Goal: Task Accomplishment & Management: Manage account settings

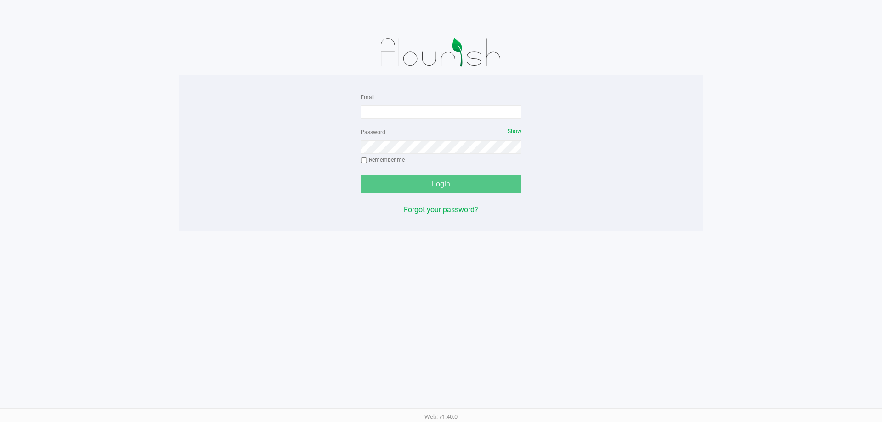
click at [395, 109] on input "Email" at bounding box center [441, 112] width 161 height 14
type input "[EMAIL_ADDRESS][DOMAIN_NAME]"
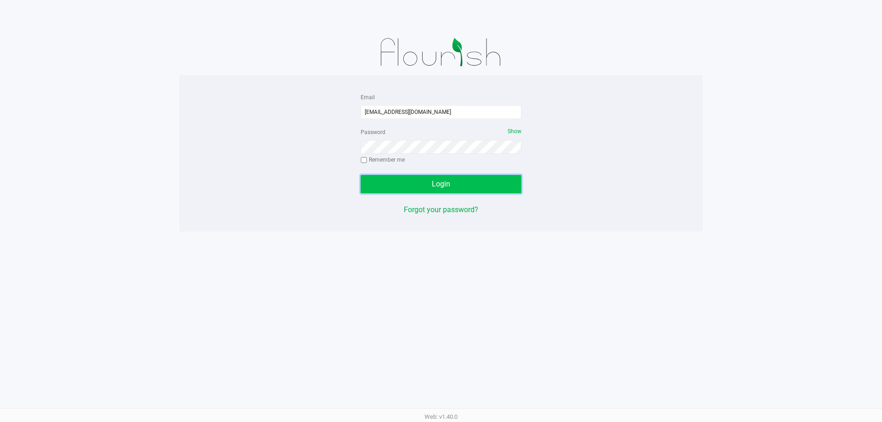
click at [500, 180] on button "Login" at bounding box center [441, 184] width 161 height 18
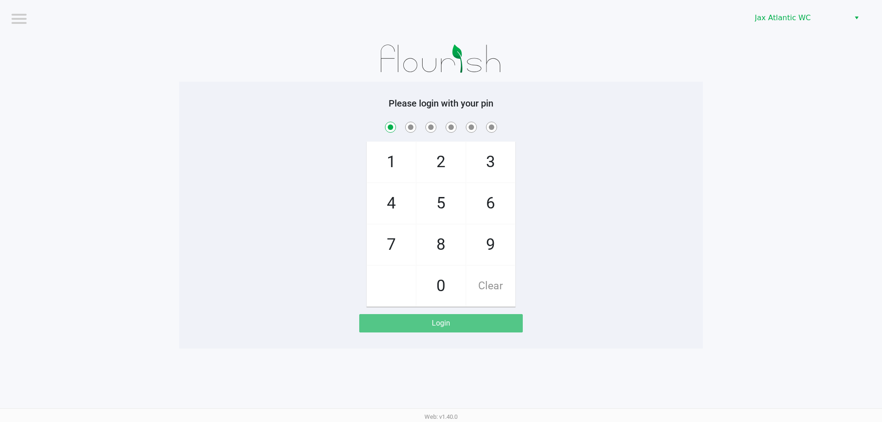
checkbox input "true"
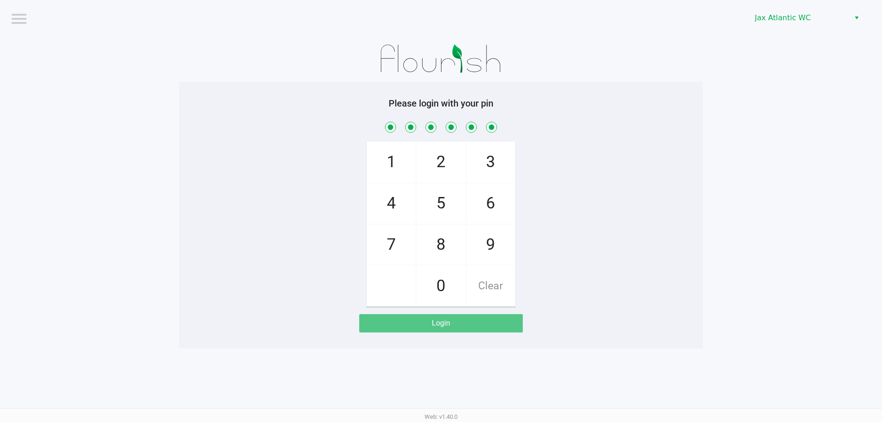
checkbox input "true"
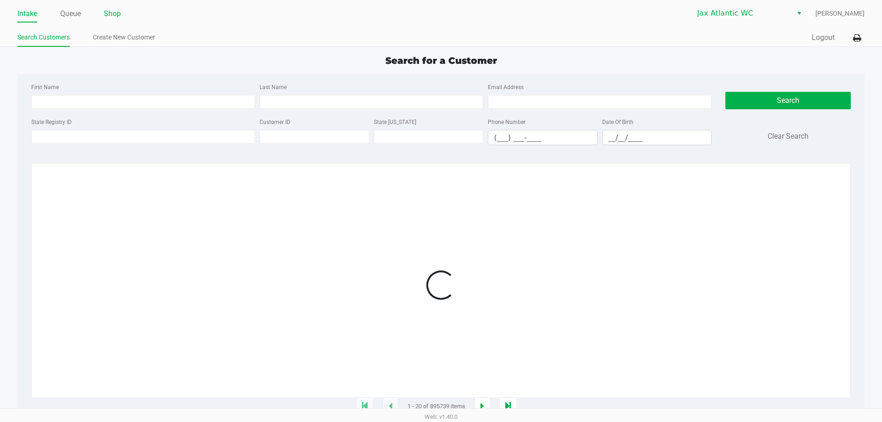
click at [116, 14] on link "Shop" at bounding box center [112, 13] width 17 height 13
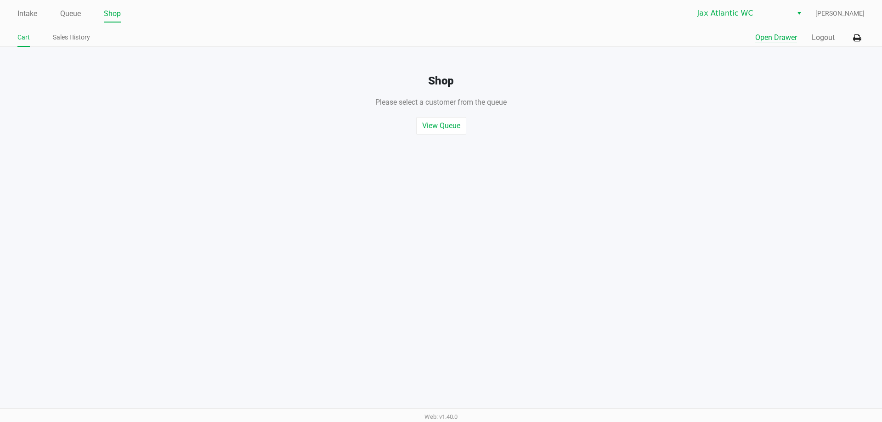
click at [776, 38] on button "Open Drawer" at bounding box center [776, 37] width 42 height 11
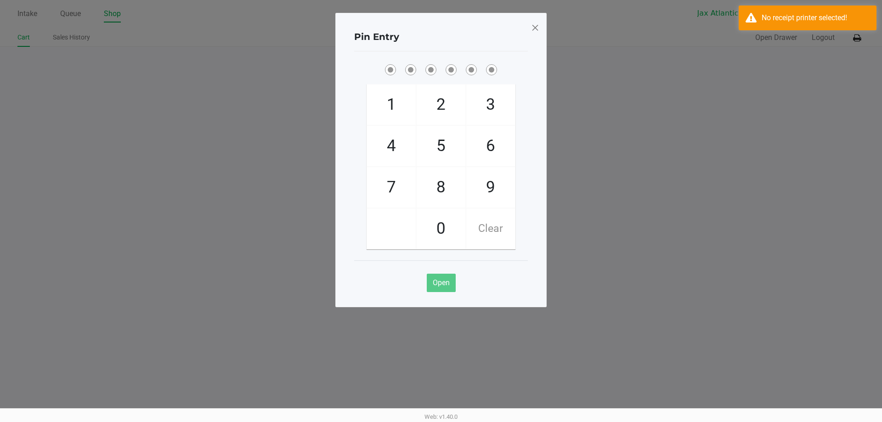
drag, startPoint x: 846, startPoint y: 68, endPoint x: 850, endPoint y: 49, distance: 20.3
click at [846, 68] on ngb-modal-window "Pin Entry 1 4 7 2 5 8 0 3 6 9 Clear Open" at bounding box center [441, 211] width 882 height 422
drag, startPoint x: 533, startPoint y: 21, endPoint x: 565, endPoint y: 32, distance: 34.0
click at [534, 21] on span at bounding box center [535, 27] width 8 height 15
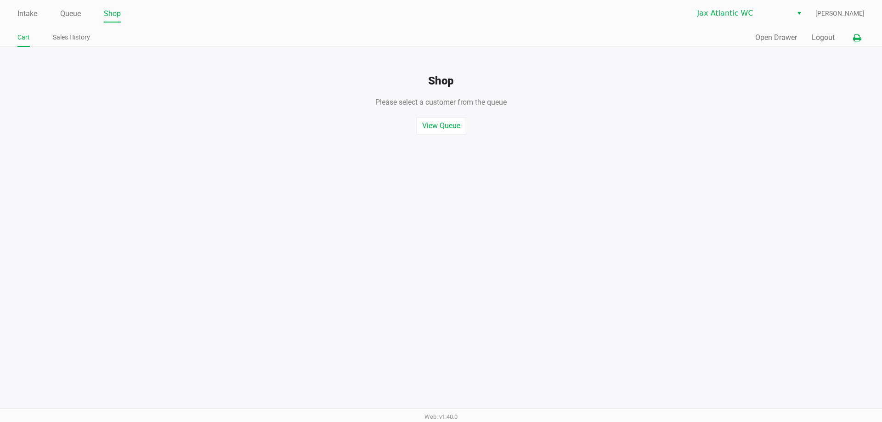
click at [852, 35] on button at bounding box center [856, 37] width 15 height 17
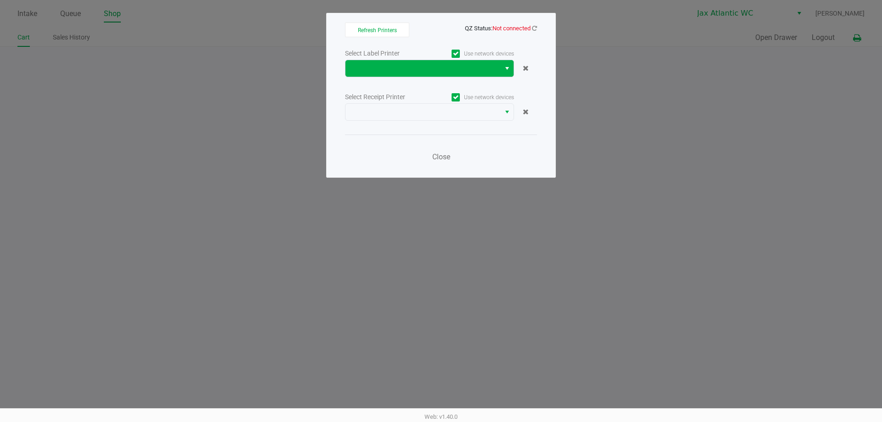
click at [502, 69] on button "Select" at bounding box center [506, 68] width 13 height 17
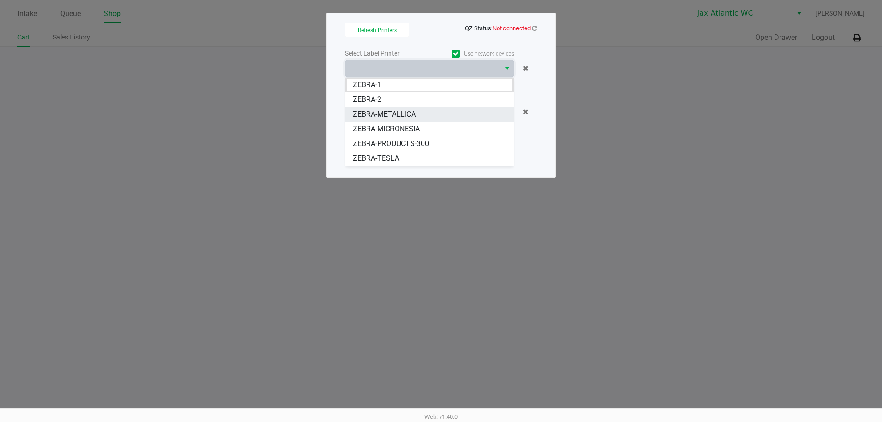
click at [431, 116] on li "ZEBRA-METALLICA" at bounding box center [429, 114] width 168 height 15
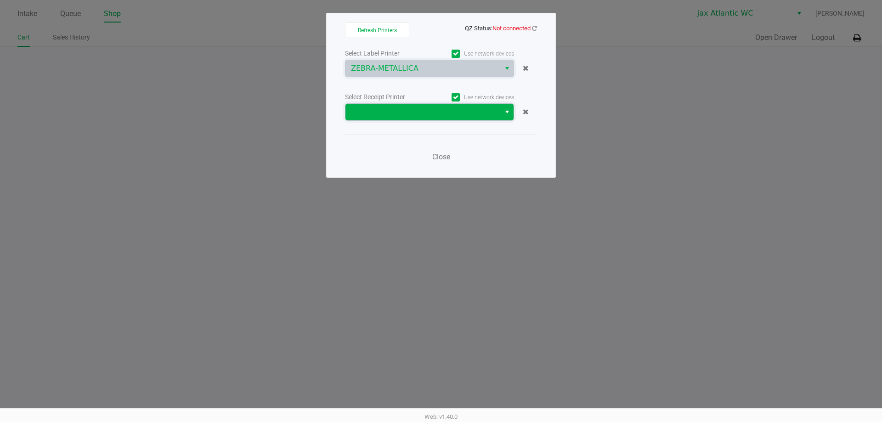
click at [459, 116] on span at bounding box center [423, 112] width 144 height 11
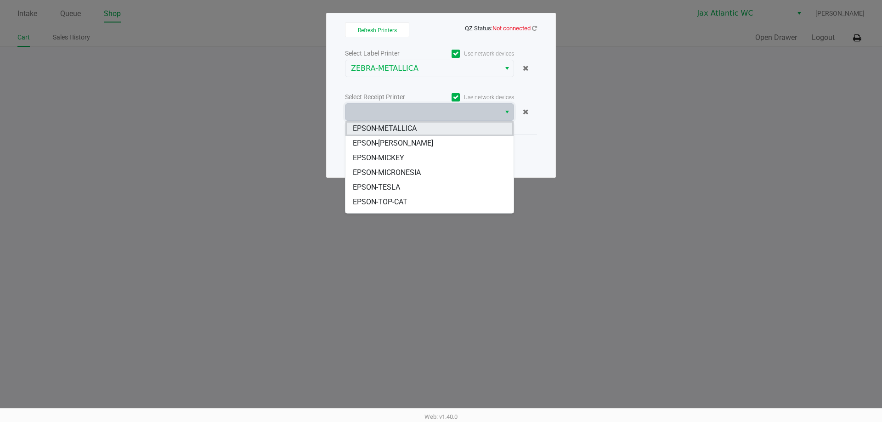
click at [411, 132] on span "EPSON-METALLICA" at bounding box center [385, 128] width 64 height 11
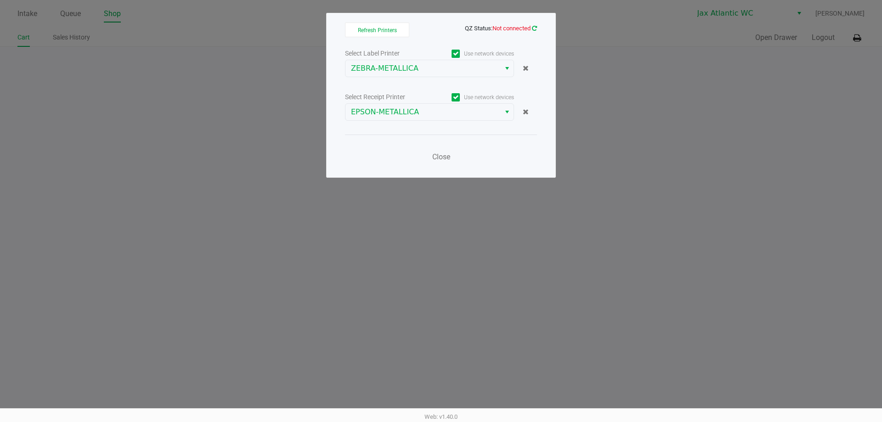
click at [536, 28] on icon at bounding box center [534, 28] width 5 height 6
click at [533, 26] on icon at bounding box center [534, 28] width 5 height 6
click at [439, 158] on span "Close" at bounding box center [441, 156] width 18 height 9
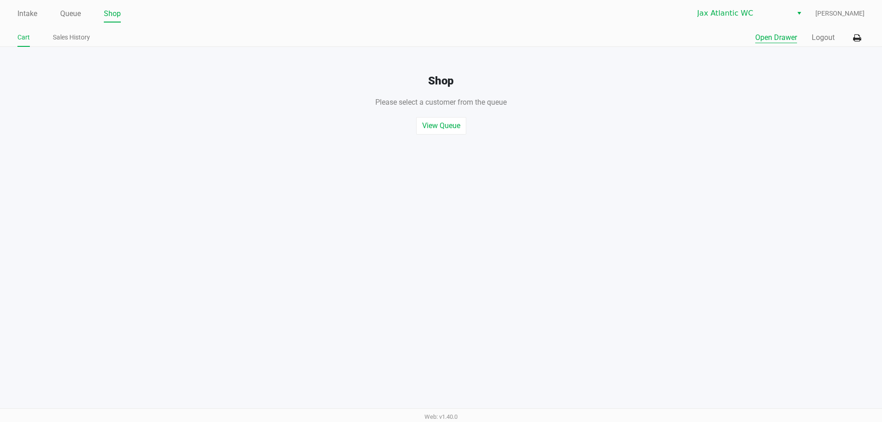
click at [772, 40] on button "Open Drawer" at bounding box center [776, 37] width 42 height 11
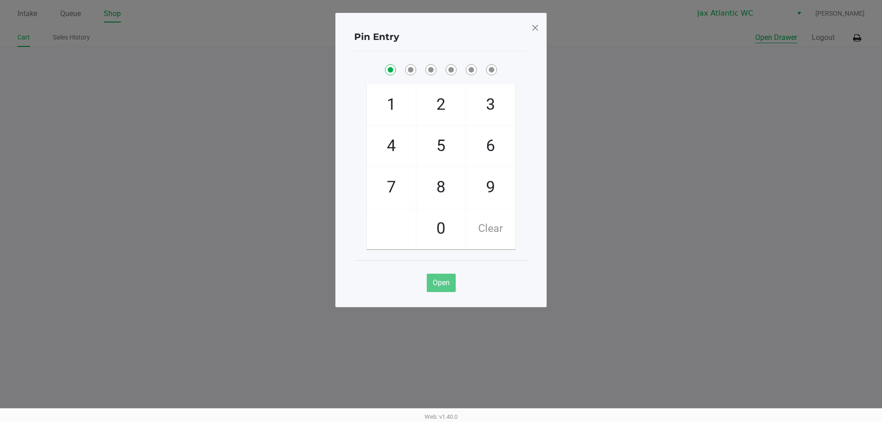
checkbox input "true"
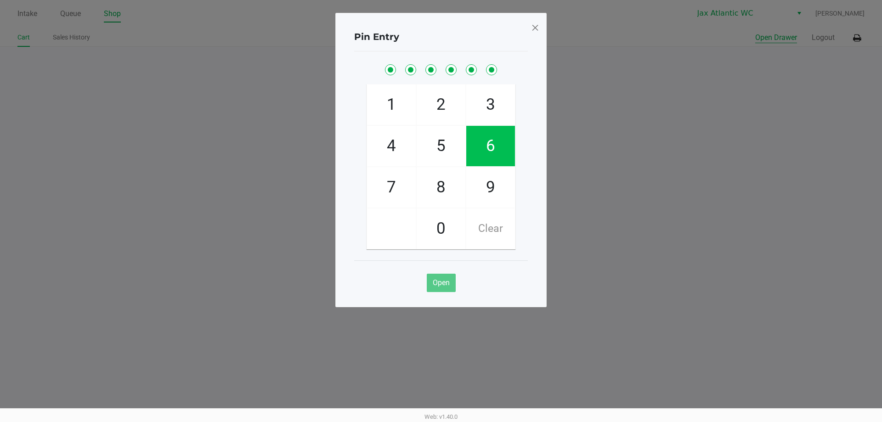
checkbox input "true"
click at [533, 26] on span at bounding box center [535, 27] width 8 height 15
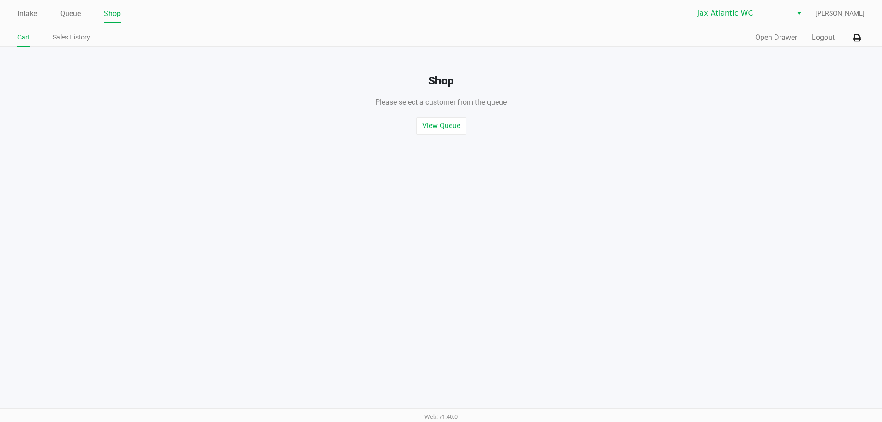
click at [41, 17] on ul "Intake Queue Shop" at bounding box center [228, 14] width 423 height 16
click at [28, 18] on link "Intake" at bounding box center [27, 13] width 20 height 13
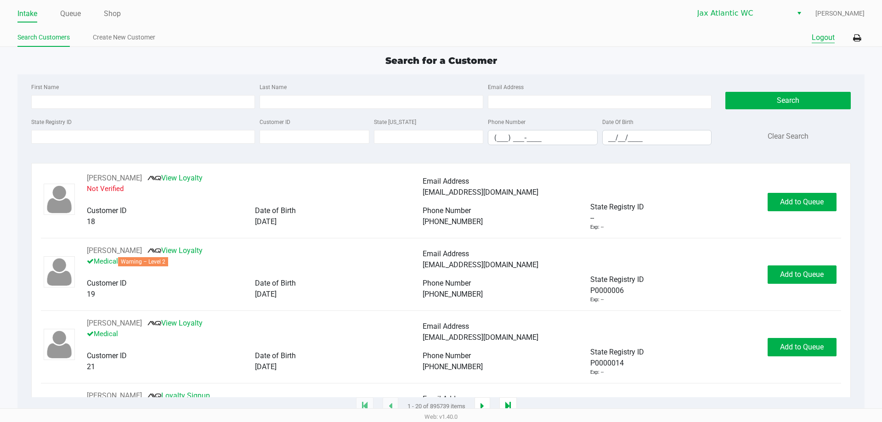
click at [818, 37] on button "Logout" at bounding box center [823, 37] width 23 height 11
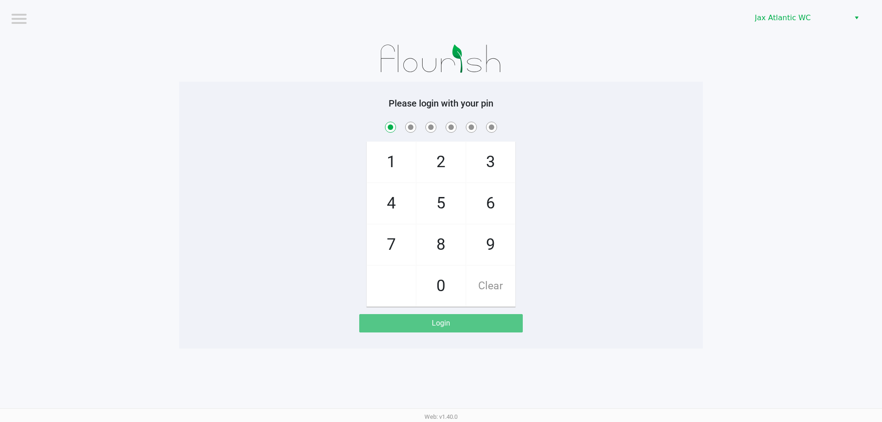
checkbox input "true"
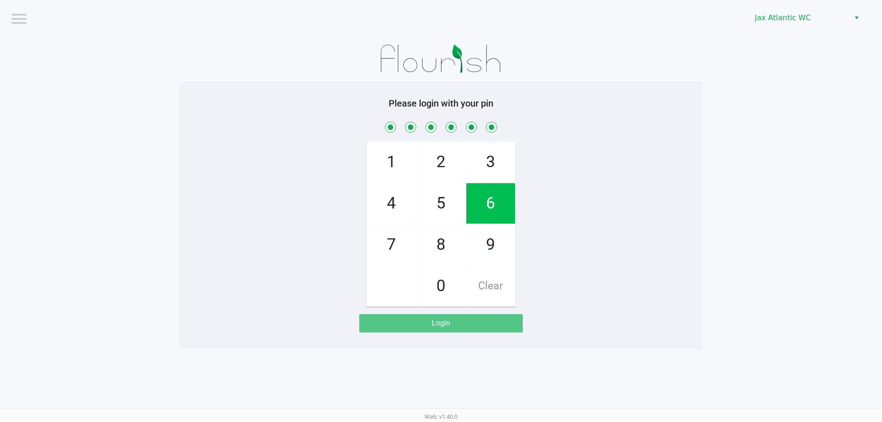
checkbox input "true"
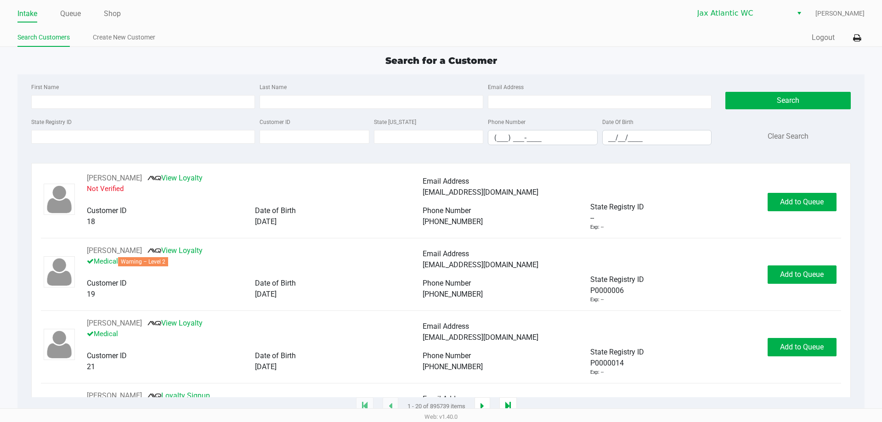
click at [93, 60] on div "Search for a Customer" at bounding box center [441, 61] width 860 height 14
type input "ANDREW"
type input "LAMBERT"
type input "10/10/1991"
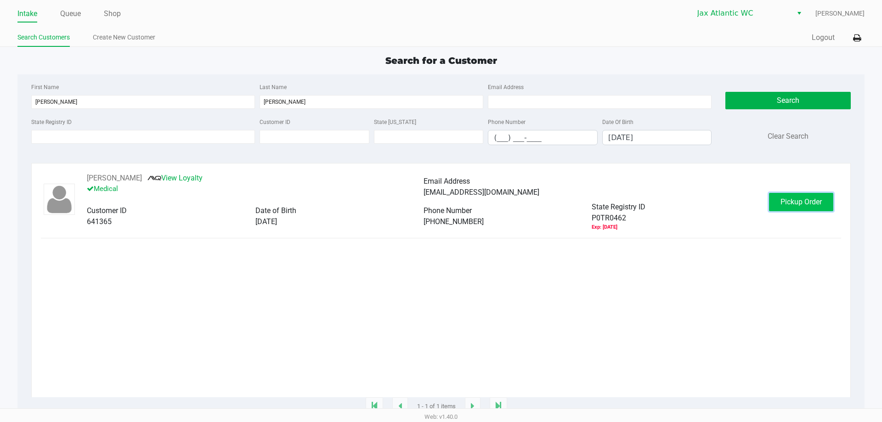
click at [804, 204] on span "Pickup Order" at bounding box center [800, 201] width 41 height 9
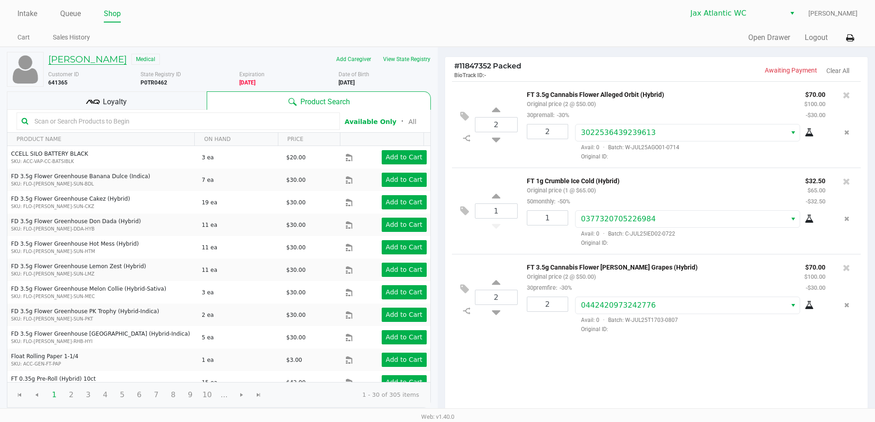
click at [89, 61] on h5 "ANDREW LAMBERT" at bounding box center [87, 59] width 79 height 11
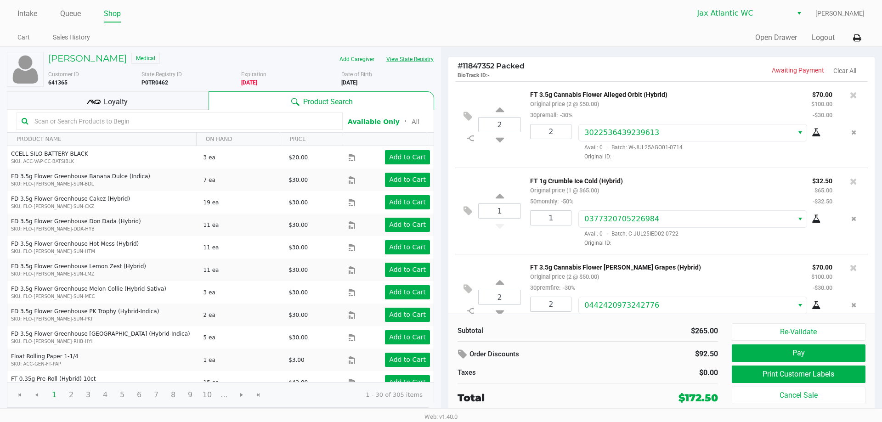
click at [418, 62] on button "View State Registry" at bounding box center [407, 59] width 54 height 15
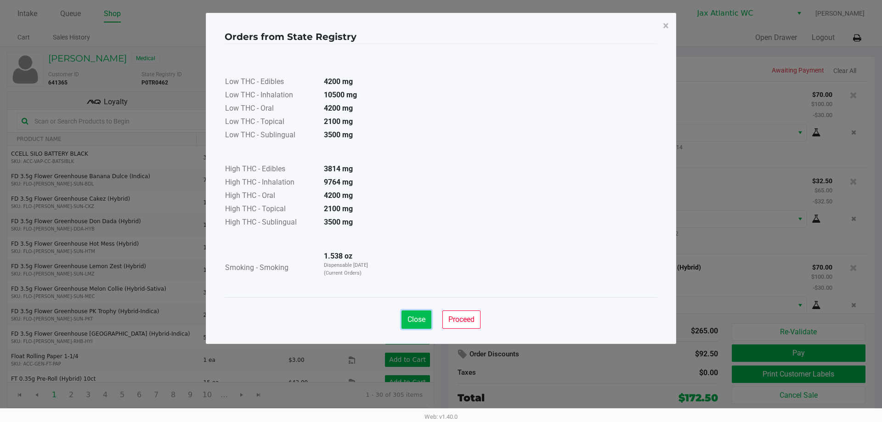
click at [412, 320] on span "Close" at bounding box center [416, 319] width 18 height 9
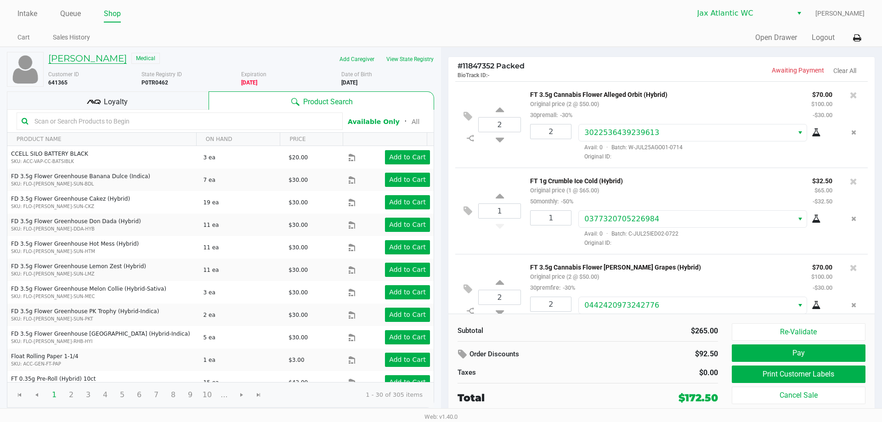
click at [105, 57] on h5 "ANDREW LAMBERT" at bounding box center [87, 58] width 79 height 11
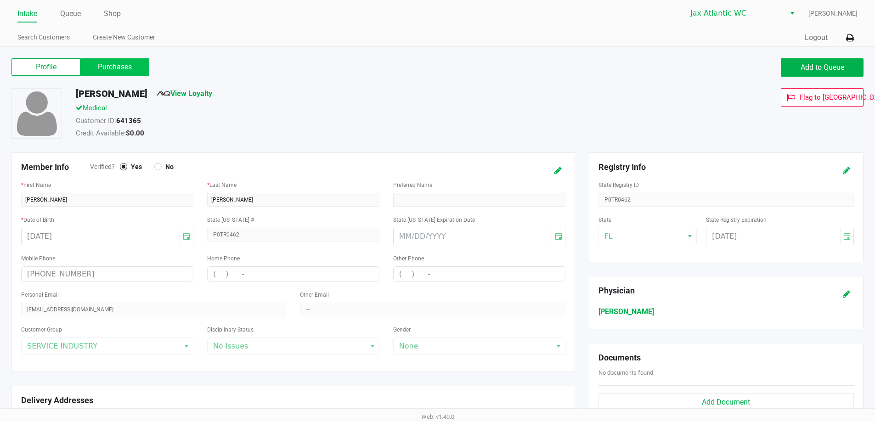
click at [122, 67] on label "Purchases" at bounding box center [114, 66] width 69 height 17
click at [0, 0] on 1 "Purchases" at bounding box center [0, 0] width 0 height 0
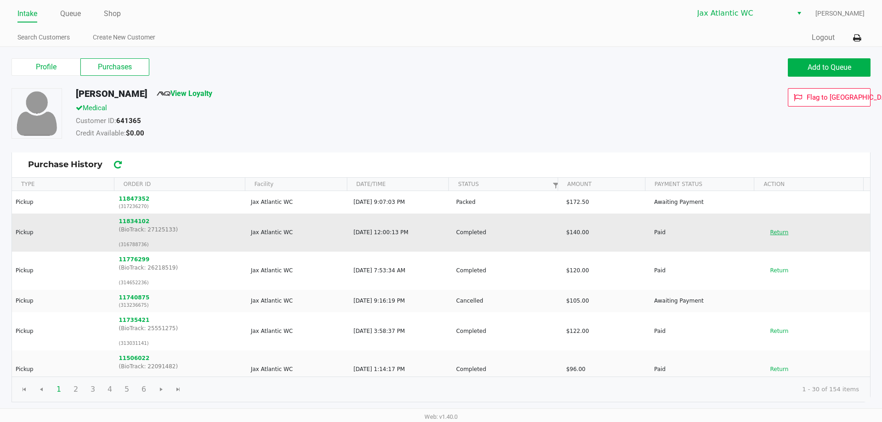
click at [769, 234] on button "Return" at bounding box center [779, 232] width 30 height 15
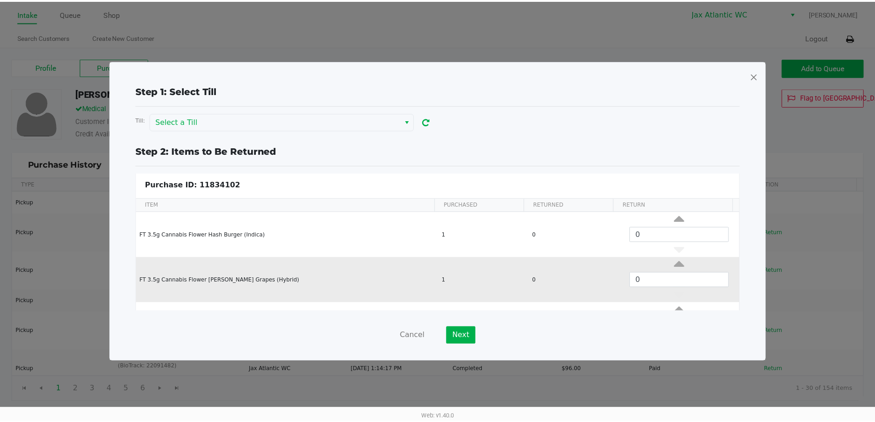
scroll to position [40, 0]
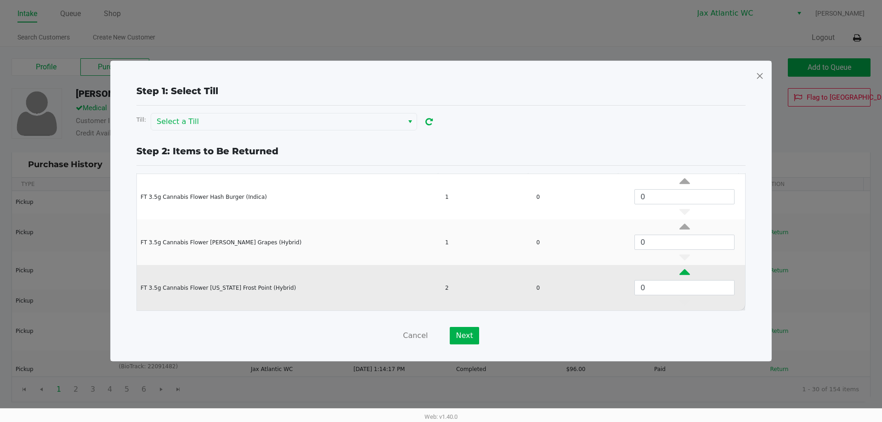
click at [679, 270] on icon "Data table" at bounding box center [684, 274] width 11 height 11
click at [679, 271] on icon "Data table" at bounding box center [684, 274] width 11 height 11
type input "2"
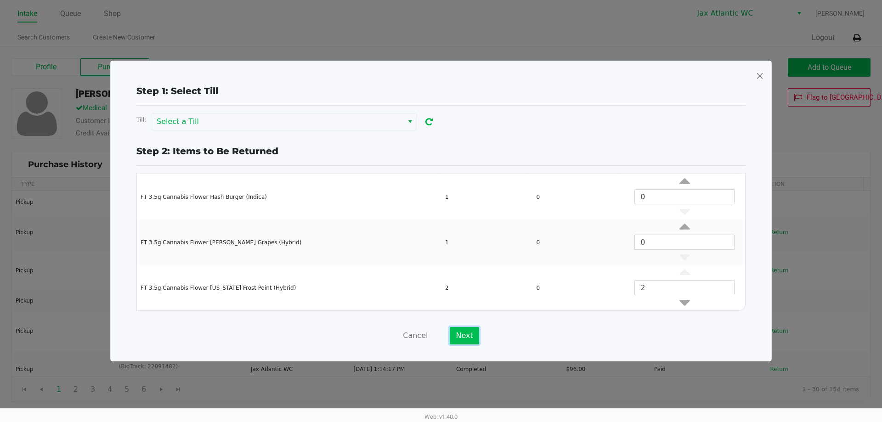
click at [459, 339] on button "Next" at bounding box center [464, 335] width 29 height 17
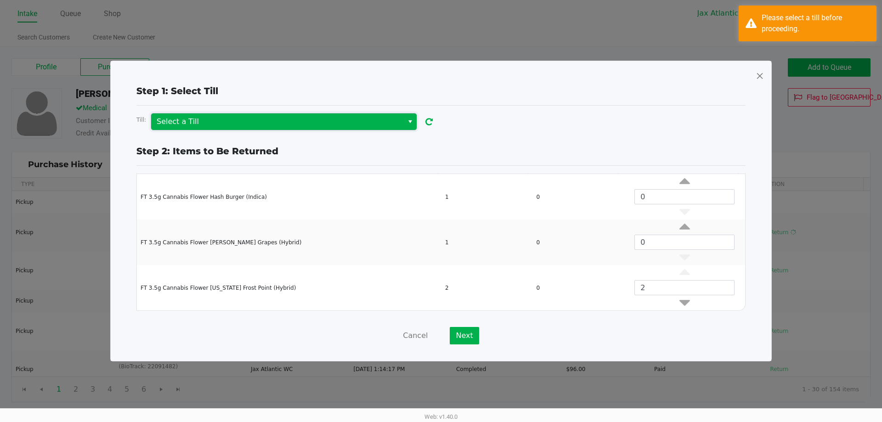
click at [374, 120] on span "Select a Till" at bounding box center [277, 121] width 241 height 11
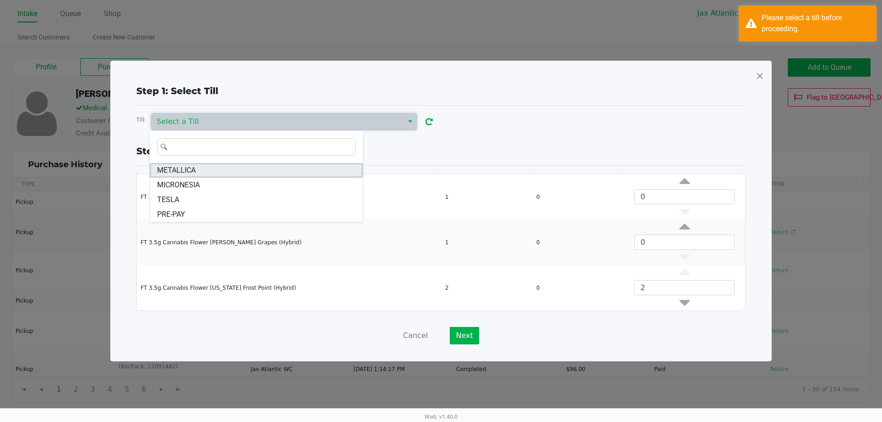
click at [224, 173] on li "METALLICA" at bounding box center [256, 170] width 213 height 15
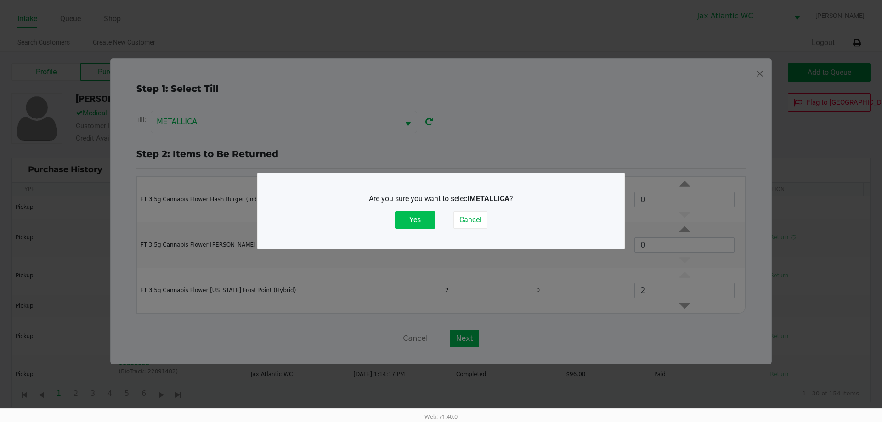
click at [422, 223] on button "Yes" at bounding box center [415, 219] width 40 height 17
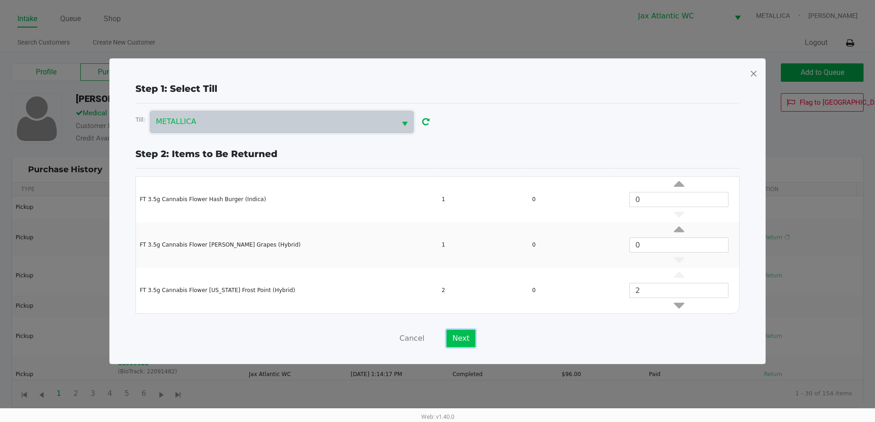
click at [457, 340] on button "Next" at bounding box center [460, 338] width 29 height 17
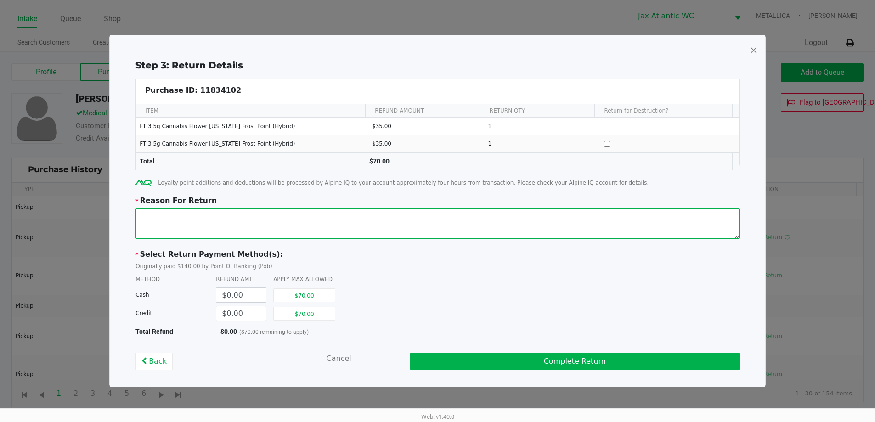
click at [215, 215] on textarea at bounding box center [437, 224] width 604 height 30
type textarea "Was sold lower percentage than advertised.-KL"
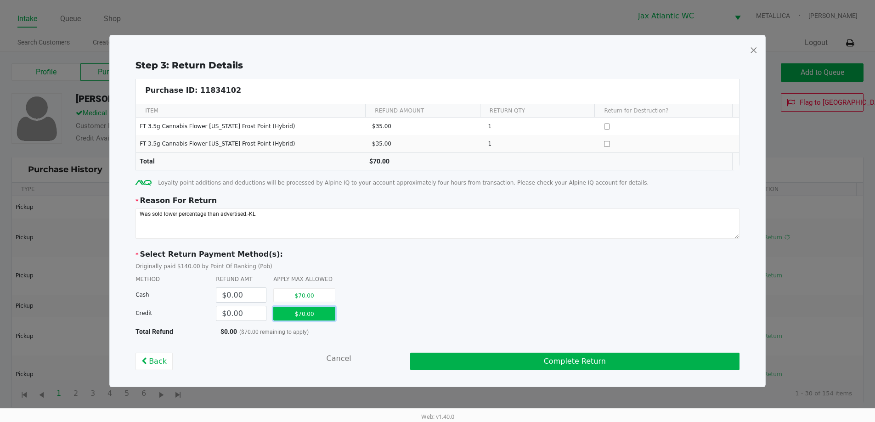
click at [297, 312] on button "$70.00" at bounding box center [304, 314] width 62 height 14
type input "$70.00"
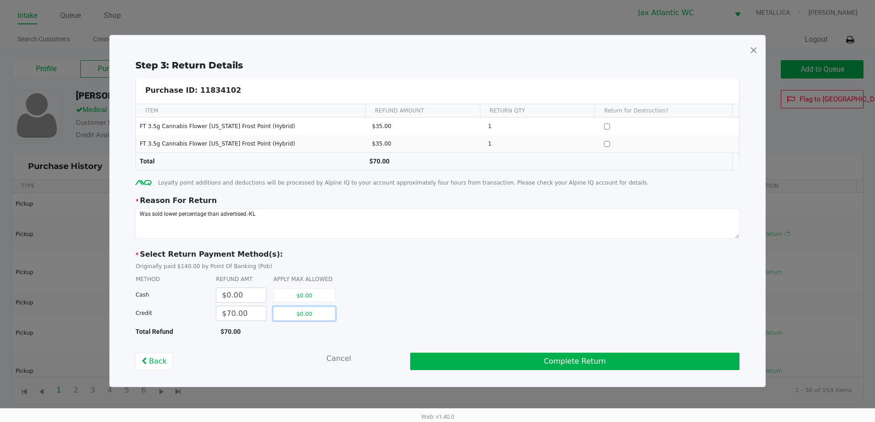
scroll to position [4, 0]
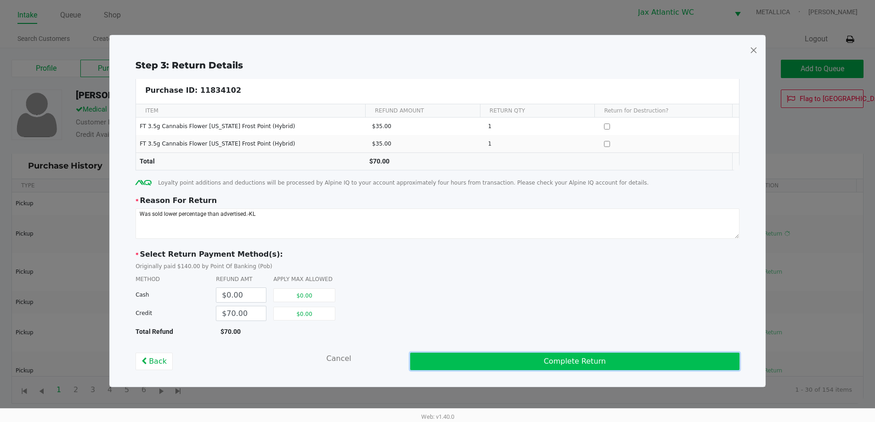
click at [573, 360] on button "Complete Return" at bounding box center [574, 361] width 329 height 17
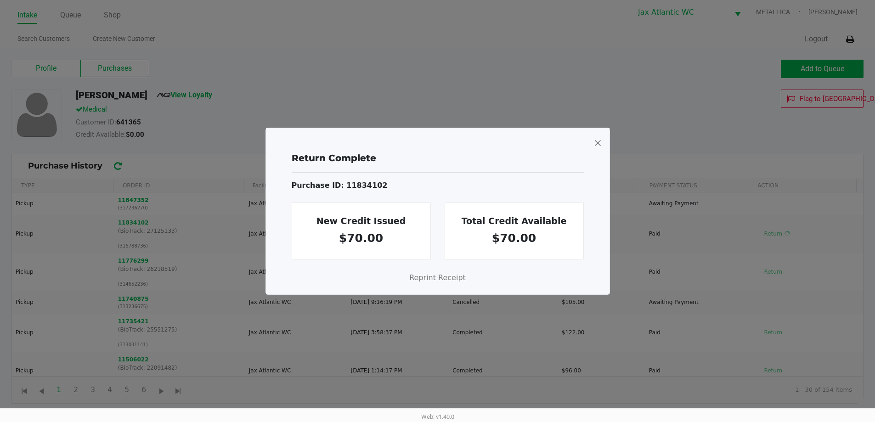
click at [597, 142] on span at bounding box center [597, 142] width 8 height 15
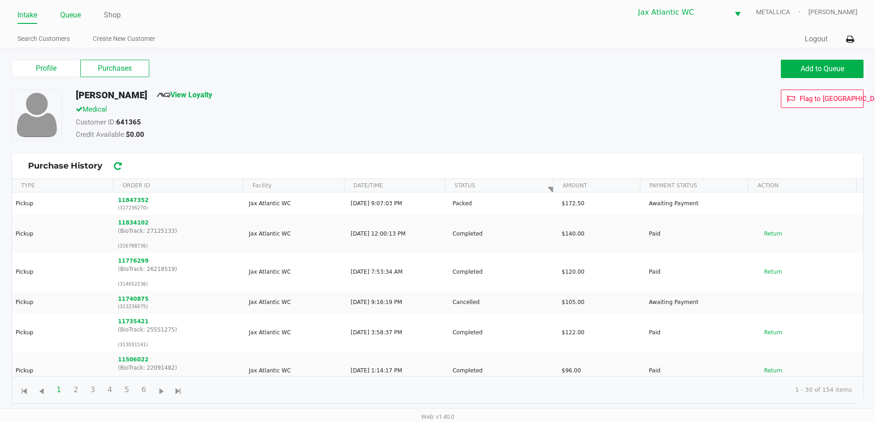
click at [76, 13] on link "Queue" at bounding box center [70, 15] width 21 height 13
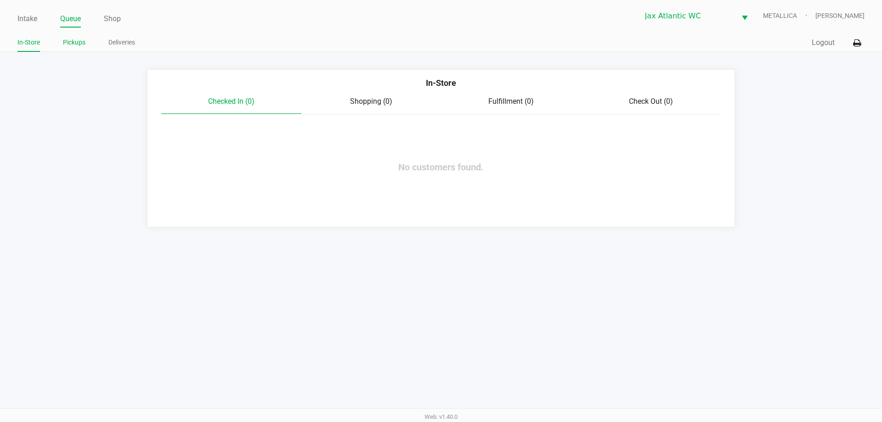
click at [71, 43] on link "Pickups" at bounding box center [74, 42] width 23 height 11
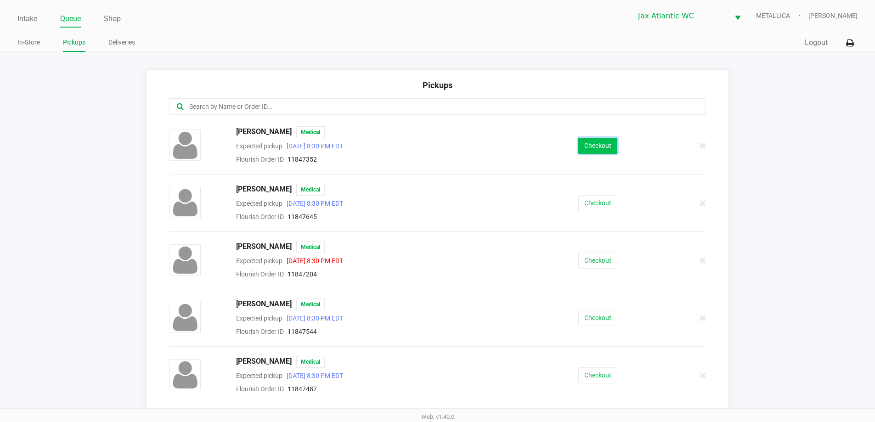
click at [580, 149] on button "Checkout" at bounding box center [597, 146] width 39 height 16
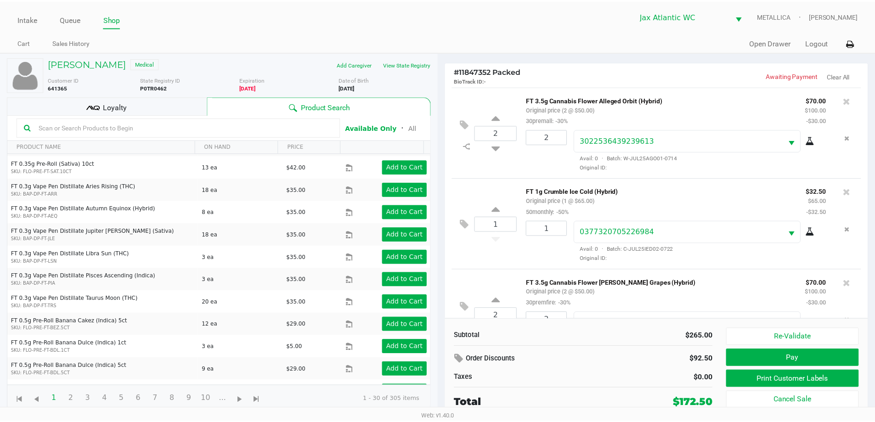
scroll to position [276, 0]
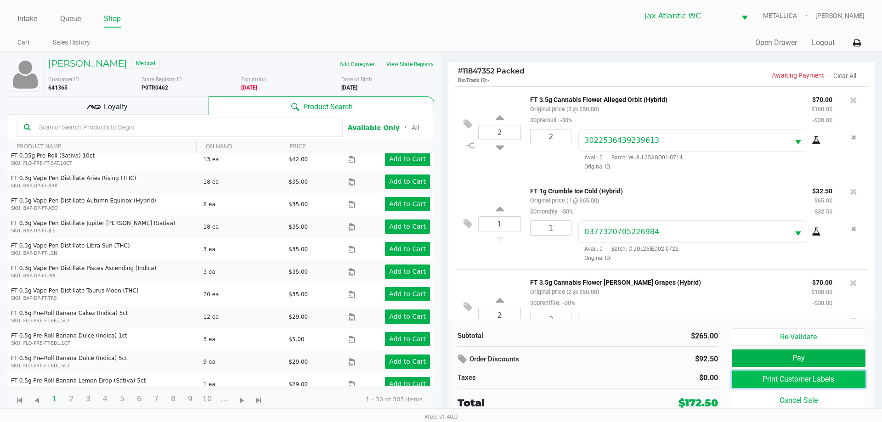
click at [787, 378] on button "Print Customer Labels" at bounding box center [799, 379] width 134 height 17
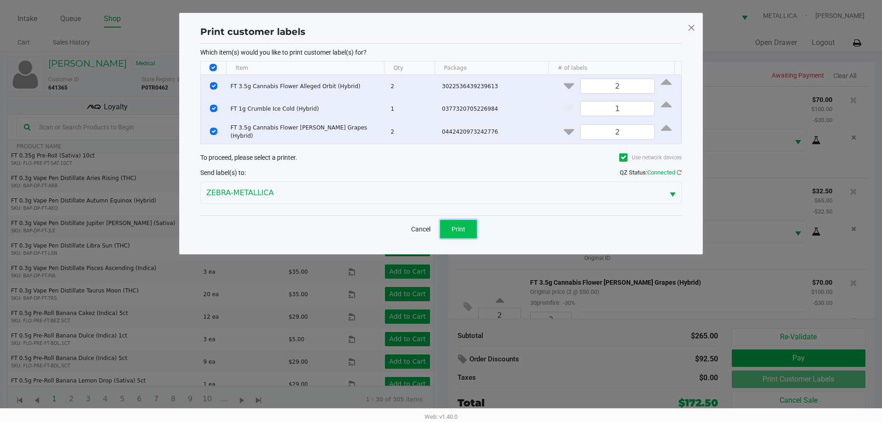
click at [455, 226] on button "Print" at bounding box center [458, 229] width 37 height 18
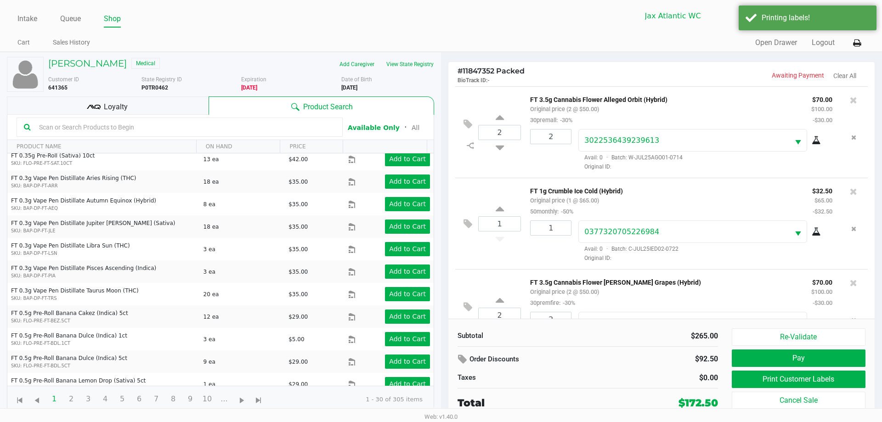
click at [133, 102] on div "Loyalty" at bounding box center [108, 105] width 202 height 18
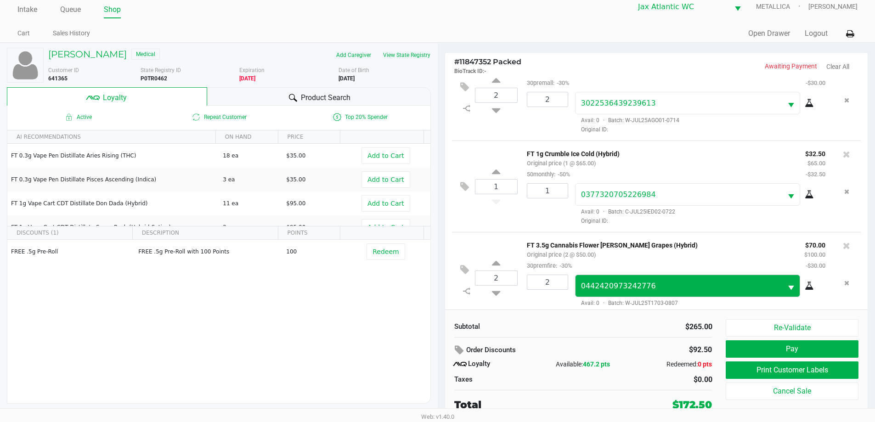
scroll to position [43, 0]
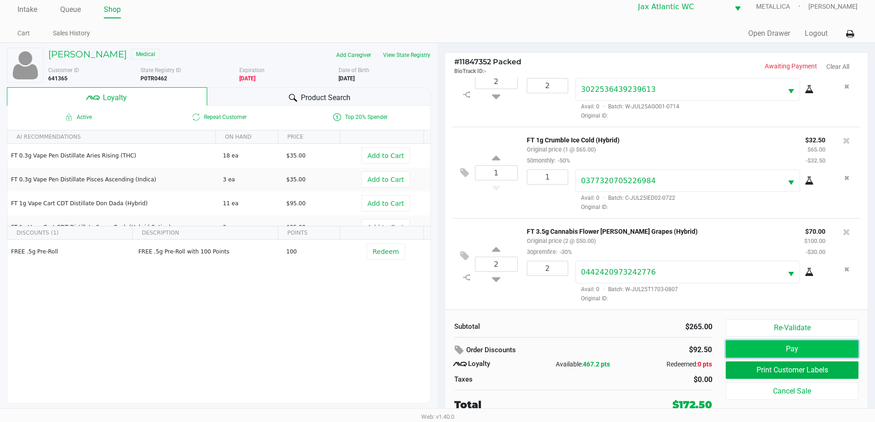
click at [784, 345] on button "Pay" at bounding box center [792, 348] width 132 height 17
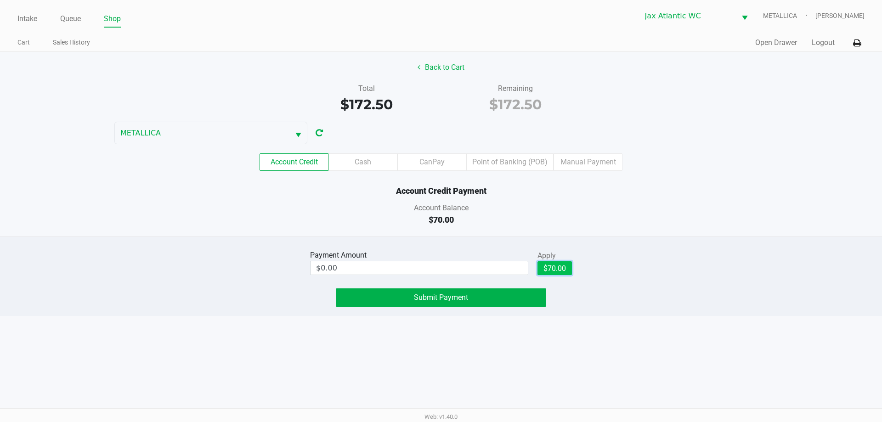
click at [548, 270] on button "$70.00" at bounding box center [554, 268] width 34 height 14
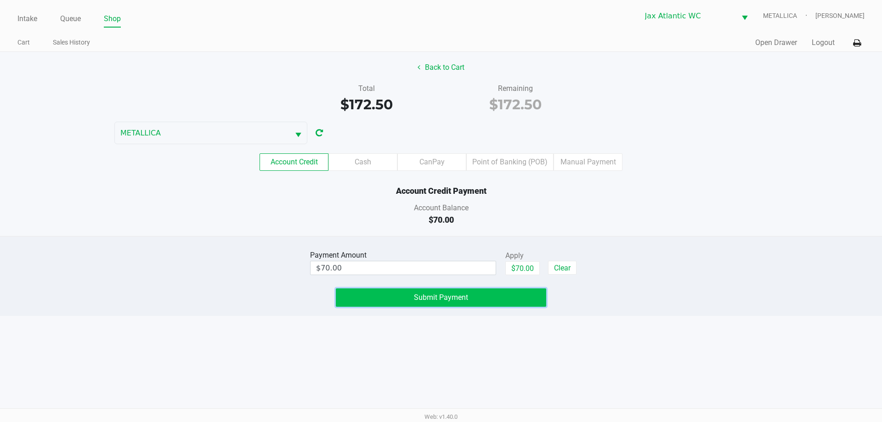
click at [376, 298] on button "Submit Payment" at bounding box center [441, 297] width 210 height 18
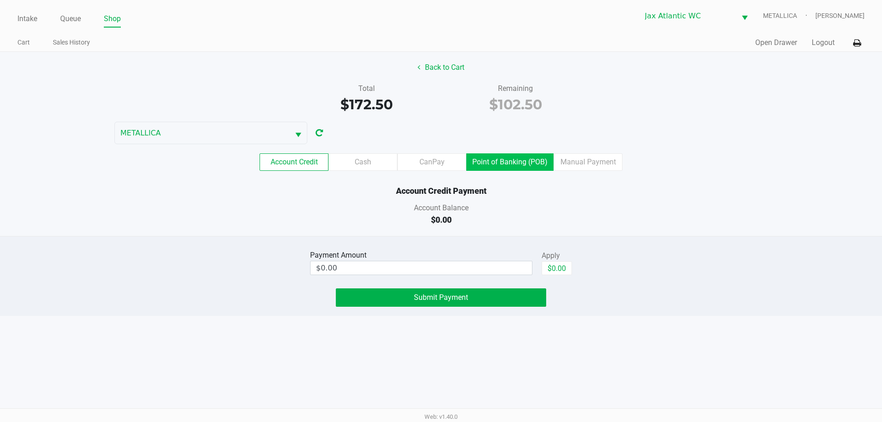
click at [516, 156] on label "Point of Banking (POB)" at bounding box center [509, 161] width 87 height 17
click at [0, 0] on 8 "Point of Banking (POB)" at bounding box center [0, 0] width 0 height 0
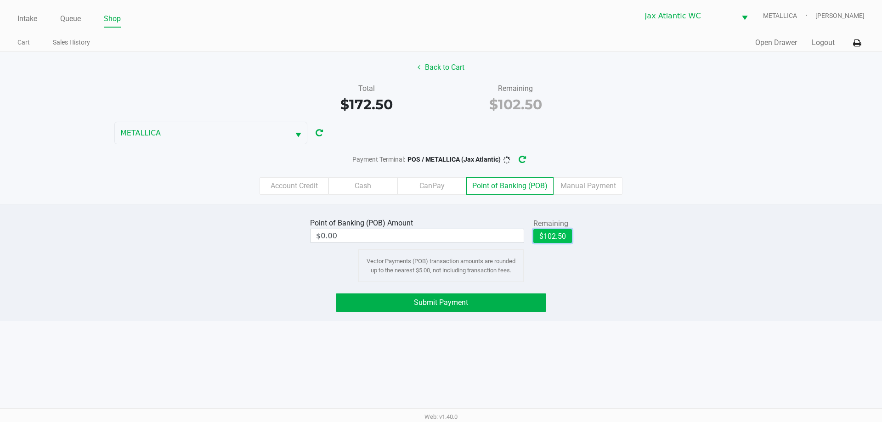
click at [555, 237] on button "$102.50" at bounding box center [552, 236] width 39 height 14
type input "$102.50"
click at [520, 302] on button "Submit Payment" at bounding box center [441, 302] width 210 height 18
click at [533, 160] on icon "button" at bounding box center [530, 160] width 10 height 10
click at [527, 238] on button "$102.50" at bounding box center [520, 236] width 39 height 14
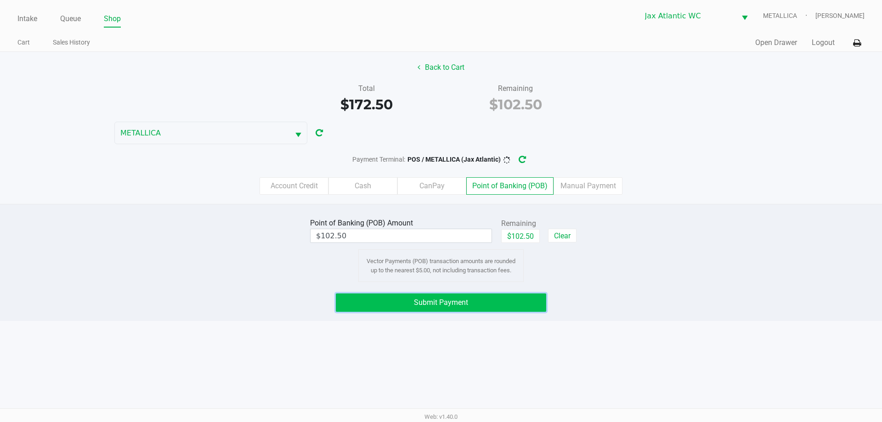
click at [506, 299] on button "Submit Payment" at bounding box center [441, 302] width 210 height 18
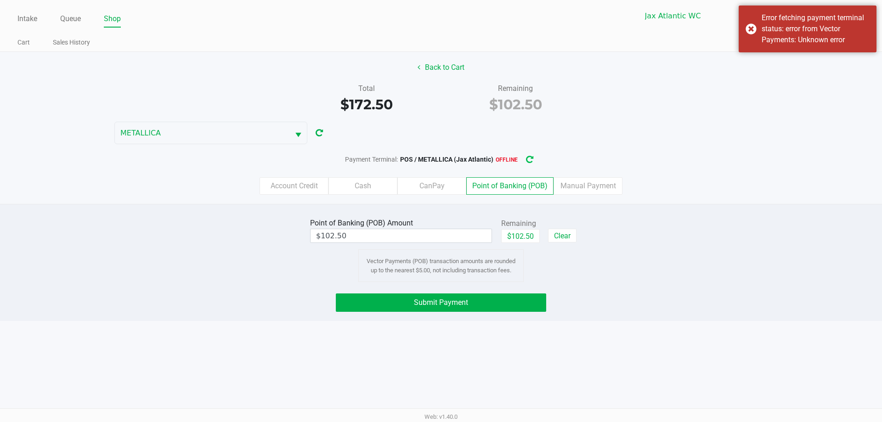
click at [531, 163] on icon "button" at bounding box center [529, 159] width 8 height 9
click at [485, 305] on button "Submit Payment" at bounding box center [441, 302] width 210 height 18
click at [530, 158] on icon "button" at bounding box center [530, 160] width 10 height 10
click at [480, 300] on button "Submit Payment" at bounding box center [441, 302] width 210 height 18
click at [531, 159] on icon "button" at bounding box center [529, 159] width 8 height 7
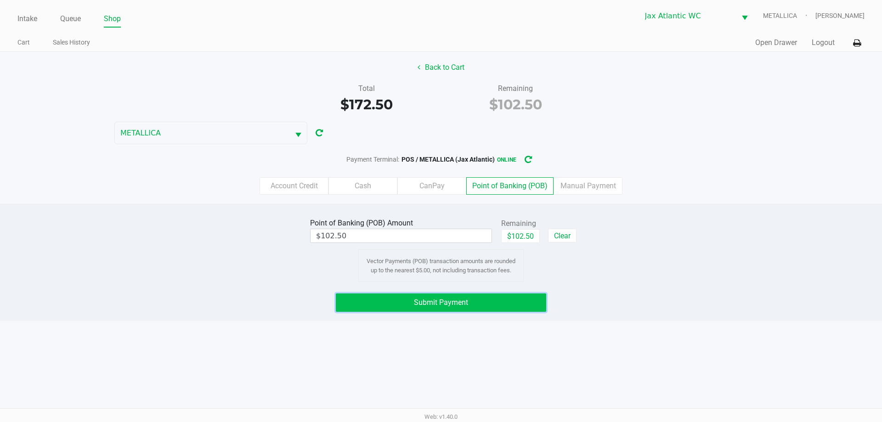
click at [505, 300] on button "Submit Payment" at bounding box center [441, 302] width 210 height 18
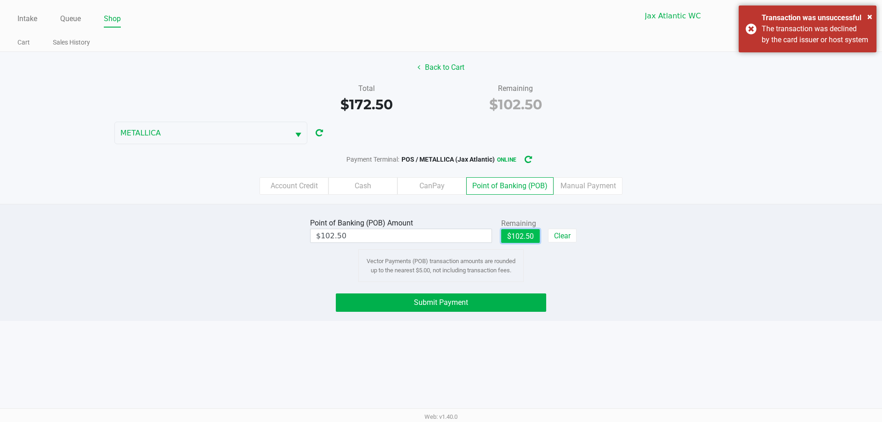
click at [520, 234] on button "$102.50" at bounding box center [520, 236] width 39 height 14
click at [477, 302] on button "Submit Payment" at bounding box center [441, 302] width 210 height 18
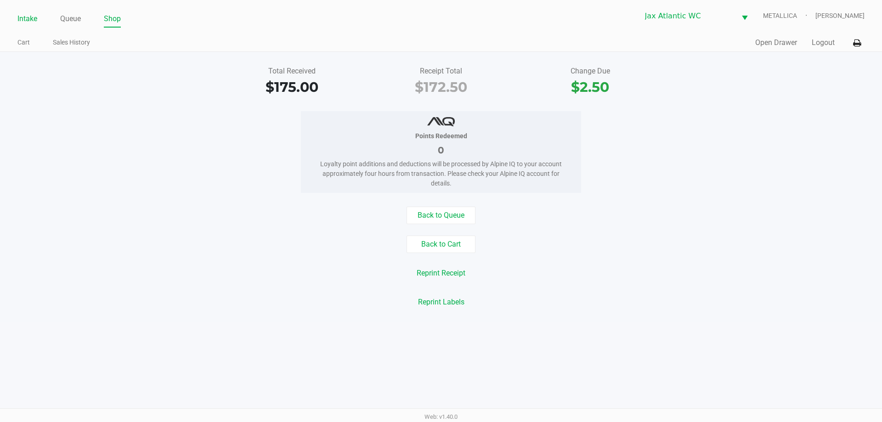
click at [30, 20] on link "Intake" at bounding box center [27, 18] width 20 height 13
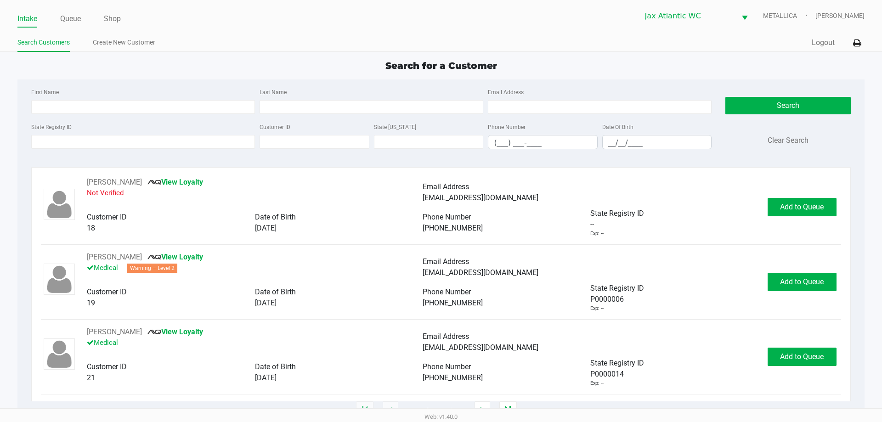
click at [123, 152] on div "State Registry ID Customer ID State ID Phone Number (___) ___-____ Date Of Birt…" at bounding box center [371, 138] width 685 height 35
click at [120, 144] on input "State Registry ID" at bounding box center [143, 142] width 224 height 14
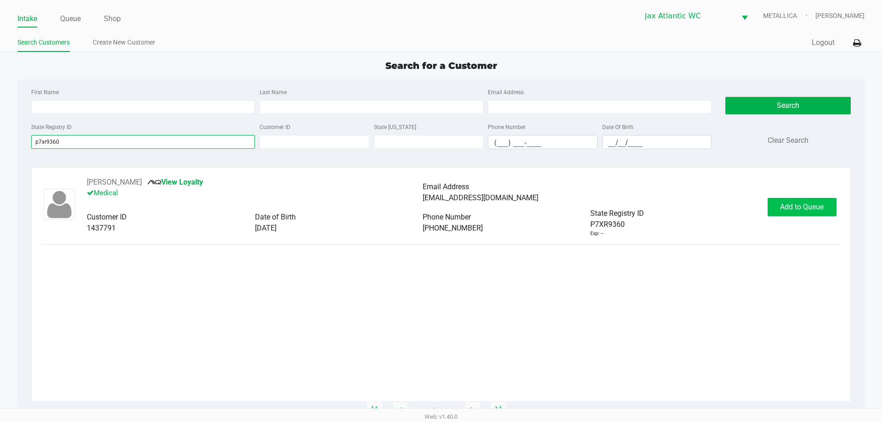
type input "p7xr9360"
click at [794, 207] on span "Add to Queue" at bounding box center [802, 207] width 44 height 9
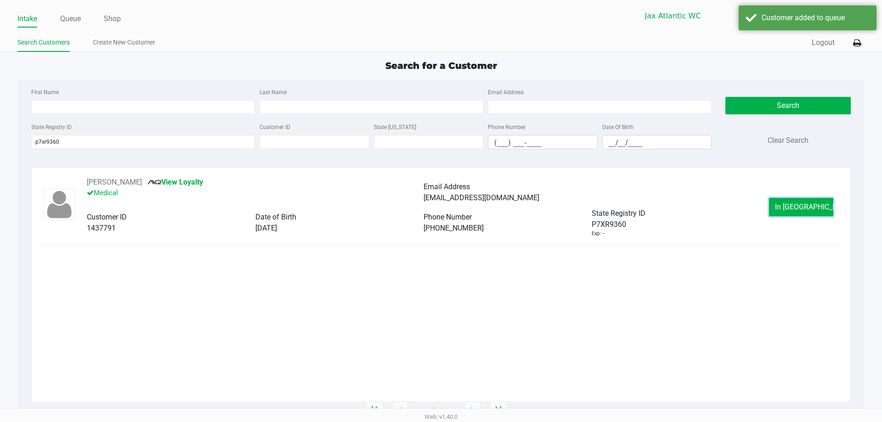
click at [794, 204] on span "In Queue" at bounding box center [813, 207] width 77 height 9
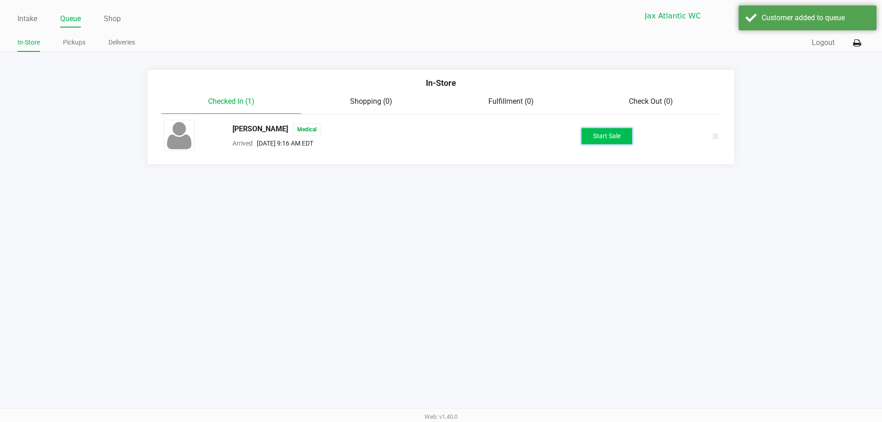
click at [598, 136] on button "Start Sale" at bounding box center [606, 136] width 51 height 16
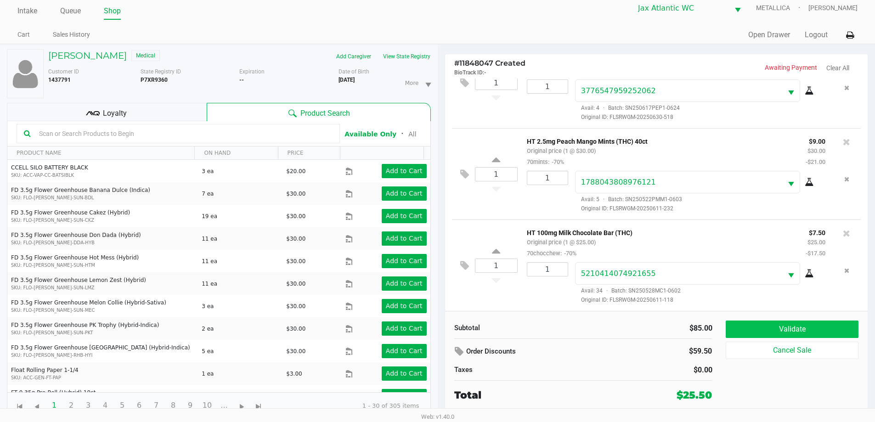
scroll to position [10, 0]
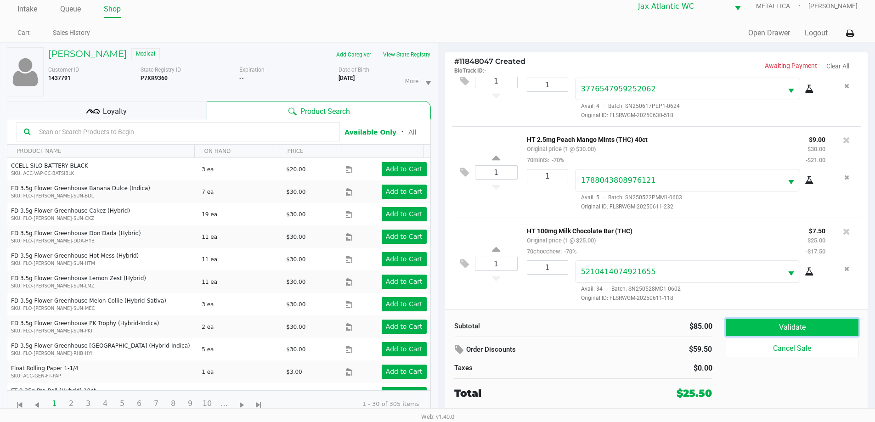
click at [782, 327] on button "Validate" at bounding box center [792, 327] width 132 height 17
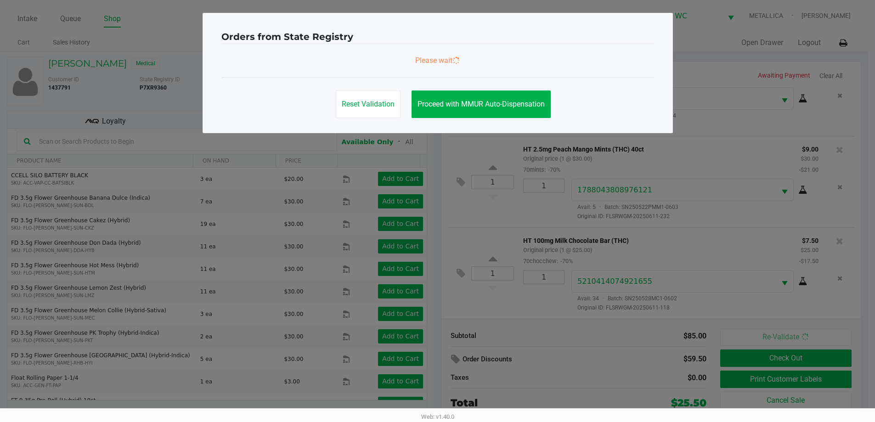
scroll to position [0, 0]
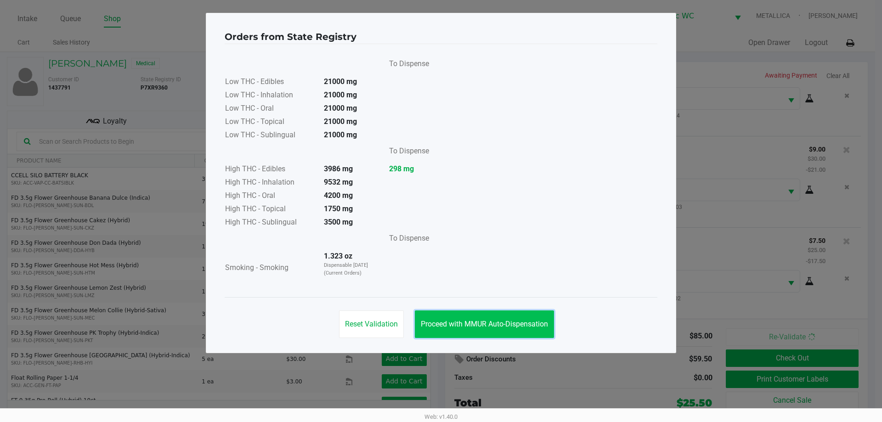
click at [489, 331] on button "Proceed with MMUR Auto-Dispensation" at bounding box center [484, 324] width 139 height 28
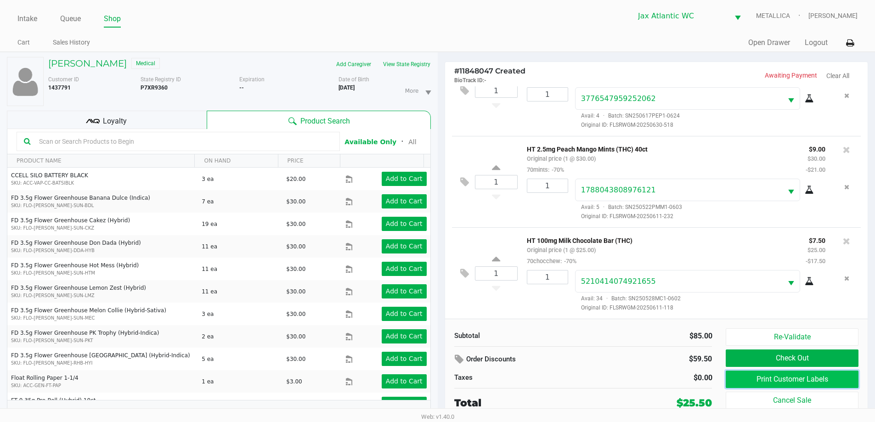
click at [751, 379] on button "Print Customer Labels" at bounding box center [792, 379] width 132 height 17
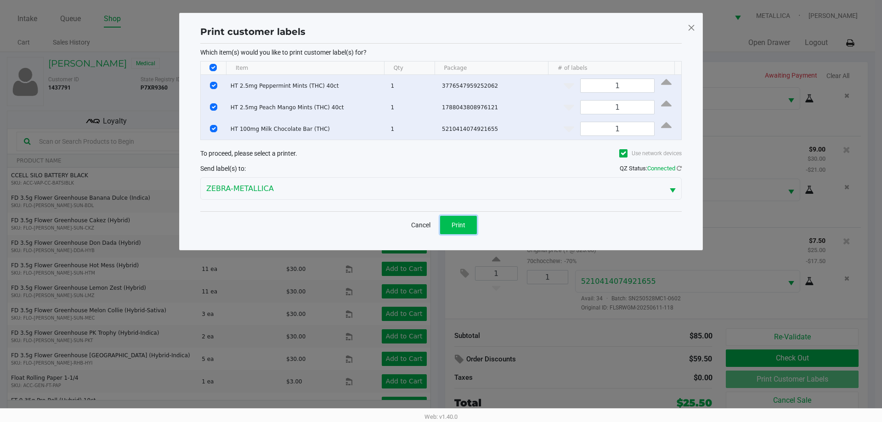
click at [461, 226] on span "Print" at bounding box center [458, 224] width 14 height 7
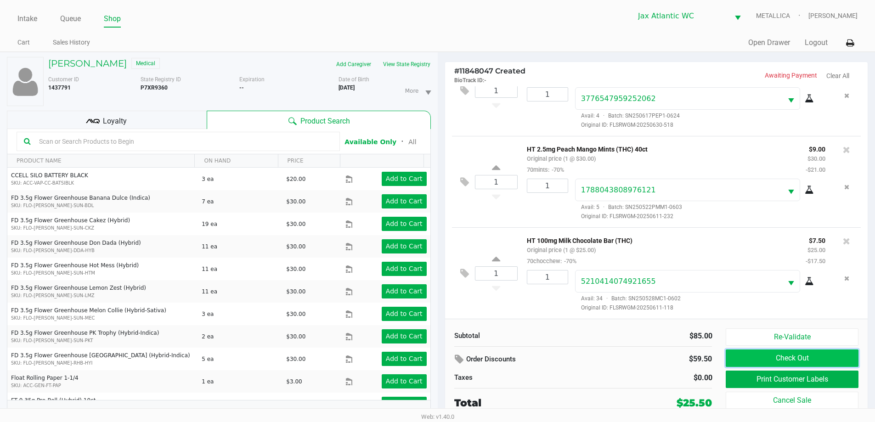
click at [801, 355] on button "Check Out" at bounding box center [792, 358] width 132 height 17
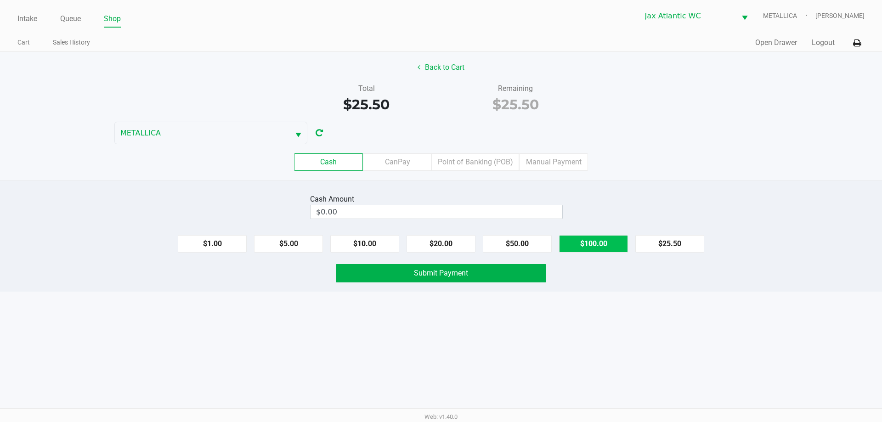
click at [606, 240] on button "$100.00" at bounding box center [593, 243] width 69 height 17
type input "$100.00"
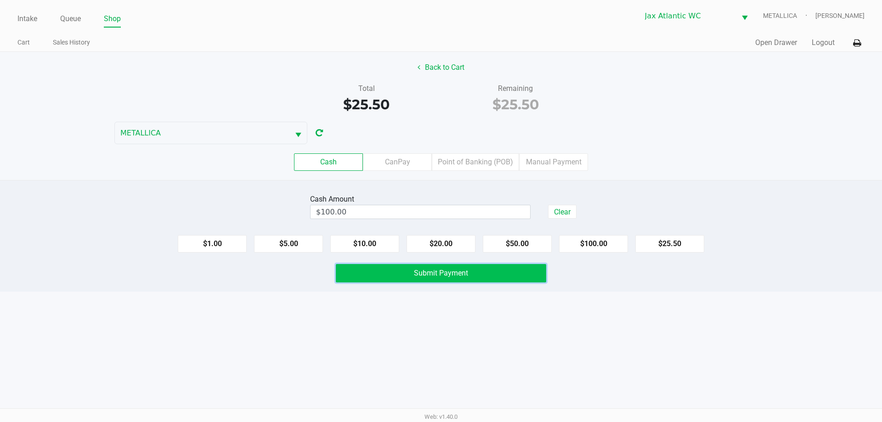
click at [382, 276] on button "Submit Payment" at bounding box center [441, 273] width 210 height 18
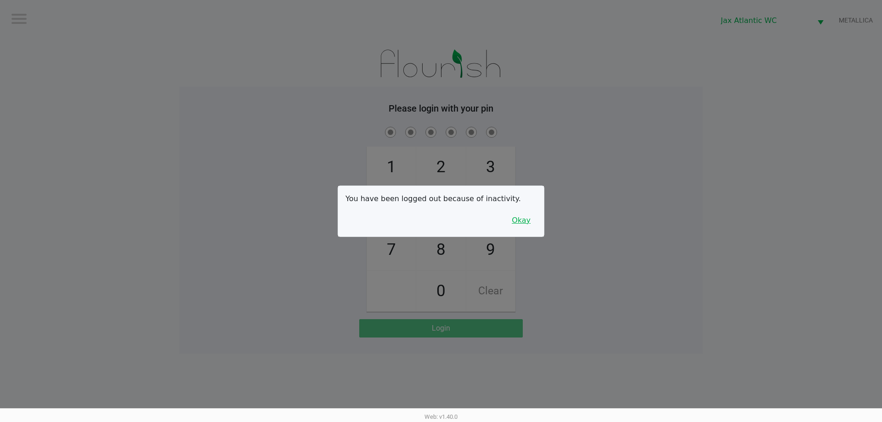
click at [522, 221] on button "Okay" at bounding box center [521, 220] width 31 height 17
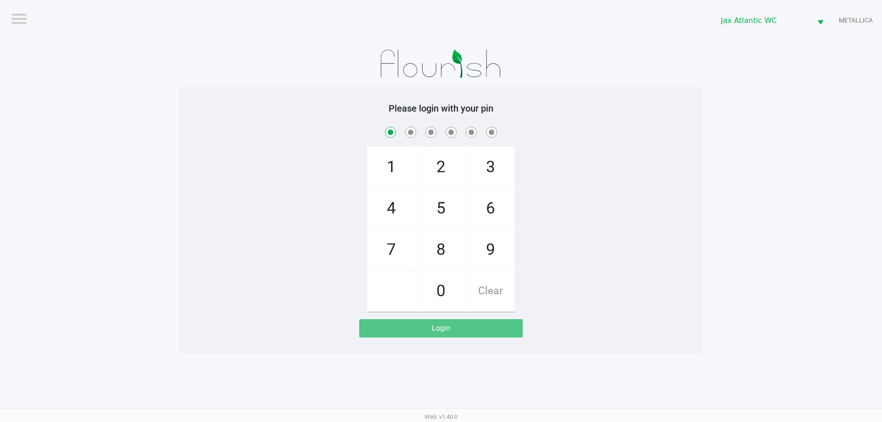
checkbox input "true"
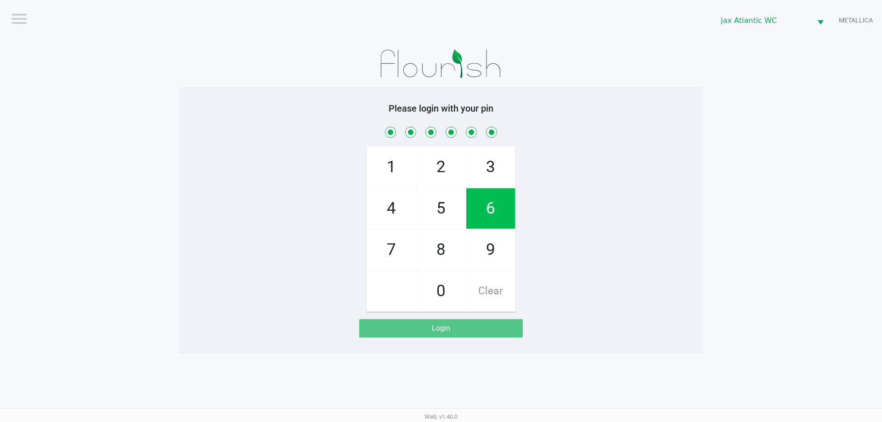
checkbox input "true"
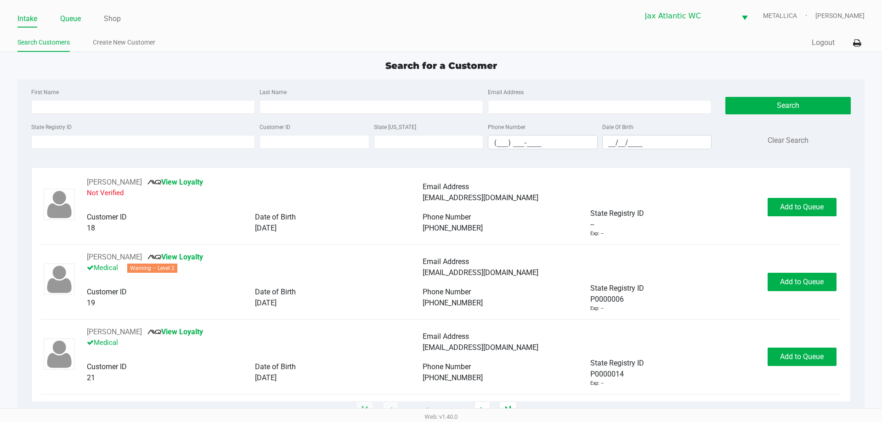
click at [77, 23] on link "Queue" at bounding box center [70, 18] width 21 height 13
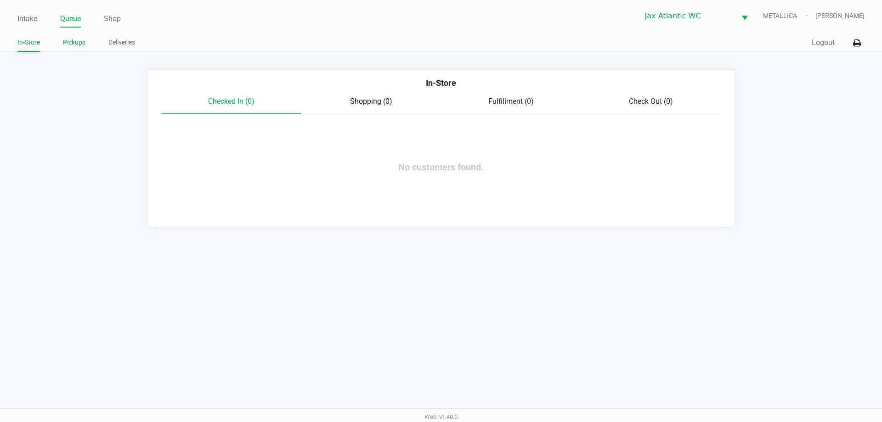
click at [84, 47] on link "Pickups" at bounding box center [74, 42] width 23 height 11
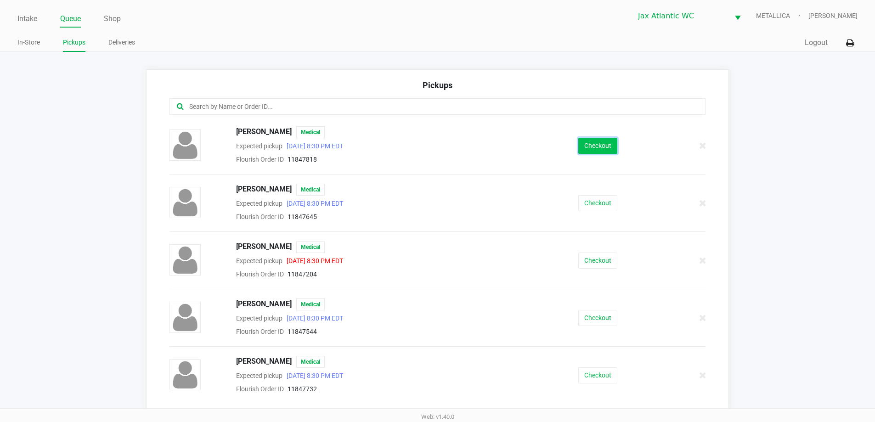
click at [587, 145] on button "Checkout" at bounding box center [597, 146] width 39 height 16
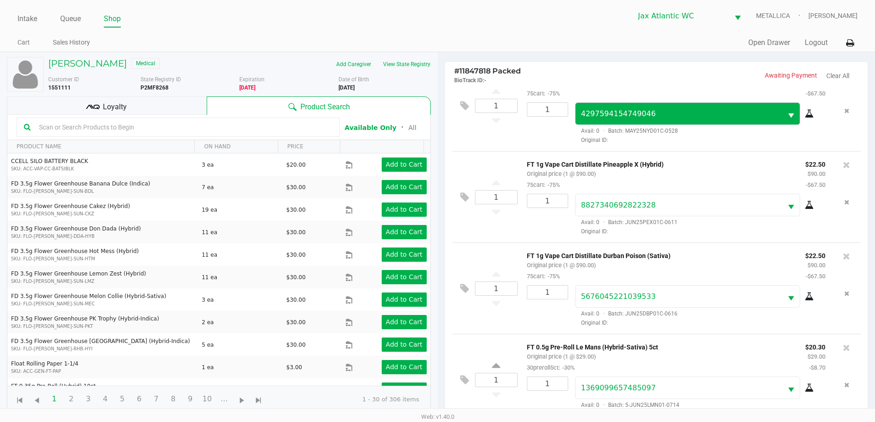
scroll to position [126, 0]
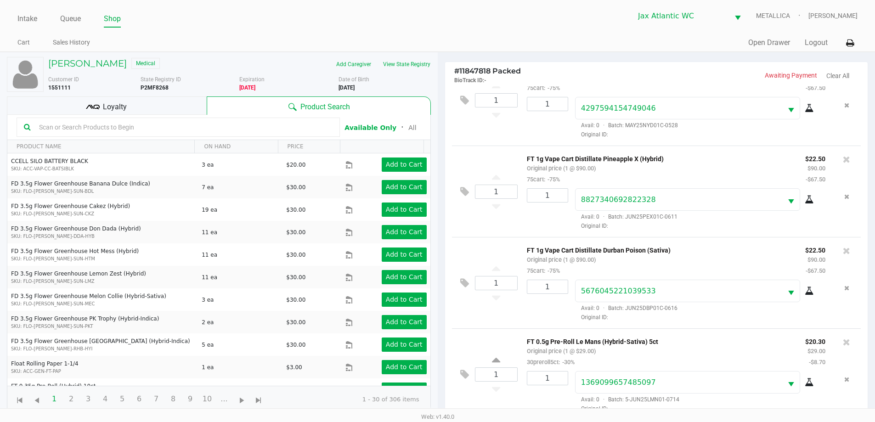
click at [136, 104] on div "Loyalty" at bounding box center [107, 105] width 200 height 18
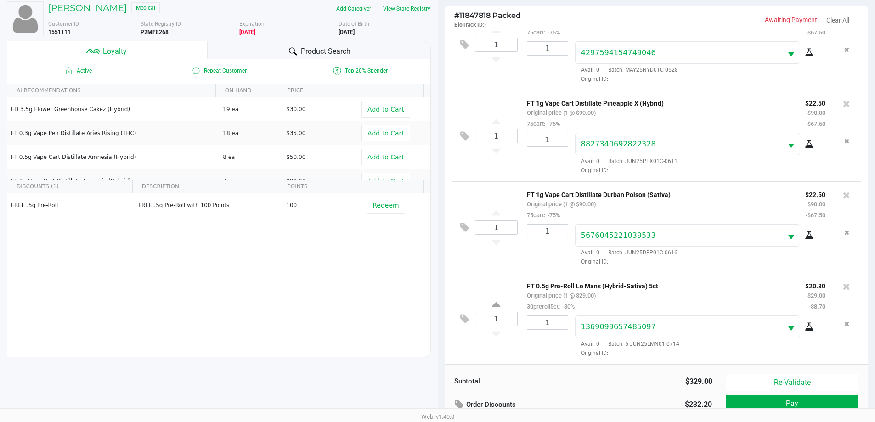
scroll to position [110, 0]
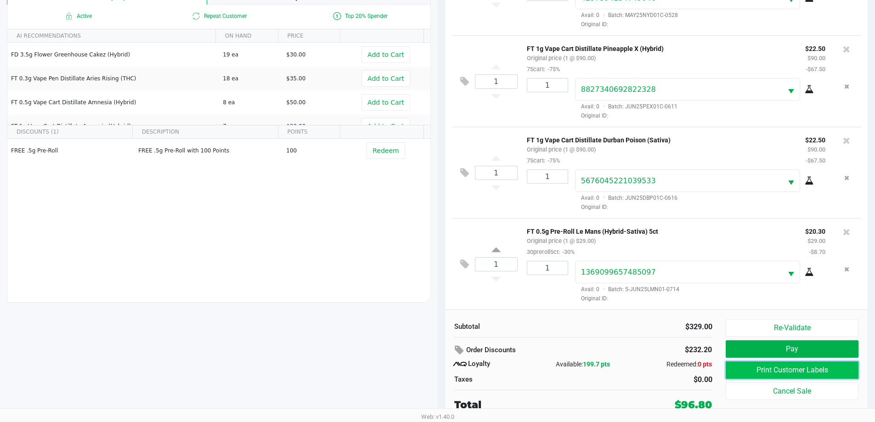
click at [757, 370] on button "Print Customer Labels" at bounding box center [792, 369] width 132 height 17
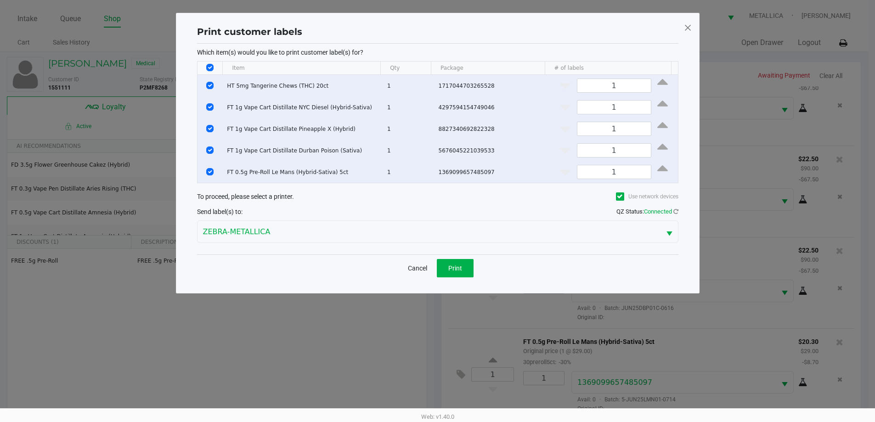
scroll to position [0, 0]
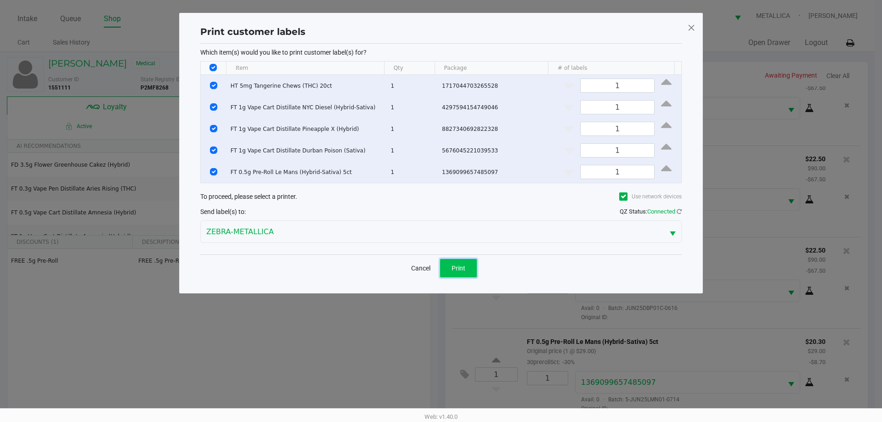
click at [463, 265] on span "Print" at bounding box center [458, 268] width 14 height 7
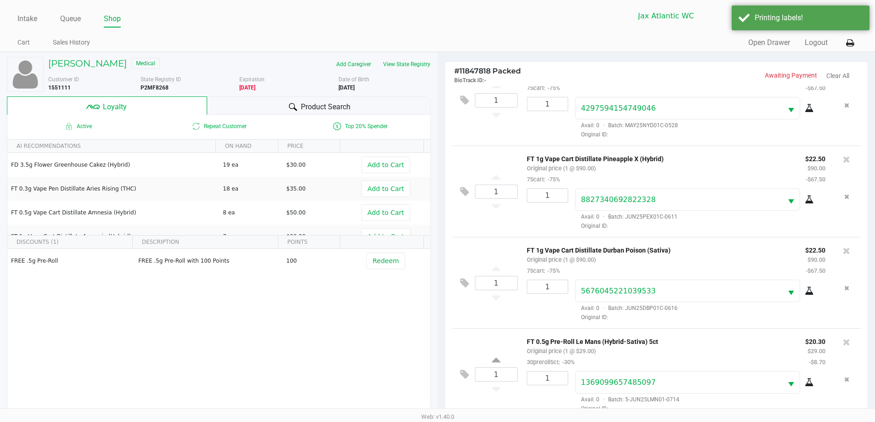
scroll to position [110, 0]
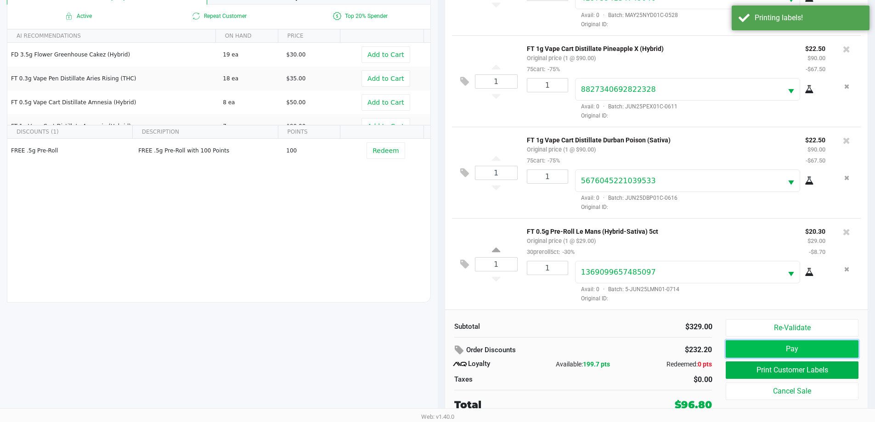
click at [749, 349] on button "Pay" at bounding box center [792, 348] width 132 height 17
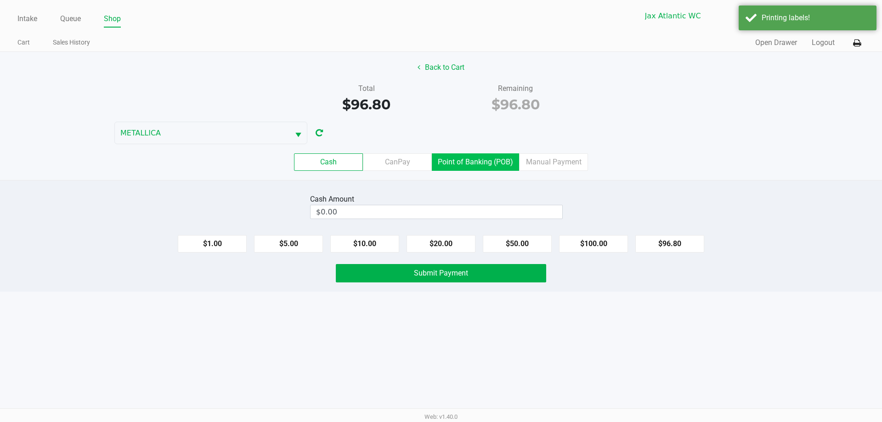
click at [482, 159] on label "Point of Banking (POB)" at bounding box center [475, 161] width 87 height 17
click at [0, 0] on 7 "Point of Banking (POB)" at bounding box center [0, 0] width 0 height 0
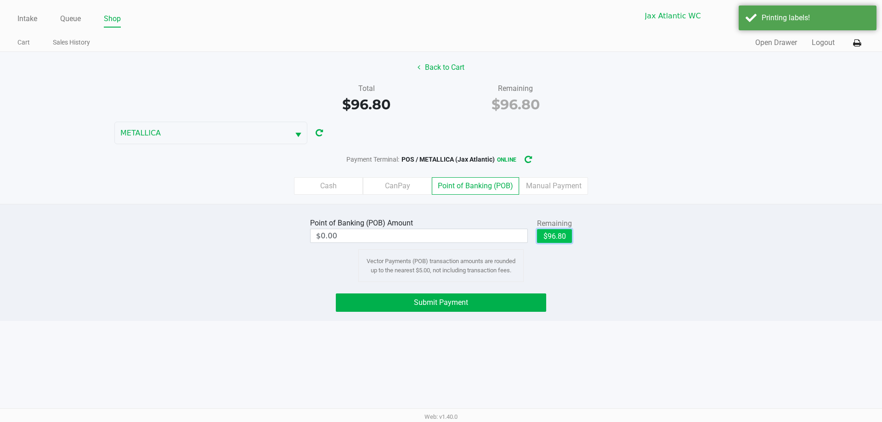
click at [569, 240] on button "$96.80" at bounding box center [554, 236] width 35 height 14
type input "$96.80"
click at [513, 299] on button "Submit Payment" at bounding box center [441, 302] width 210 height 18
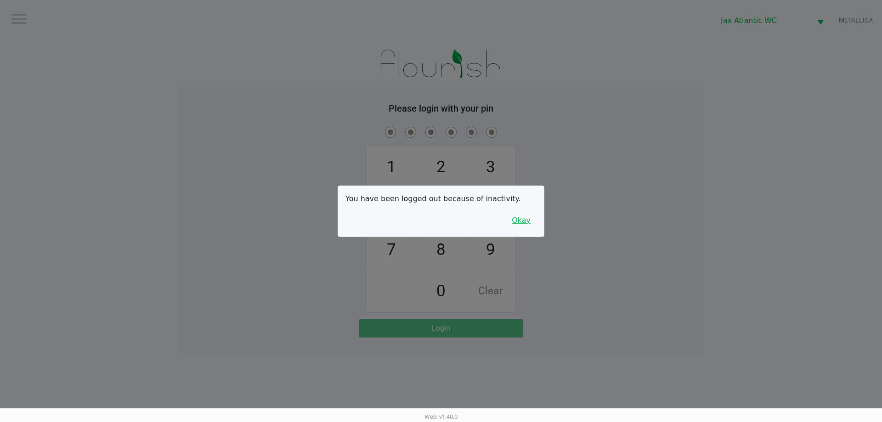
drag, startPoint x: 521, startPoint y: 219, endPoint x: 517, endPoint y: 214, distance: 6.5
click at [522, 219] on button "Okay" at bounding box center [521, 220] width 31 height 17
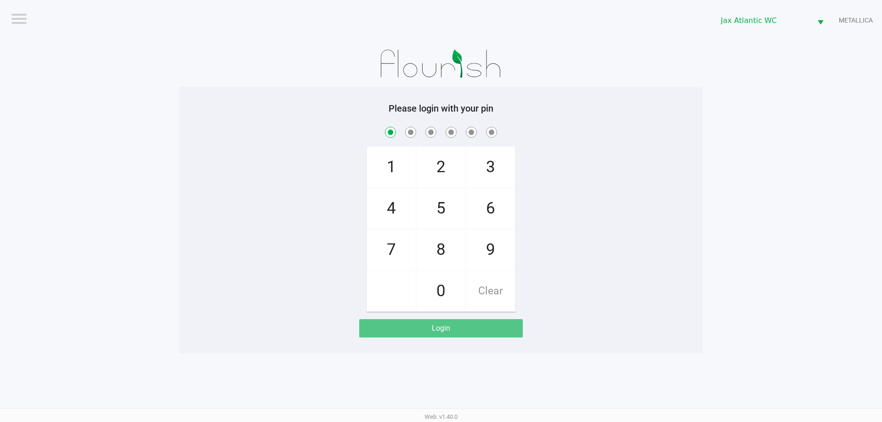
checkbox input "true"
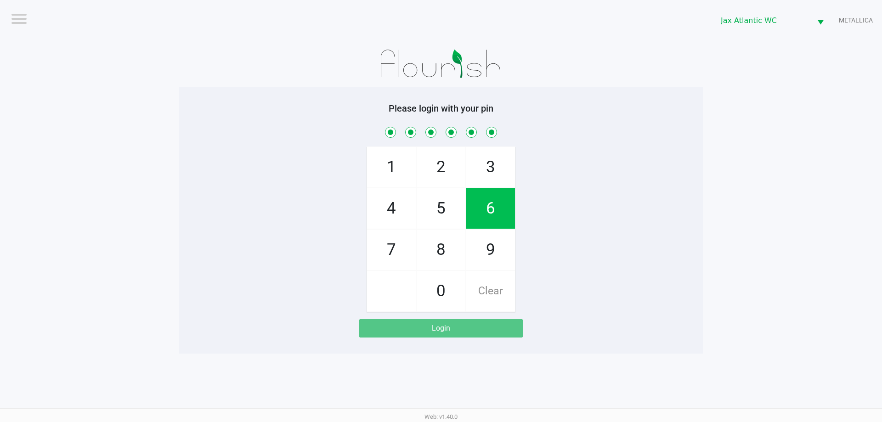
checkbox input "true"
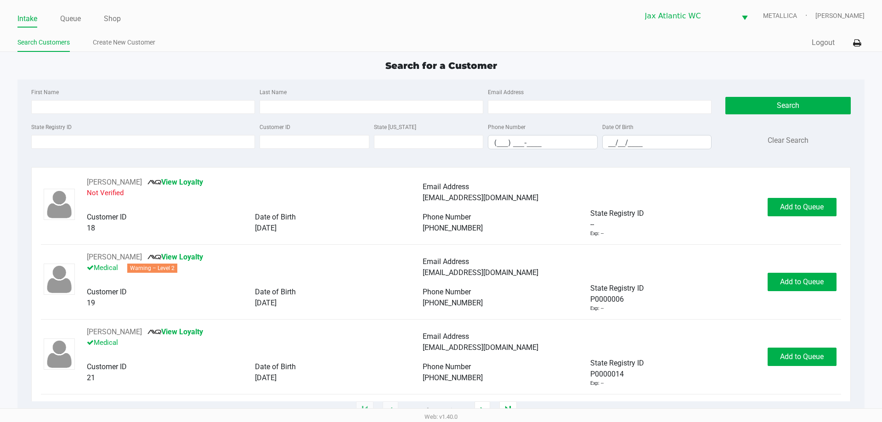
click at [29, 21] on link "Intake" at bounding box center [27, 18] width 20 height 13
click at [55, 141] on input "State Registry ID" at bounding box center [143, 142] width 224 height 14
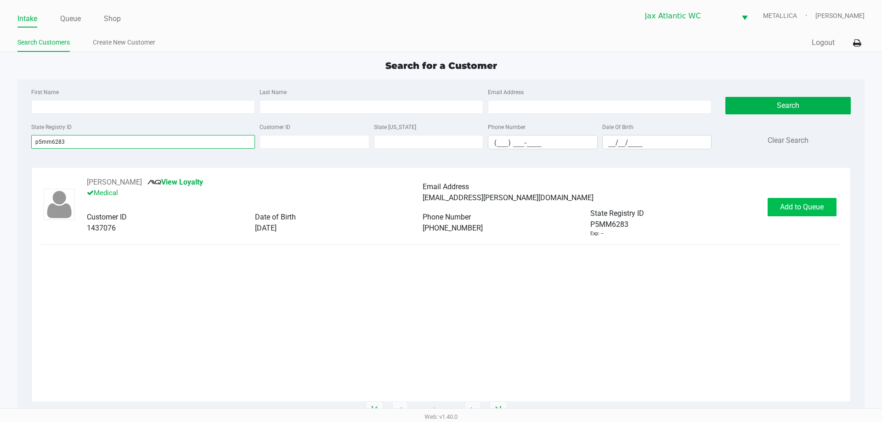
type input "p5mm6283"
click at [799, 206] on span "Add to Queue" at bounding box center [802, 207] width 44 height 9
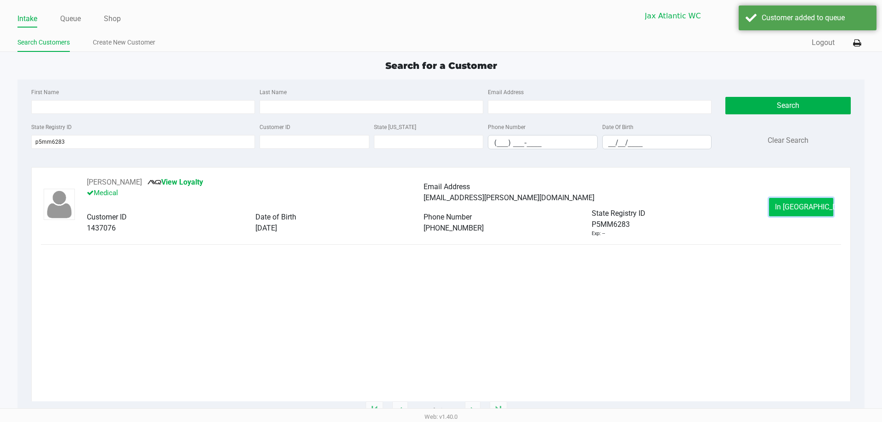
click at [777, 201] on button "In Queue" at bounding box center [801, 207] width 64 height 18
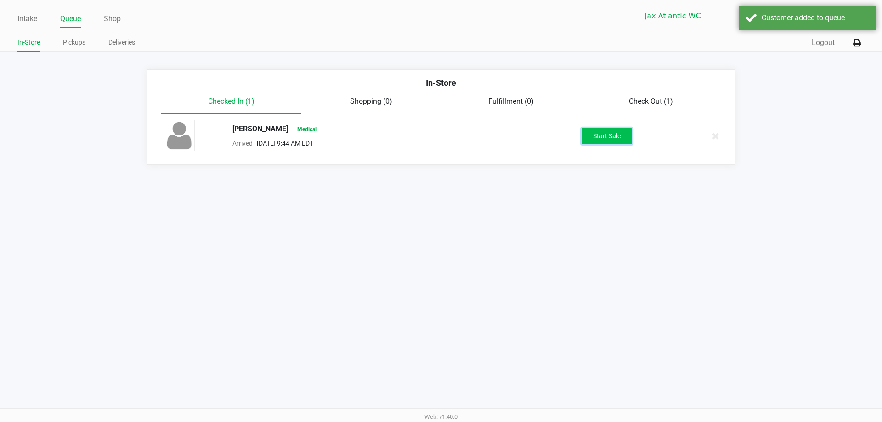
click at [612, 132] on button "Start Sale" at bounding box center [606, 136] width 51 height 16
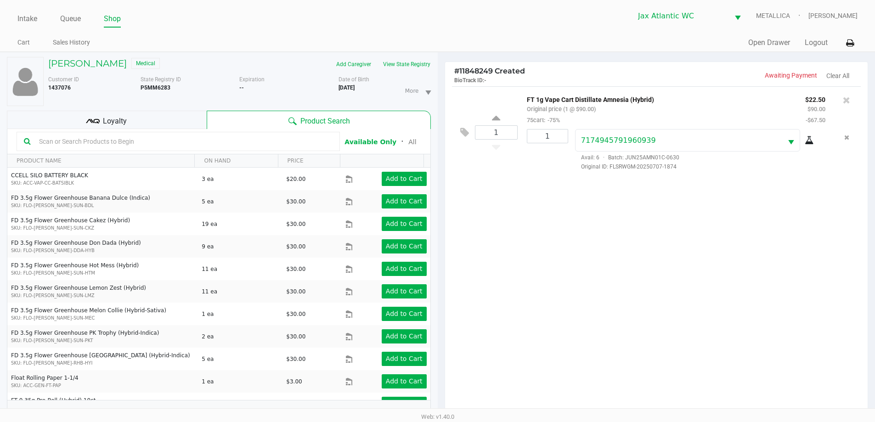
click at [141, 117] on div "Loyalty" at bounding box center [107, 120] width 200 height 18
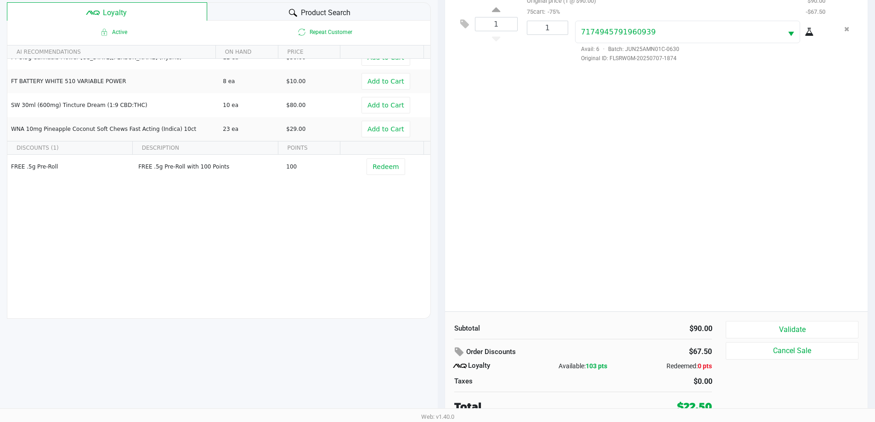
scroll to position [110, 0]
click at [790, 337] on div "Validate Cancel Sale" at bounding box center [795, 365] width 139 height 93
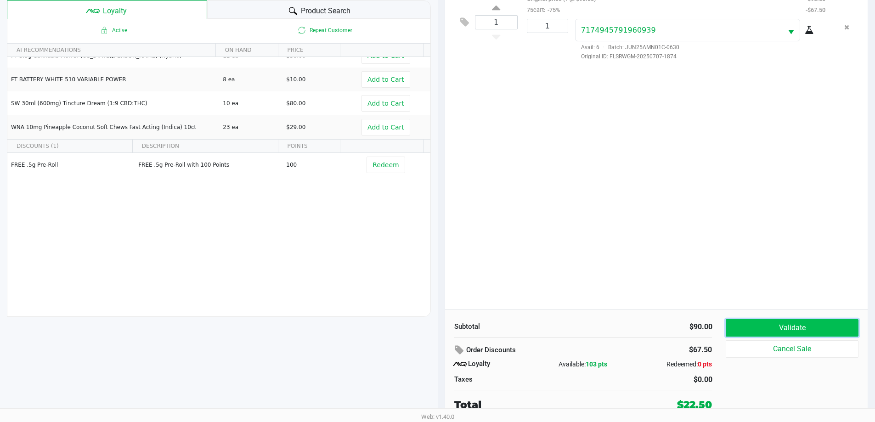
click at [788, 325] on button "Validate" at bounding box center [792, 327] width 132 height 17
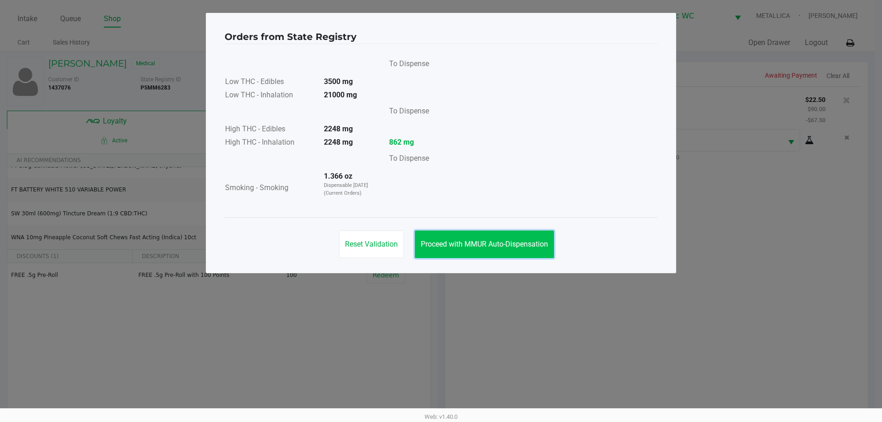
click at [508, 245] on span "Proceed with MMUR Auto-Dispensation" at bounding box center [484, 244] width 127 height 9
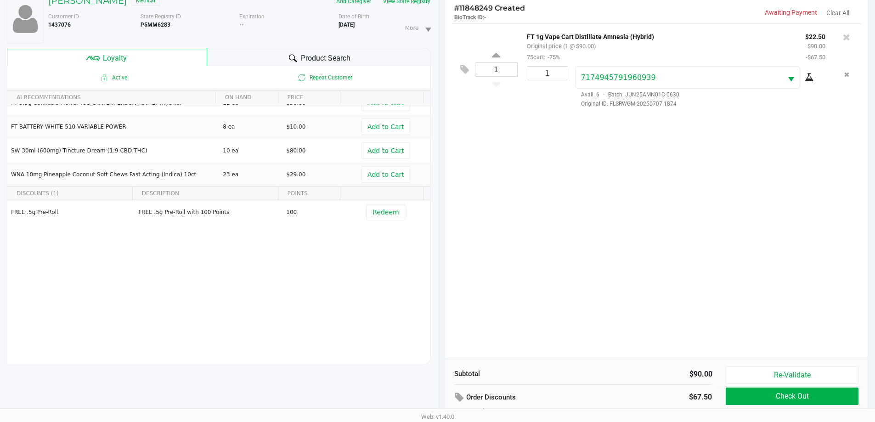
scroll to position [110, 0]
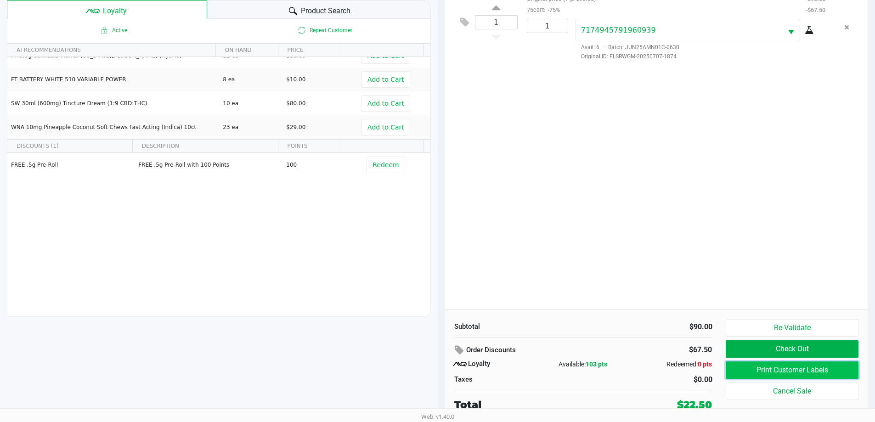
click at [775, 366] on button "Print Customer Labels" at bounding box center [792, 369] width 132 height 17
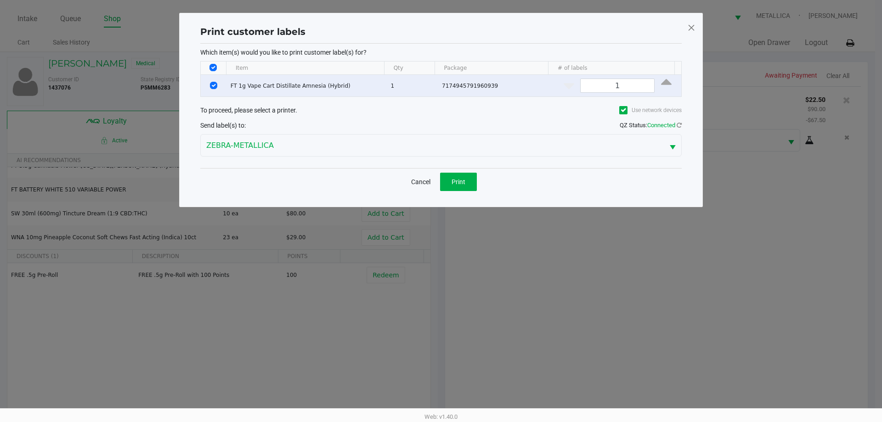
click at [459, 169] on div "Cancel Print" at bounding box center [440, 181] width 481 height 27
click at [457, 181] on span "Print" at bounding box center [458, 181] width 14 height 7
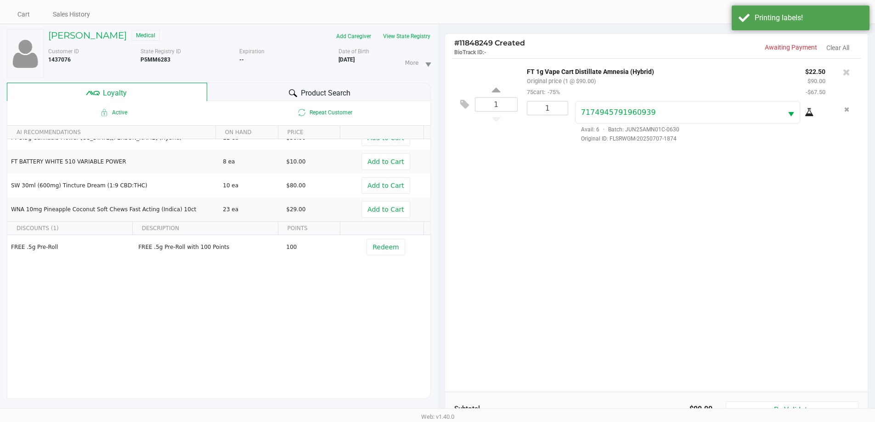
scroll to position [110, 0]
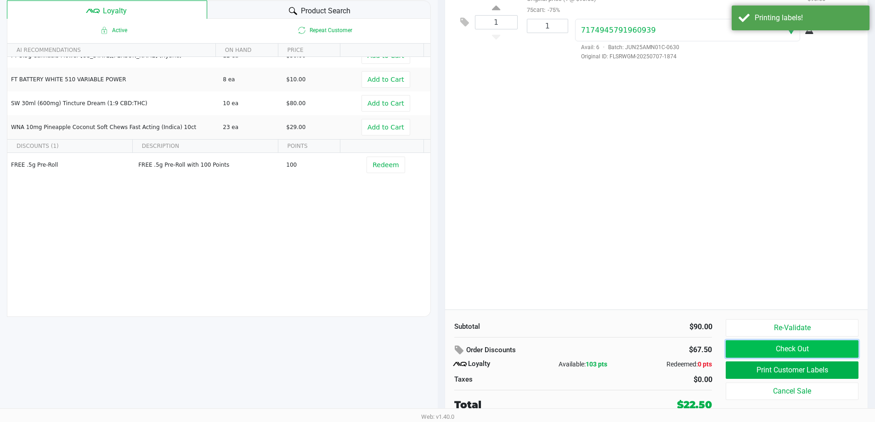
click at [742, 344] on button "Check Out" at bounding box center [792, 348] width 132 height 17
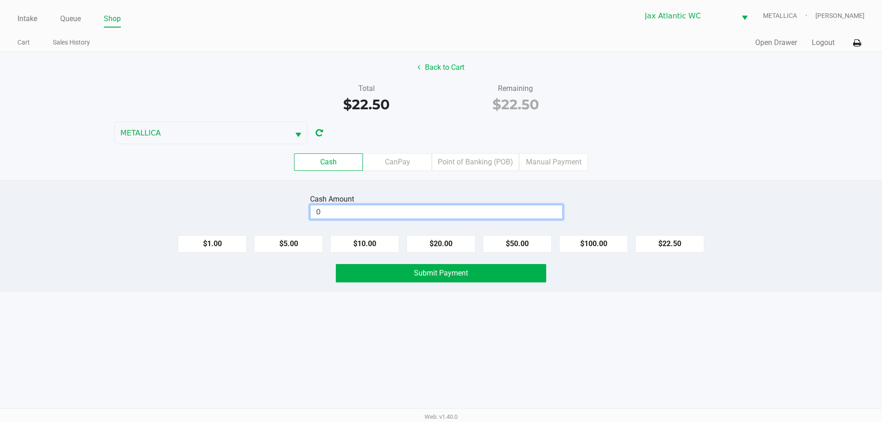
drag, startPoint x: 519, startPoint y: 213, endPoint x: 523, endPoint y: 209, distance: 6.2
click at [518, 212] on input "0" at bounding box center [436, 211] width 252 height 13
type input "$23.00"
click at [479, 271] on button "Submit Payment" at bounding box center [441, 273] width 210 height 18
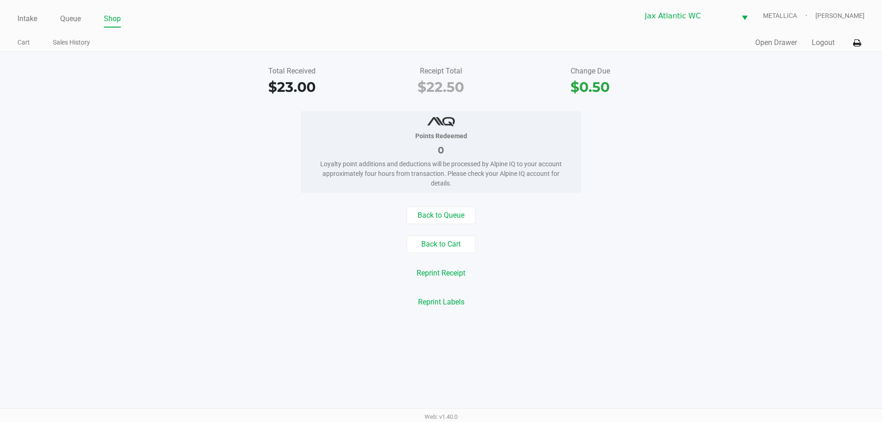
click at [180, 14] on ul "Intake Queue Shop" at bounding box center [228, 19] width 423 height 16
click at [24, 23] on link "Intake" at bounding box center [27, 18] width 20 height 13
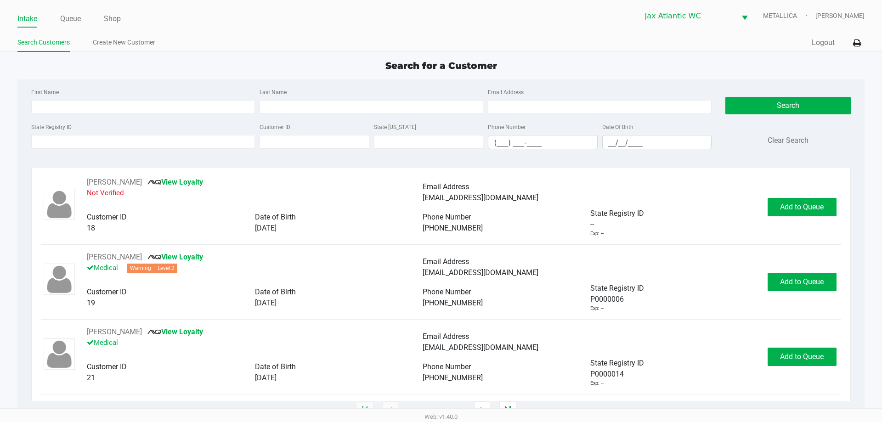
click at [190, 26] on ul "Intake Queue Shop" at bounding box center [228, 19] width 423 height 16
type input "CHELSEY"
type input "BUTLER"
type input "07/08/1991"
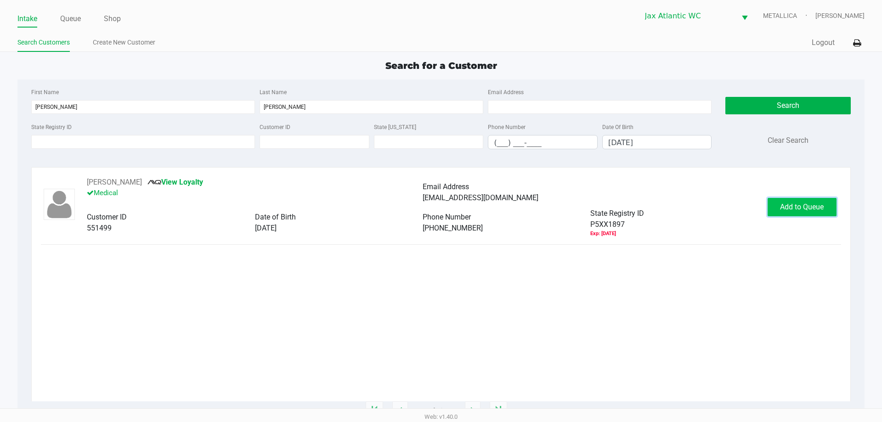
click at [796, 209] on span "Add to Queue" at bounding box center [802, 207] width 44 height 9
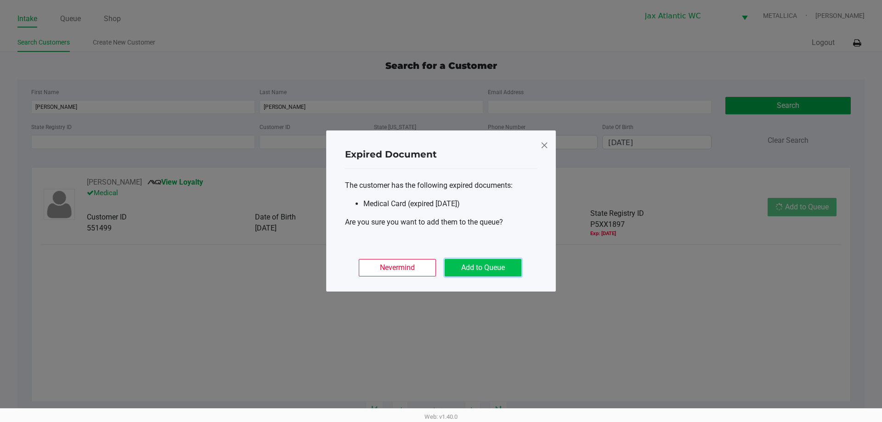
click at [485, 265] on button "Add to Queue" at bounding box center [483, 267] width 77 height 17
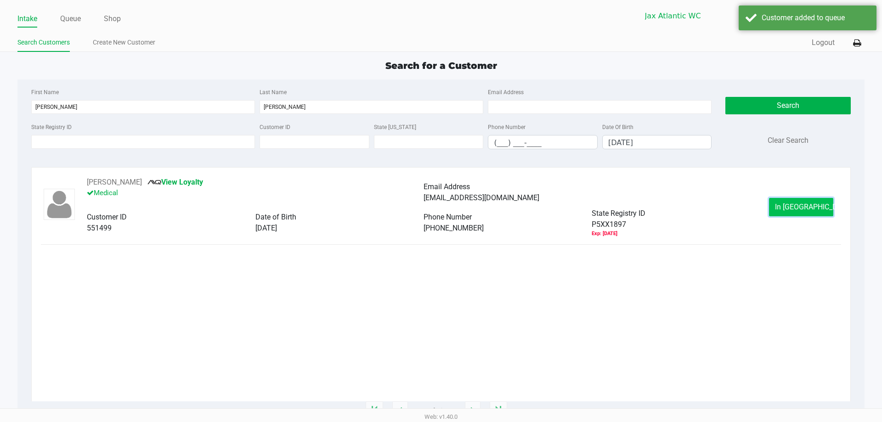
click at [791, 208] on span "In Queue" at bounding box center [813, 207] width 77 height 9
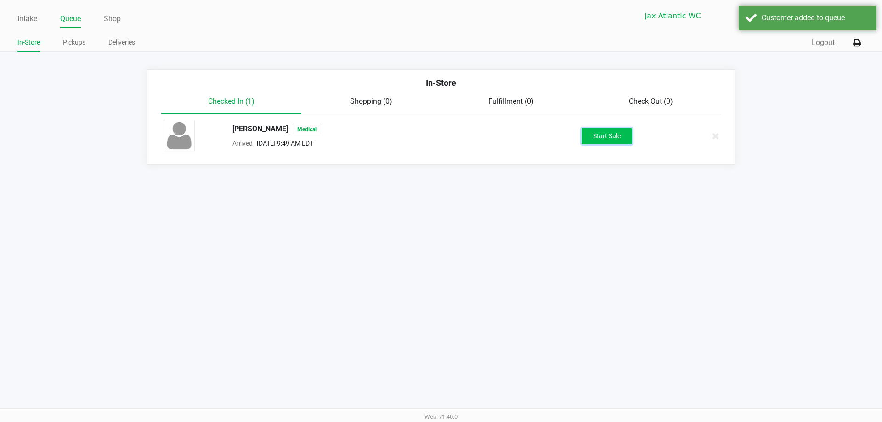
click at [615, 137] on button "Start Sale" at bounding box center [606, 136] width 51 height 16
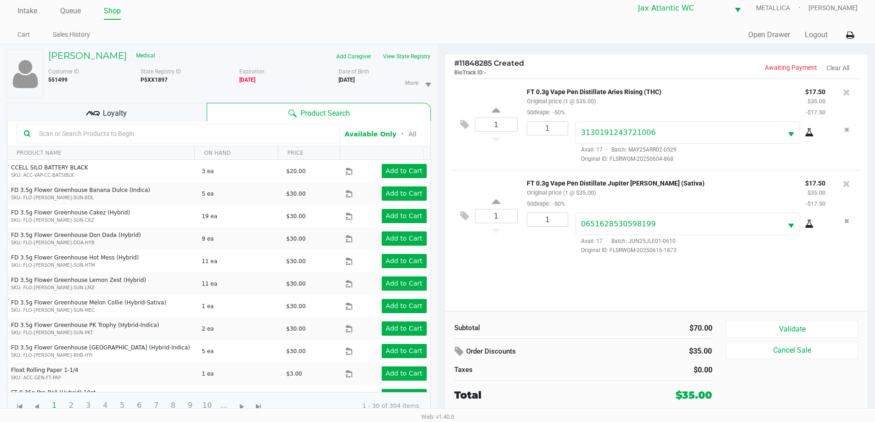
scroll to position [10, 0]
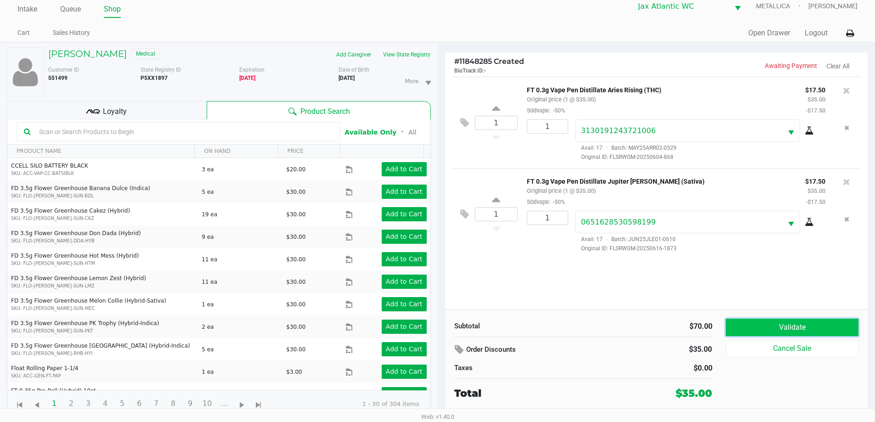
click at [759, 330] on button "Validate" at bounding box center [792, 327] width 132 height 17
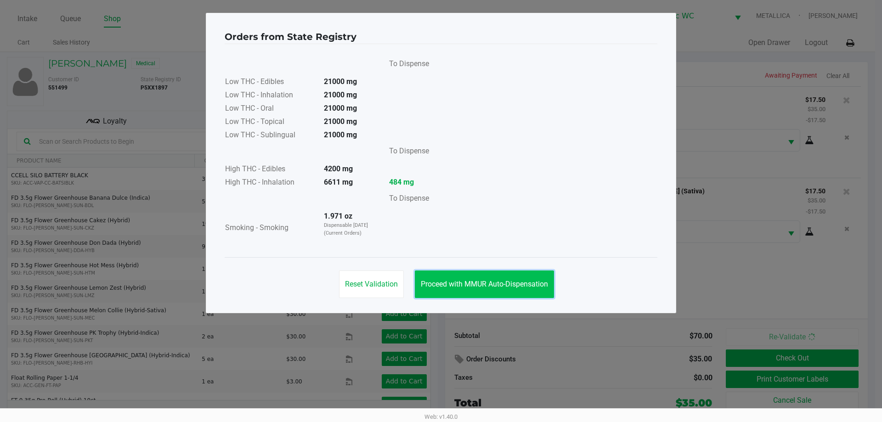
click at [462, 277] on button "Proceed with MMUR Auto-Dispensation" at bounding box center [484, 285] width 139 height 28
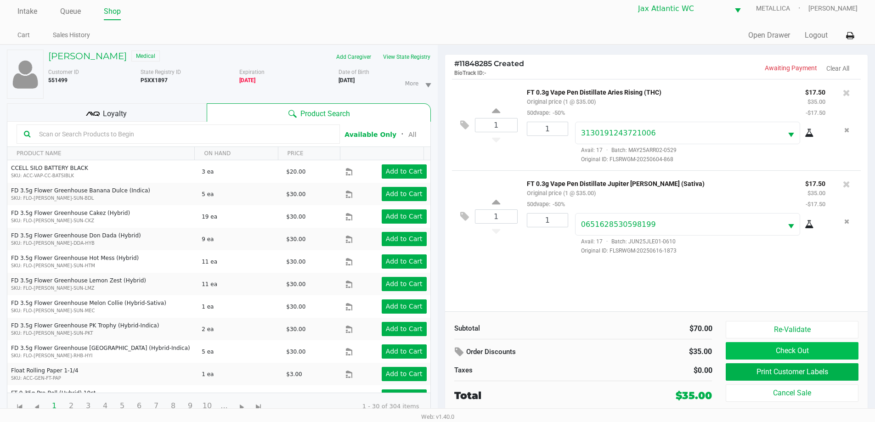
scroll to position [10, 0]
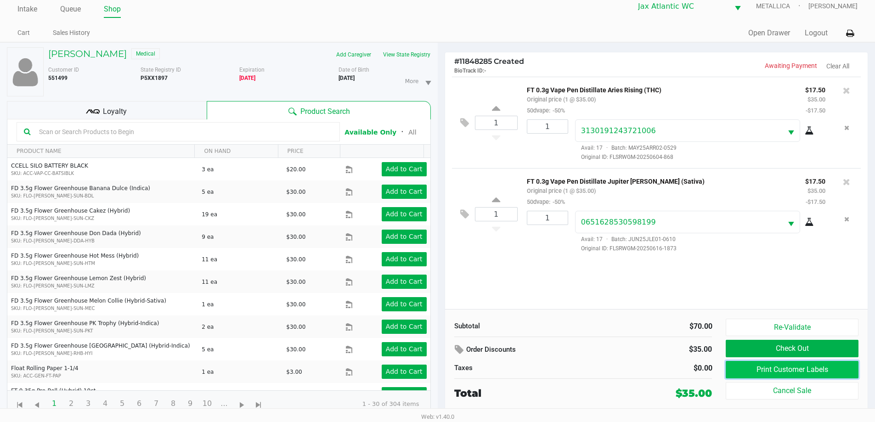
click at [743, 368] on button "Print Customer Labels" at bounding box center [792, 369] width 132 height 17
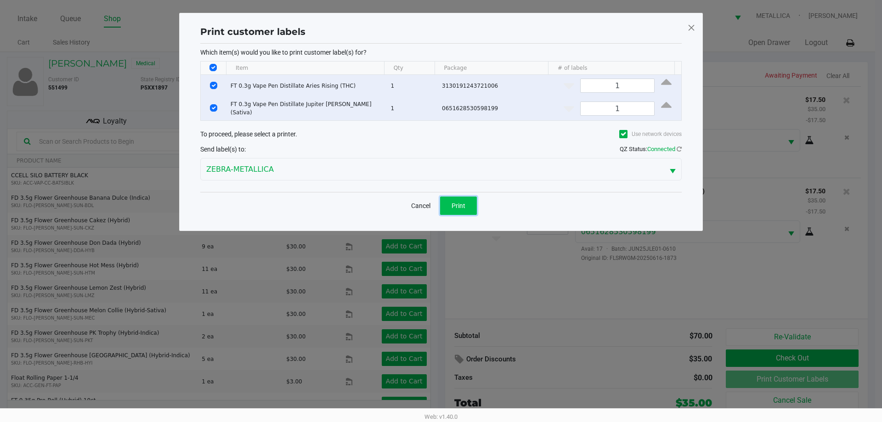
click at [463, 202] on span "Print" at bounding box center [458, 205] width 14 height 7
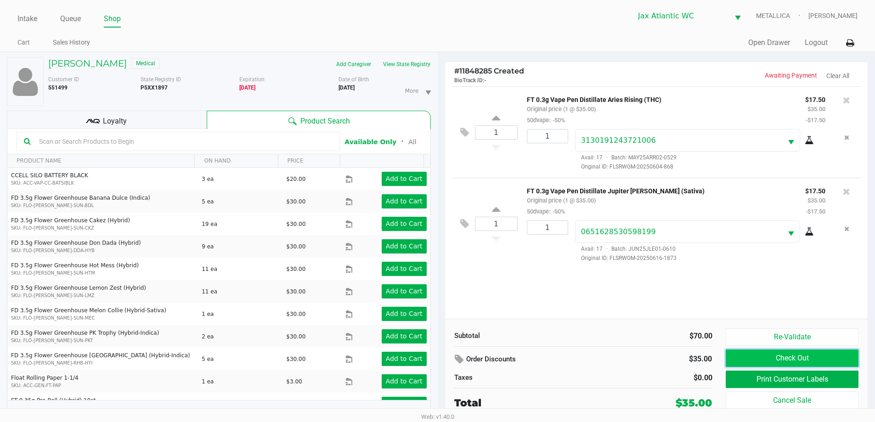
click at [797, 358] on button "Check Out" at bounding box center [792, 358] width 132 height 17
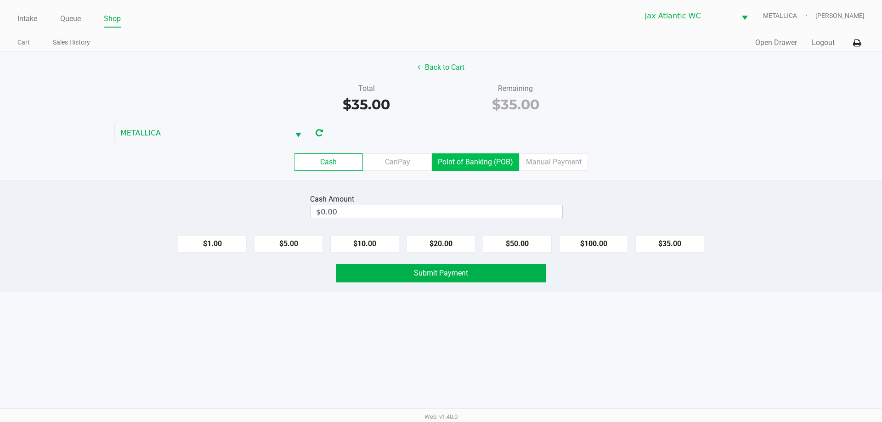
click at [488, 160] on label "Point of Banking (POB)" at bounding box center [475, 161] width 87 height 17
click at [0, 0] on 7 "Point of Banking (POB)" at bounding box center [0, 0] width 0 height 0
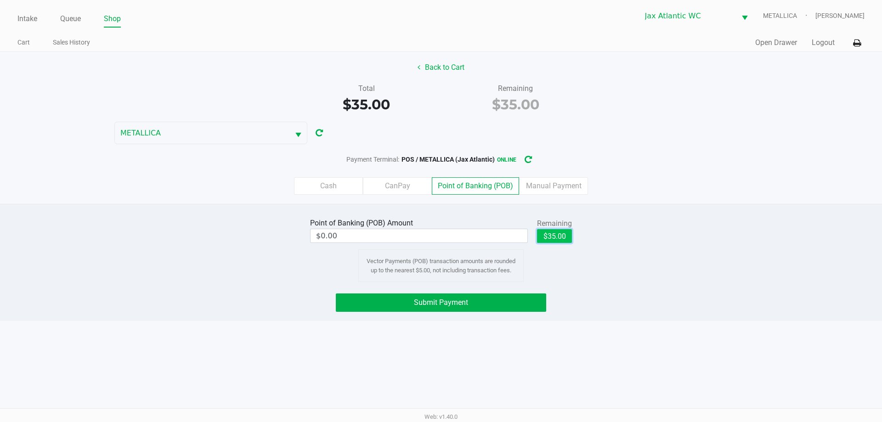
click at [541, 237] on button "$35.00" at bounding box center [554, 236] width 35 height 14
type input "$35.00"
click at [494, 300] on button "Submit Payment" at bounding box center [441, 302] width 210 height 18
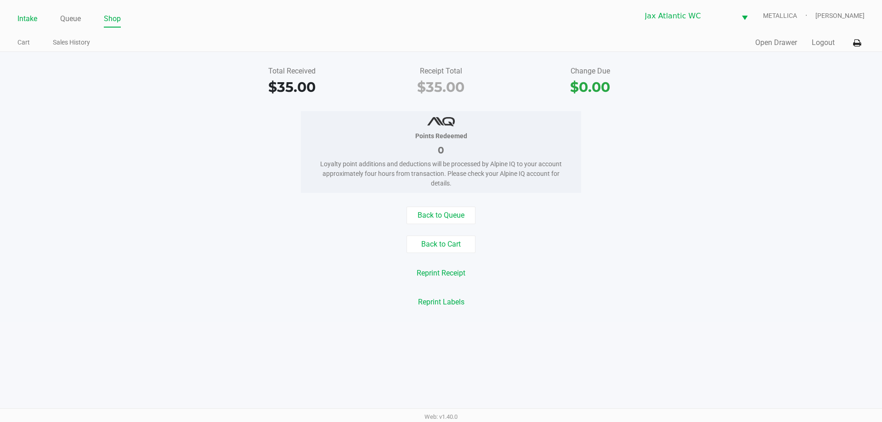
drag, startPoint x: 31, startPoint y: 18, endPoint x: 41, endPoint y: 15, distance: 11.2
click at [31, 18] on link "Intake" at bounding box center [27, 18] width 20 height 13
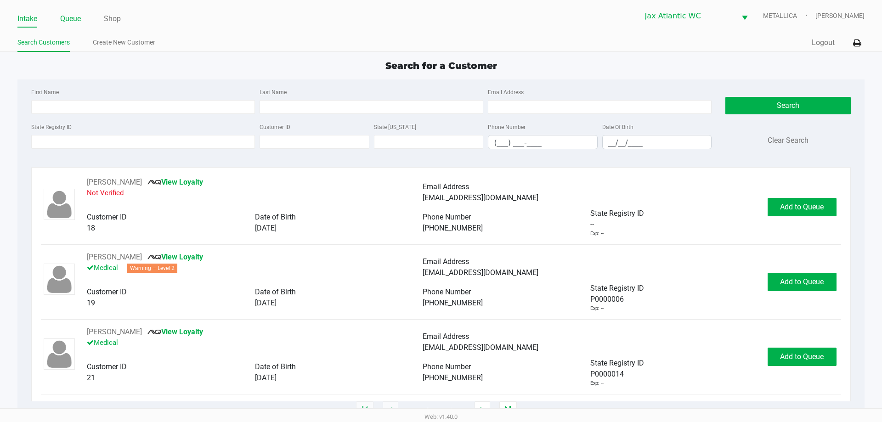
click at [78, 16] on link "Queue" at bounding box center [70, 18] width 21 height 13
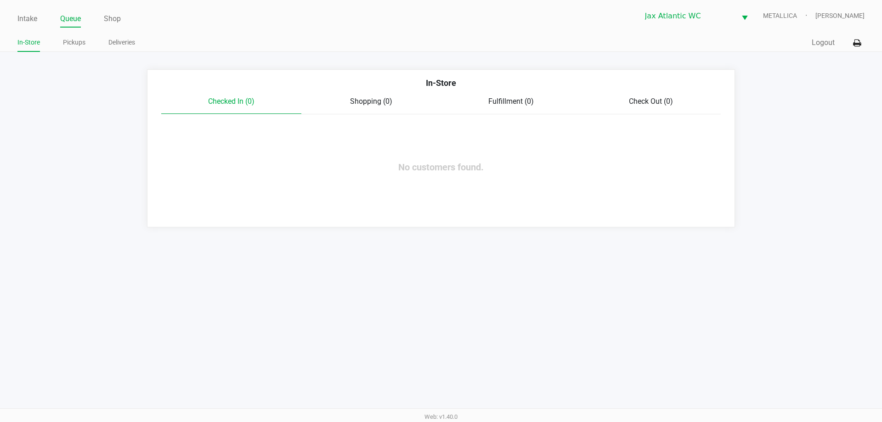
click at [60, 45] on ul "In-Store Pickups Deliveries" at bounding box center [228, 44] width 423 height 16
click at [69, 44] on link "Pickups" at bounding box center [74, 42] width 23 height 11
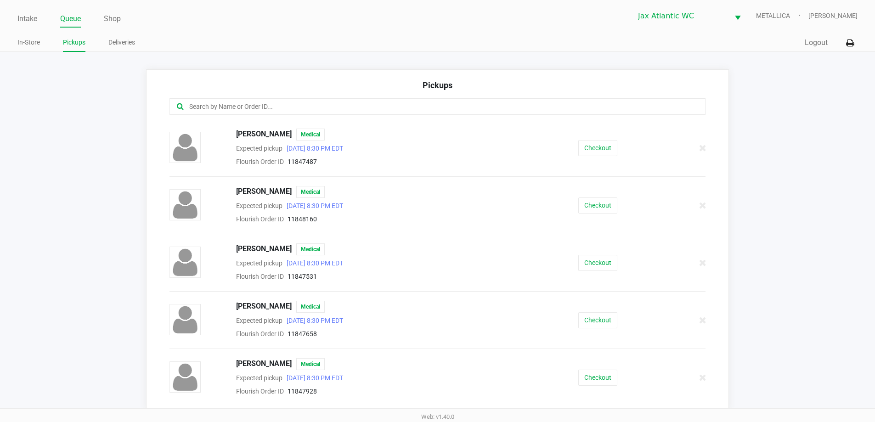
scroll to position [230, 0]
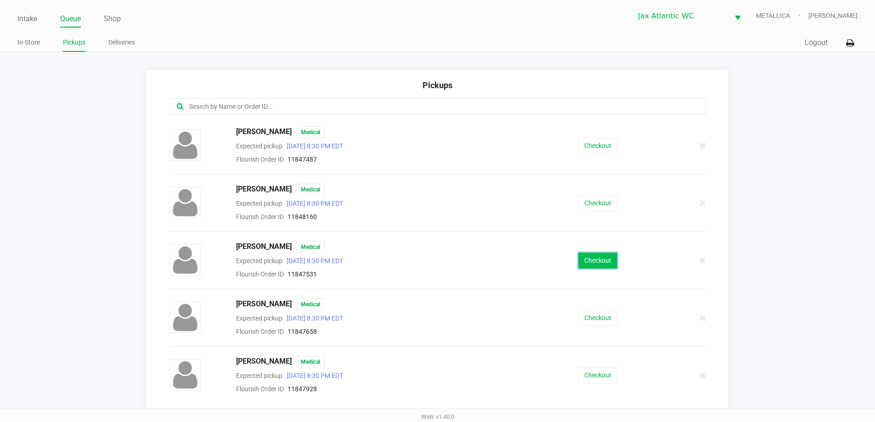
click at [586, 263] on button "Checkout" at bounding box center [597, 261] width 39 height 16
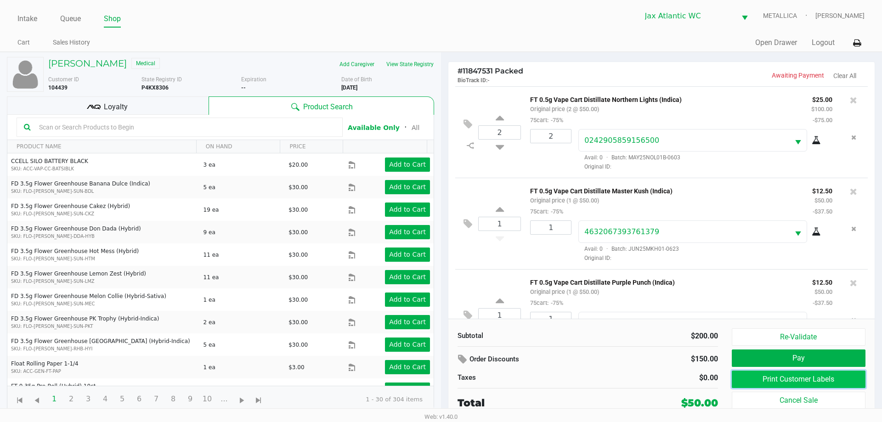
click at [779, 382] on button "Print Customer Labels" at bounding box center [799, 379] width 134 height 17
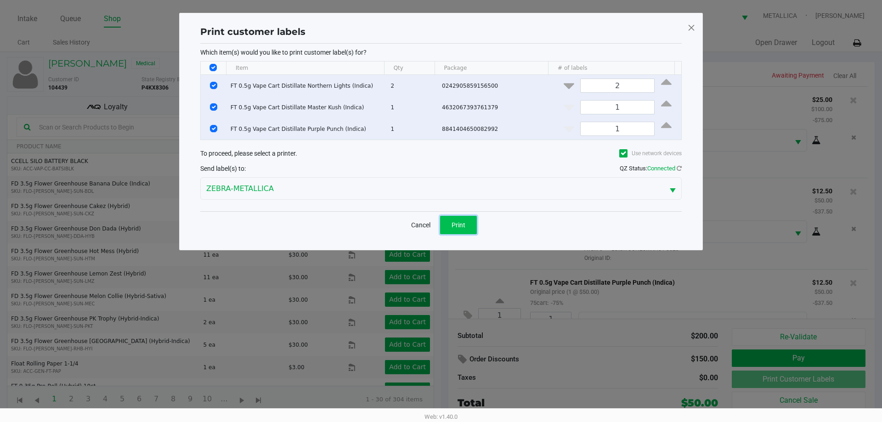
click at [464, 227] on span "Print" at bounding box center [458, 224] width 14 height 7
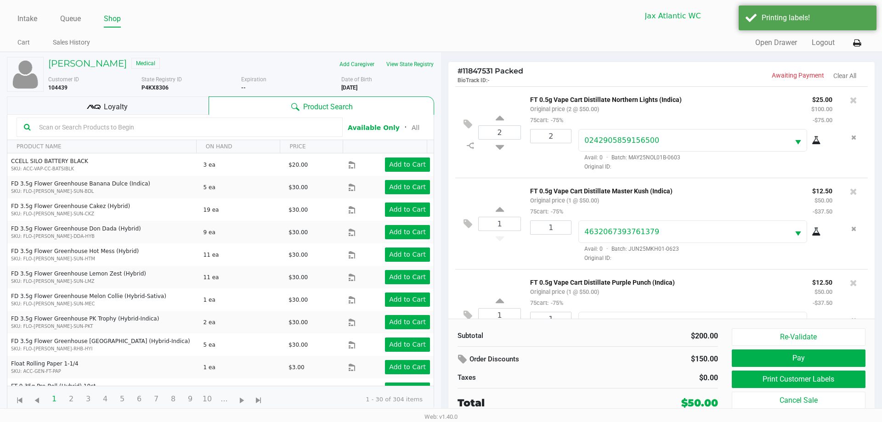
click at [137, 101] on div "Loyalty" at bounding box center [108, 105] width 202 height 18
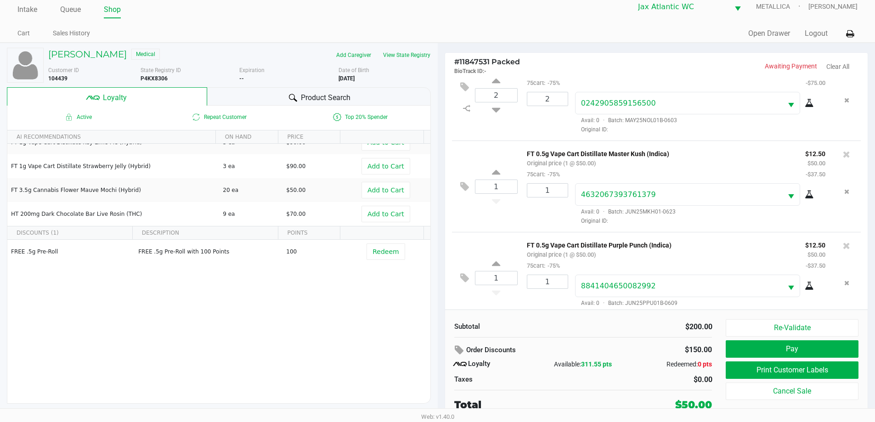
scroll to position [43, 0]
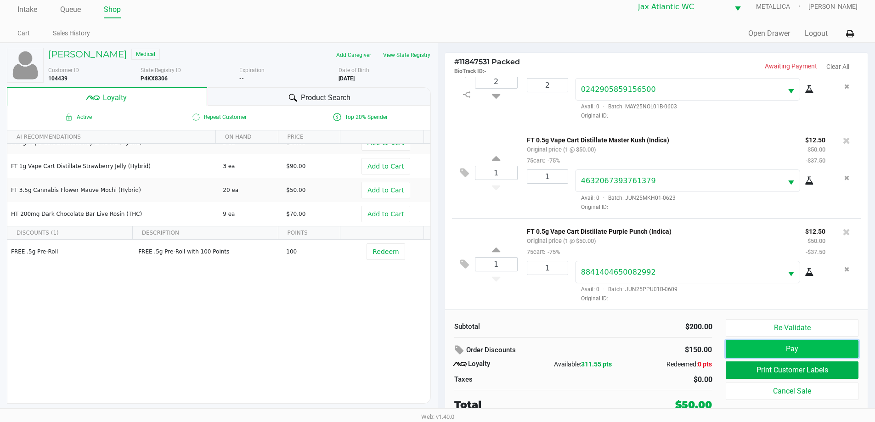
click at [807, 344] on button "Pay" at bounding box center [792, 348] width 132 height 17
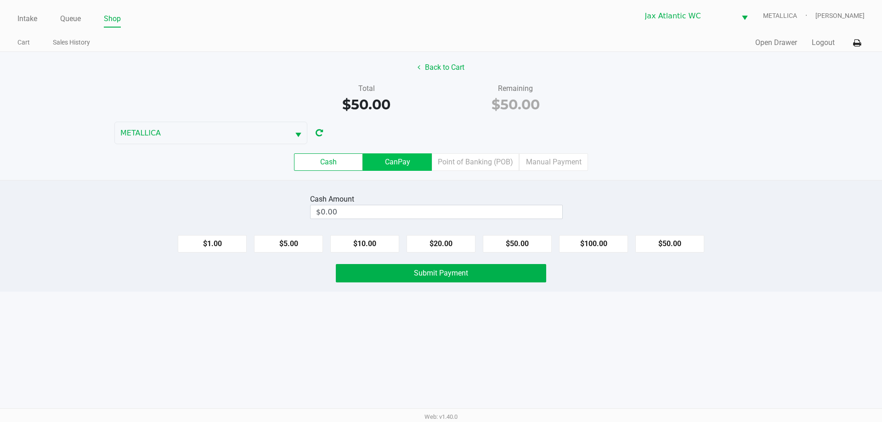
click at [401, 165] on label "CanPay" at bounding box center [397, 161] width 69 height 17
click at [0, 0] on 2 "CanPay" at bounding box center [0, 0] width 0 height 0
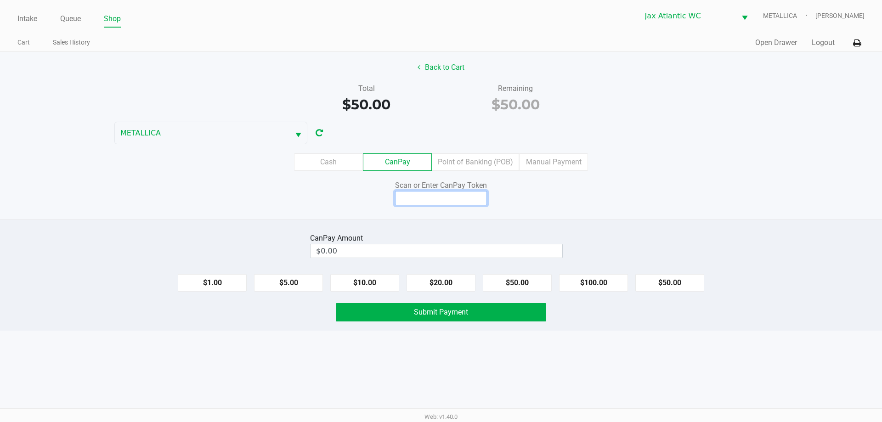
click at [418, 192] on input at bounding box center [441, 198] width 92 height 14
type input "X1679307X"
click at [689, 284] on button "$50.00" at bounding box center [669, 282] width 69 height 17
type input "$50.00"
drag, startPoint x: 422, startPoint y: 310, endPoint x: 470, endPoint y: 308, distance: 47.8
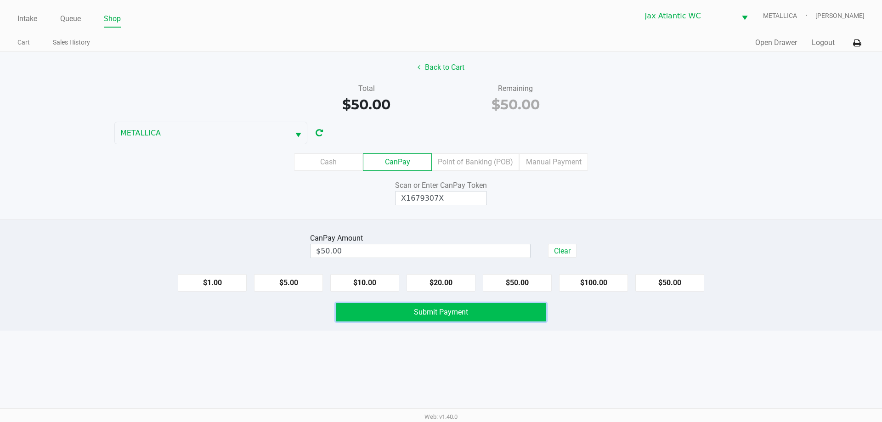
click at [423, 309] on span "Submit Payment" at bounding box center [441, 312] width 54 height 9
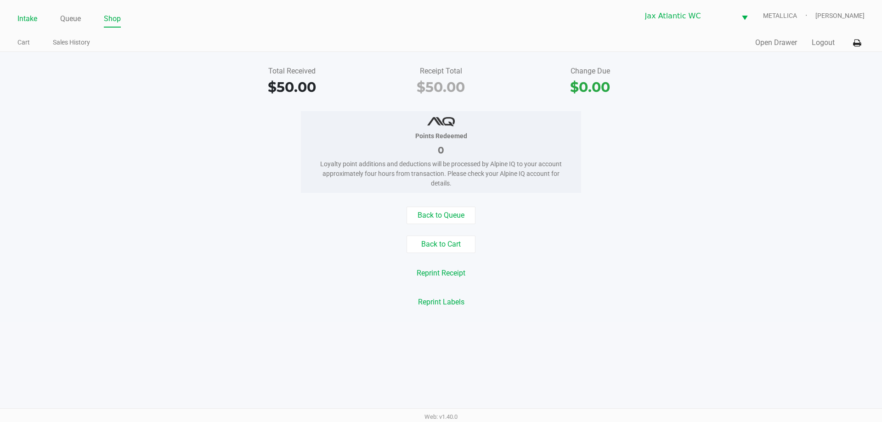
click at [26, 23] on link "Intake" at bounding box center [27, 18] width 20 height 13
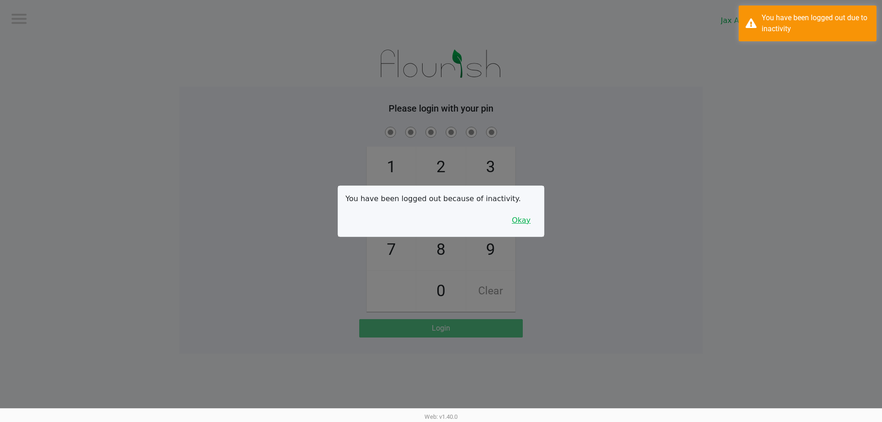
click at [528, 224] on button "Okay" at bounding box center [521, 220] width 31 height 17
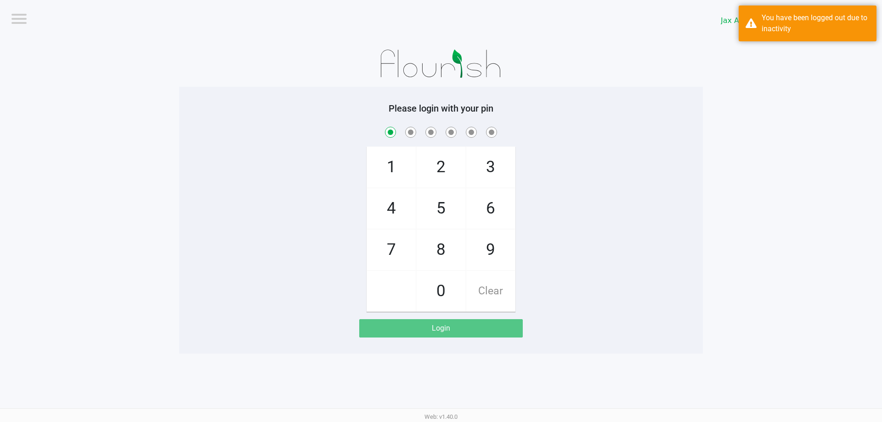
checkbox input "true"
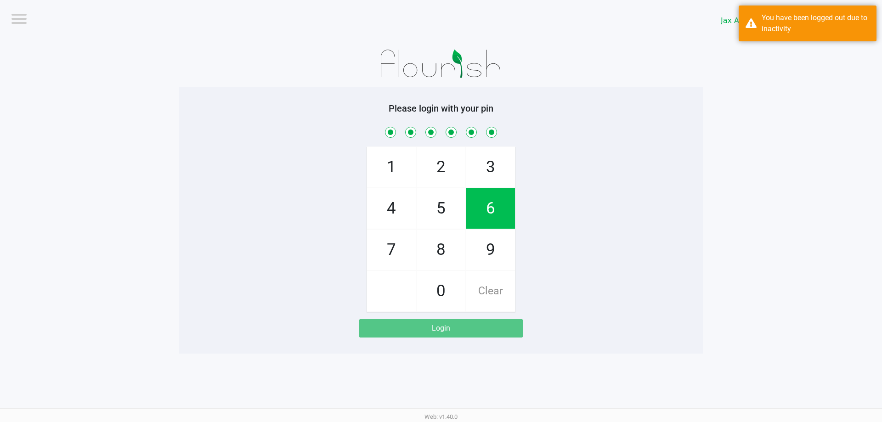
checkbox input "true"
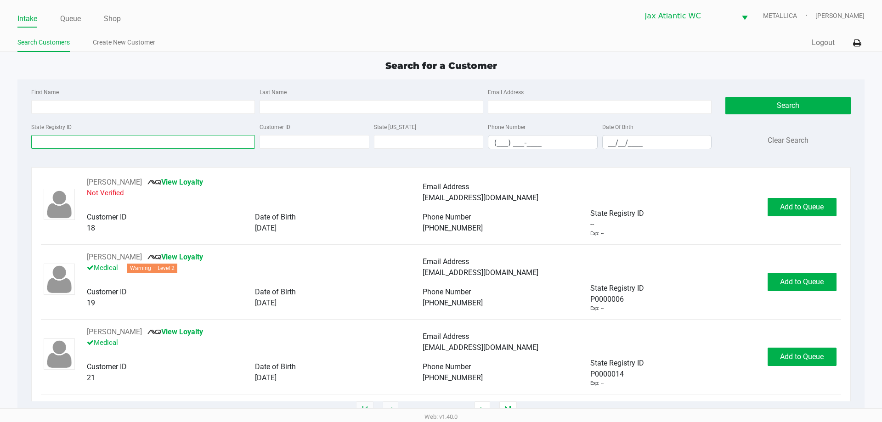
click at [85, 137] on input "State Registry ID" at bounding box center [143, 142] width 224 height 14
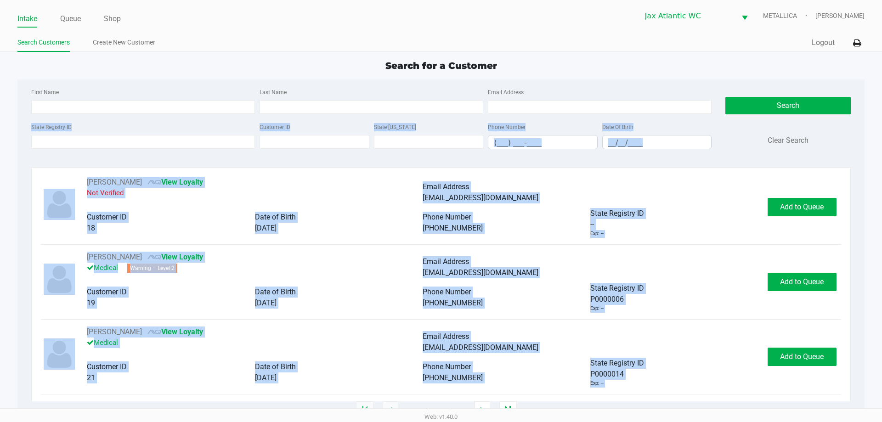
drag, startPoint x: 167, startPoint y: 125, endPoint x: 299, endPoint y: 440, distance: 341.7
click at [299, 422] on html "Intake Queue Shop Jax Atlantic WC METALLICA Kendall Lovette Search Customers Cr…" at bounding box center [441, 211] width 882 height 422
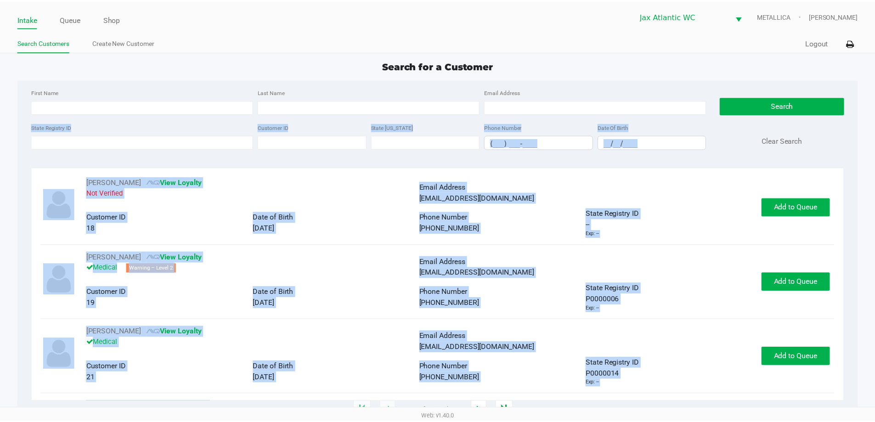
scroll to position [96, 0]
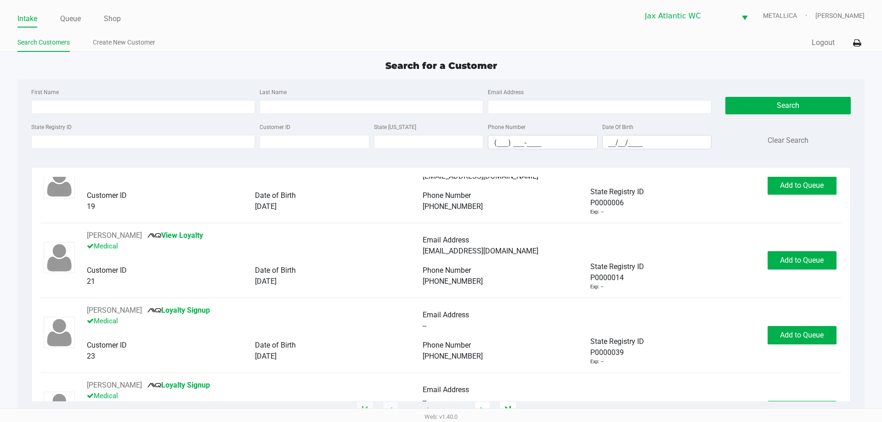
click at [172, 67] on div "Search for a Customer" at bounding box center [441, 66] width 860 height 14
click at [129, 144] on input "State Registry ID" at bounding box center [143, 142] width 224 height 14
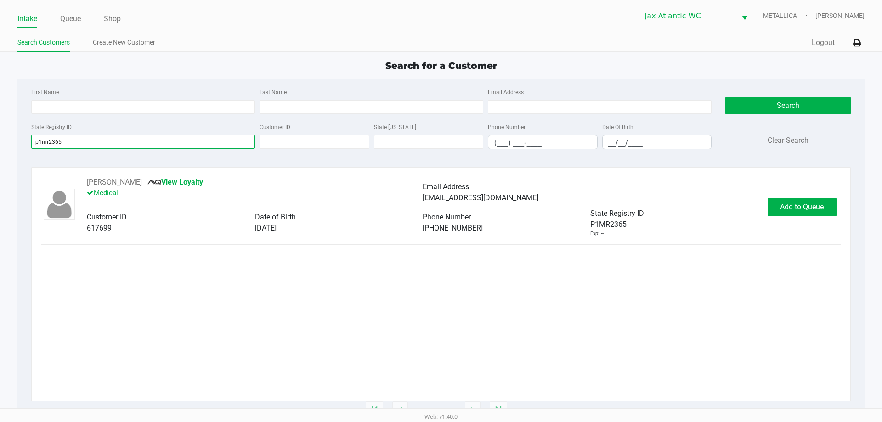
type input "p1mr2365"
click at [803, 201] on button "Add to Queue" at bounding box center [801, 207] width 69 height 18
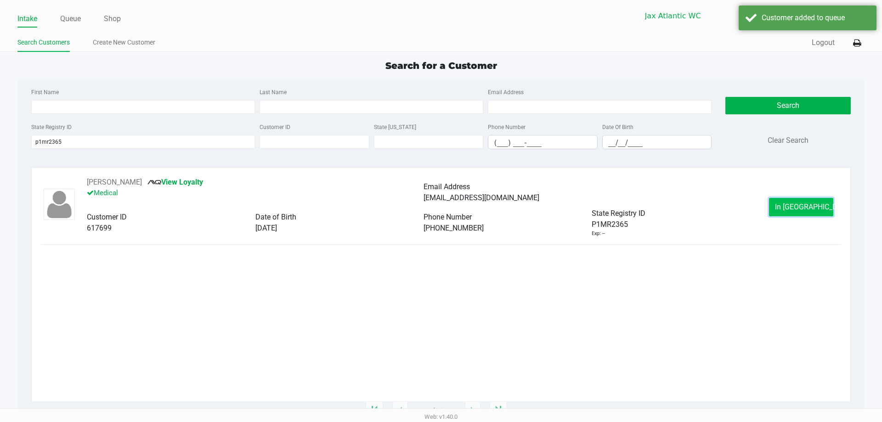
click at [784, 210] on button "In Queue" at bounding box center [801, 207] width 64 height 18
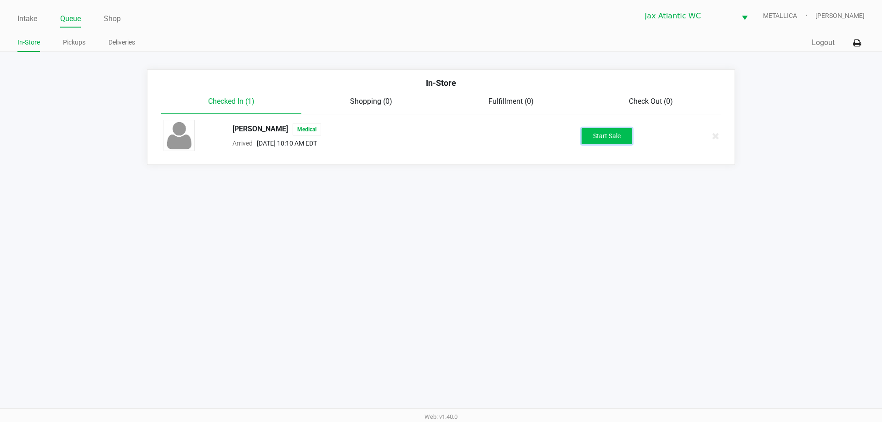
click at [610, 137] on button "Start Sale" at bounding box center [606, 136] width 51 height 16
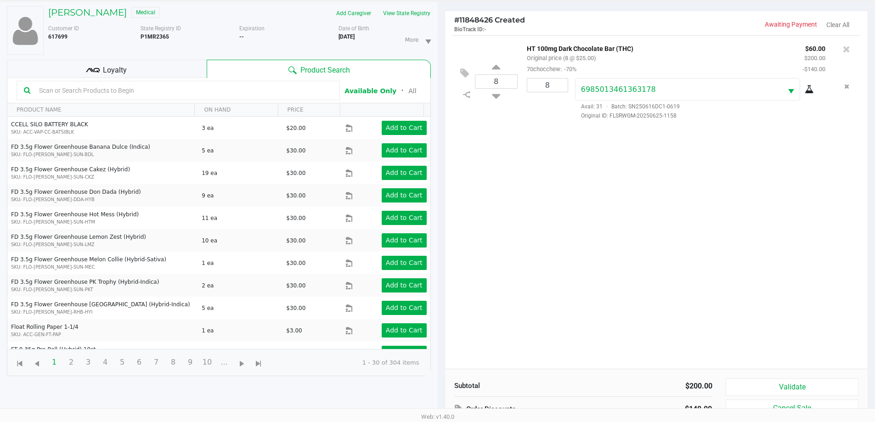
scroll to position [99, 0]
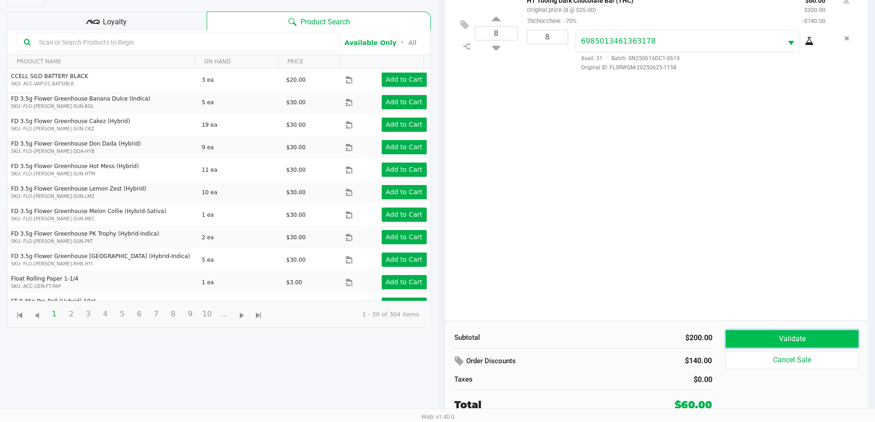
click at [763, 344] on button "Validate" at bounding box center [792, 338] width 132 height 17
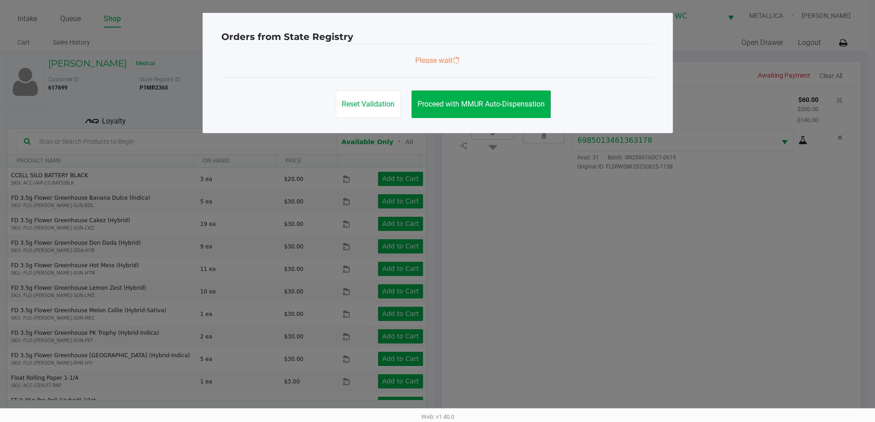
scroll to position [0, 0]
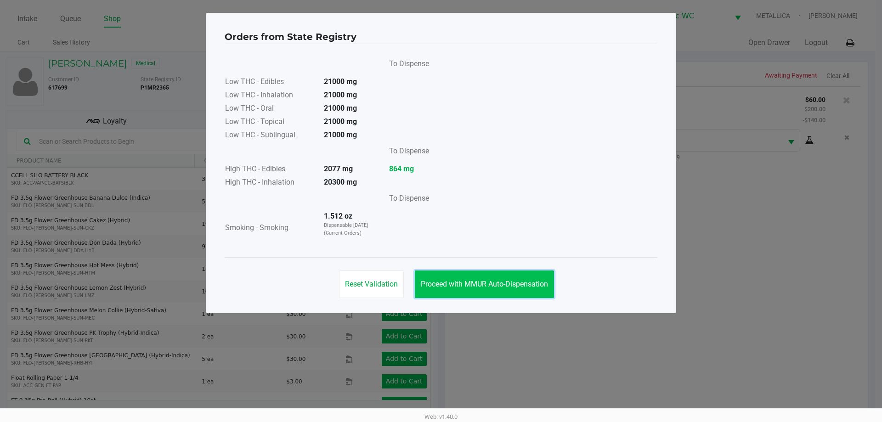
click at [468, 288] on span "Proceed with MMUR Auto-Dispensation" at bounding box center [484, 284] width 127 height 9
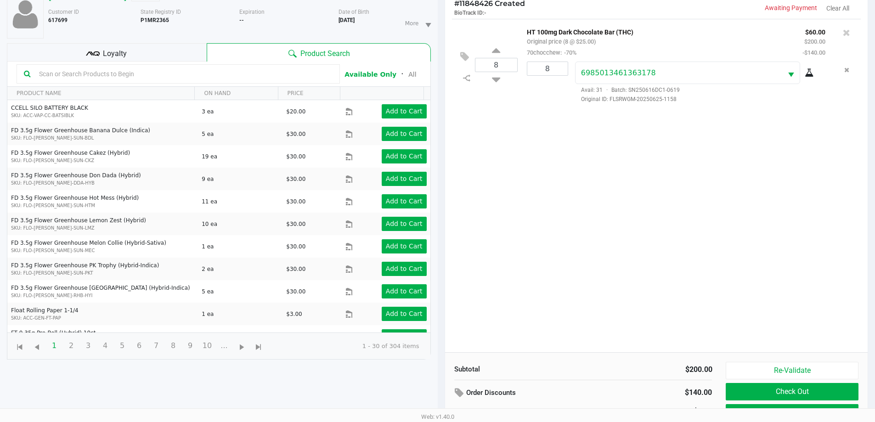
scroll to position [99, 0]
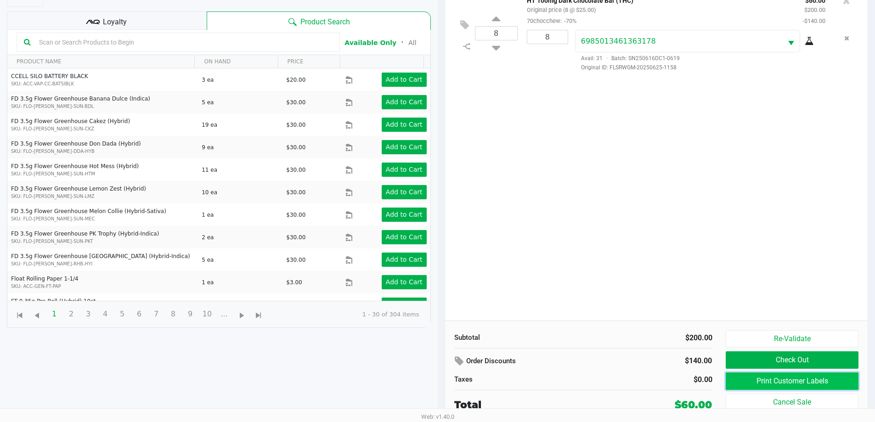
click at [793, 388] on button "Print Customer Labels" at bounding box center [792, 380] width 132 height 17
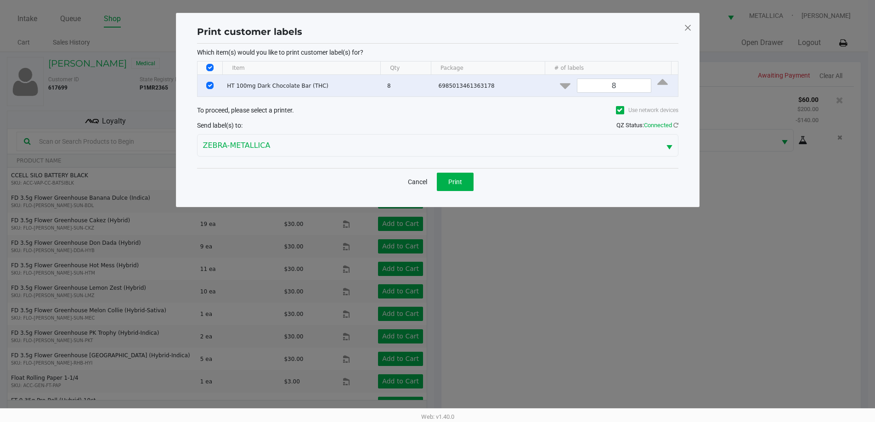
scroll to position [0, 0]
click at [458, 181] on span "Print" at bounding box center [458, 181] width 14 height 7
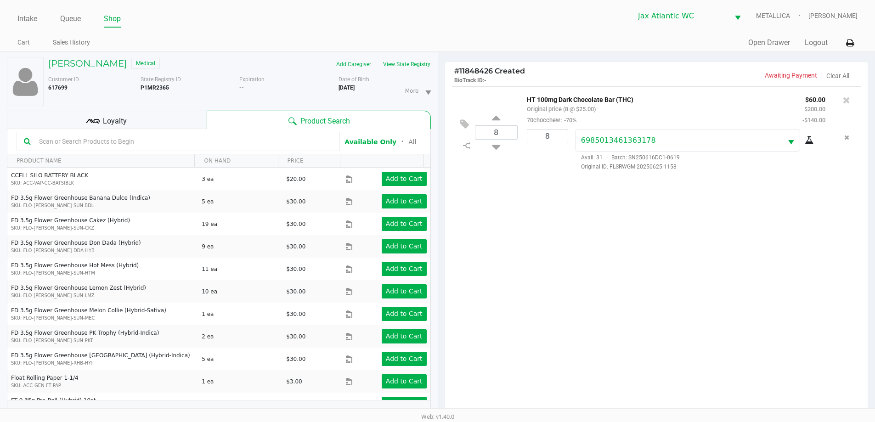
click at [119, 118] on span "Loyalty" at bounding box center [115, 121] width 24 height 11
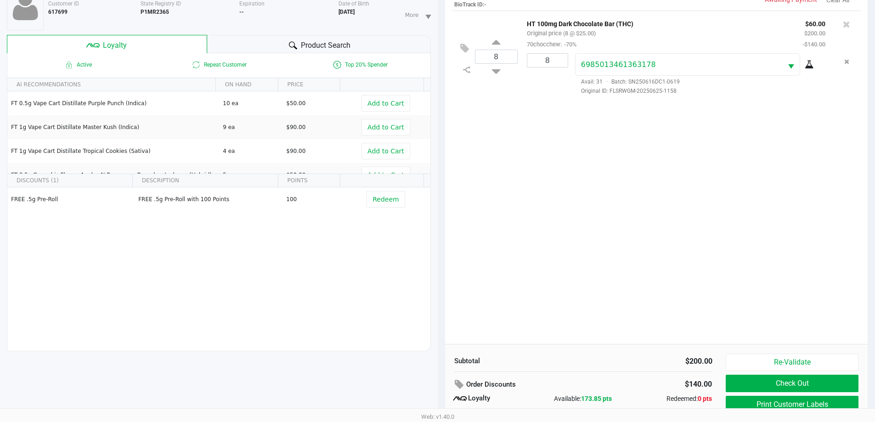
scroll to position [110, 0]
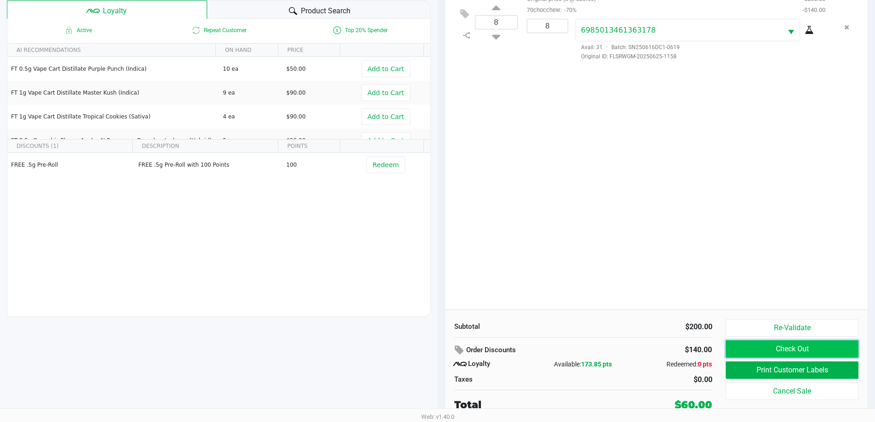
click at [759, 348] on button "Check Out" at bounding box center [792, 348] width 132 height 17
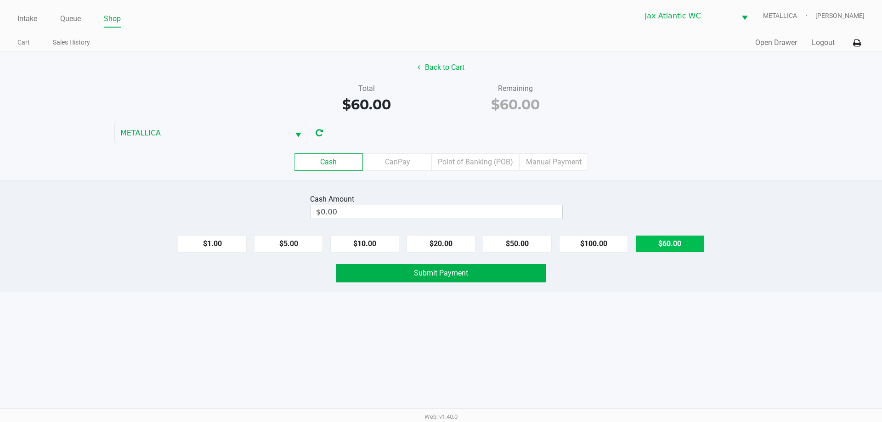
click at [678, 243] on button "$60.00" at bounding box center [669, 243] width 69 height 17
type input "$60.00"
click at [519, 270] on button "Submit Payment" at bounding box center [441, 273] width 210 height 18
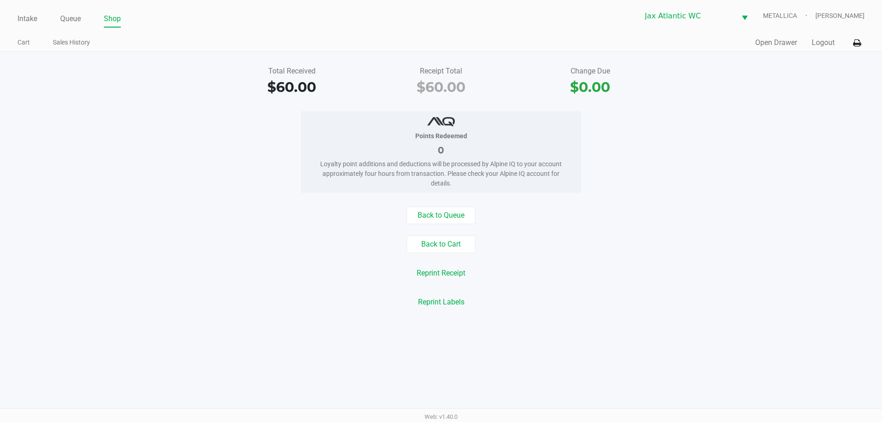
click at [28, 8] on div "Intake Queue Shop Jax Atlantic WC METALLICA Kendall Lovette" at bounding box center [440, 16] width 846 height 23
click at [31, 17] on link "Intake" at bounding box center [27, 18] width 20 height 13
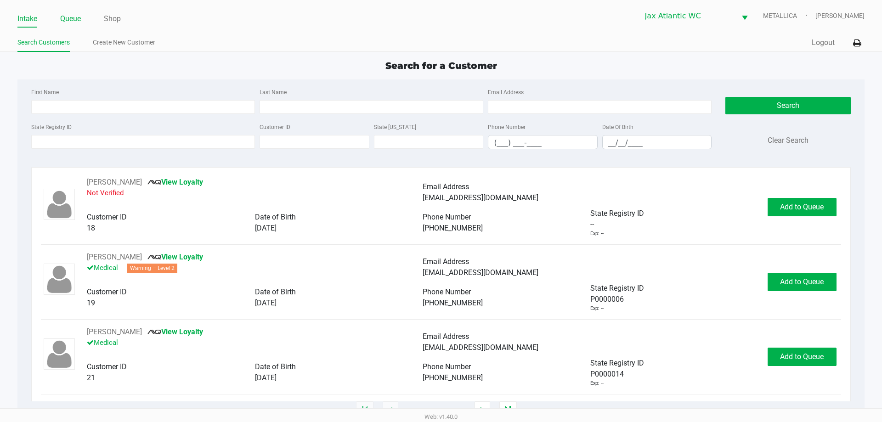
click at [73, 17] on link "Queue" at bounding box center [70, 18] width 21 height 13
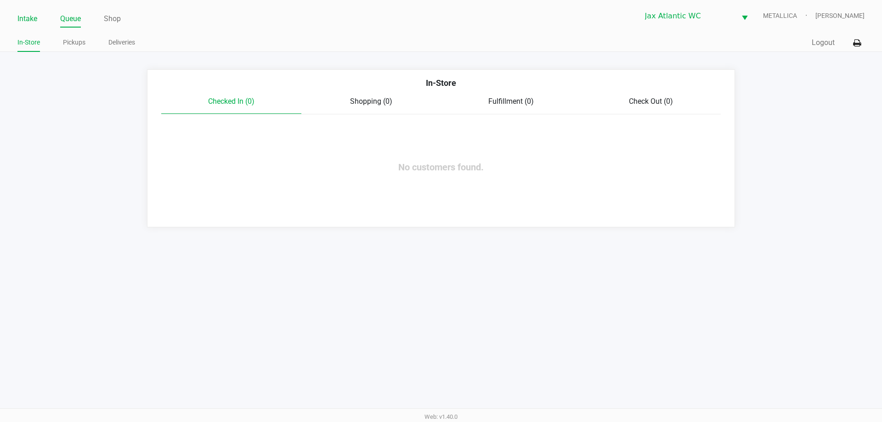
click at [36, 17] on link "Intake" at bounding box center [27, 18] width 20 height 13
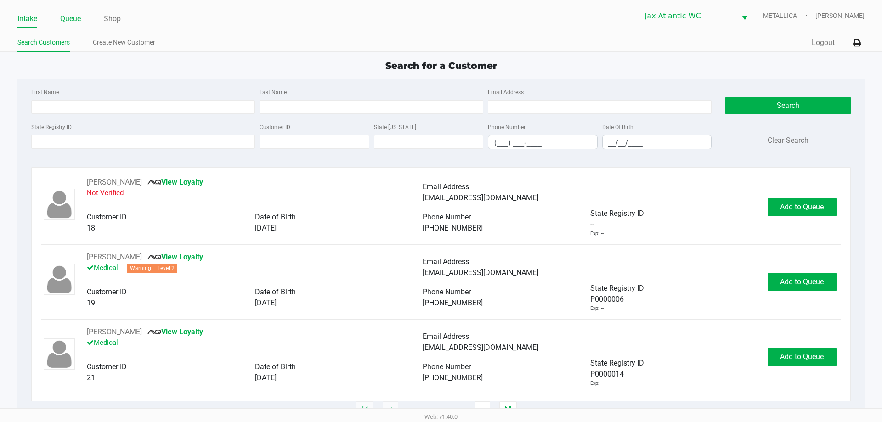
click at [73, 16] on link "Queue" at bounding box center [70, 18] width 21 height 13
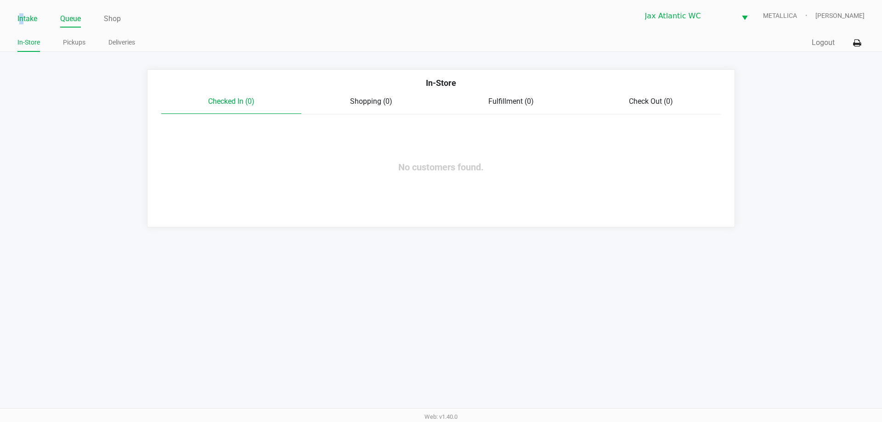
click at [23, 17] on link "Intake" at bounding box center [27, 18] width 20 height 13
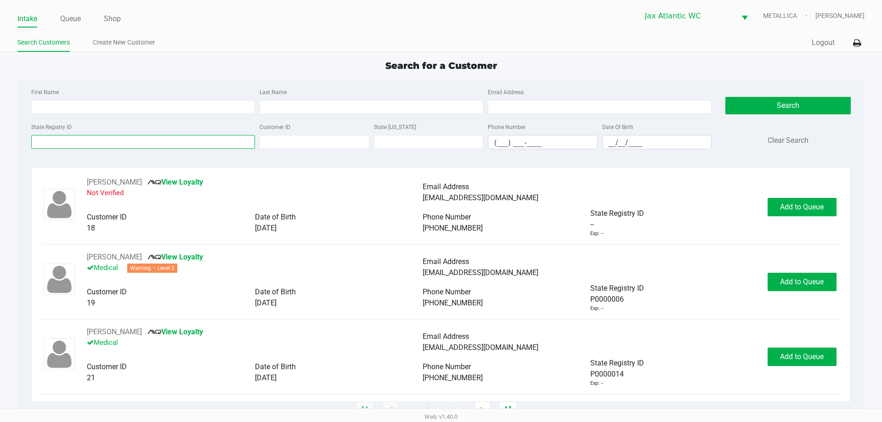
click at [43, 141] on input "State Registry ID" at bounding box center [143, 142] width 224 height 14
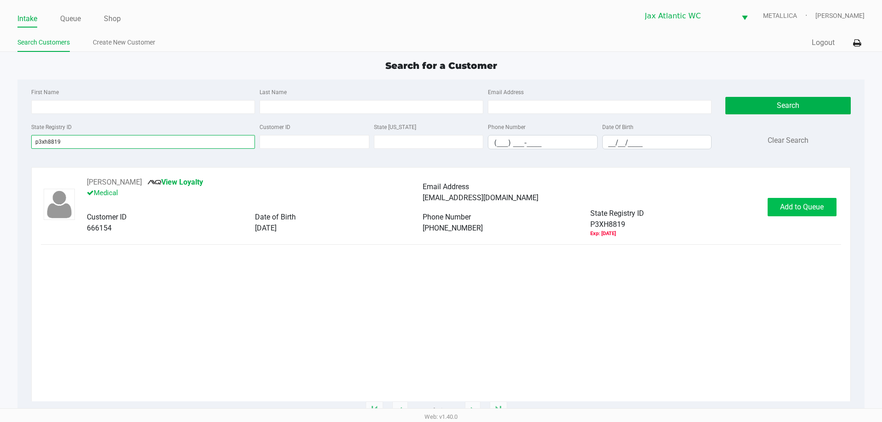
type input "p3xh8819"
click at [792, 209] on span "Add to Queue" at bounding box center [802, 207] width 44 height 9
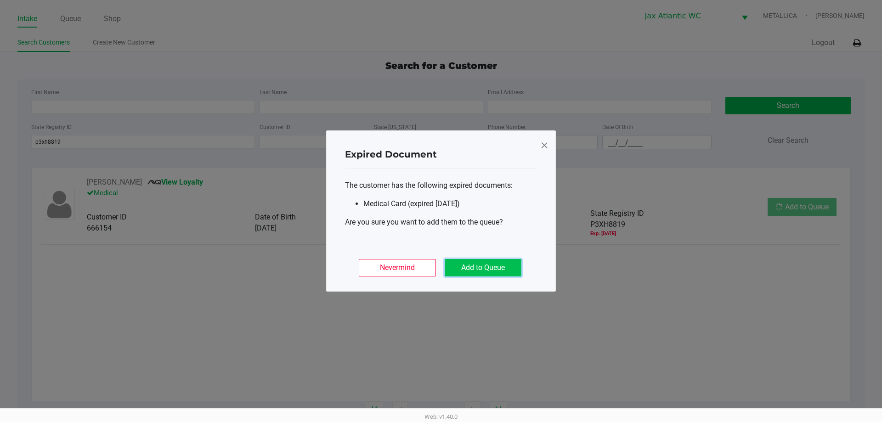
click at [505, 262] on button "Add to Queue" at bounding box center [483, 267] width 77 height 17
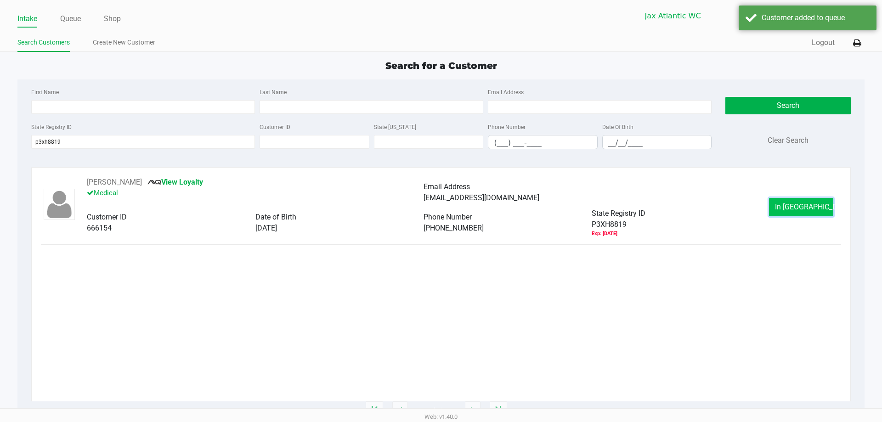
click at [776, 216] on button "In Queue" at bounding box center [801, 207] width 64 height 18
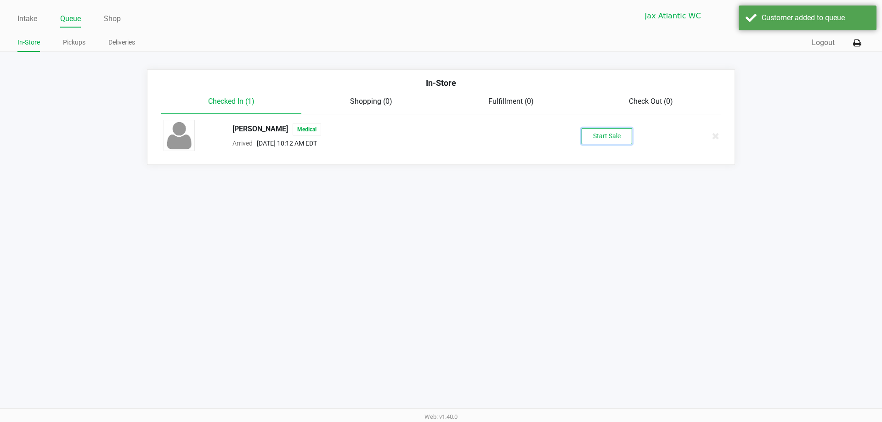
click at [609, 132] on button "Start Sale" at bounding box center [606, 136] width 51 height 16
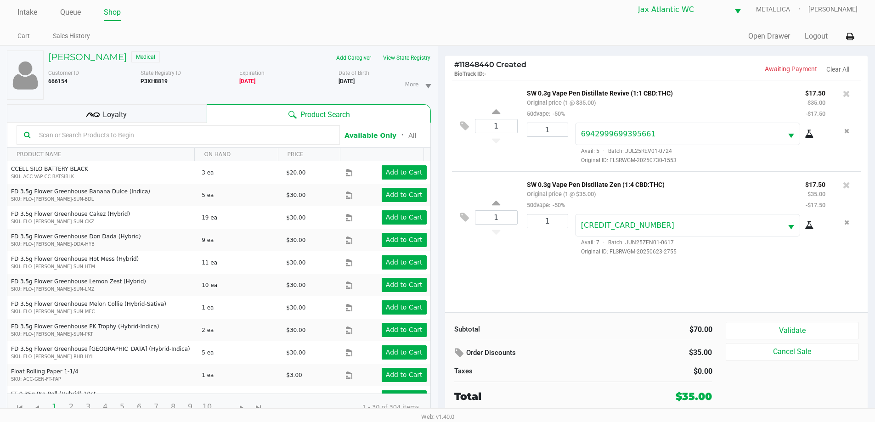
scroll to position [10, 0]
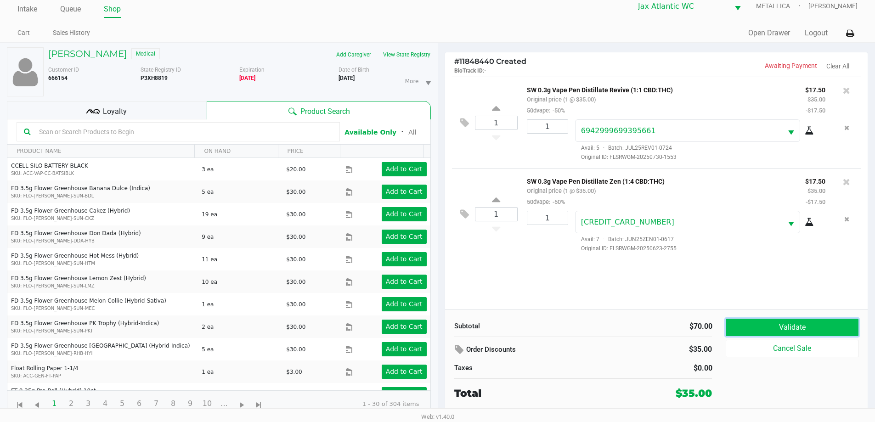
click at [773, 328] on button "Validate" at bounding box center [792, 327] width 132 height 17
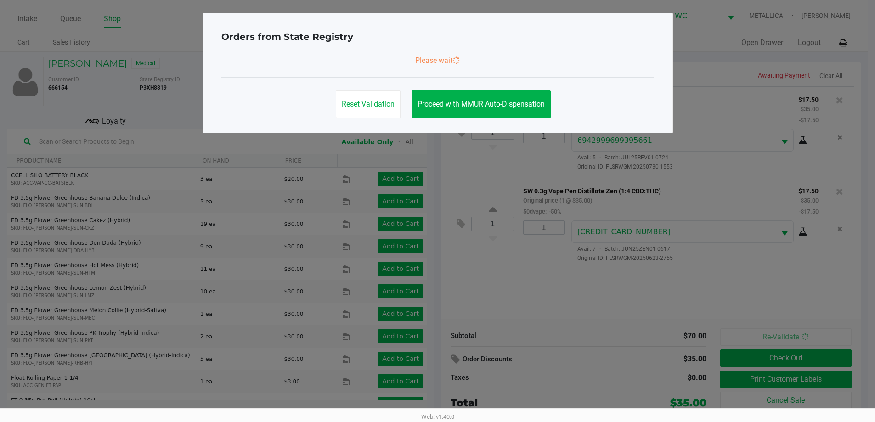
scroll to position [0, 0]
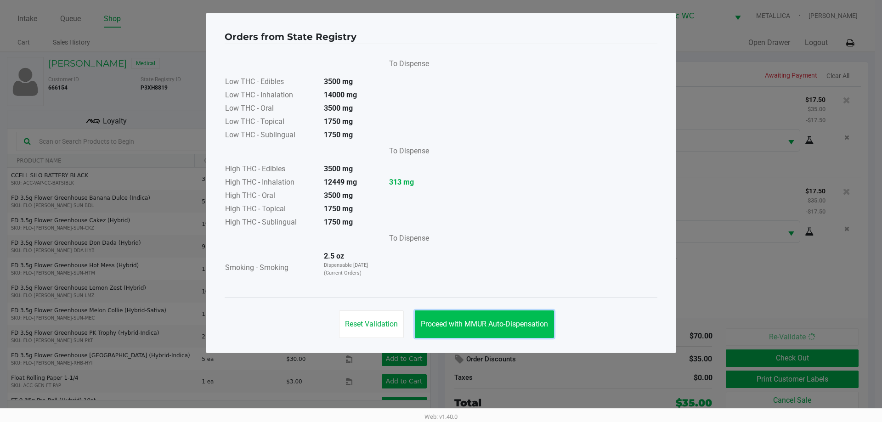
click at [491, 330] on button "Proceed with MMUR Auto-Dispensation" at bounding box center [484, 324] width 139 height 28
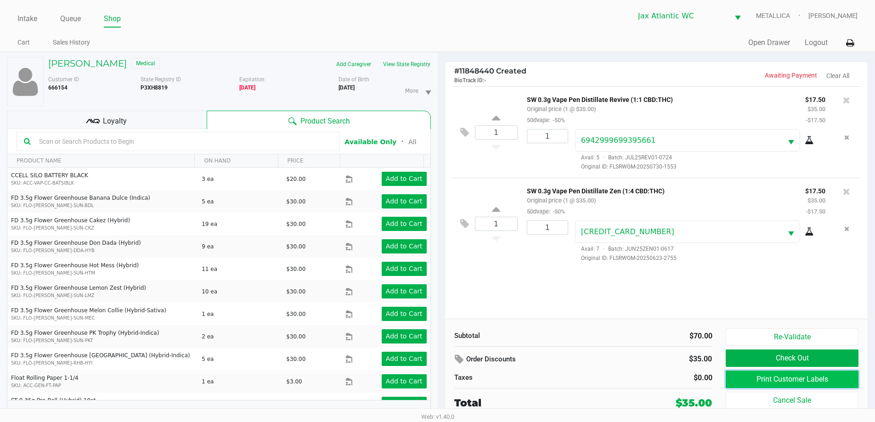
click at [779, 384] on button "Print Customer Labels" at bounding box center [792, 379] width 132 height 17
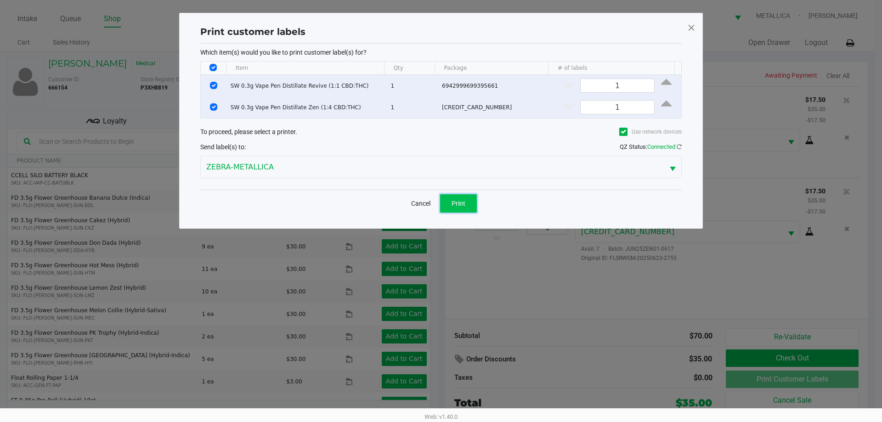
click at [450, 201] on button "Print" at bounding box center [458, 203] width 37 height 18
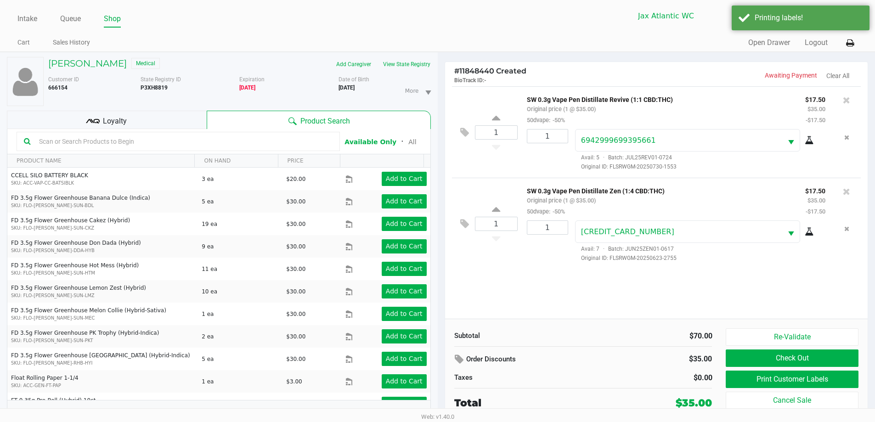
click at [177, 117] on div "Loyalty" at bounding box center [107, 120] width 200 height 18
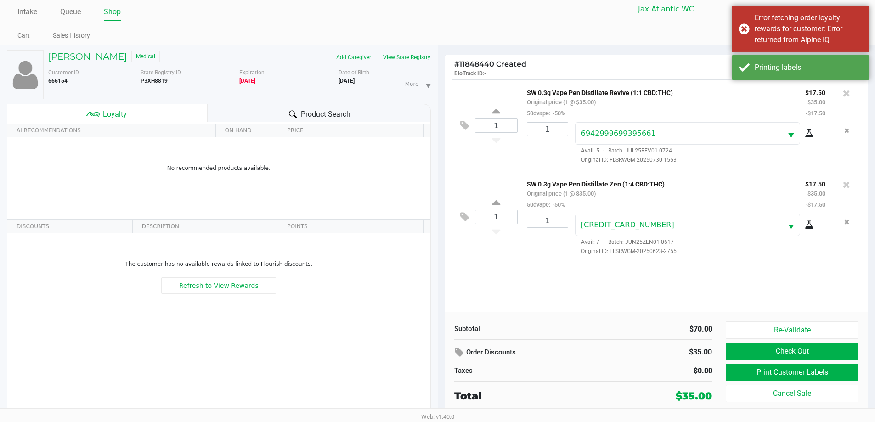
scroll to position [10, 0]
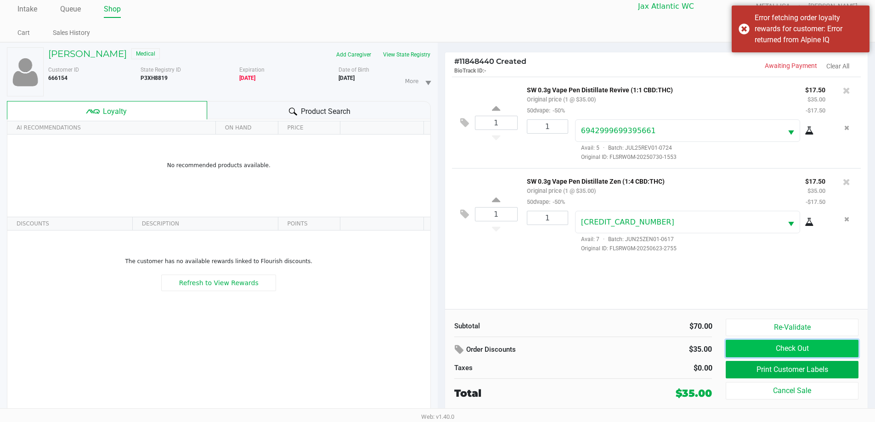
click at [767, 347] on button "Check Out" at bounding box center [792, 348] width 132 height 17
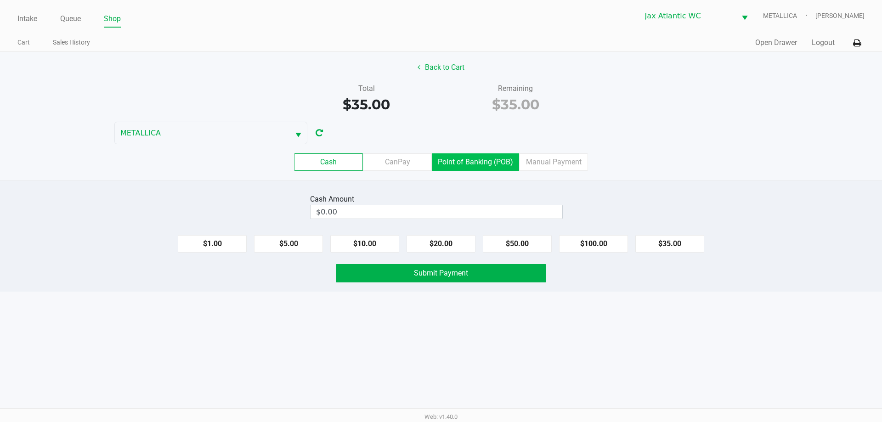
click at [487, 167] on label "Point of Banking (POB)" at bounding box center [475, 161] width 87 height 17
click at [0, 0] on 7 "Point of Banking (POB)" at bounding box center [0, 0] width 0 height 0
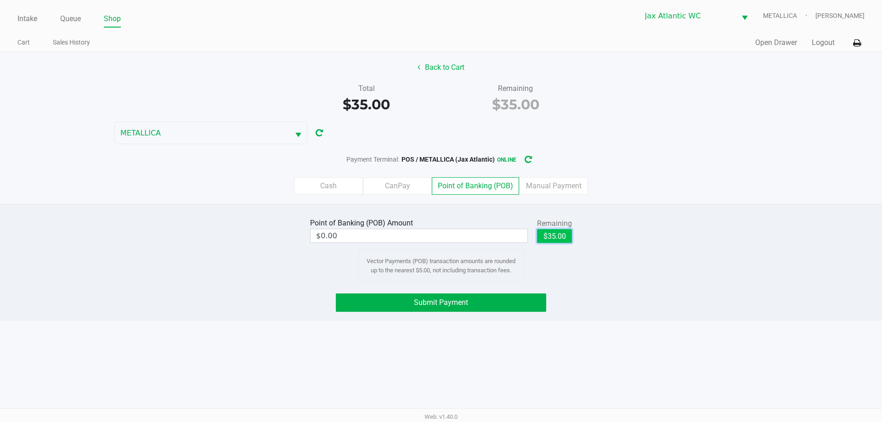
click at [561, 237] on button "$35.00" at bounding box center [554, 236] width 35 height 14
type input "$35.00"
click at [505, 302] on button "Submit Payment" at bounding box center [441, 302] width 210 height 18
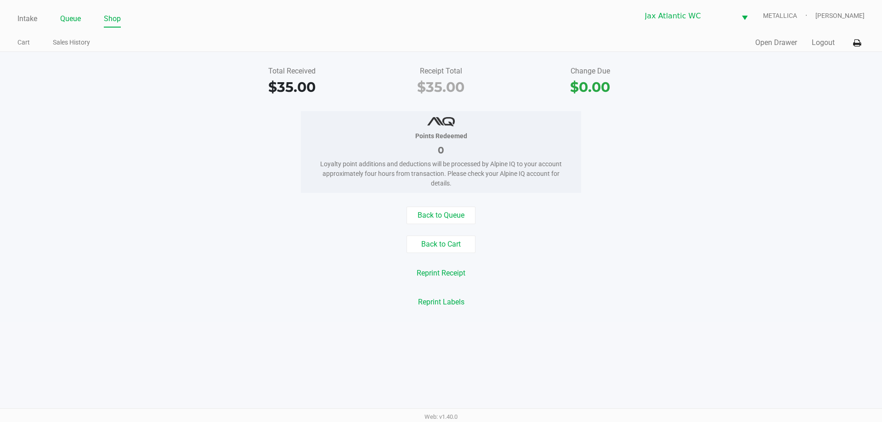
click at [69, 17] on link "Queue" at bounding box center [70, 18] width 21 height 13
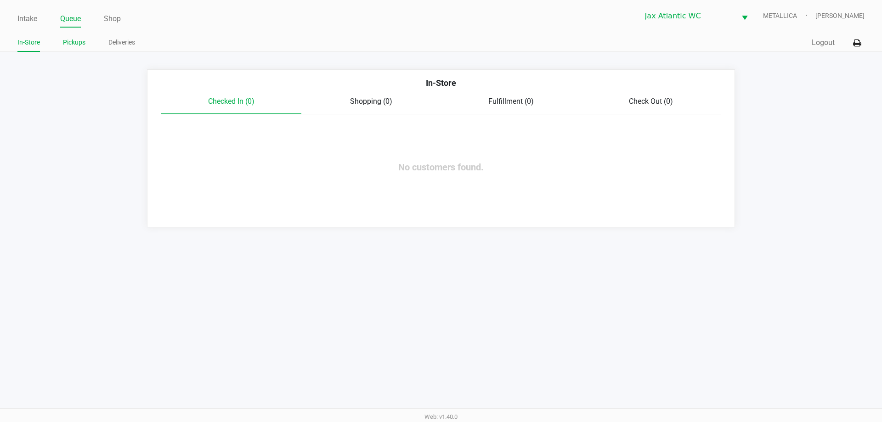
click at [67, 39] on link "Pickups" at bounding box center [74, 42] width 23 height 11
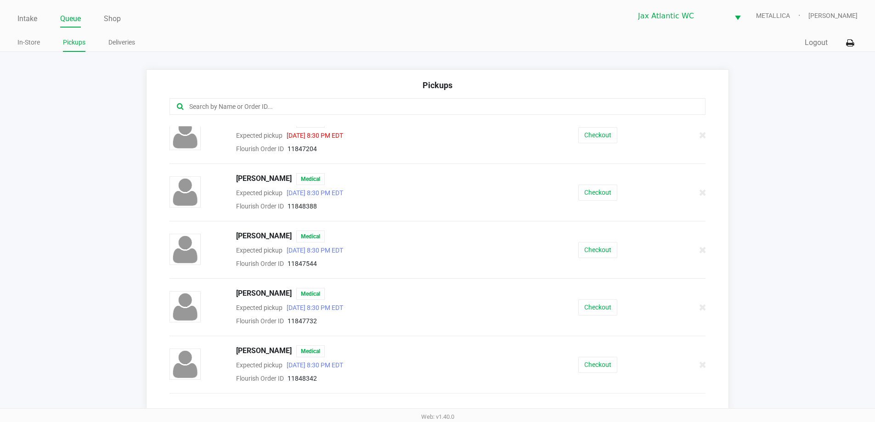
scroll to position [138, 0]
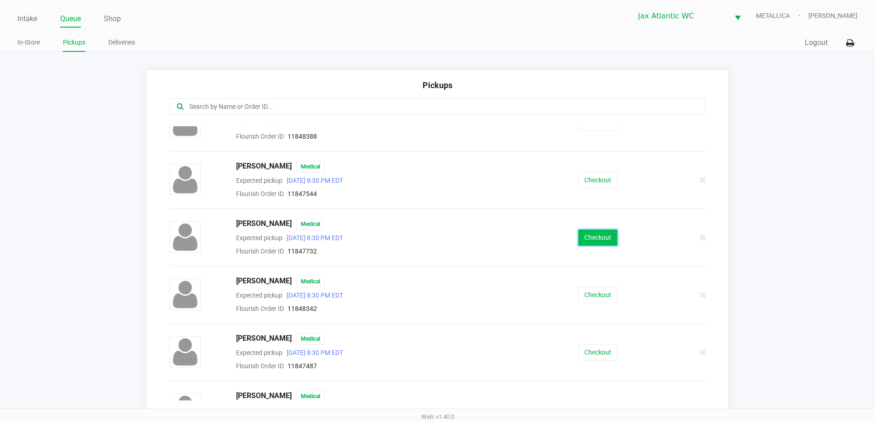
click at [592, 239] on button "Checkout" at bounding box center [597, 238] width 39 height 16
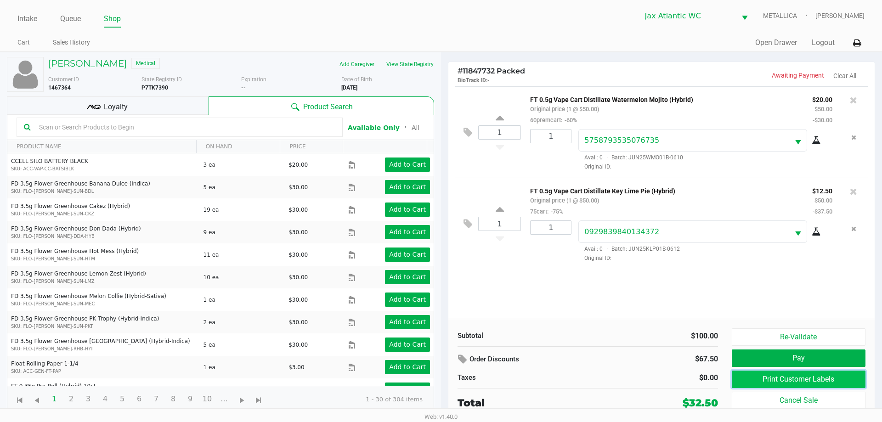
click at [763, 378] on button "Print Customer Labels" at bounding box center [799, 379] width 134 height 17
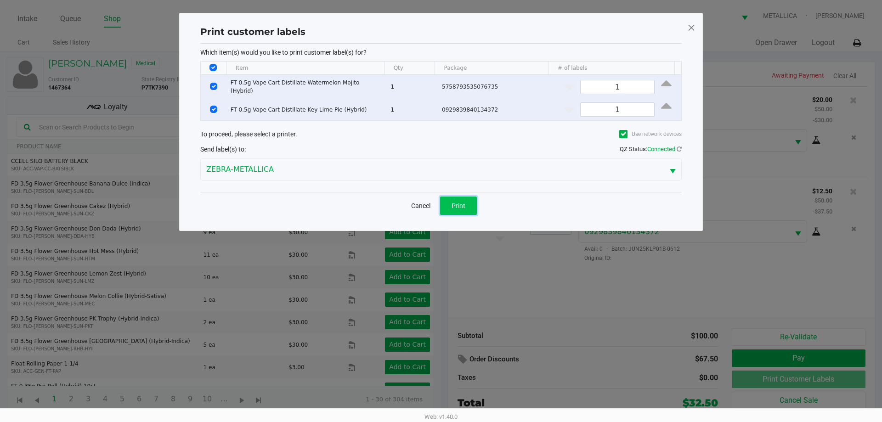
click at [462, 209] on button "Print" at bounding box center [458, 206] width 37 height 18
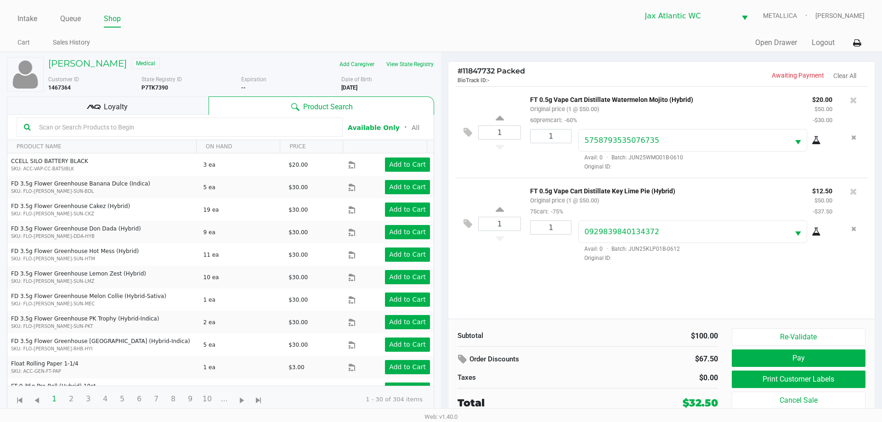
click at [110, 109] on span "Loyalty" at bounding box center [116, 107] width 24 height 11
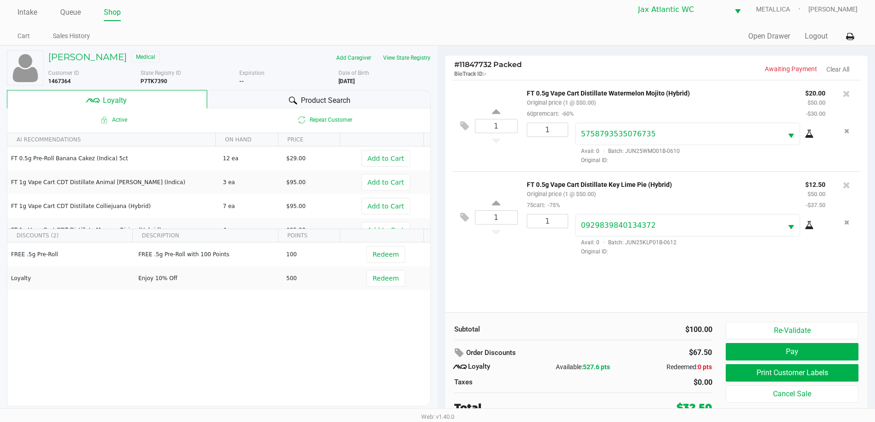
scroll to position [9, 0]
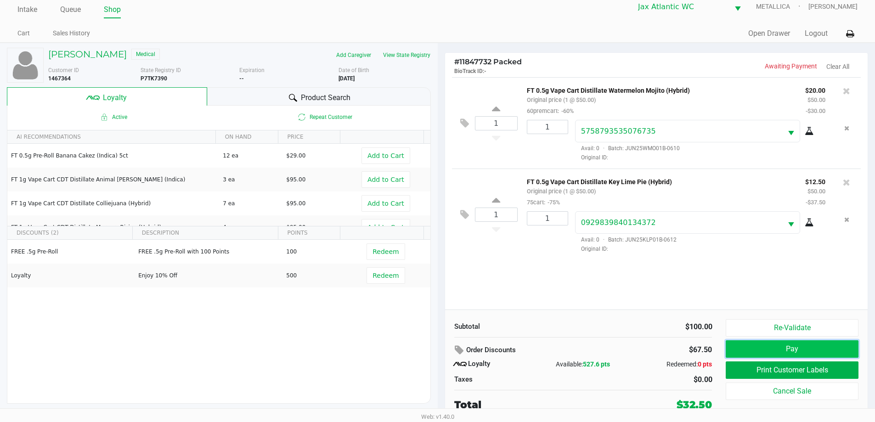
click at [772, 341] on button "Pay" at bounding box center [792, 348] width 132 height 17
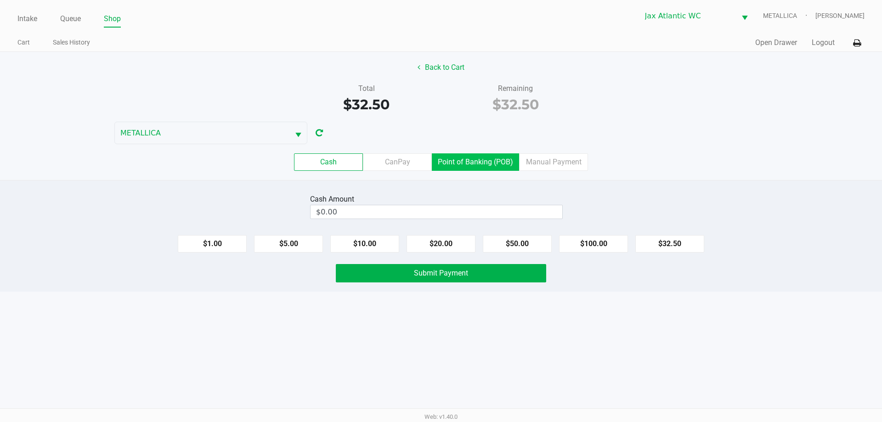
click at [472, 162] on label "Point of Banking (POB)" at bounding box center [475, 161] width 87 height 17
click at [0, 0] on 7 "Point of Banking (POB)" at bounding box center [0, 0] width 0 height 0
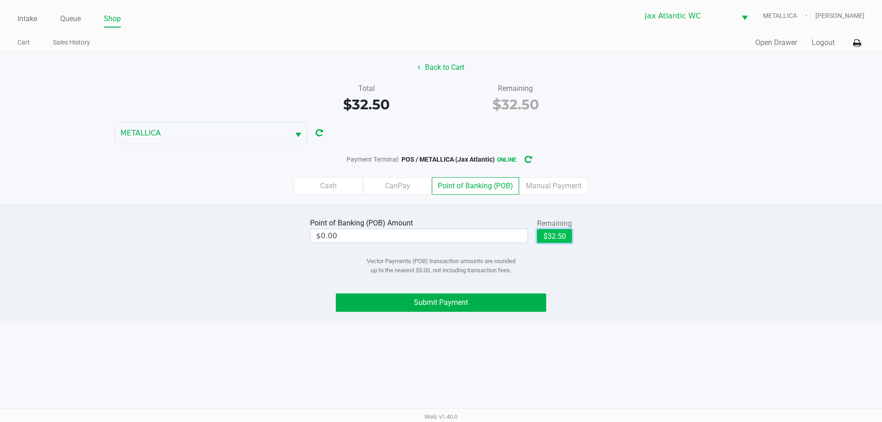
click at [546, 239] on button "$32.50" at bounding box center [554, 236] width 35 height 14
type input "$32.50"
click at [506, 304] on button "Submit Payment" at bounding box center [441, 302] width 210 height 18
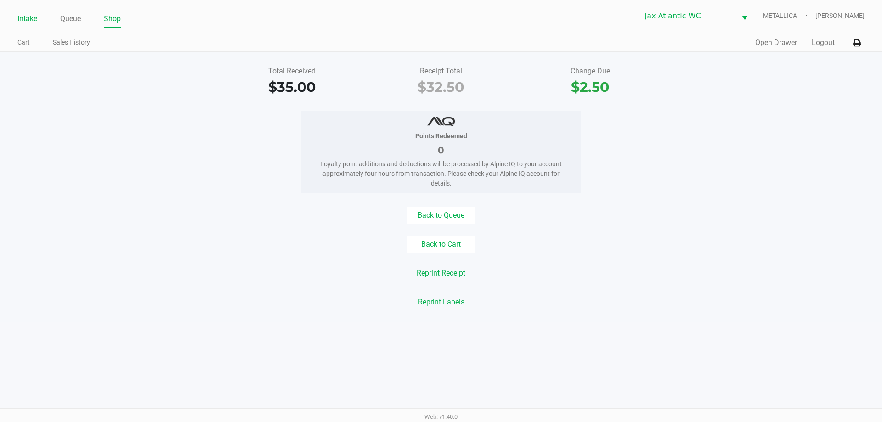
click at [24, 22] on link "Intake" at bounding box center [27, 18] width 20 height 13
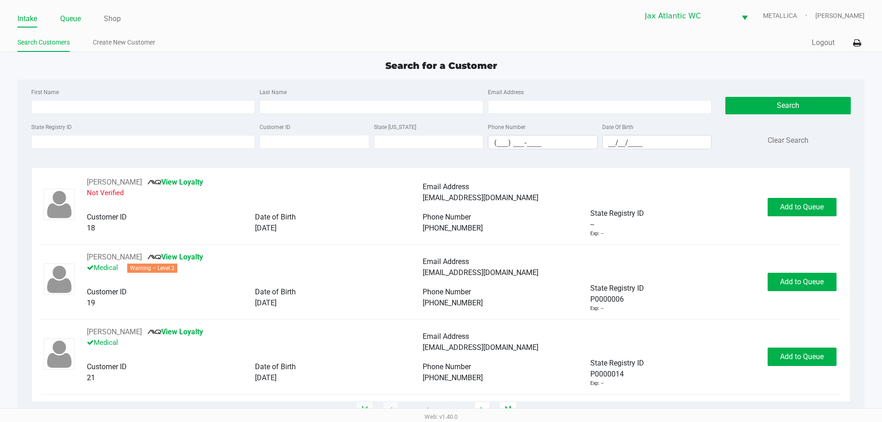
click at [76, 20] on link "Queue" at bounding box center [70, 18] width 21 height 13
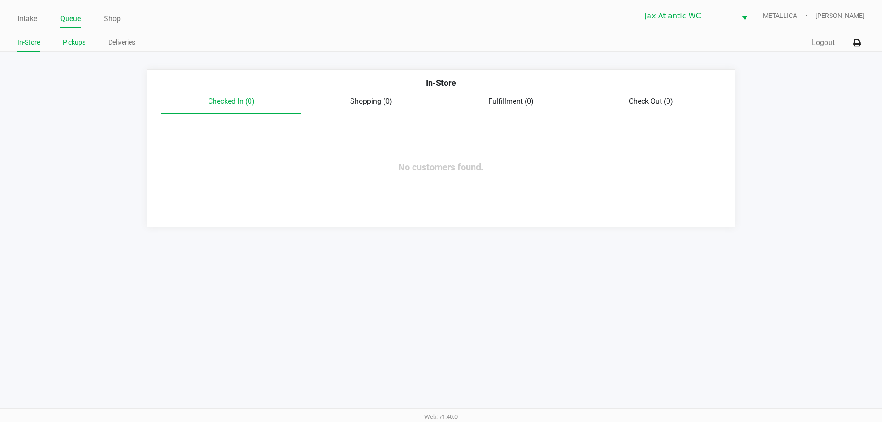
click at [72, 41] on link "Pickups" at bounding box center [74, 42] width 23 height 11
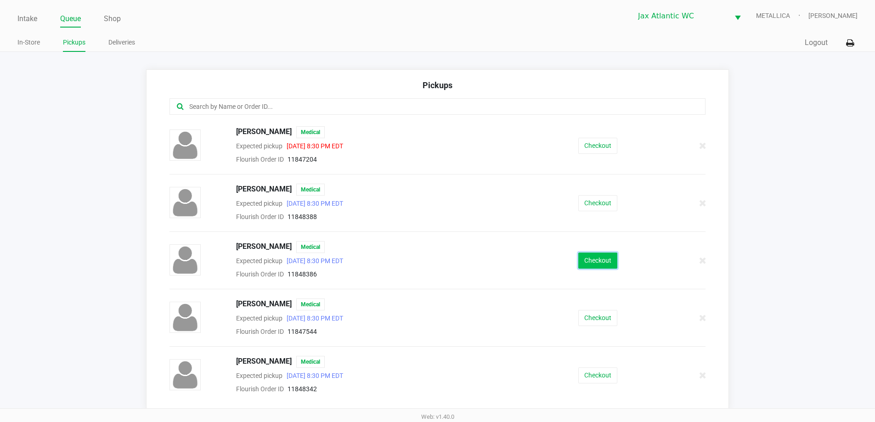
click at [582, 263] on button "Checkout" at bounding box center [597, 261] width 39 height 16
click at [269, 188] on span "DARNELL BARBER" at bounding box center [264, 190] width 56 height 12
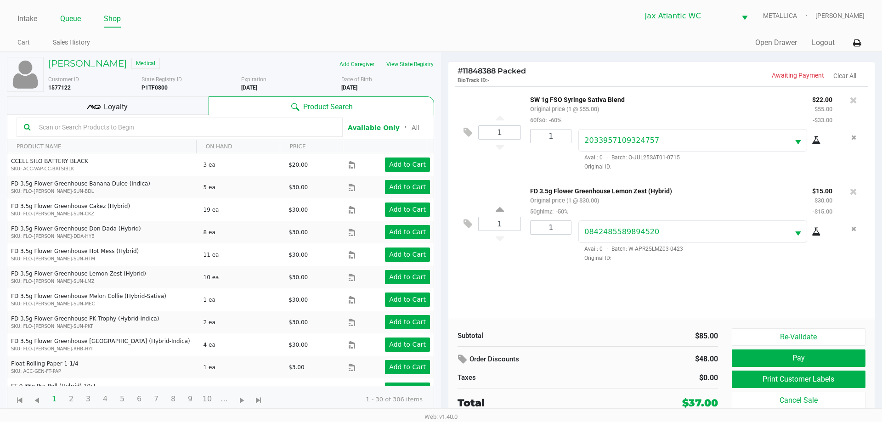
click at [68, 20] on link "Queue" at bounding box center [70, 18] width 21 height 13
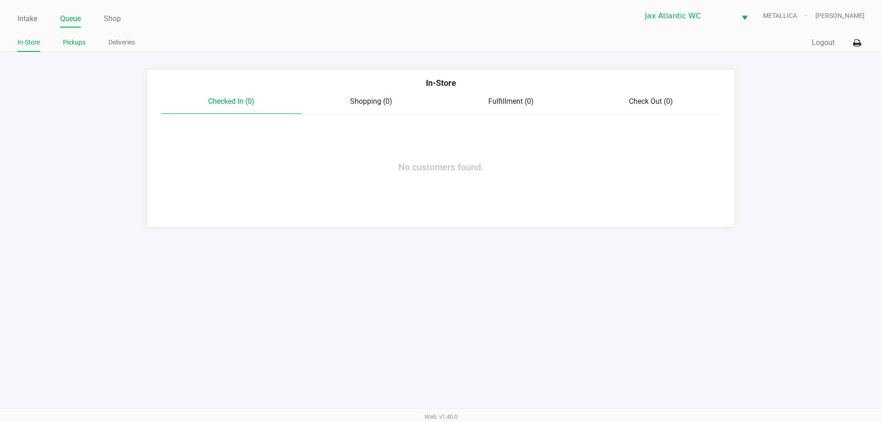
click at [64, 44] on link "Pickups" at bounding box center [74, 42] width 23 height 11
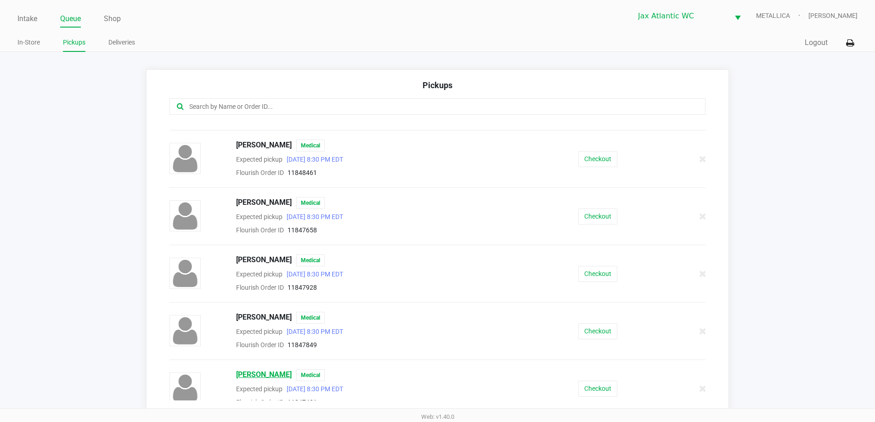
scroll to position [384, 0]
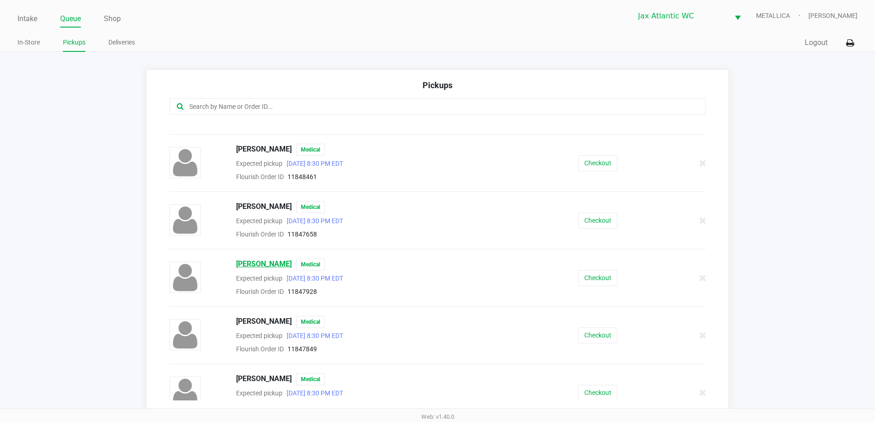
click at [253, 265] on span "ROBERT HYDE" at bounding box center [264, 265] width 56 height 12
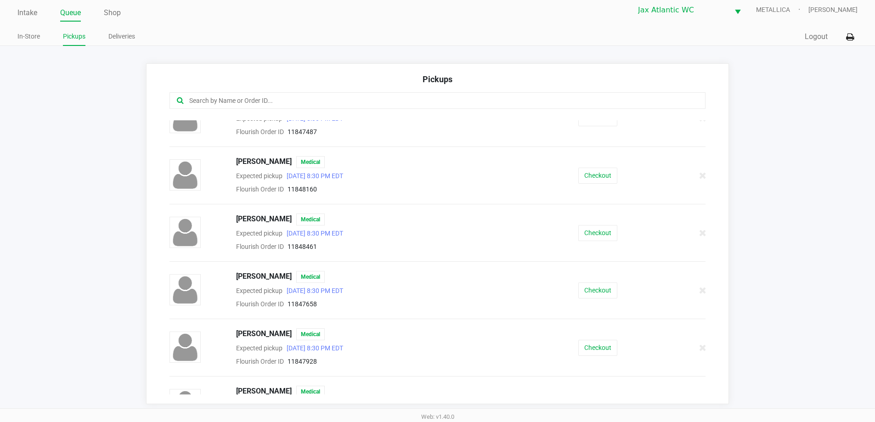
scroll to position [293, 0]
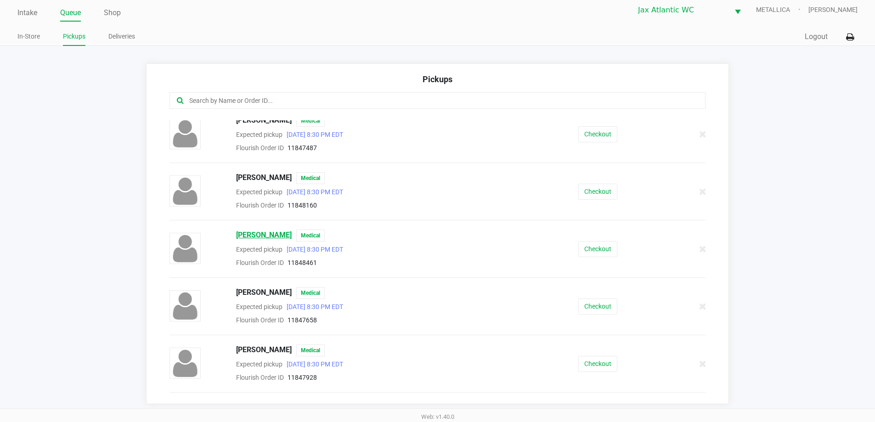
click at [261, 237] on span "LEANA o'grady" at bounding box center [264, 236] width 56 height 12
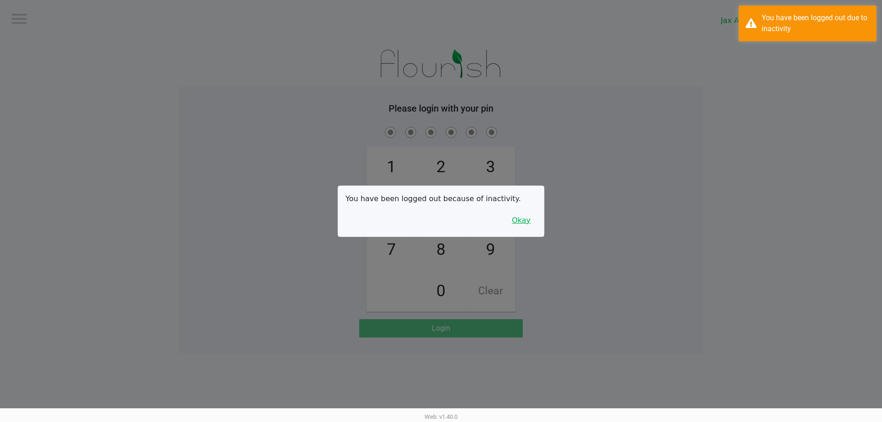
click at [530, 225] on button "Okay" at bounding box center [521, 220] width 31 height 17
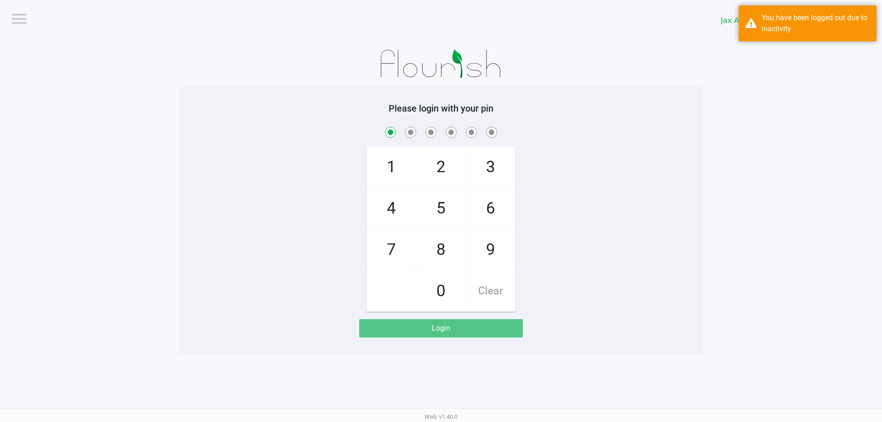
checkbox input "true"
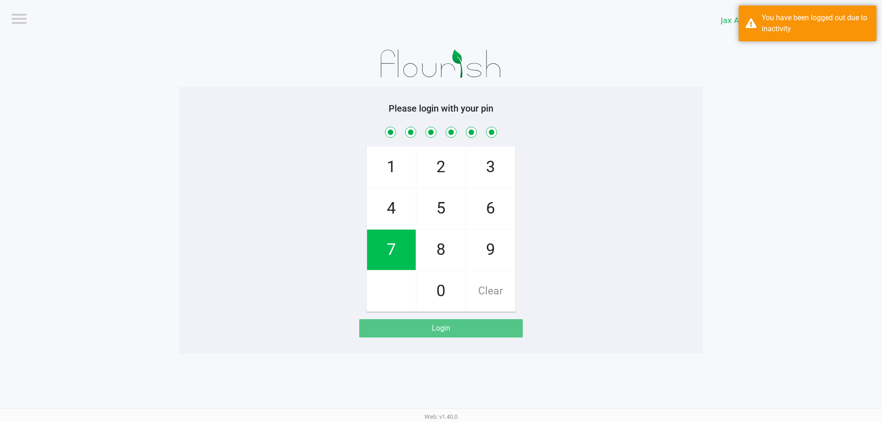
checkbox input "true"
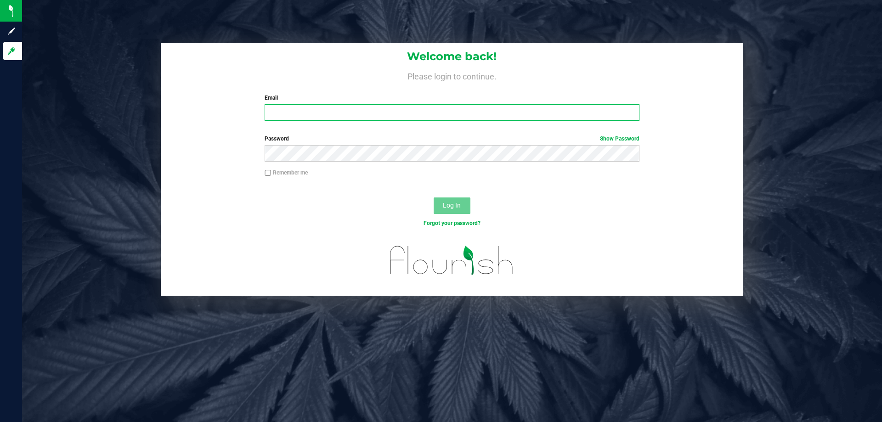
click at [345, 115] on input "Email" at bounding box center [452, 112] width 374 height 17
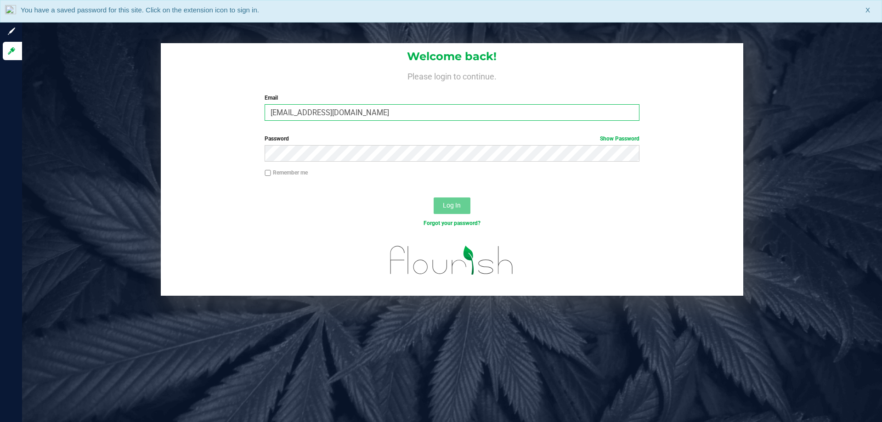
type input "[EMAIL_ADDRESS][DOMAIN_NAME]"
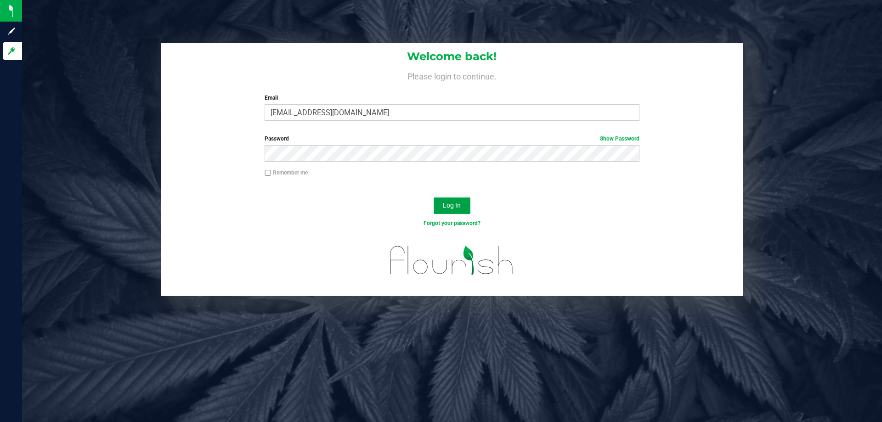
click at [444, 203] on span "Log In" at bounding box center [452, 205] width 18 height 7
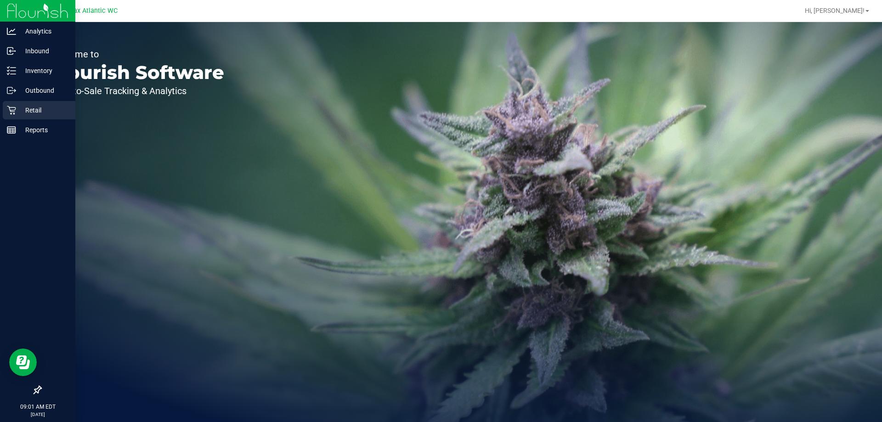
click at [20, 110] on p "Retail" at bounding box center [43, 110] width 55 height 11
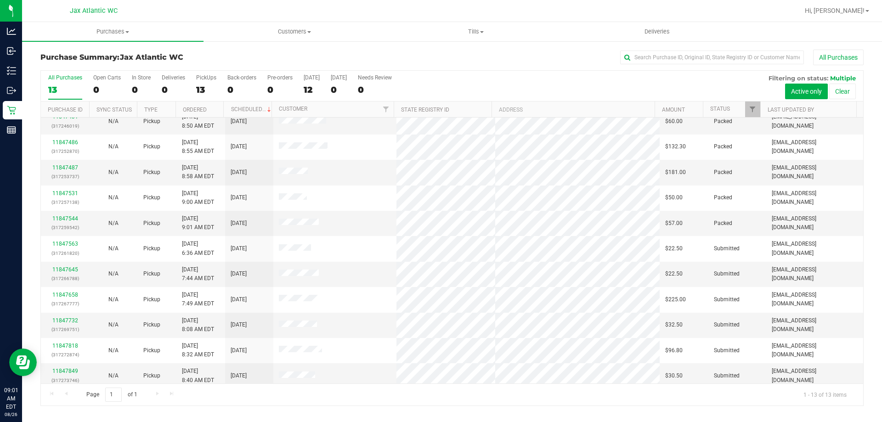
scroll to position [64, 0]
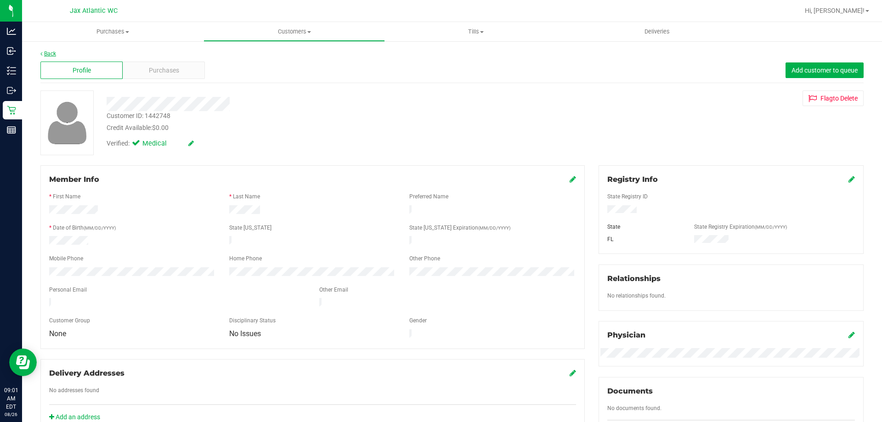
click at [54, 53] on link "Back" at bounding box center [48, 54] width 16 height 6
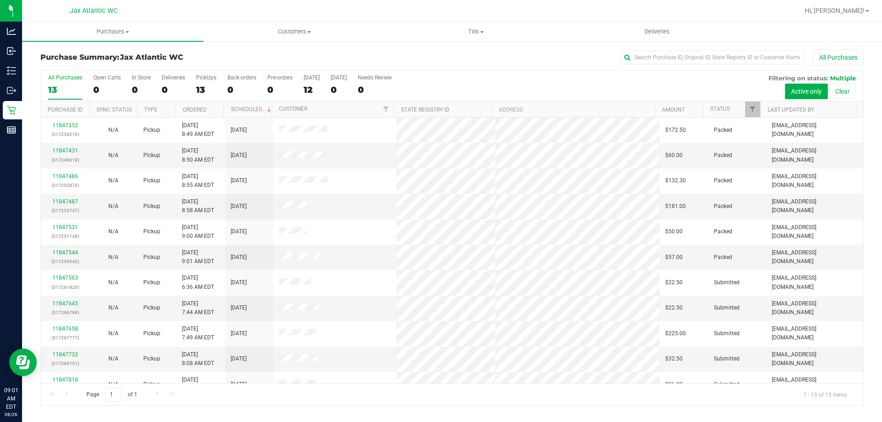
scroll to position [64, 0]
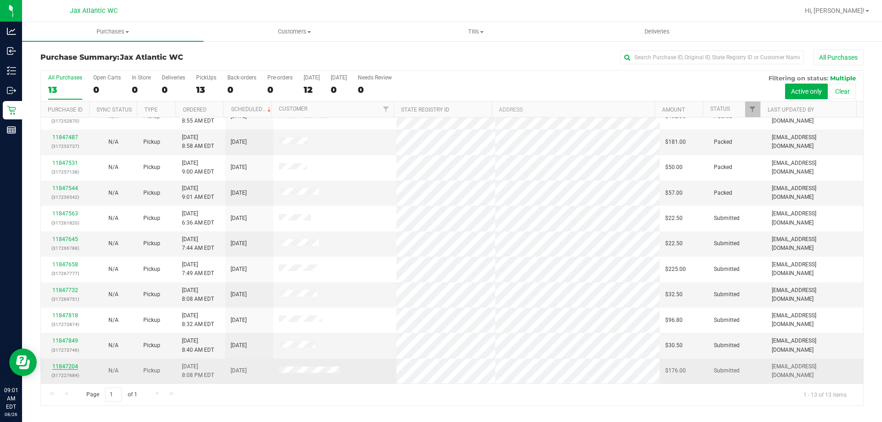
click at [66, 369] on link "11847204" at bounding box center [65, 366] width 26 height 6
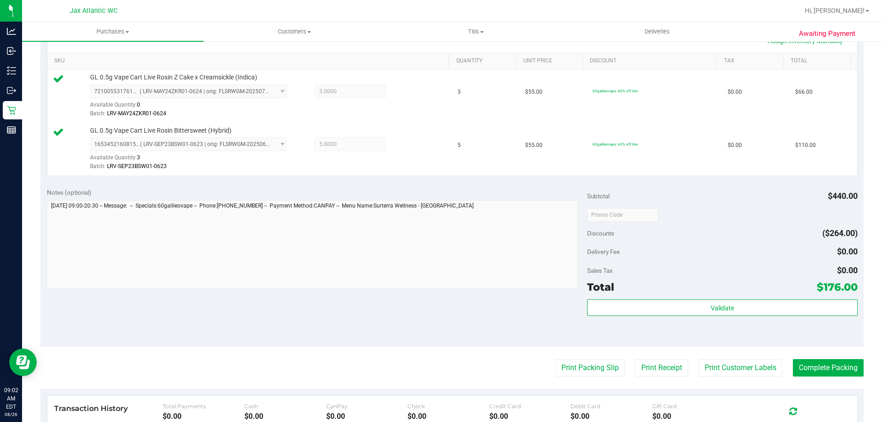
scroll to position [230, 0]
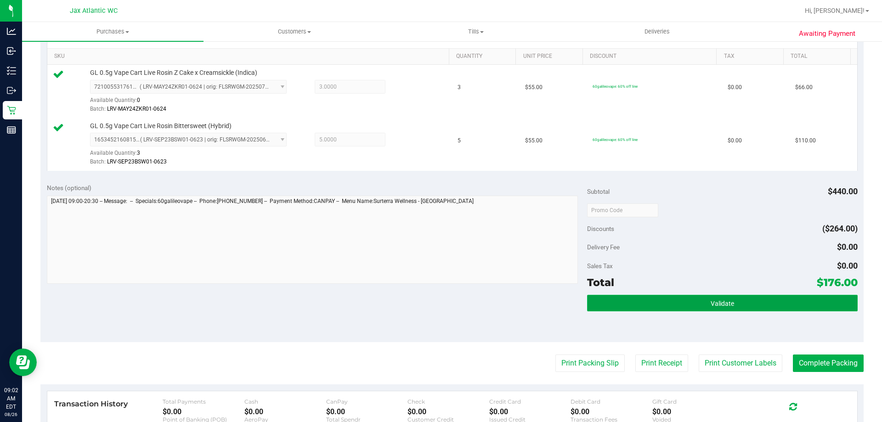
click at [644, 306] on button "Validate" at bounding box center [722, 303] width 270 height 17
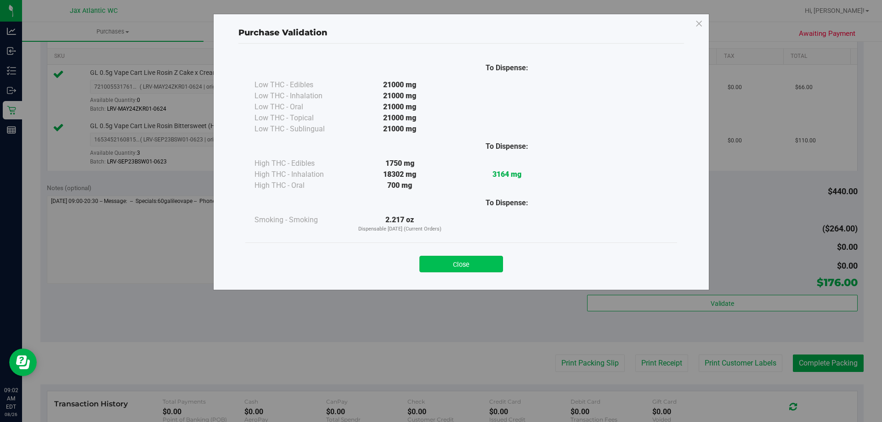
click at [462, 264] on button "Close" at bounding box center [461, 264] width 84 height 17
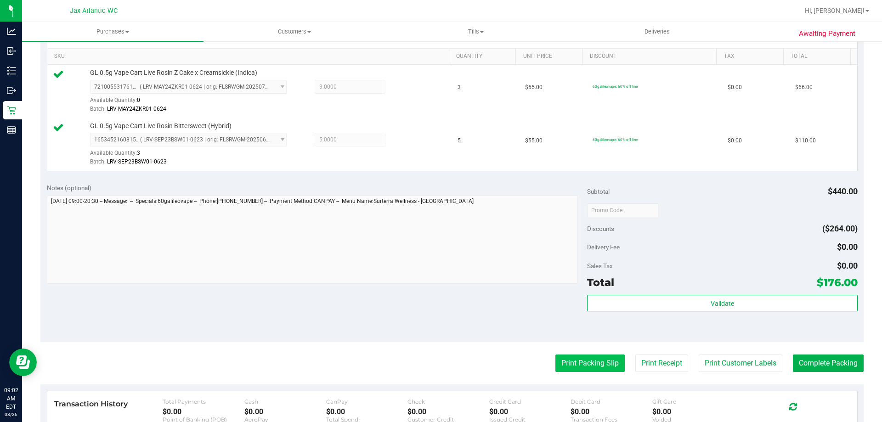
click at [579, 366] on button "Print Packing Slip" at bounding box center [589, 363] width 69 height 17
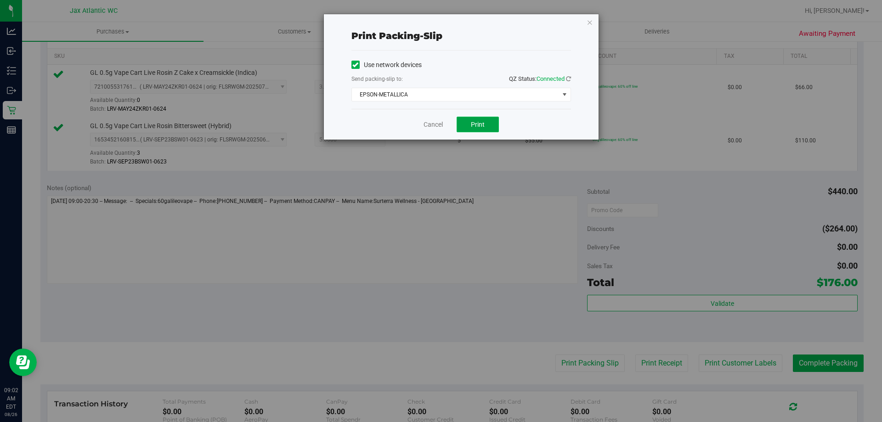
click at [475, 125] on span "Print" at bounding box center [478, 124] width 14 height 7
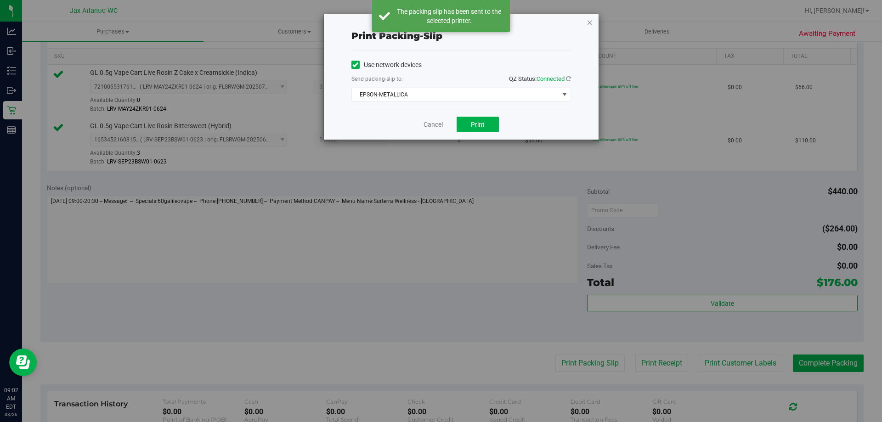
click at [590, 21] on icon "button" at bounding box center [590, 22] width 6 height 11
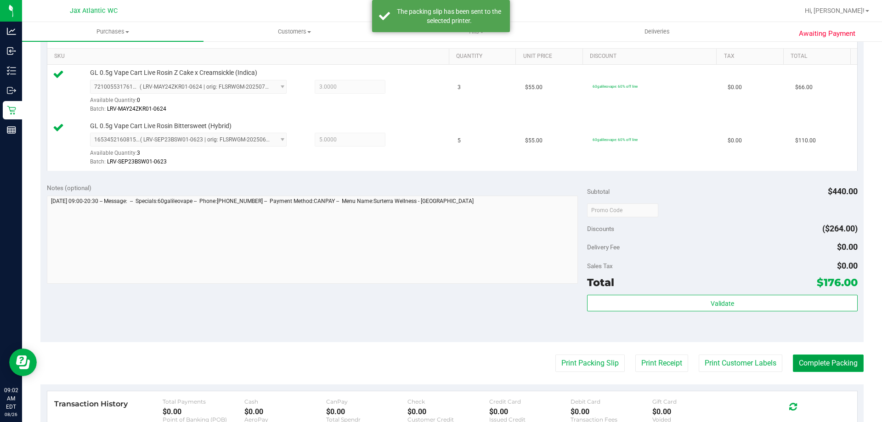
click at [798, 356] on button "Complete Packing" at bounding box center [828, 363] width 71 height 17
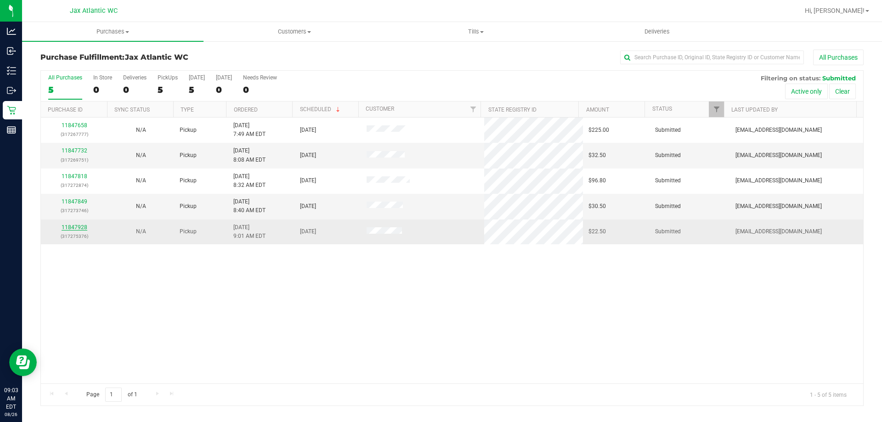
click at [74, 225] on link "11847928" at bounding box center [75, 227] width 26 height 6
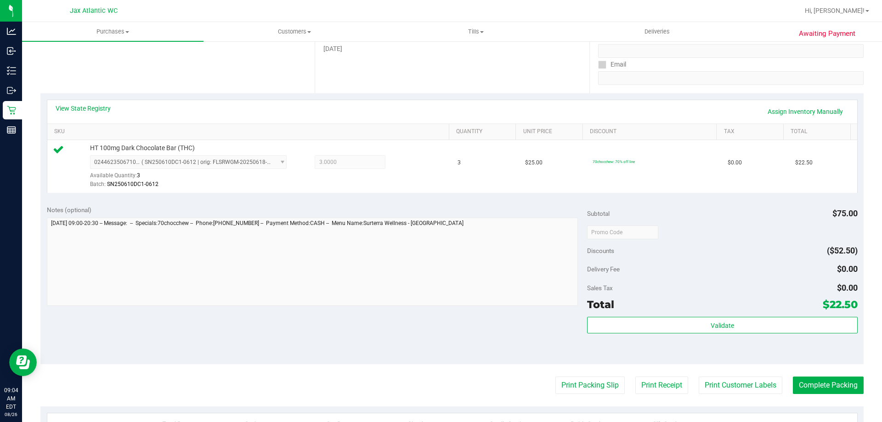
scroll to position [276, 0]
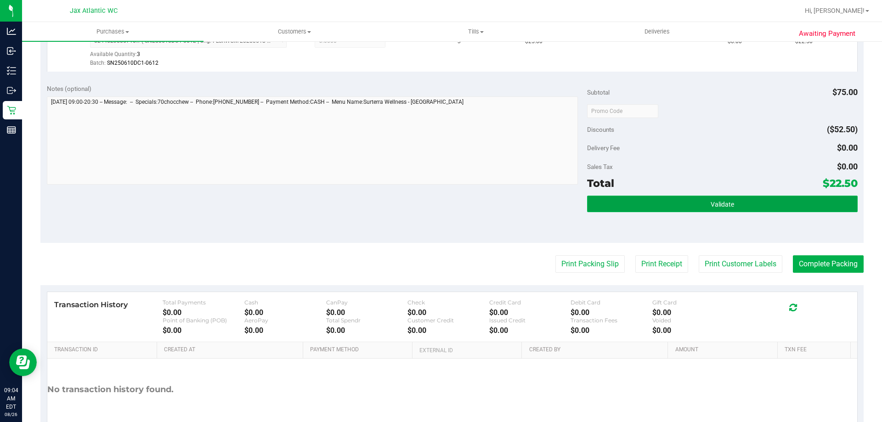
click at [651, 203] on button "Validate" at bounding box center [722, 204] width 270 height 17
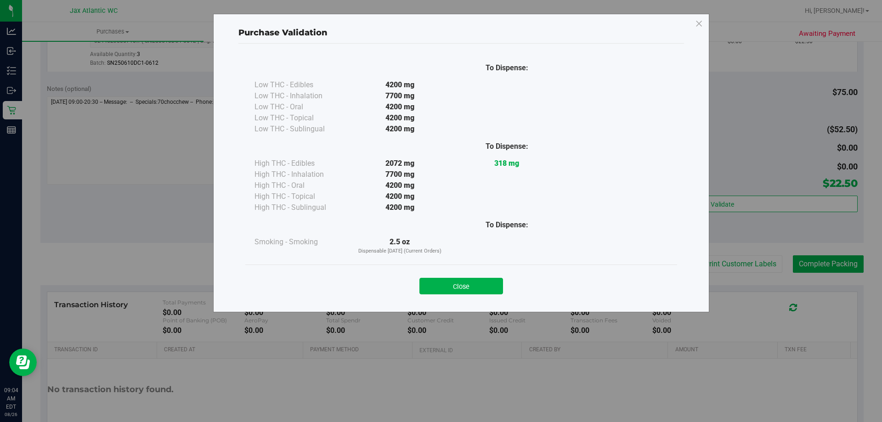
click at [450, 280] on button "Close" at bounding box center [461, 286] width 84 height 17
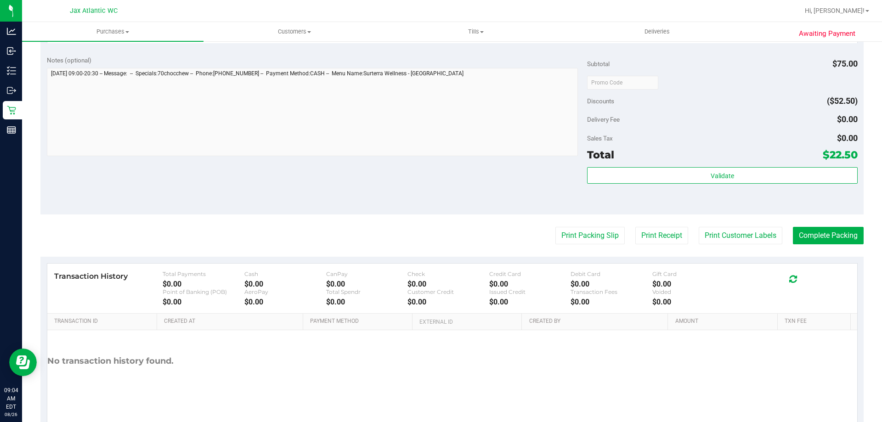
scroll to position [329, 0]
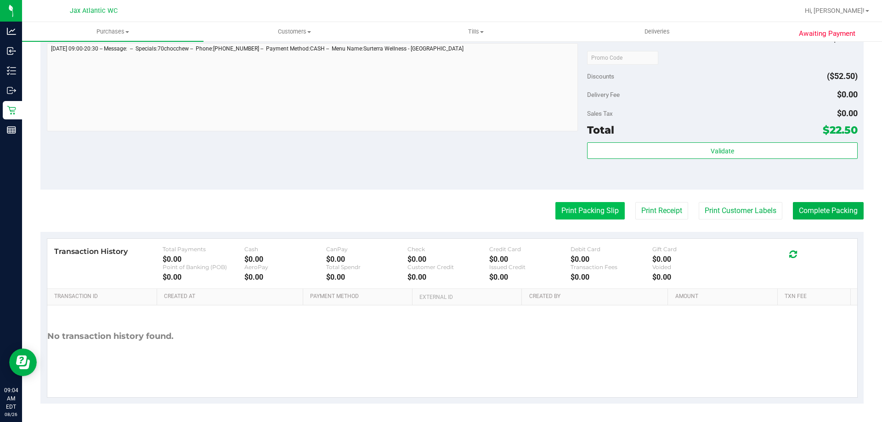
click at [572, 214] on button "Print Packing Slip" at bounding box center [589, 210] width 69 height 17
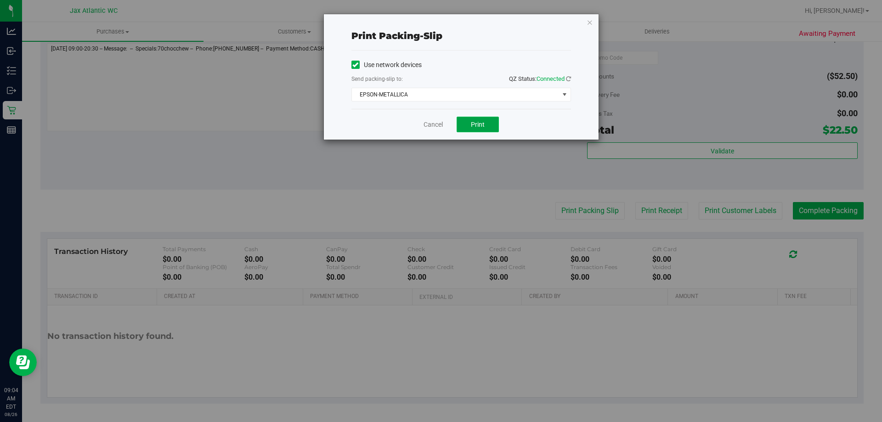
click at [496, 126] on button "Print" at bounding box center [478, 125] width 42 height 16
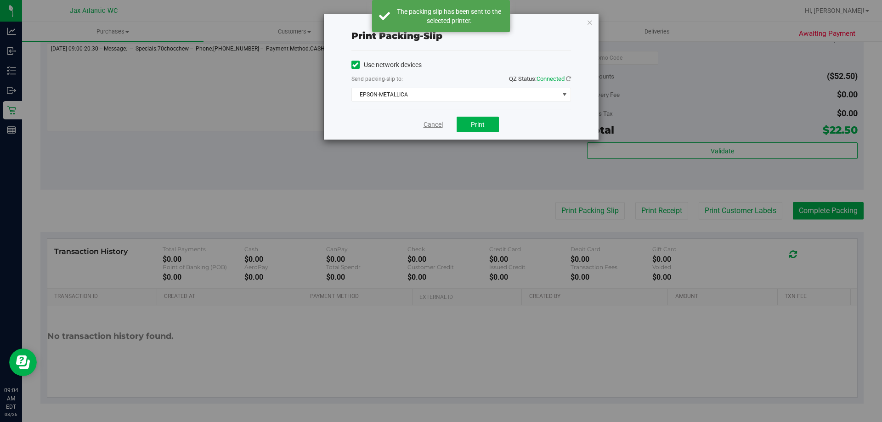
click at [435, 125] on link "Cancel" at bounding box center [432, 125] width 19 height 10
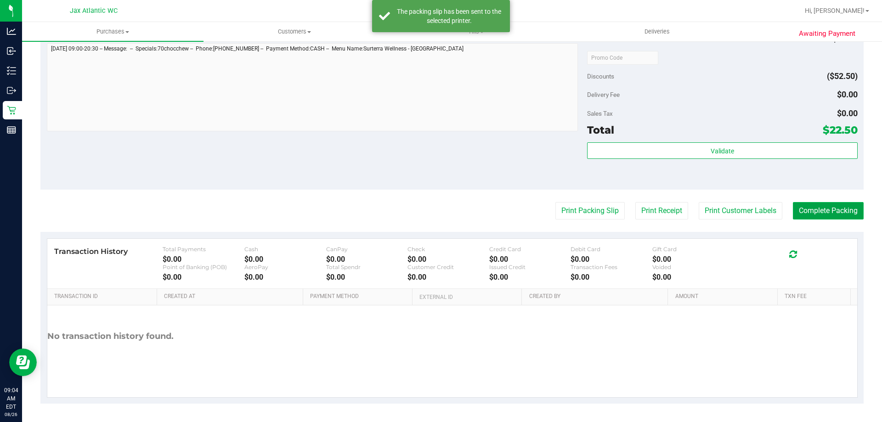
click at [806, 214] on button "Complete Packing" at bounding box center [828, 210] width 71 height 17
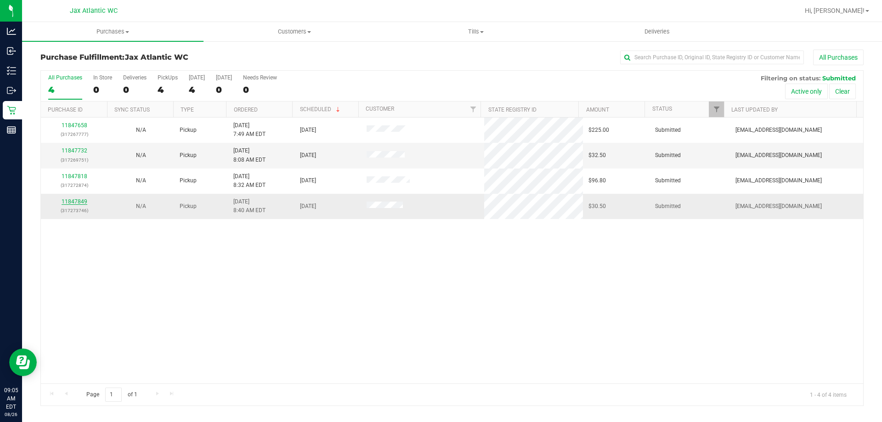
click at [78, 200] on link "11847849" at bounding box center [75, 201] width 26 height 6
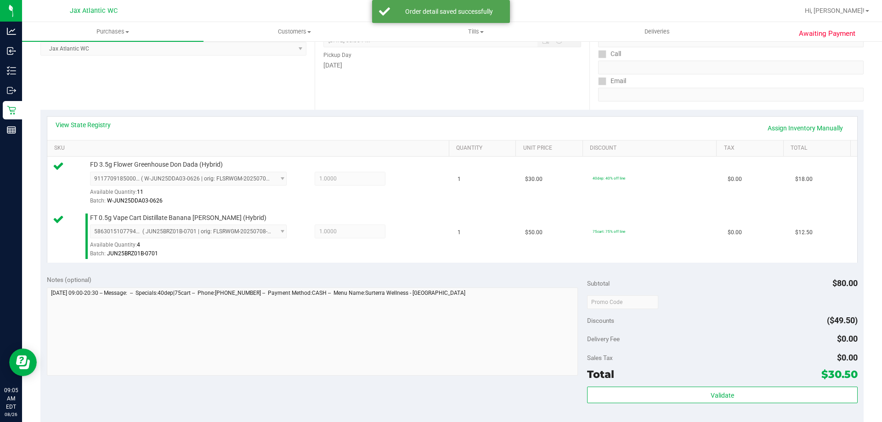
scroll to position [230, 0]
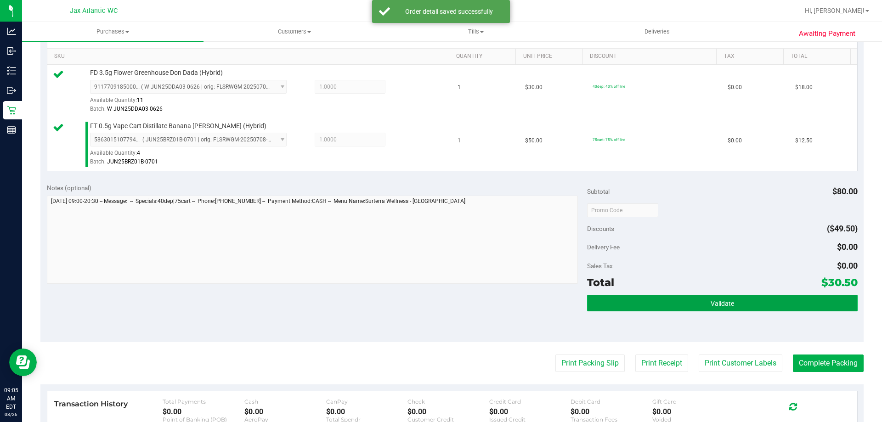
click at [653, 296] on button "Validate" at bounding box center [722, 303] width 270 height 17
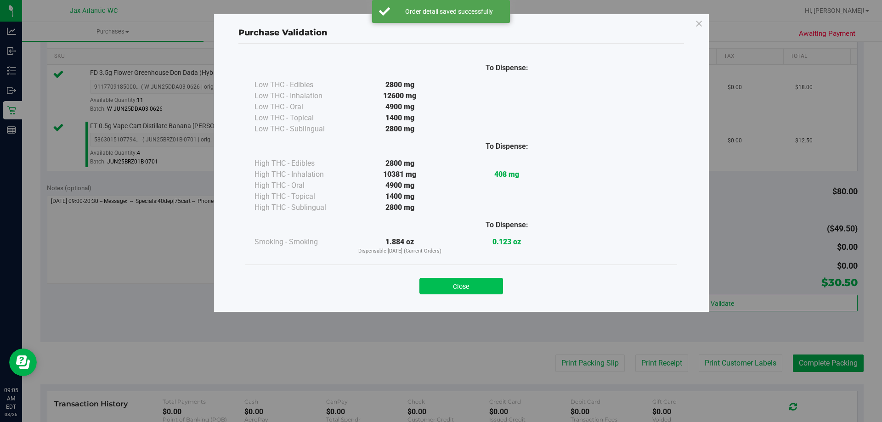
click at [444, 282] on button "Close" at bounding box center [461, 286] width 84 height 17
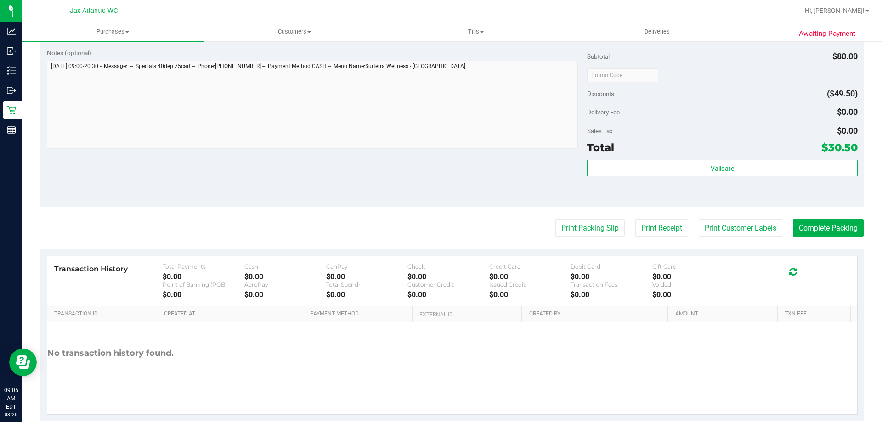
scroll to position [367, 0]
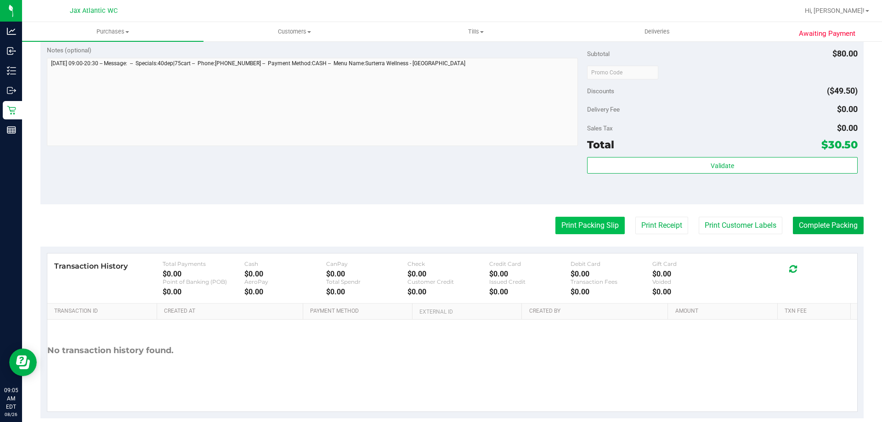
click at [585, 228] on button "Print Packing Slip" at bounding box center [589, 225] width 69 height 17
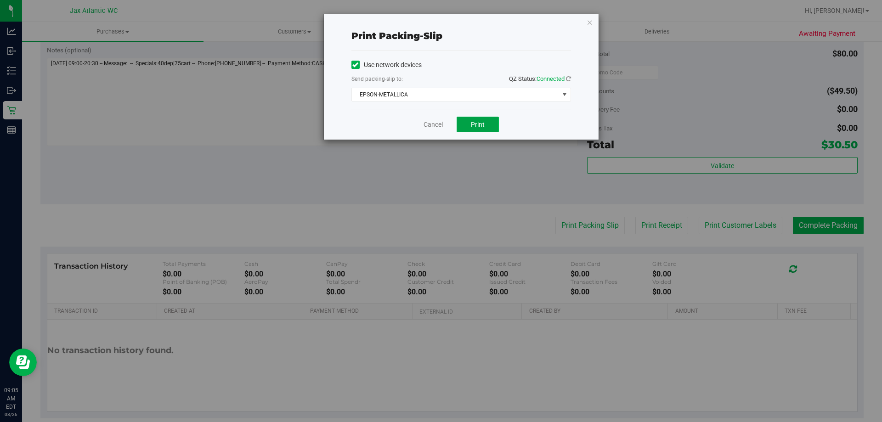
click at [473, 124] on span "Print" at bounding box center [478, 124] width 14 height 7
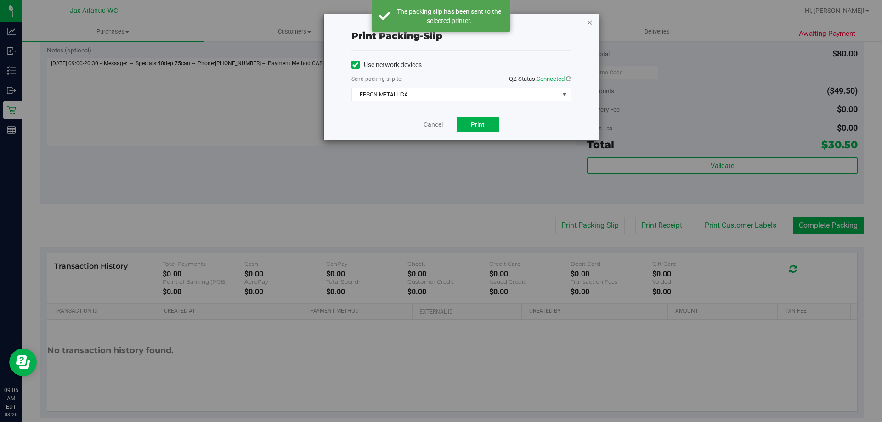
click at [590, 23] on icon "button" at bounding box center [590, 22] width 6 height 11
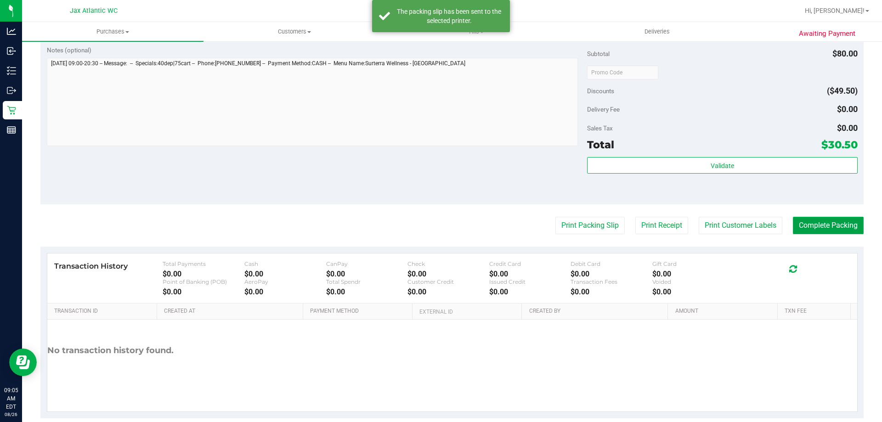
click at [805, 224] on button "Complete Packing" at bounding box center [828, 225] width 71 height 17
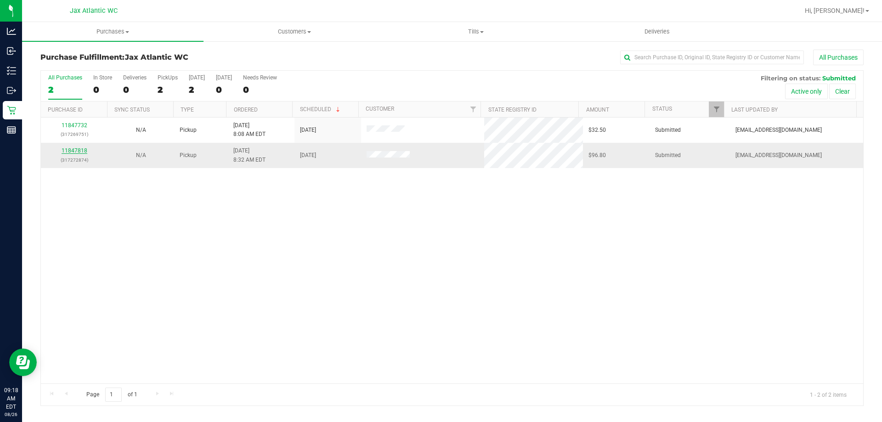
click at [74, 148] on link "11847818" at bounding box center [75, 150] width 26 height 6
click at [80, 150] on link "11847818" at bounding box center [75, 150] width 26 height 6
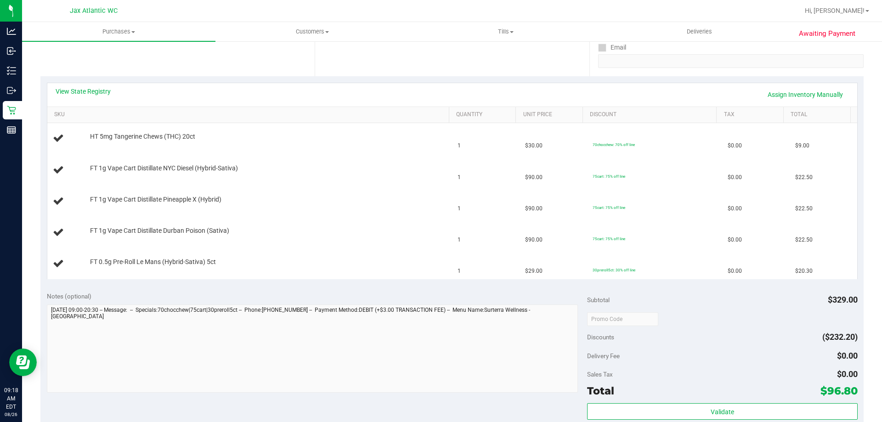
scroll to position [184, 0]
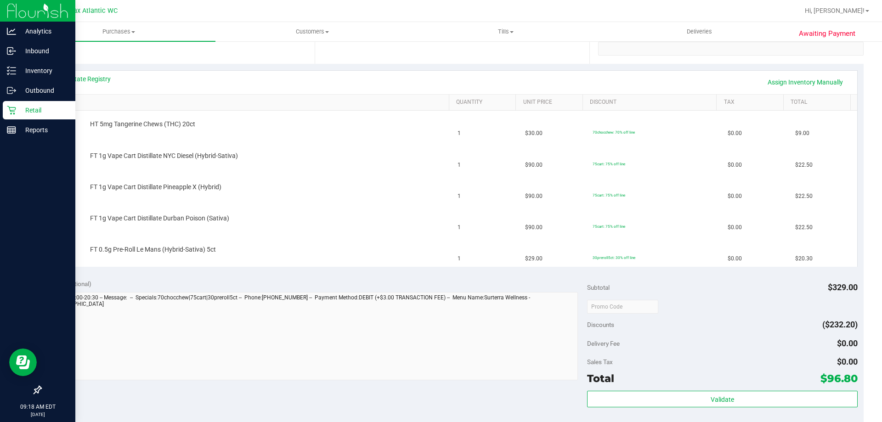
click at [9, 110] on icon at bounding box center [11, 110] width 9 height 9
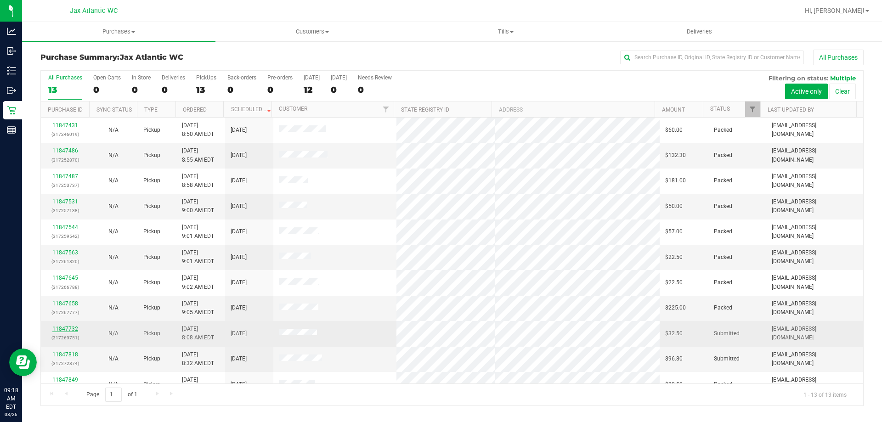
click at [76, 328] on link "11847732" at bounding box center [65, 329] width 26 height 6
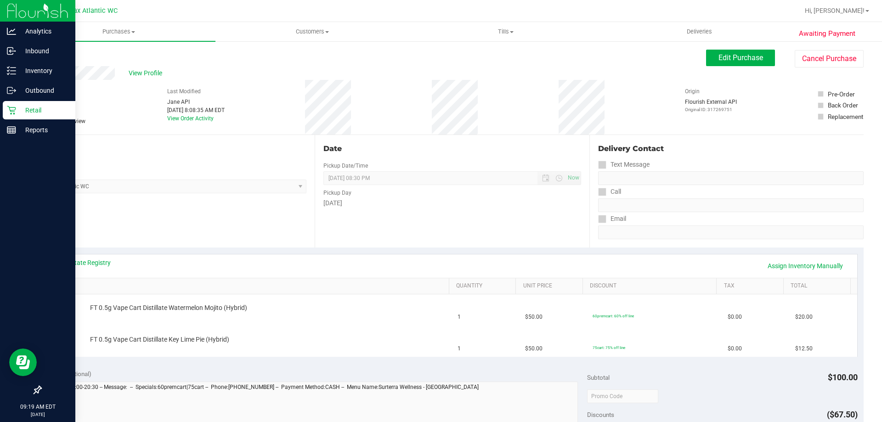
click at [8, 109] on icon at bounding box center [11, 110] width 9 height 9
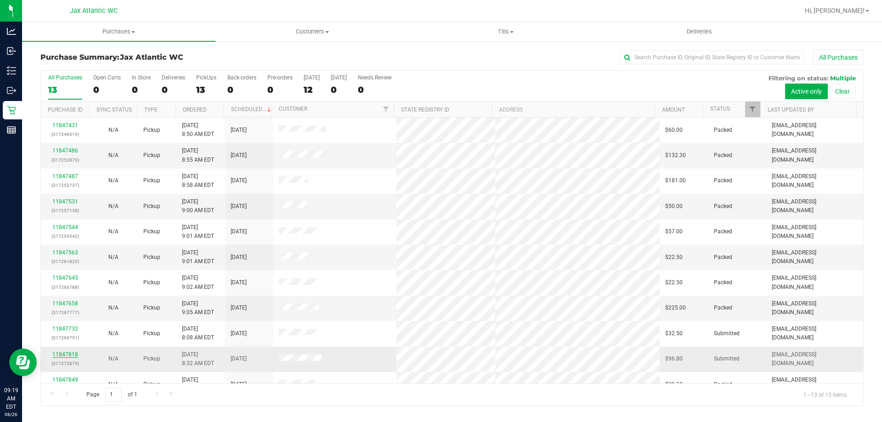
click at [62, 353] on link "11847818" at bounding box center [65, 354] width 26 height 6
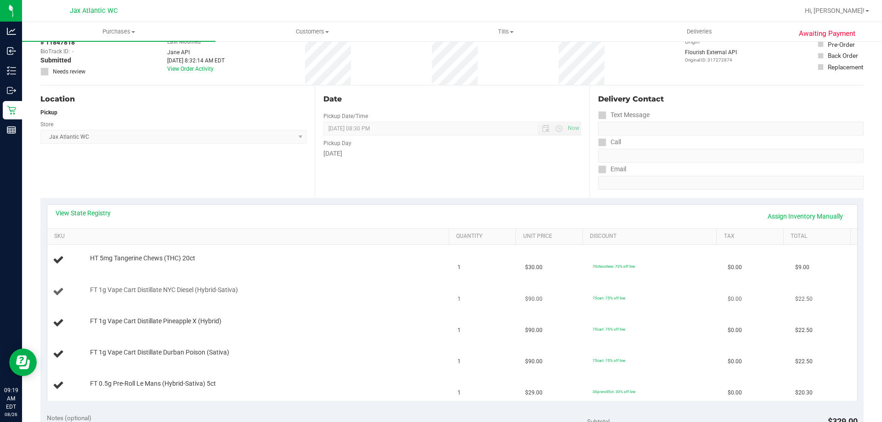
scroll to position [92, 0]
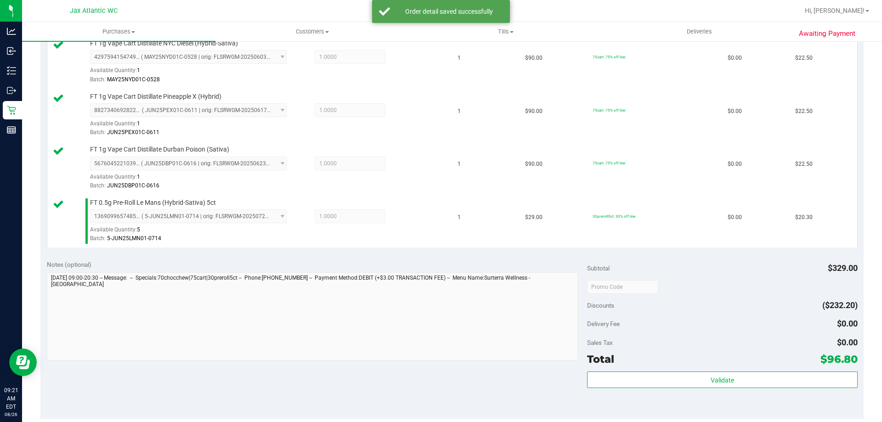
scroll to position [322, 0]
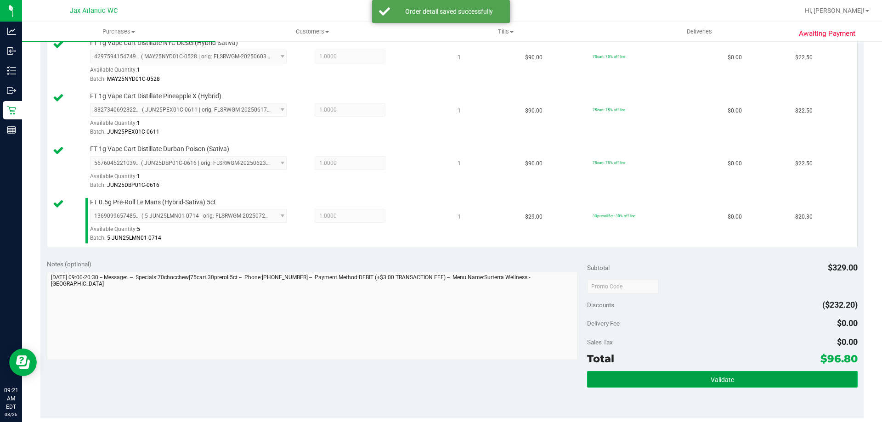
click at [650, 377] on button "Validate" at bounding box center [722, 379] width 270 height 17
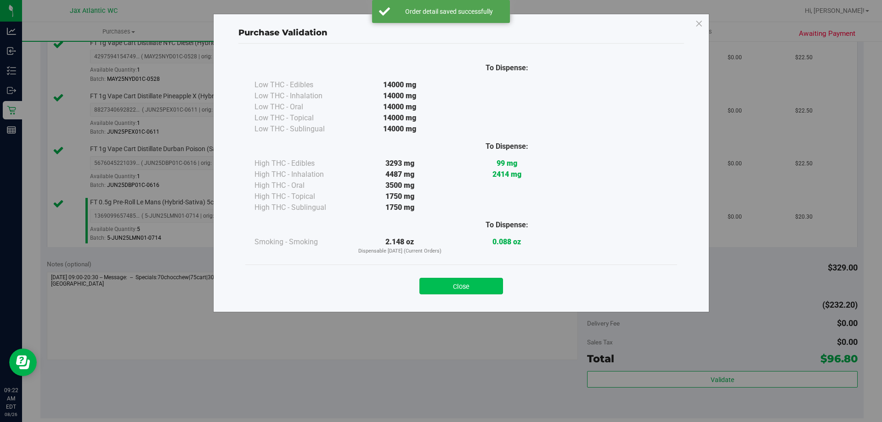
click at [467, 278] on button "Close" at bounding box center [461, 286] width 84 height 17
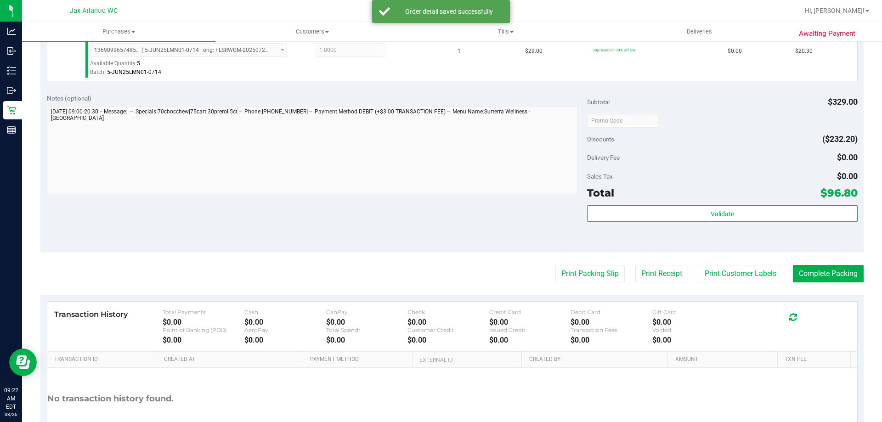
scroll to position [550, 0]
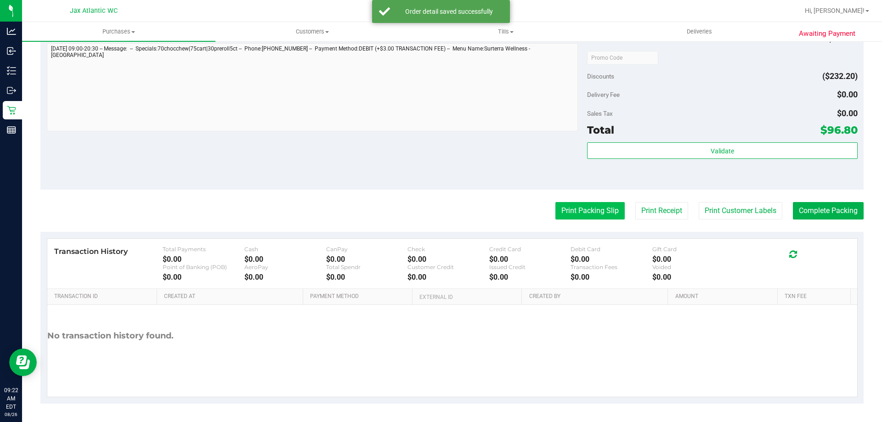
click at [575, 208] on button "Print Packing Slip" at bounding box center [589, 210] width 69 height 17
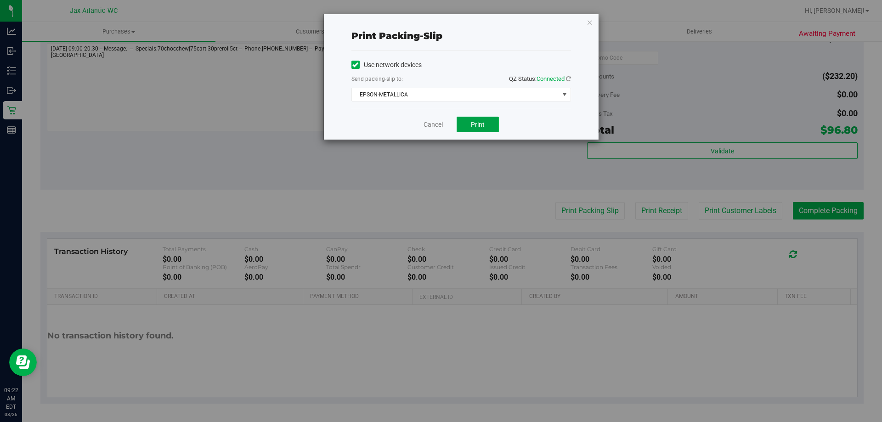
click at [474, 126] on span "Print" at bounding box center [478, 124] width 14 height 7
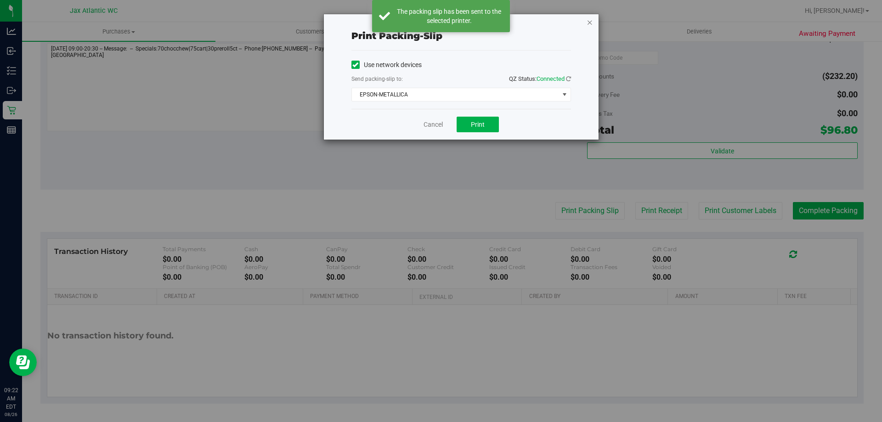
click at [590, 24] on icon "button" at bounding box center [590, 22] width 6 height 11
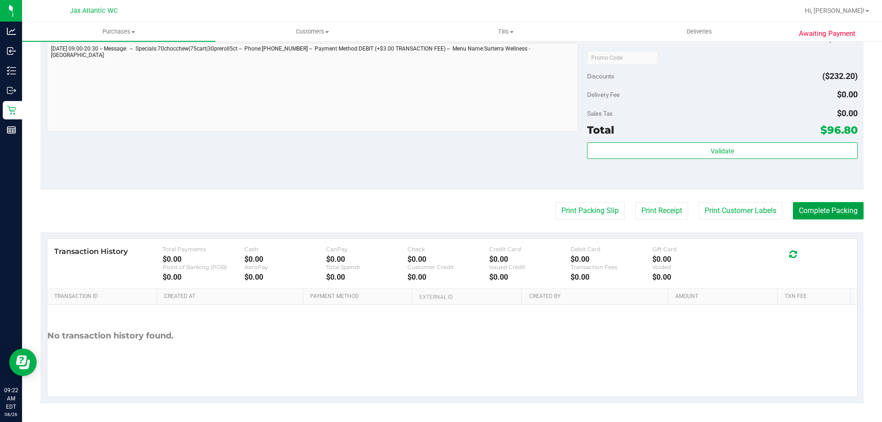
click at [817, 218] on button "Complete Packing" at bounding box center [828, 210] width 71 height 17
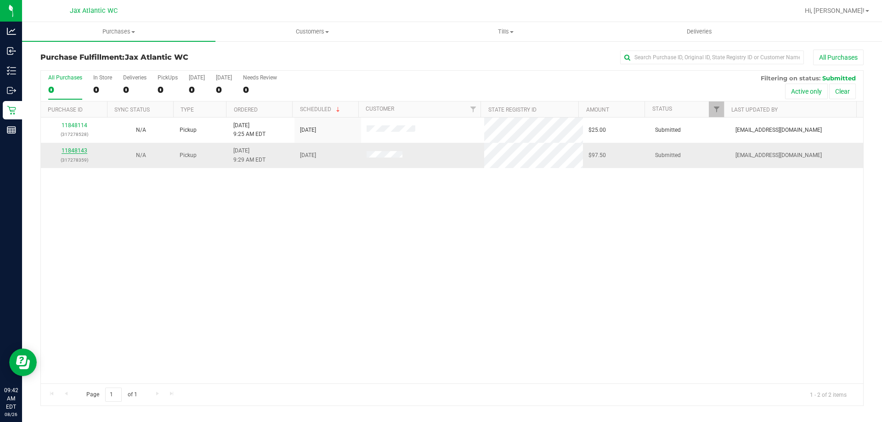
click at [72, 150] on link "11848143" at bounding box center [75, 150] width 26 height 6
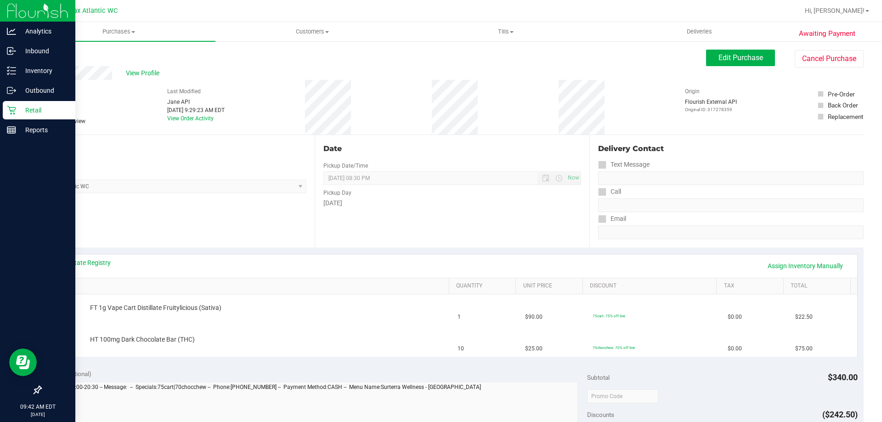
click at [12, 108] on icon at bounding box center [11, 110] width 9 height 9
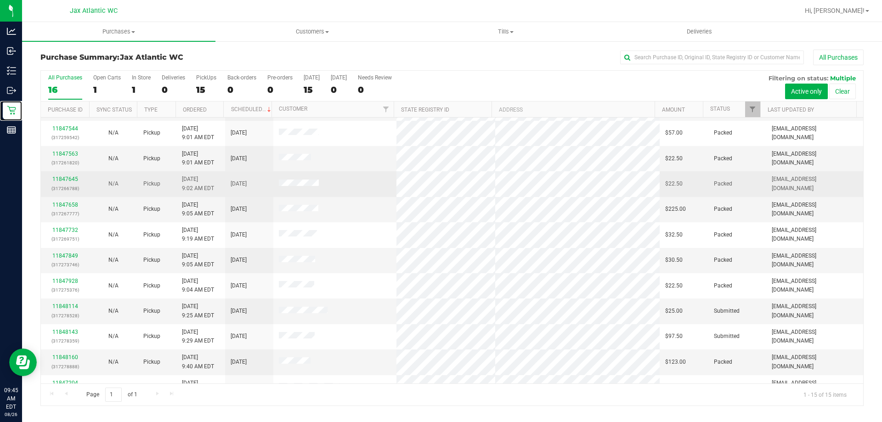
scroll to position [115, 0]
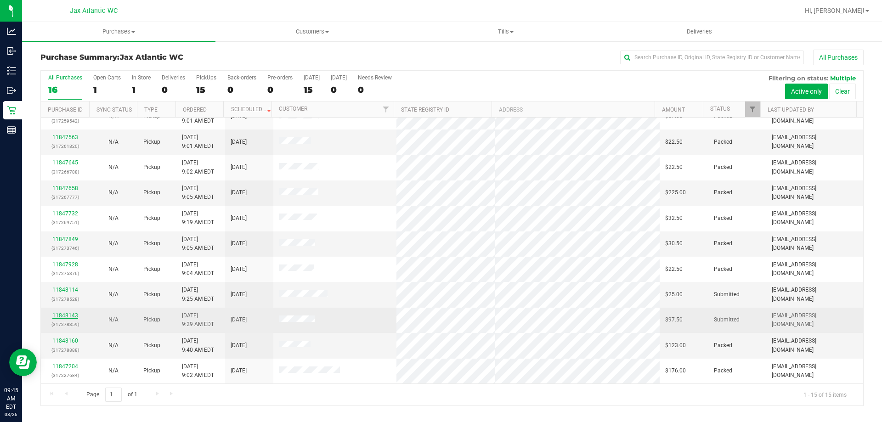
click at [62, 314] on link "11848143" at bounding box center [65, 315] width 26 height 6
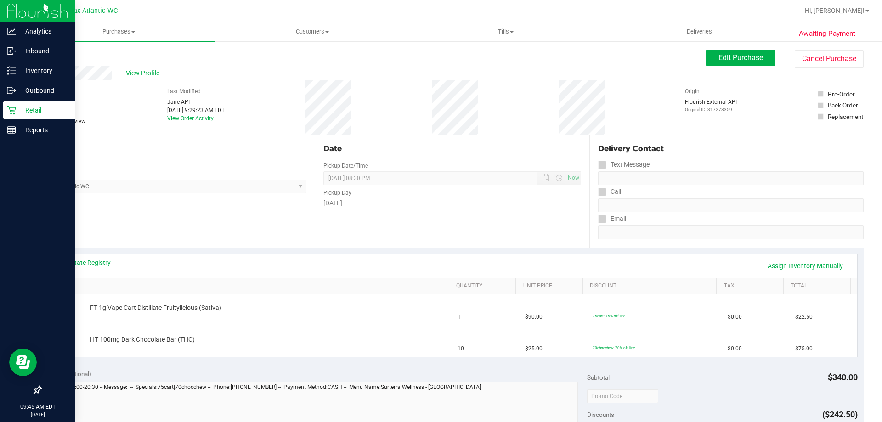
click at [15, 108] on icon at bounding box center [11, 110] width 9 height 9
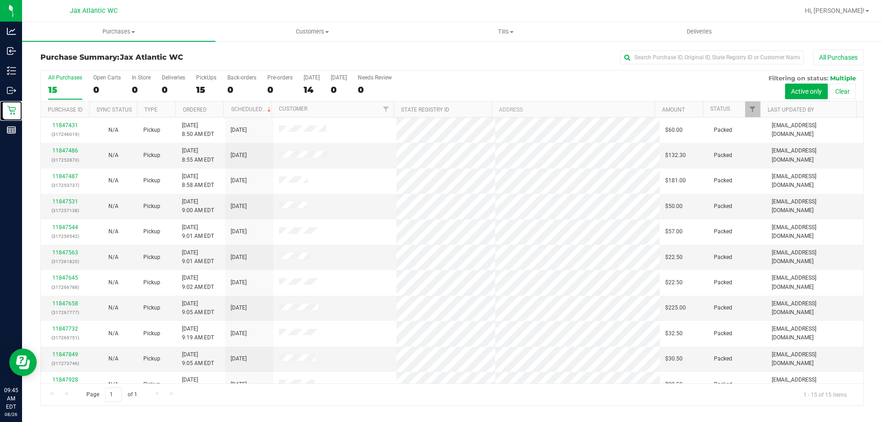
scroll to position [115, 0]
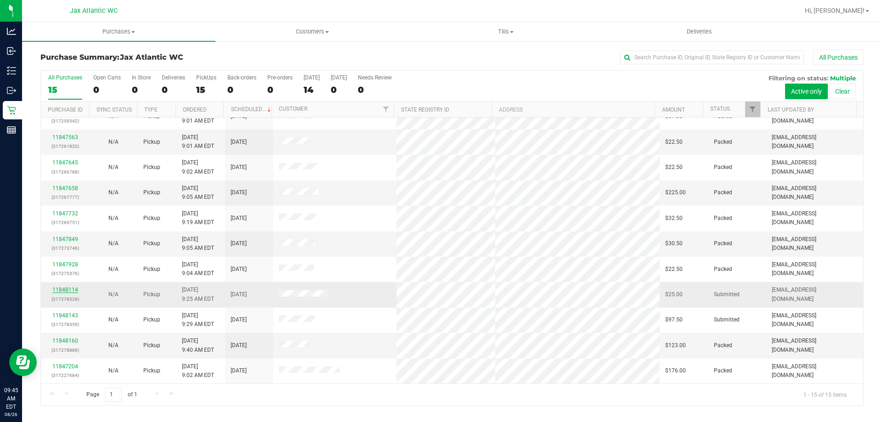
click at [73, 288] on link "11848114" at bounding box center [65, 290] width 26 height 6
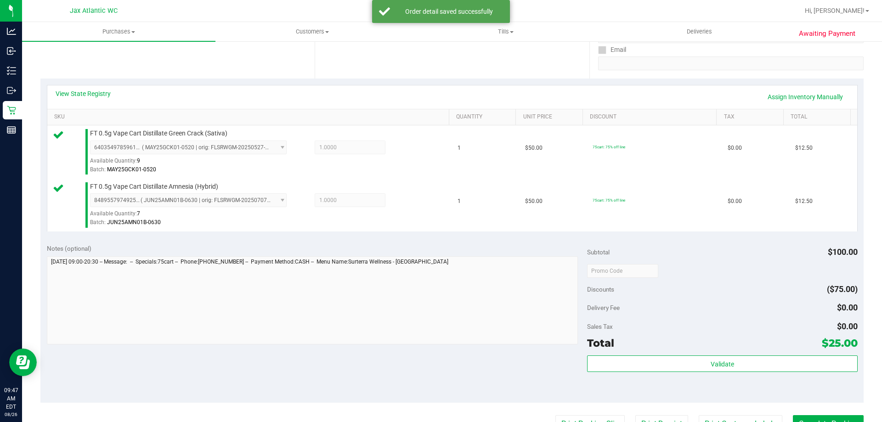
scroll to position [184, 0]
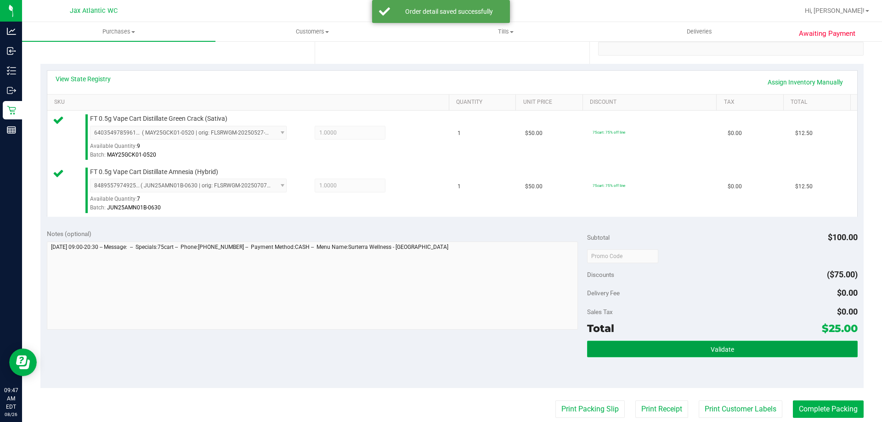
click at [636, 351] on button "Validate" at bounding box center [722, 349] width 270 height 17
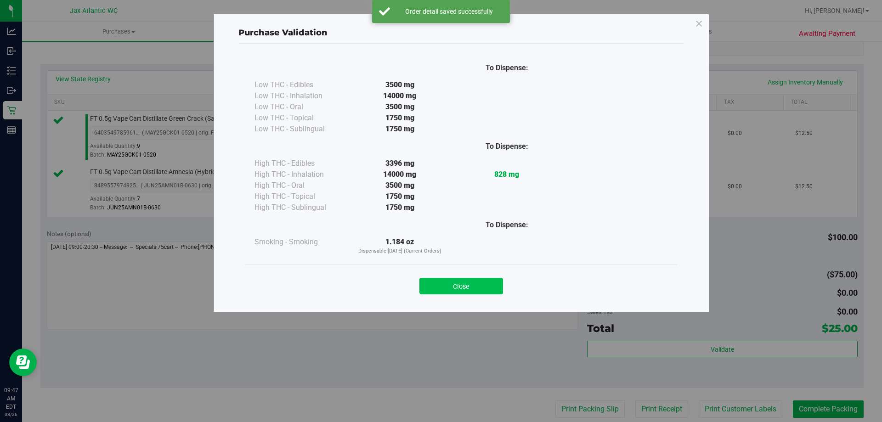
click at [463, 288] on button "Close" at bounding box center [461, 286] width 84 height 17
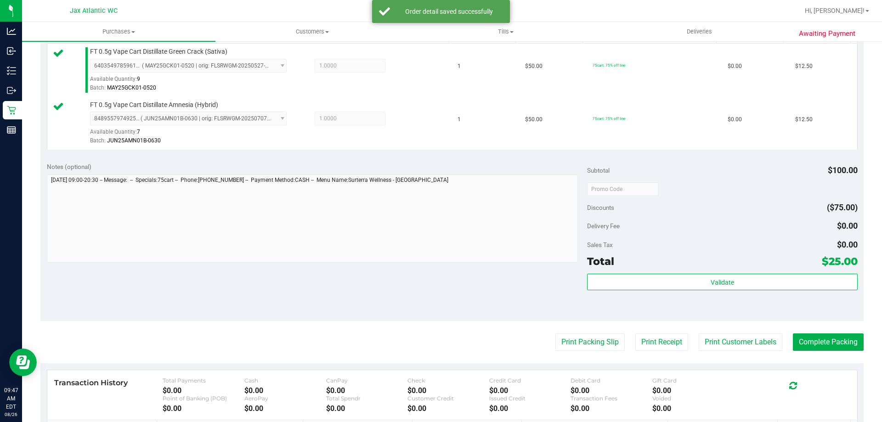
scroll to position [367, 0]
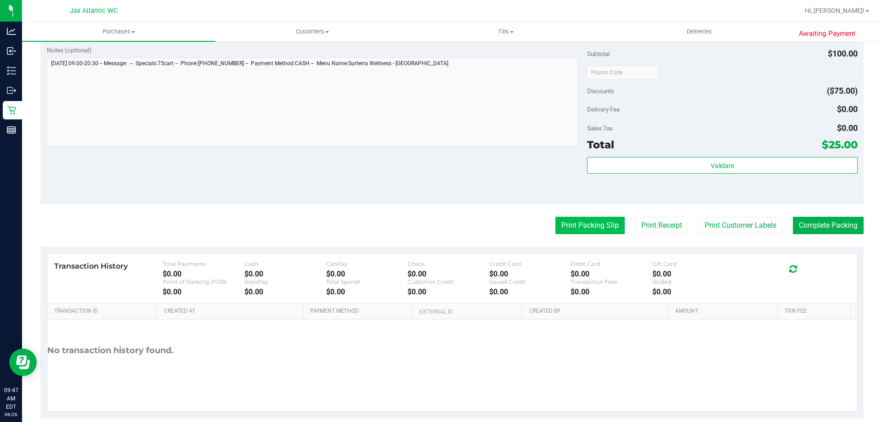
click at [563, 225] on button "Print Packing Slip" at bounding box center [589, 225] width 69 height 17
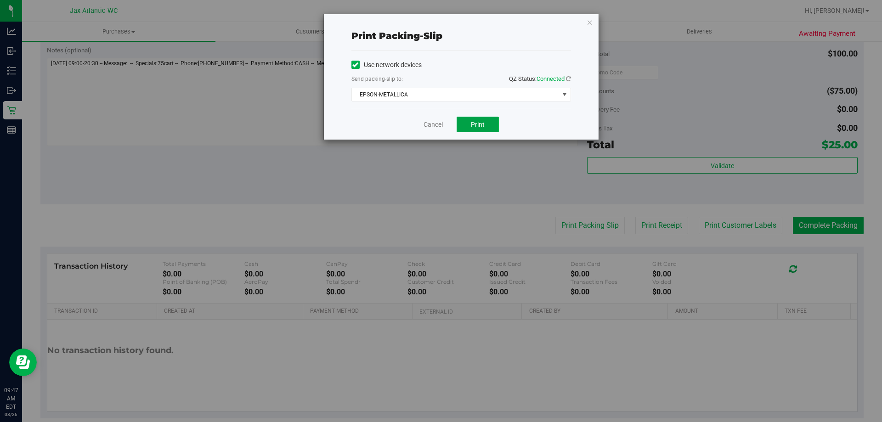
click at [493, 123] on button "Print" at bounding box center [478, 125] width 42 height 16
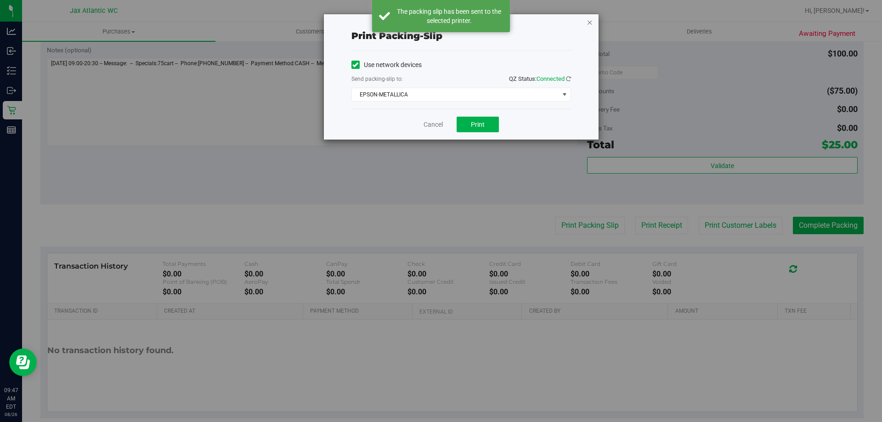
click at [590, 23] on icon "button" at bounding box center [590, 22] width 6 height 11
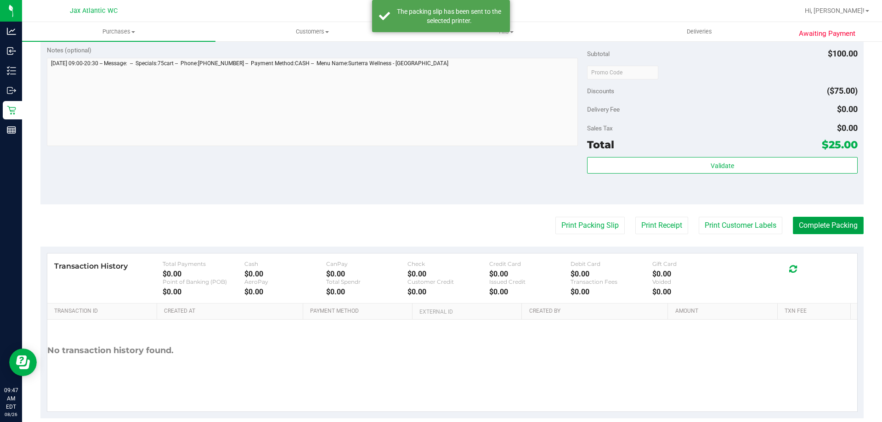
click at [810, 226] on button "Complete Packing" at bounding box center [828, 225] width 71 height 17
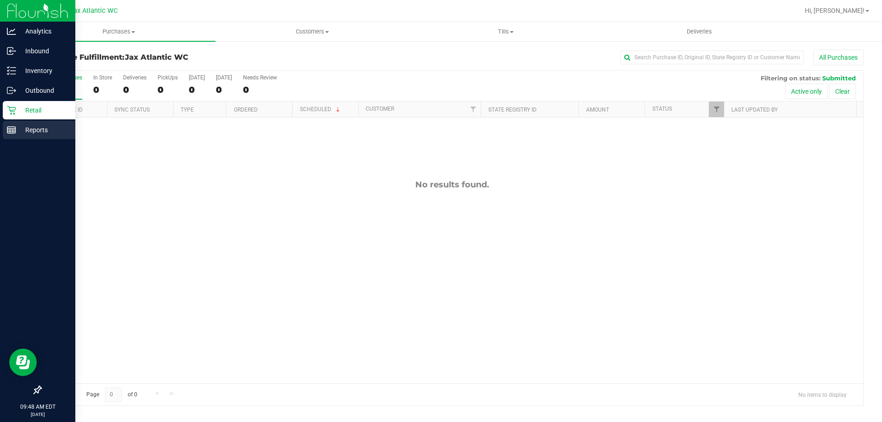
click at [7, 132] on div "Reports" at bounding box center [39, 130] width 73 height 18
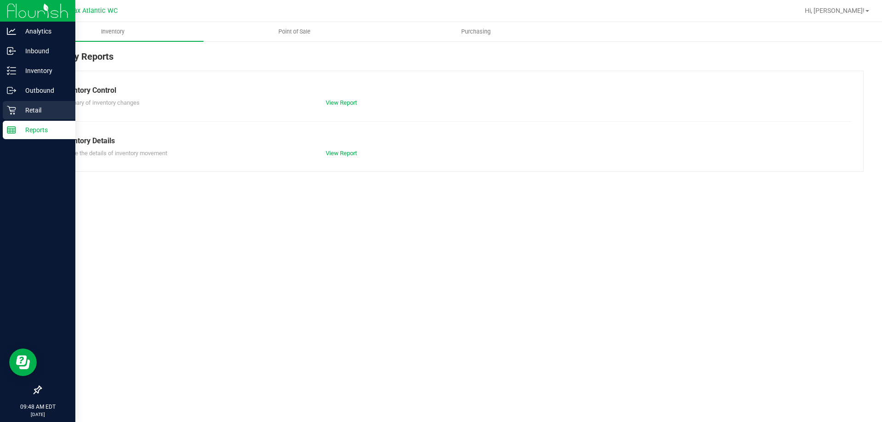
click at [17, 110] on p "Retail" at bounding box center [43, 110] width 55 height 11
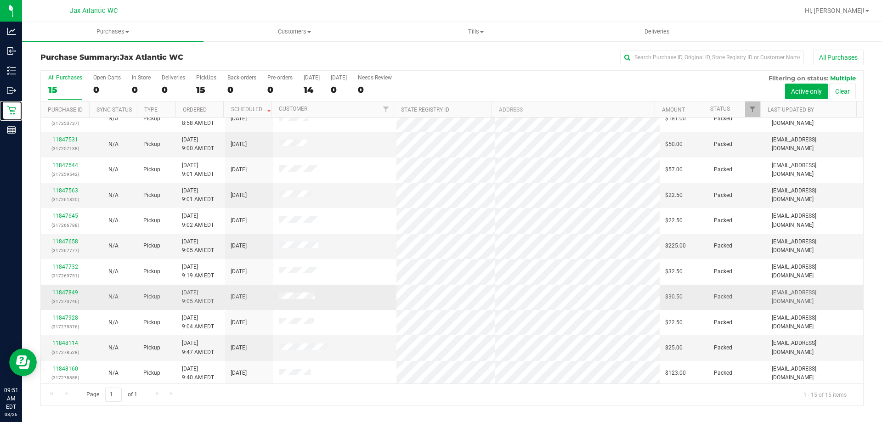
scroll to position [115, 0]
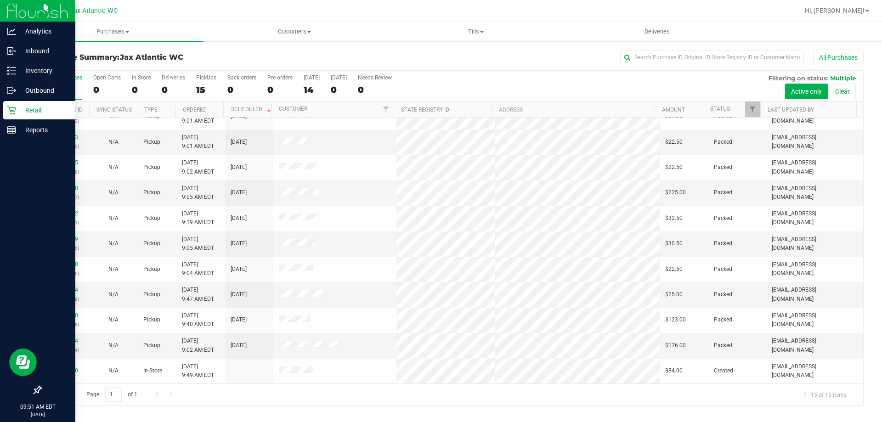
click at [15, 113] on icon at bounding box center [11, 110] width 9 height 9
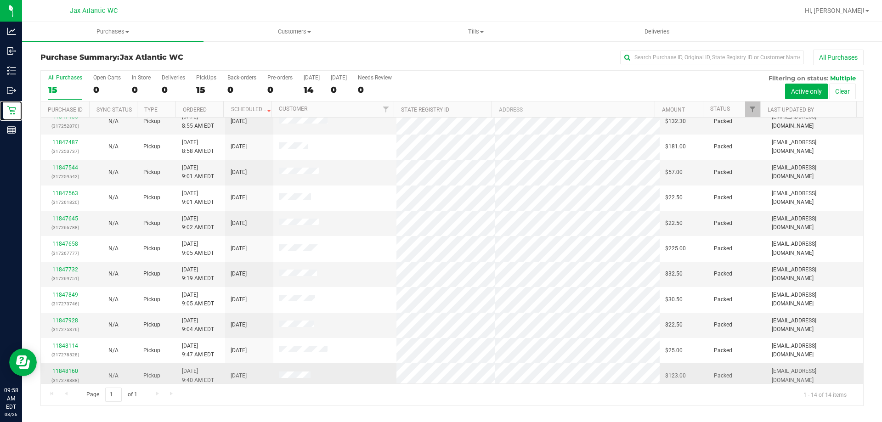
scroll to position [90, 0]
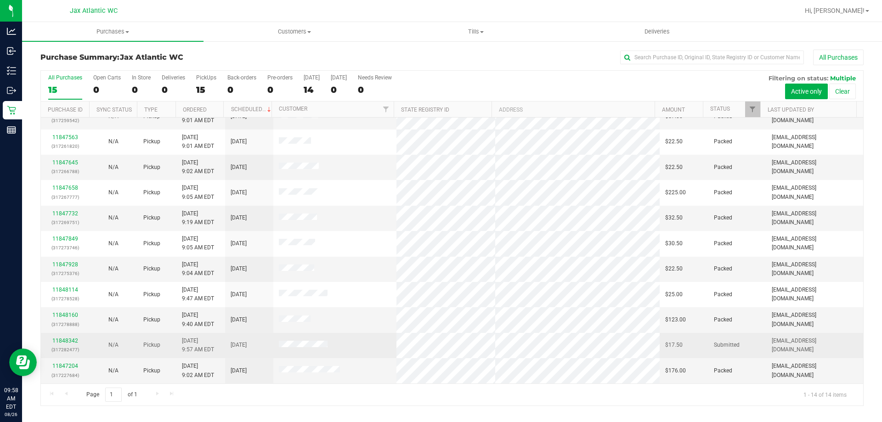
click at [67, 337] on div "11848342 (317282477)" at bounding box center [64, 345] width 37 height 17
click at [73, 342] on link "11848342" at bounding box center [65, 341] width 26 height 6
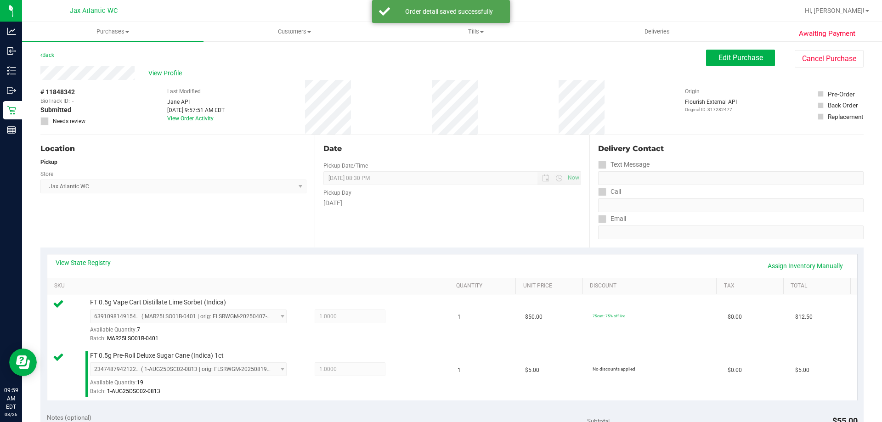
scroll to position [230, 0]
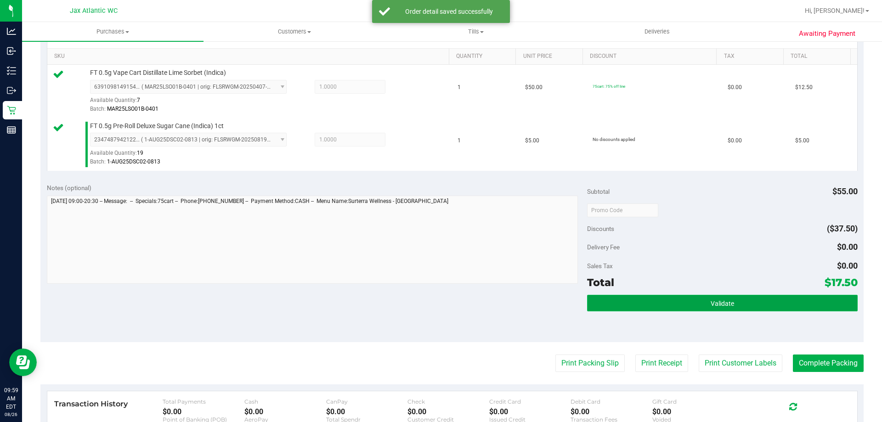
click at [604, 310] on button "Validate" at bounding box center [722, 303] width 270 height 17
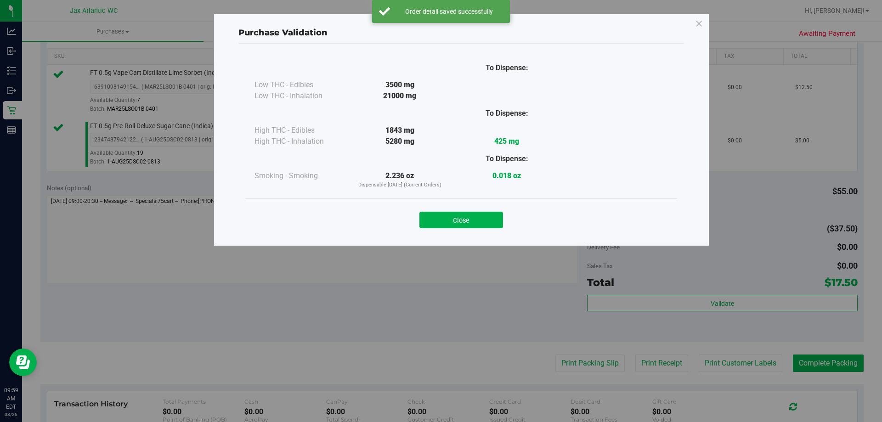
click at [463, 221] on button "Close" at bounding box center [461, 220] width 84 height 17
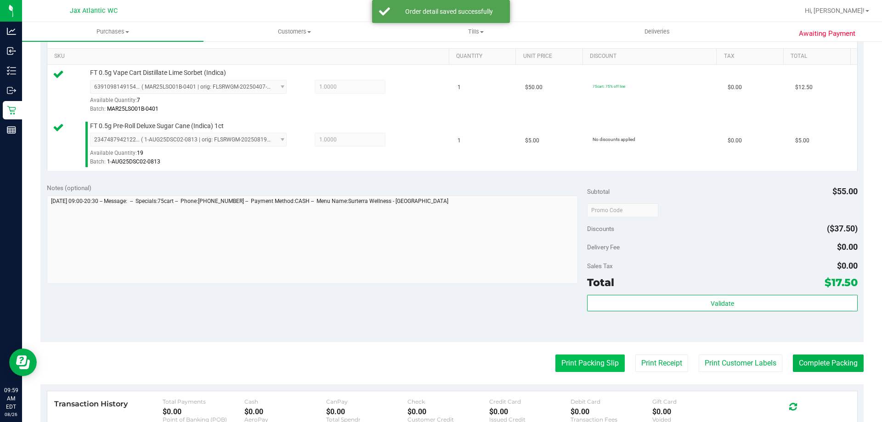
click at [592, 361] on button "Print Packing Slip" at bounding box center [589, 363] width 69 height 17
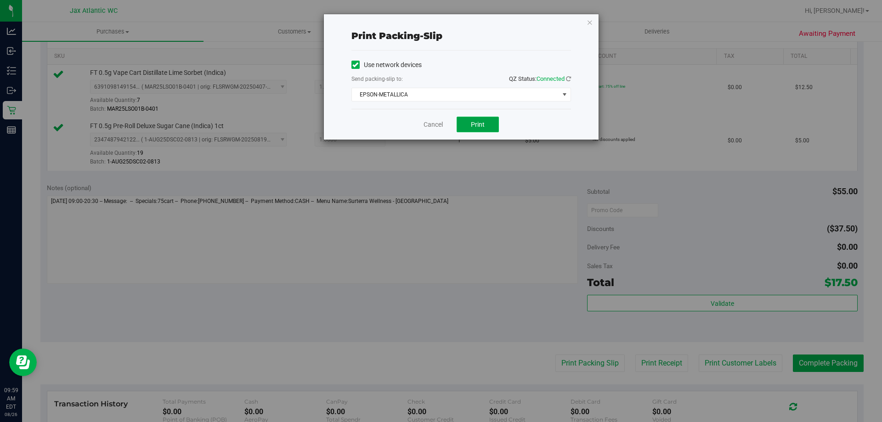
click at [481, 123] on span "Print" at bounding box center [478, 124] width 14 height 7
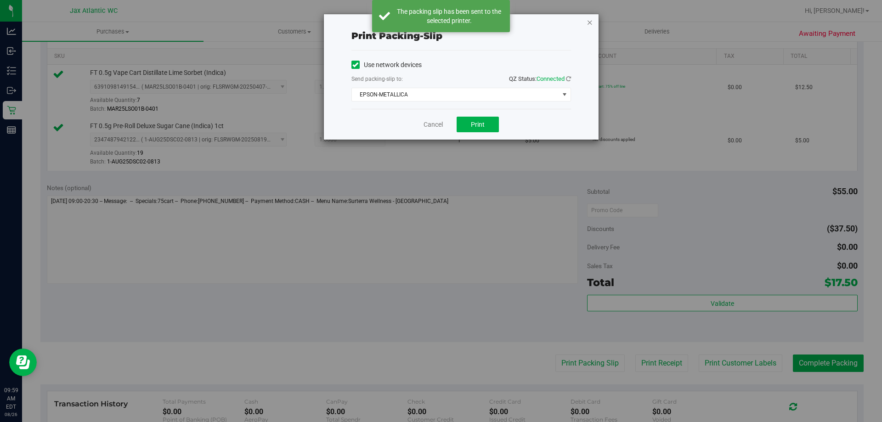
click at [589, 21] on icon "button" at bounding box center [590, 22] width 6 height 11
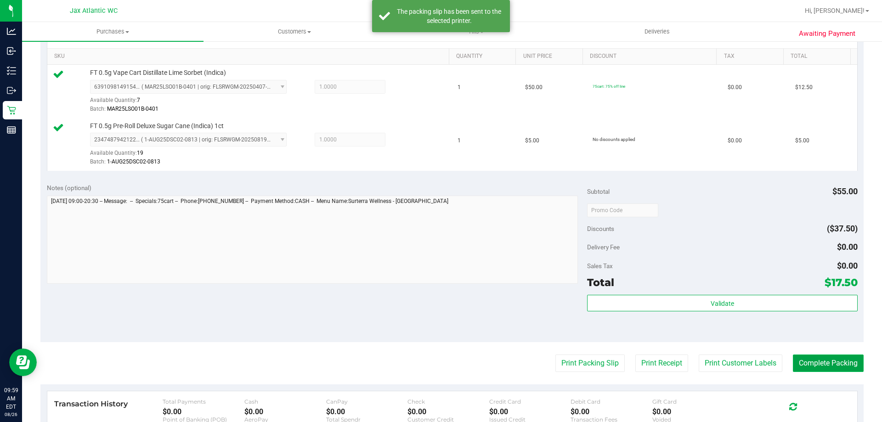
click at [831, 358] on button "Complete Packing" at bounding box center [828, 363] width 71 height 17
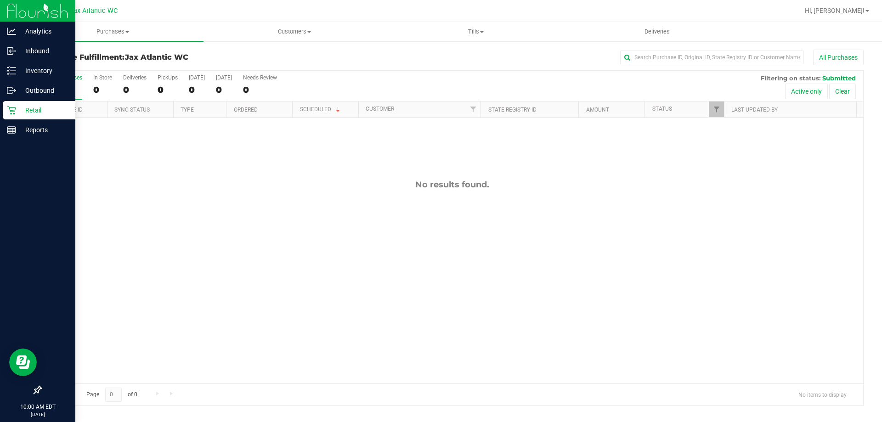
click at [11, 113] on icon at bounding box center [11, 110] width 9 height 9
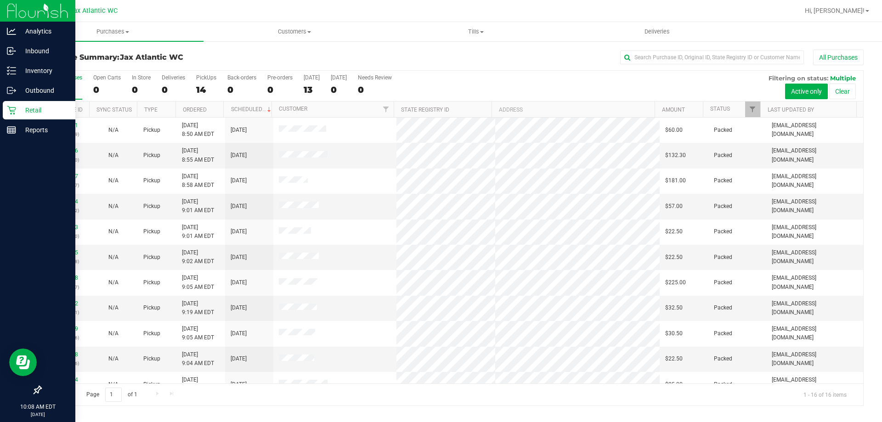
click at [13, 116] on div "Retail" at bounding box center [39, 110] width 73 height 18
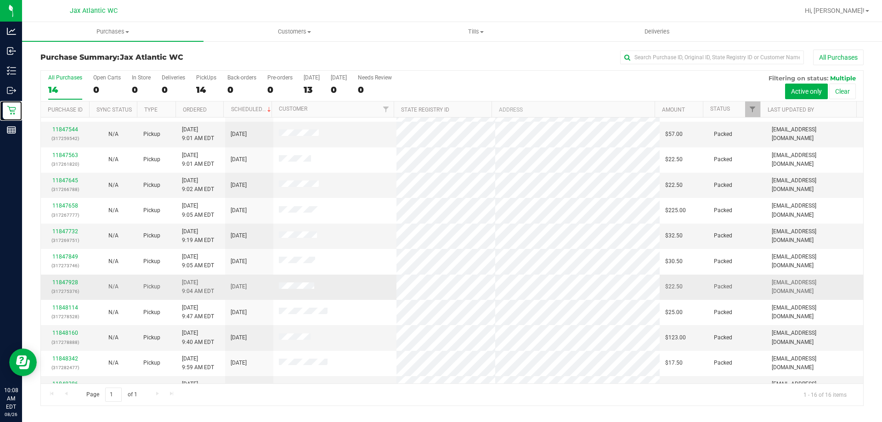
scroll to position [141, 0]
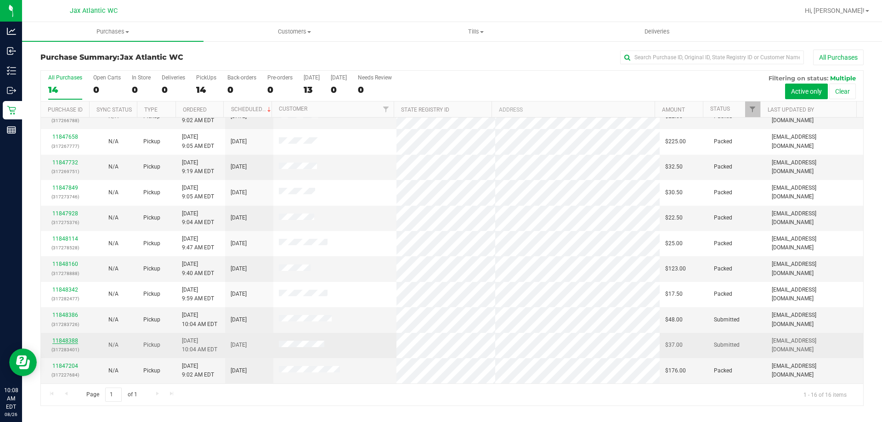
click at [58, 340] on link "11848388" at bounding box center [65, 341] width 26 height 6
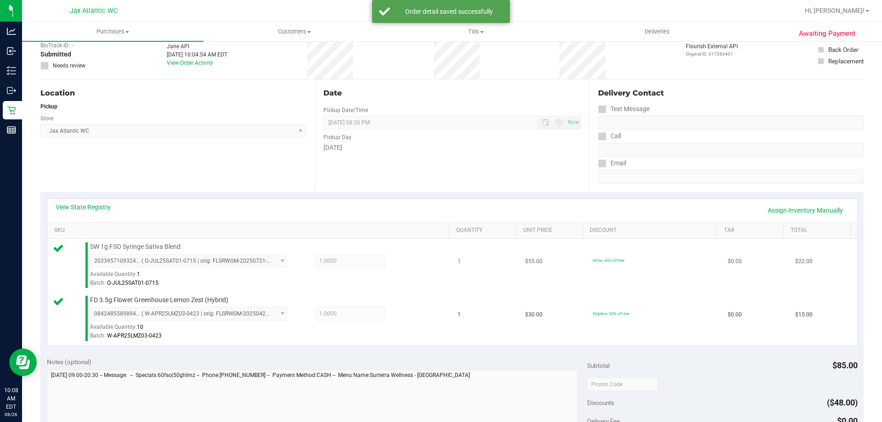
scroll to position [230, 0]
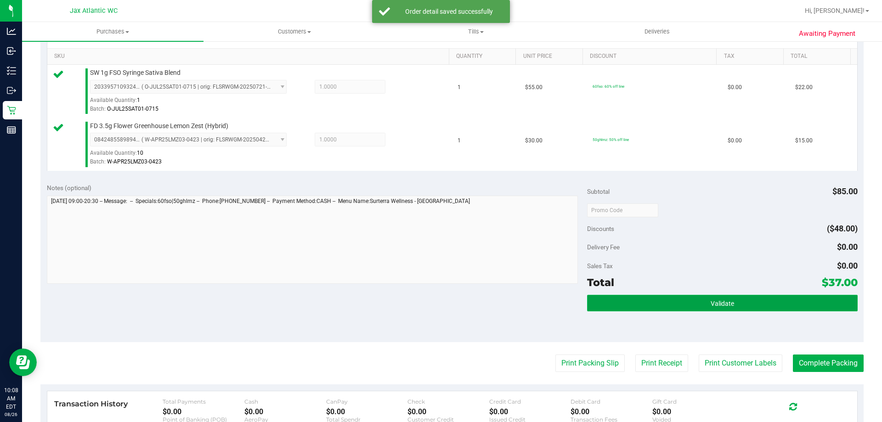
click at [649, 304] on button "Validate" at bounding box center [722, 303] width 270 height 17
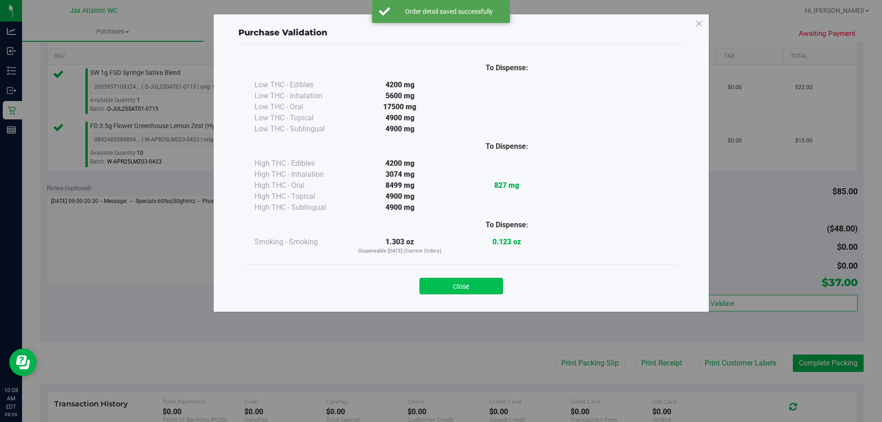
click at [474, 283] on button "Close" at bounding box center [461, 286] width 84 height 17
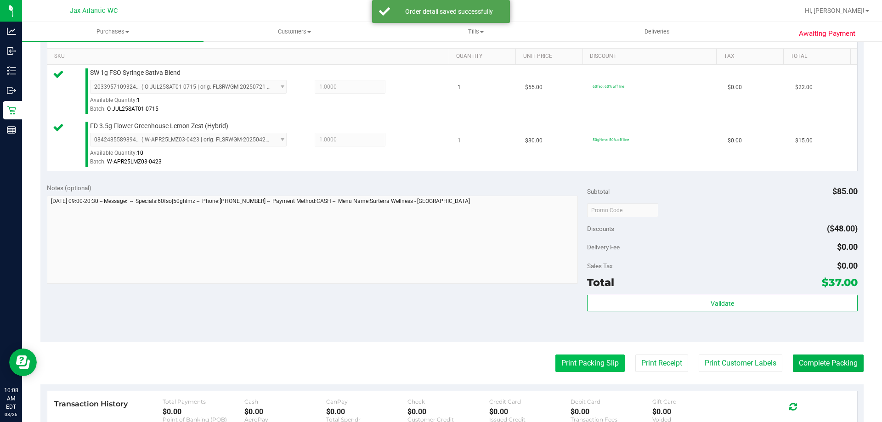
click at [588, 366] on button "Print Packing Slip" at bounding box center [589, 363] width 69 height 17
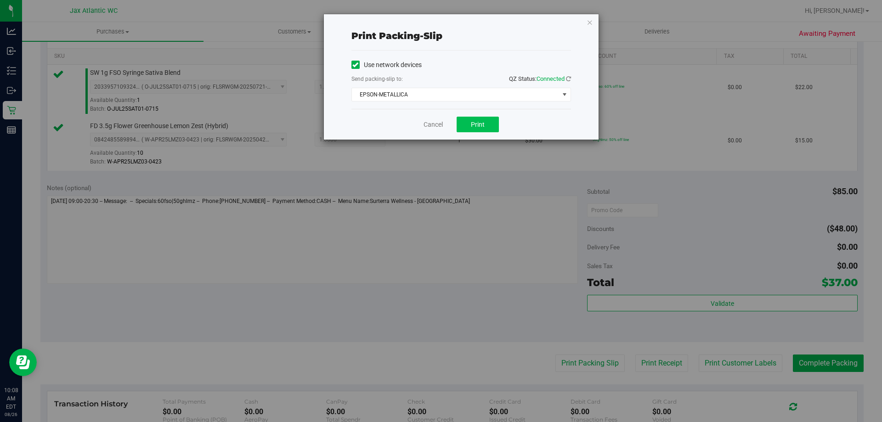
drag, startPoint x: 471, startPoint y: 110, endPoint x: 464, endPoint y: 123, distance: 14.6
click at [468, 114] on div "Cancel Print" at bounding box center [461, 124] width 220 height 31
click at [465, 123] on button "Print" at bounding box center [478, 125] width 42 height 16
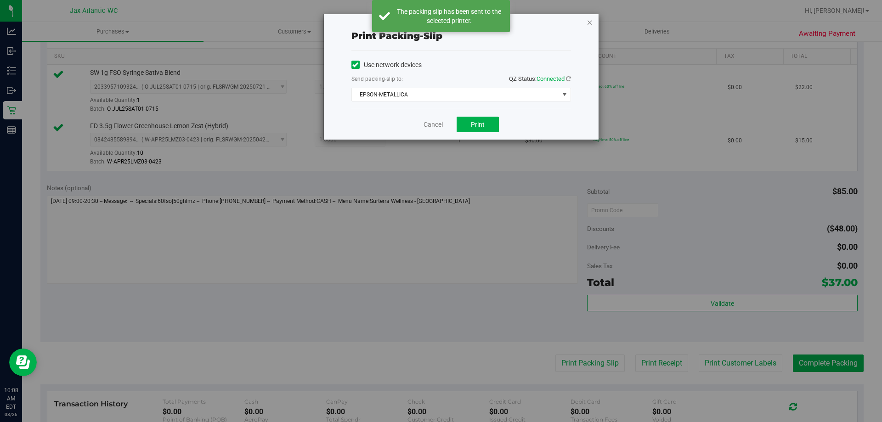
click at [589, 23] on icon "button" at bounding box center [590, 22] width 6 height 11
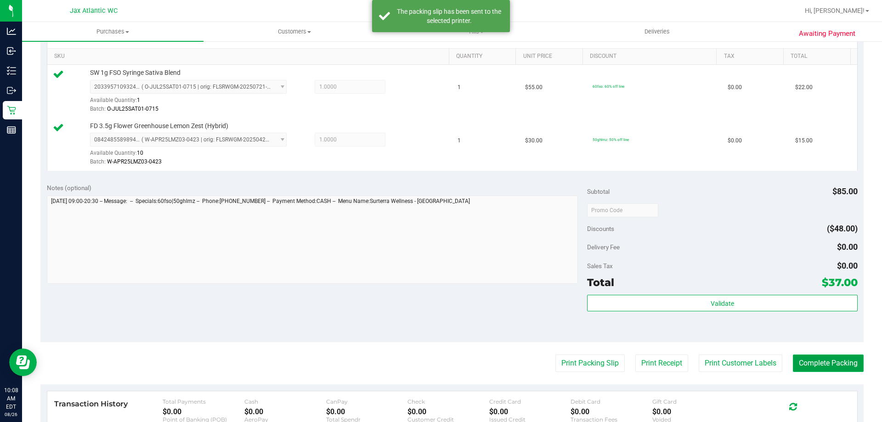
click at [802, 358] on button "Complete Packing" at bounding box center [828, 363] width 71 height 17
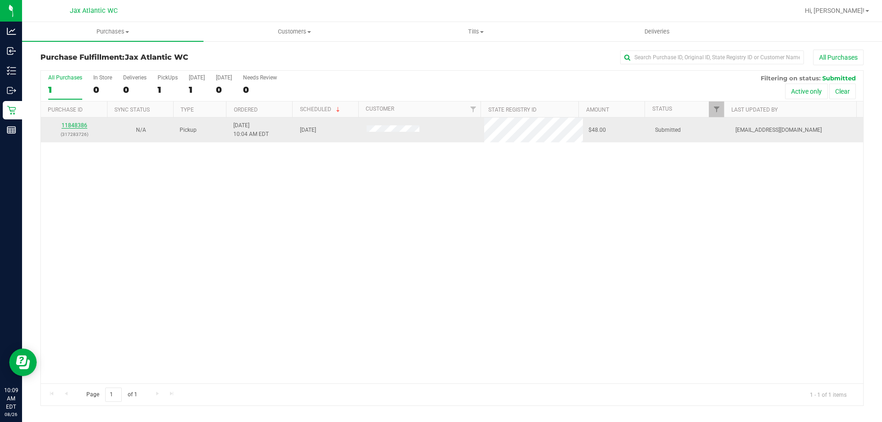
click at [70, 125] on link "11848386" at bounding box center [75, 125] width 26 height 6
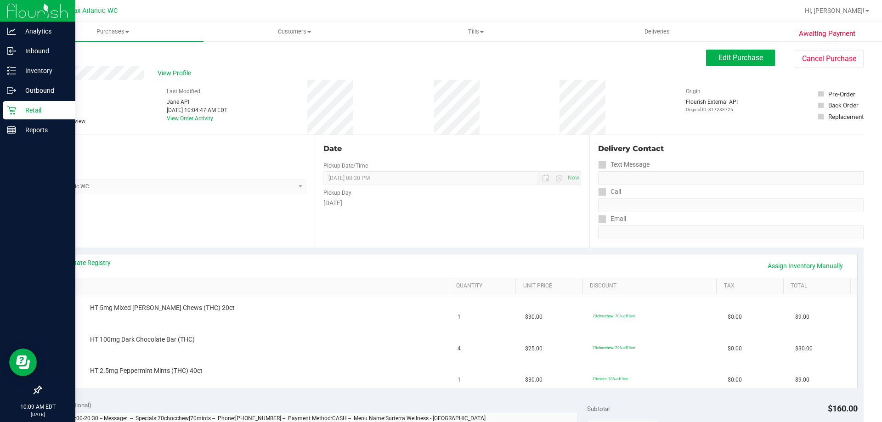
click at [12, 104] on div "Retail" at bounding box center [39, 110] width 73 height 18
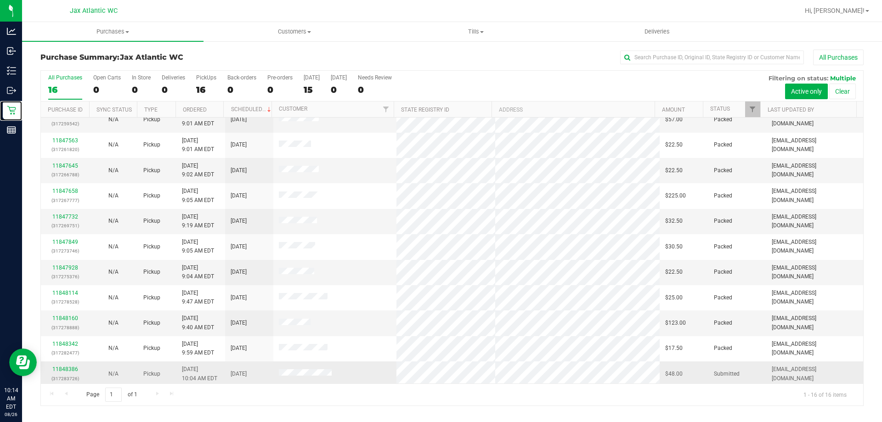
scroll to position [141, 0]
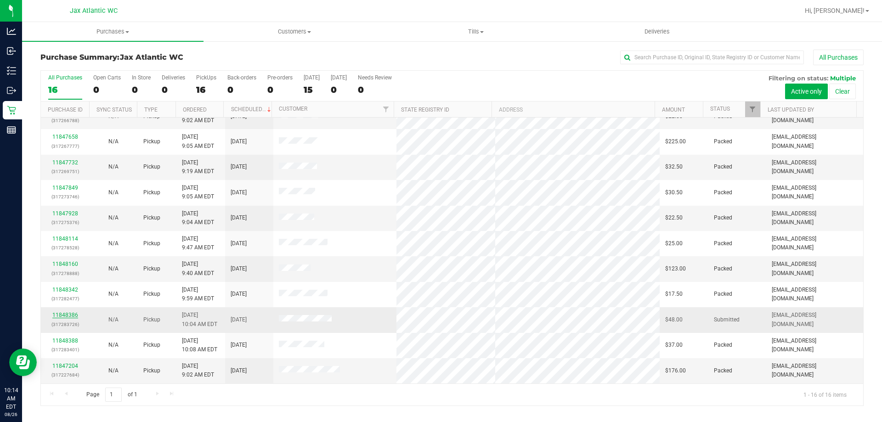
click at [61, 314] on link "11848386" at bounding box center [65, 315] width 26 height 6
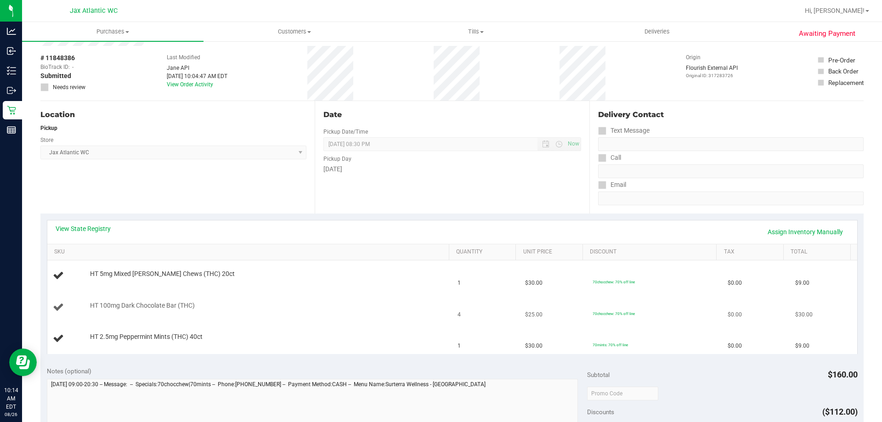
scroll to position [138, 0]
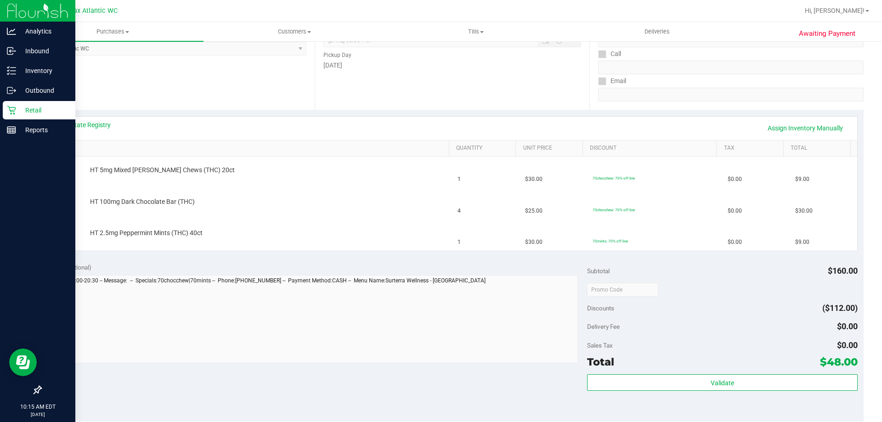
click at [21, 105] on p "Retail" at bounding box center [43, 110] width 55 height 11
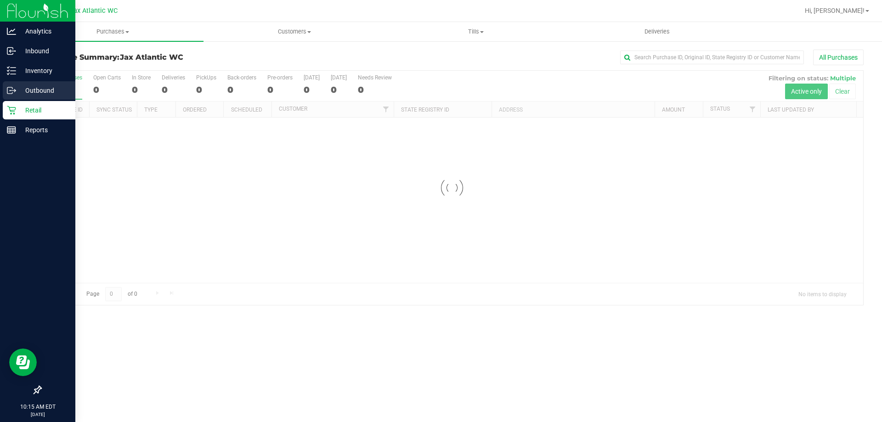
click at [19, 84] on div "Outbound" at bounding box center [39, 90] width 73 height 18
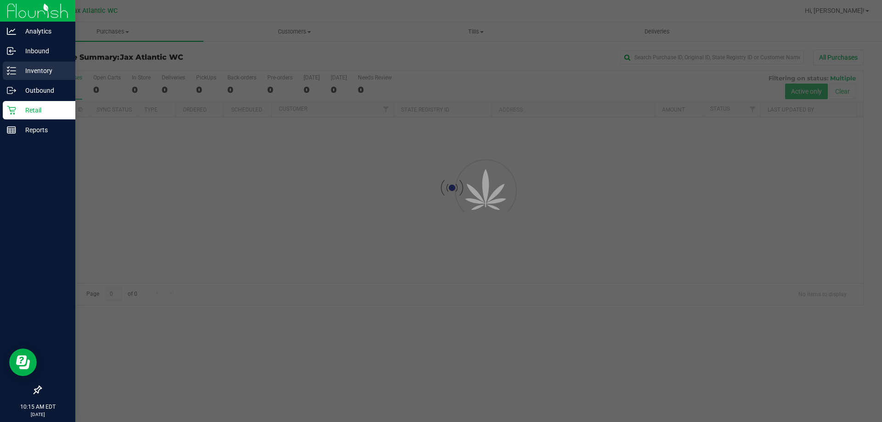
click at [22, 70] on p "Inventory" at bounding box center [43, 70] width 55 height 11
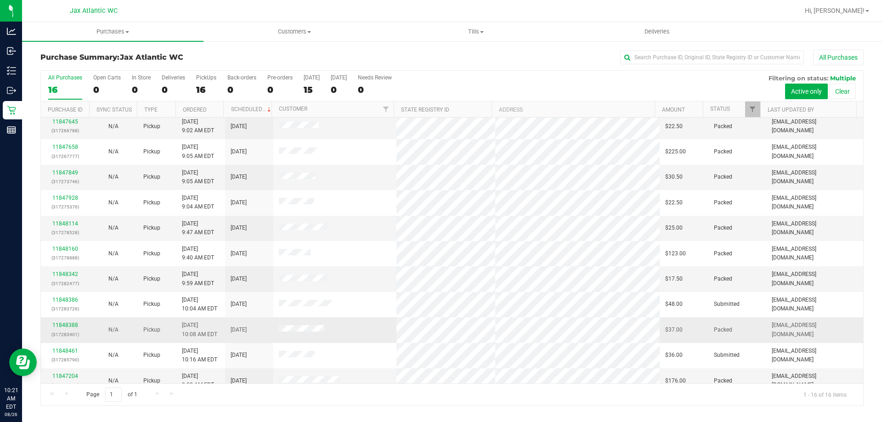
scroll to position [141, 0]
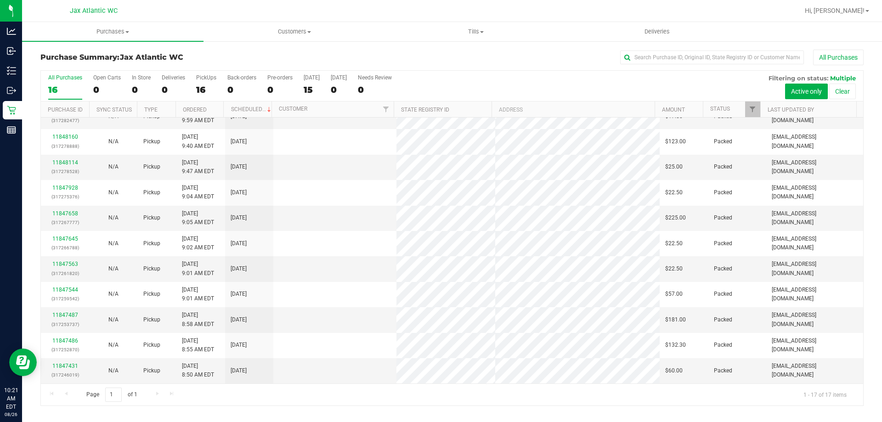
click at [62, 201] on p "(317275376)" at bounding box center [64, 196] width 37 height 9
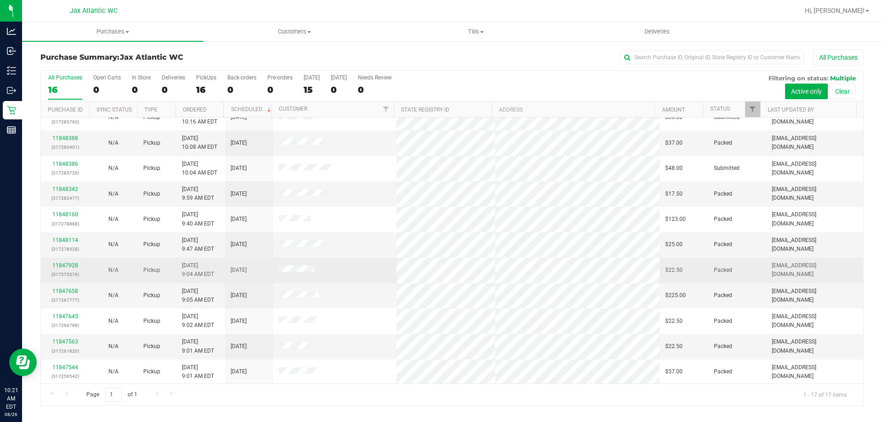
scroll to position [0, 0]
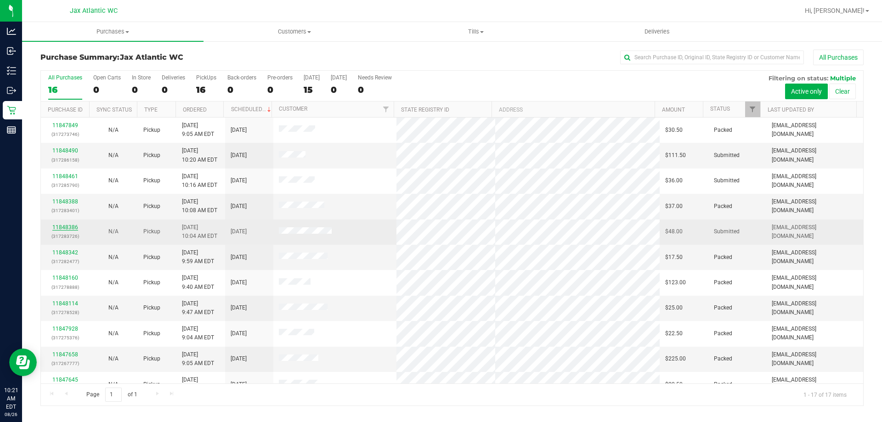
click at [62, 226] on link "11848386" at bounding box center [65, 227] width 26 height 6
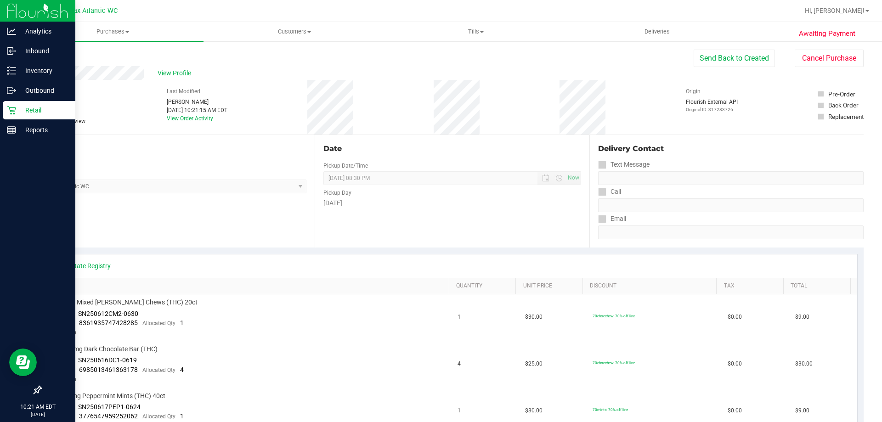
click at [14, 108] on icon at bounding box center [11, 110] width 9 height 9
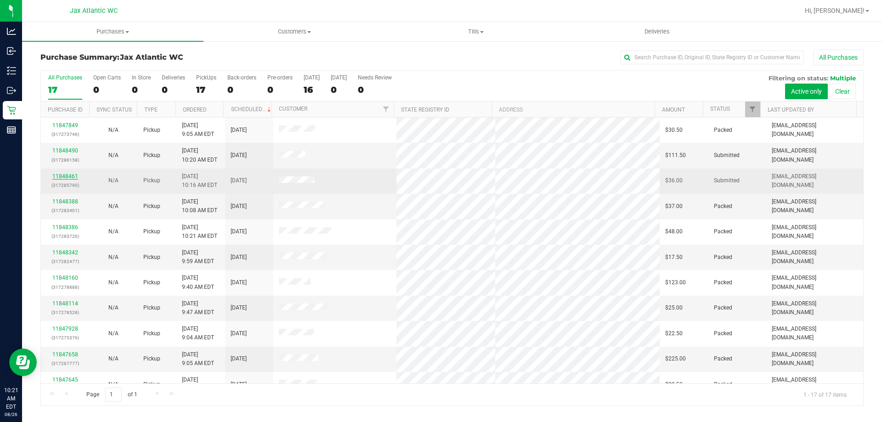
click at [71, 175] on link "11848461" at bounding box center [65, 176] width 26 height 6
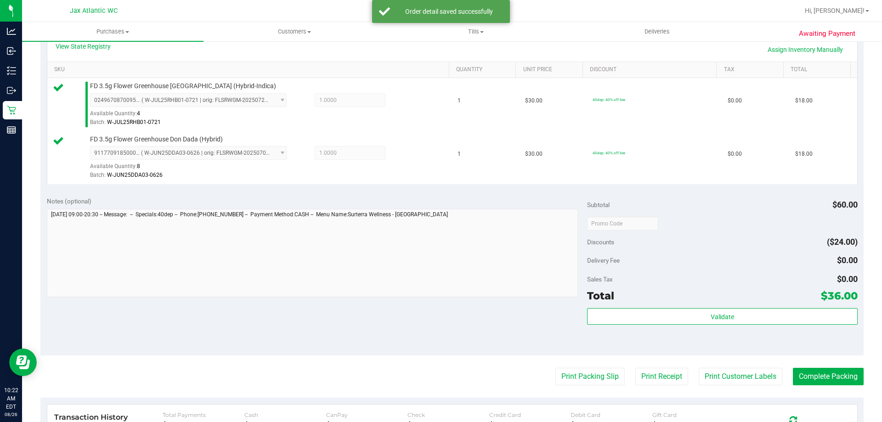
scroll to position [230, 0]
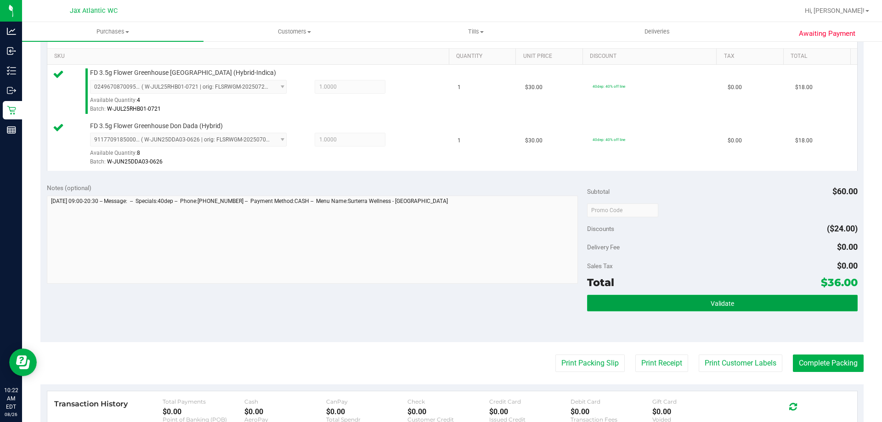
click at [638, 306] on button "Validate" at bounding box center [722, 303] width 270 height 17
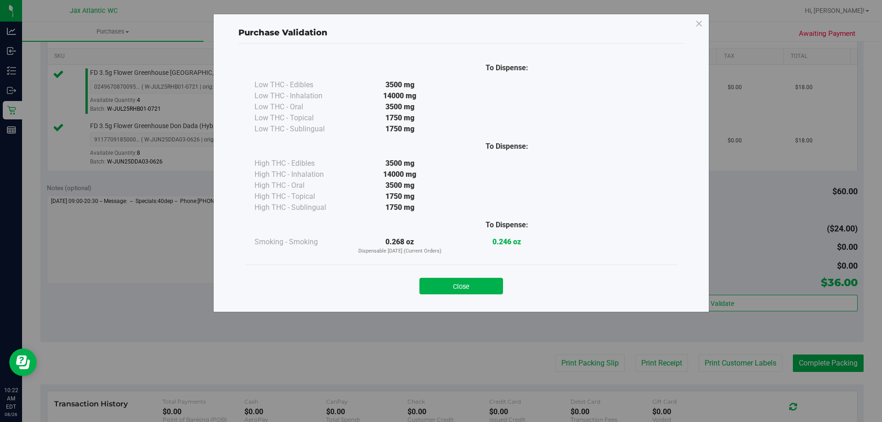
click at [448, 297] on div "Close" at bounding box center [461, 283] width 432 height 37
click at [450, 291] on button "Close" at bounding box center [461, 286] width 84 height 17
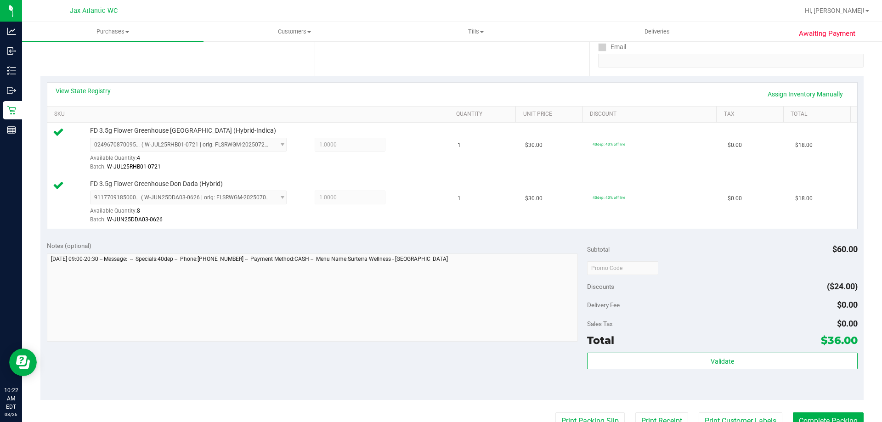
scroll to position [290, 0]
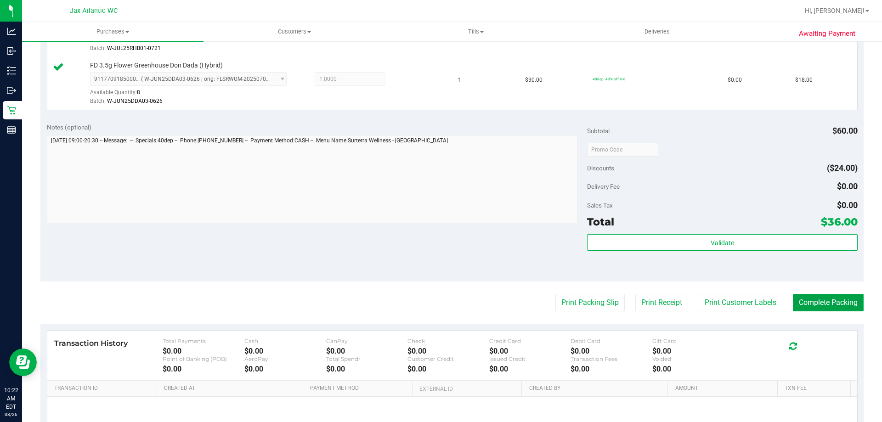
click at [800, 304] on button "Complete Packing" at bounding box center [828, 302] width 71 height 17
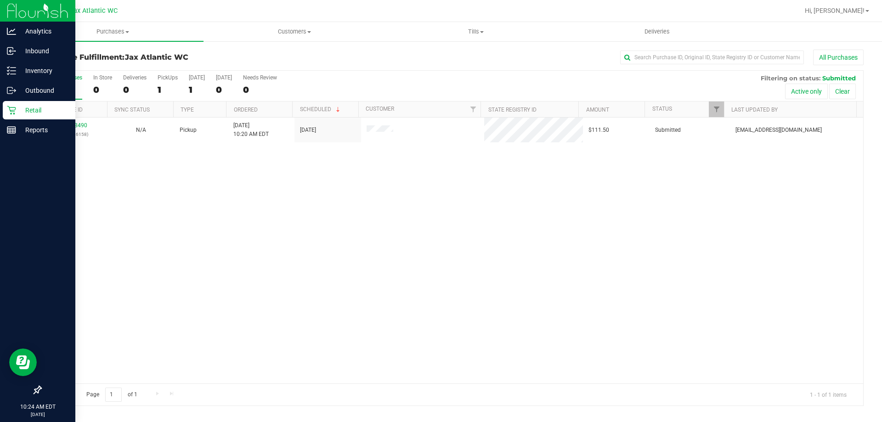
click at [11, 108] on icon at bounding box center [11, 110] width 9 height 9
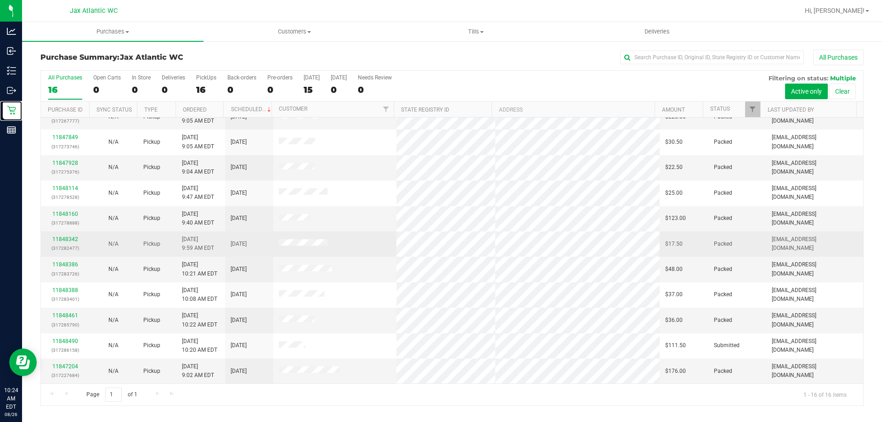
scroll to position [141, 0]
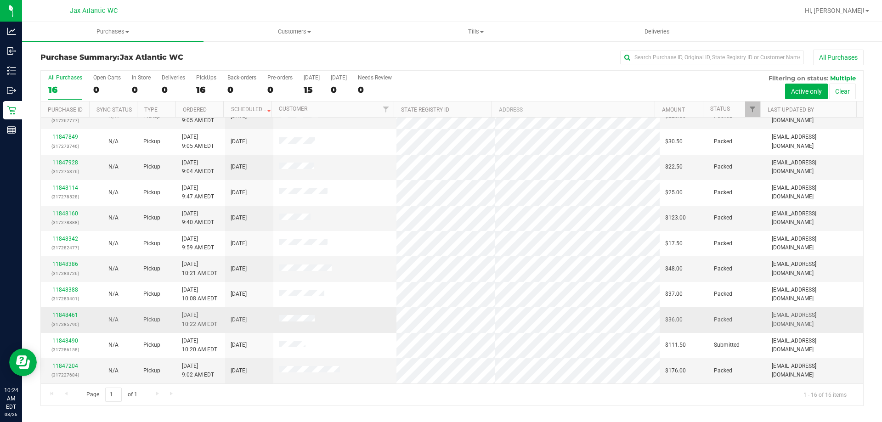
click at [61, 316] on link "11848461" at bounding box center [65, 315] width 26 height 6
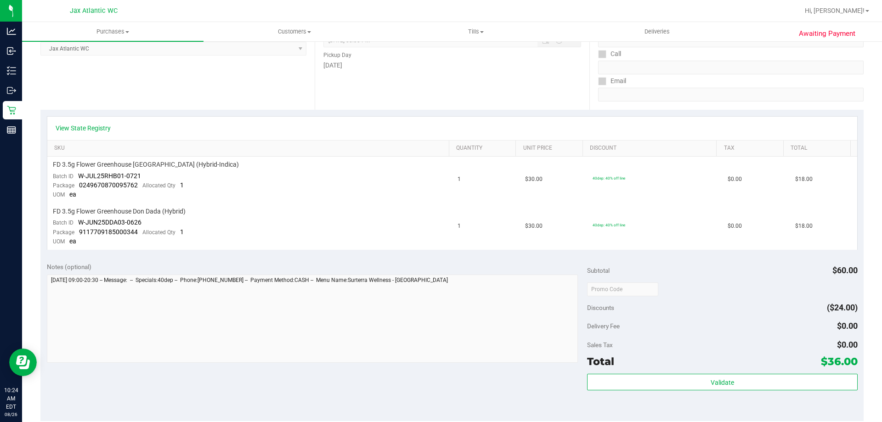
scroll to position [369, 0]
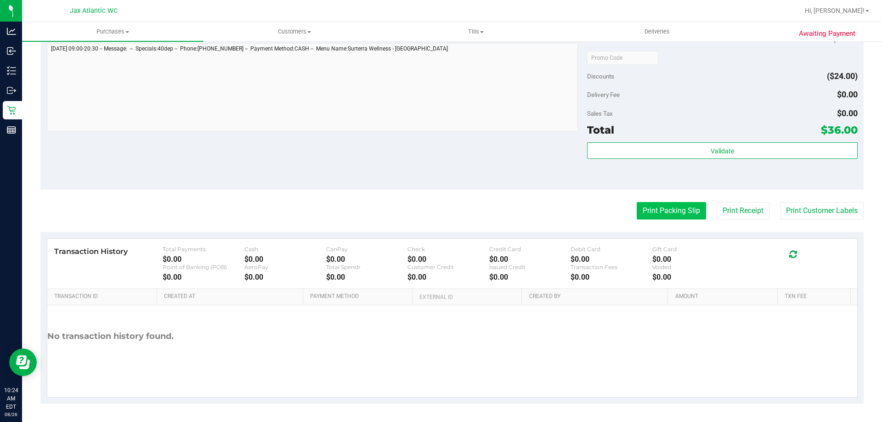
click at [674, 212] on button "Print Packing Slip" at bounding box center [671, 210] width 69 height 17
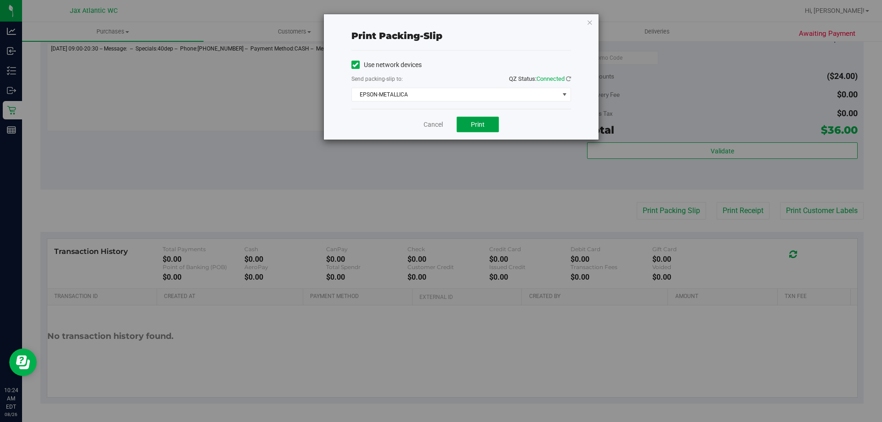
click at [473, 122] on span "Print" at bounding box center [478, 124] width 14 height 7
click at [435, 120] on link "Cancel" at bounding box center [432, 125] width 19 height 10
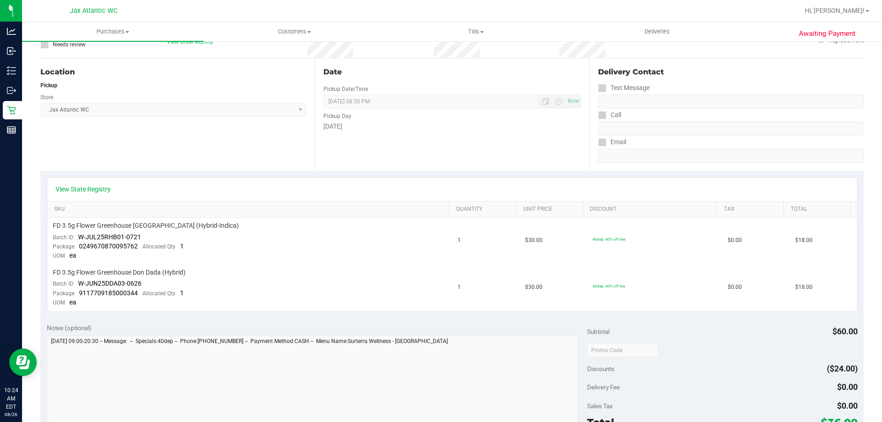
scroll to position [0, 0]
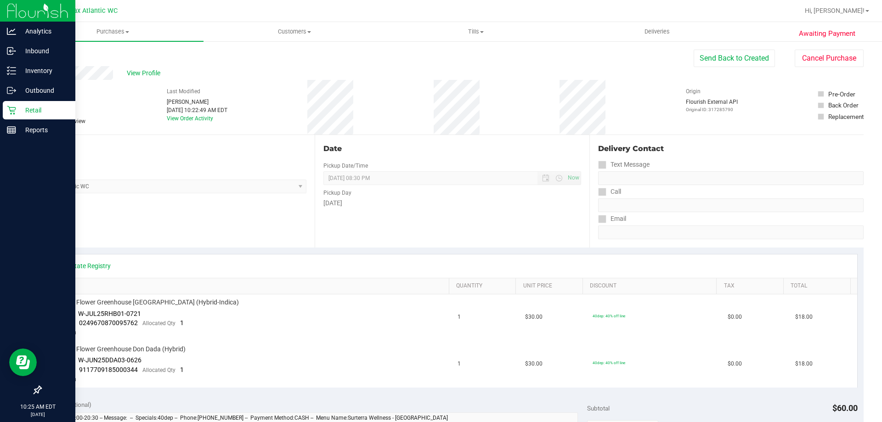
click at [13, 108] on icon at bounding box center [11, 110] width 9 height 9
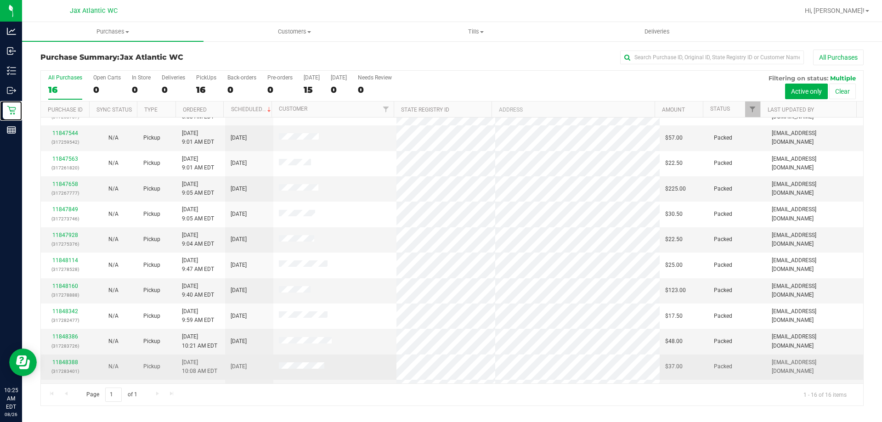
scroll to position [141, 0]
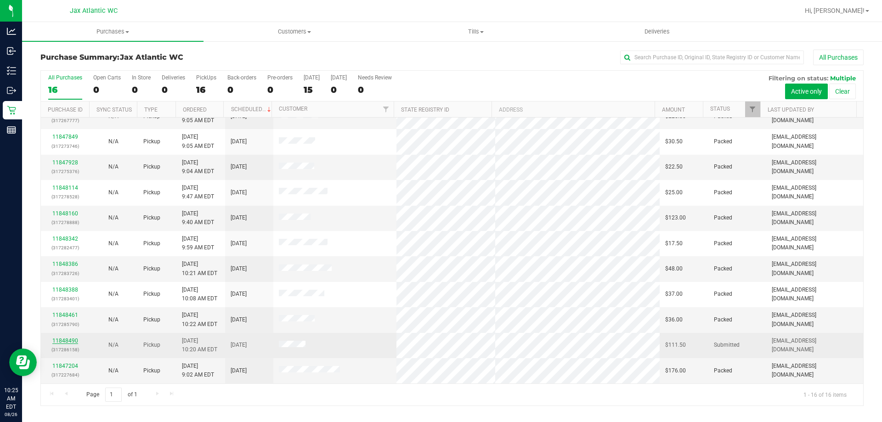
click at [66, 339] on link "11848490" at bounding box center [65, 341] width 26 height 6
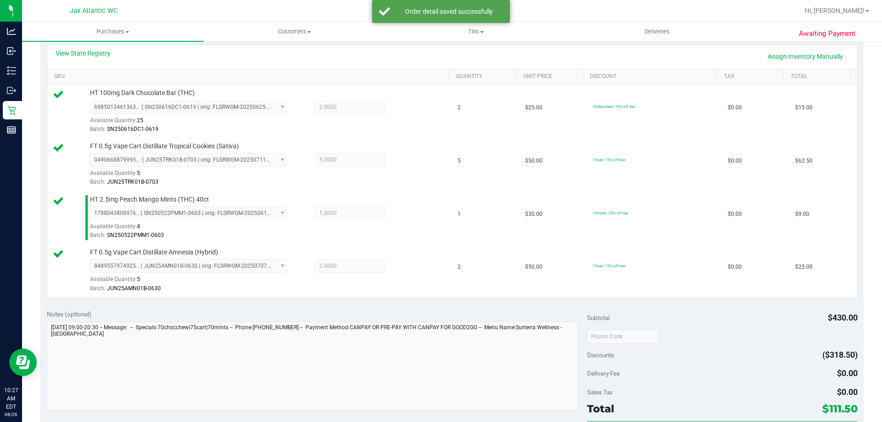
scroll to position [322, 0]
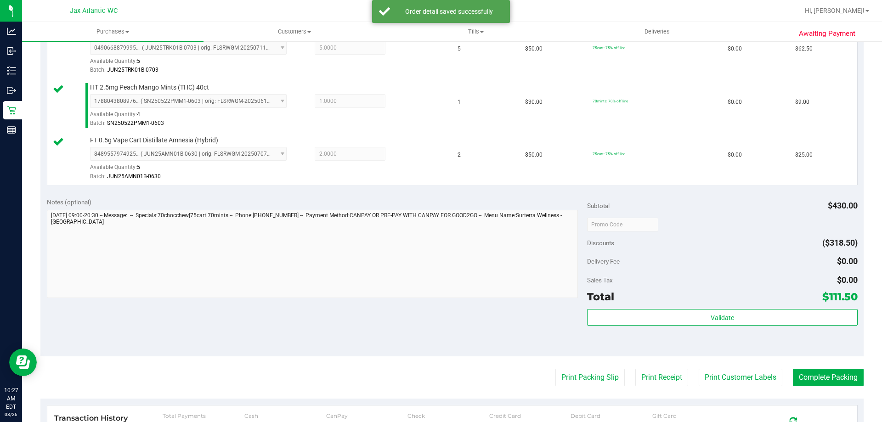
drag, startPoint x: 630, startPoint y: 331, endPoint x: 629, endPoint y: 323, distance: 7.8
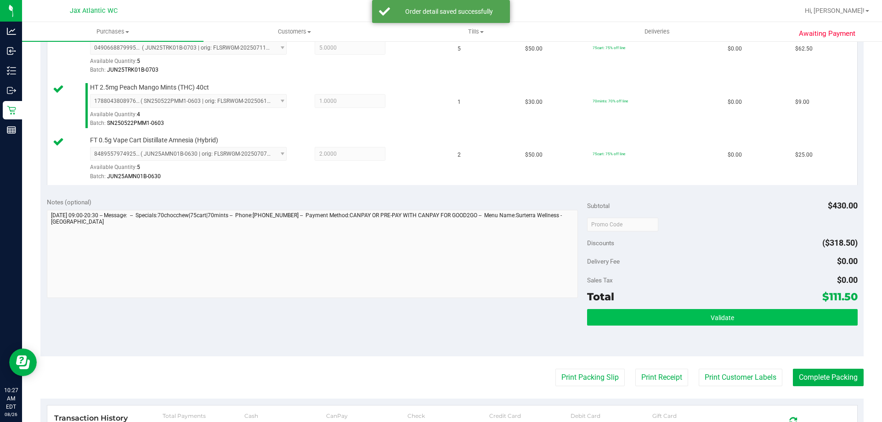
click at [630, 331] on div "Validate" at bounding box center [722, 329] width 270 height 41
drag, startPoint x: 629, startPoint y: 323, endPoint x: 632, endPoint y: 318, distance: 6.0
click at [629, 321] on button "Validate" at bounding box center [722, 317] width 270 height 17
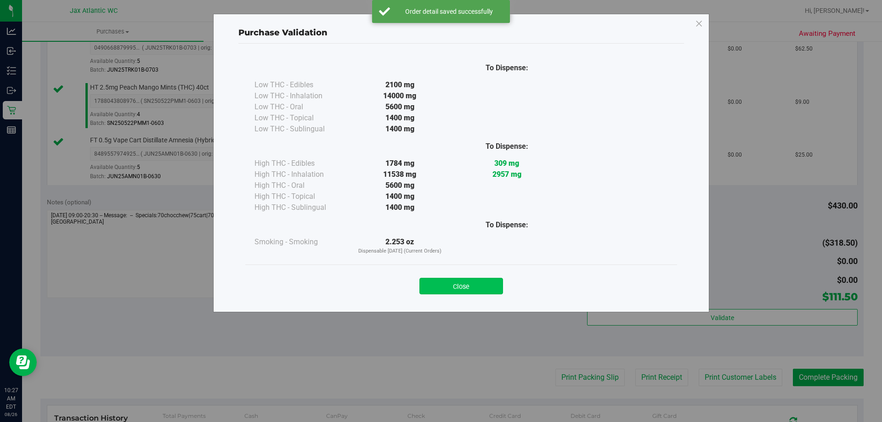
click at [423, 284] on button "Close" at bounding box center [461, 286] width 84 height 17
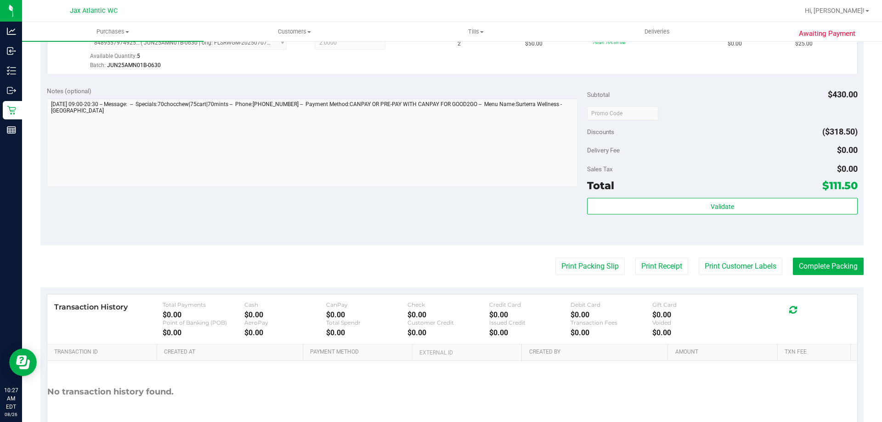
scroll to position [488, 0]
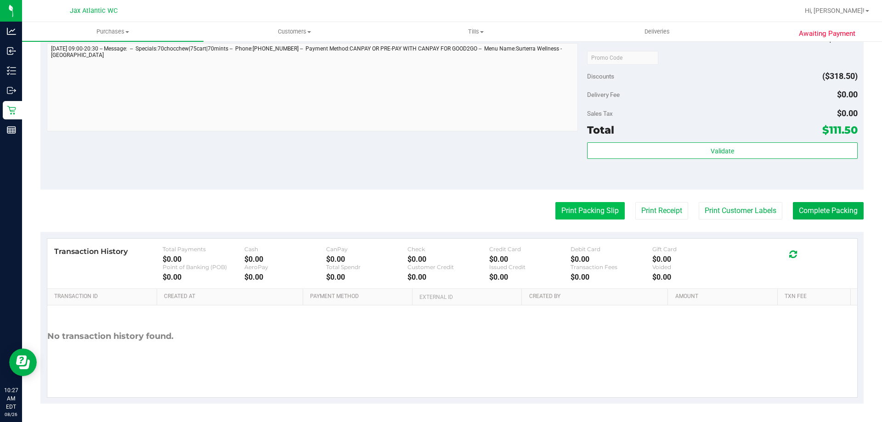
click at [558, 211] on button "Print Packing Slip" at bounding box center [589, 210] width 69 height 17
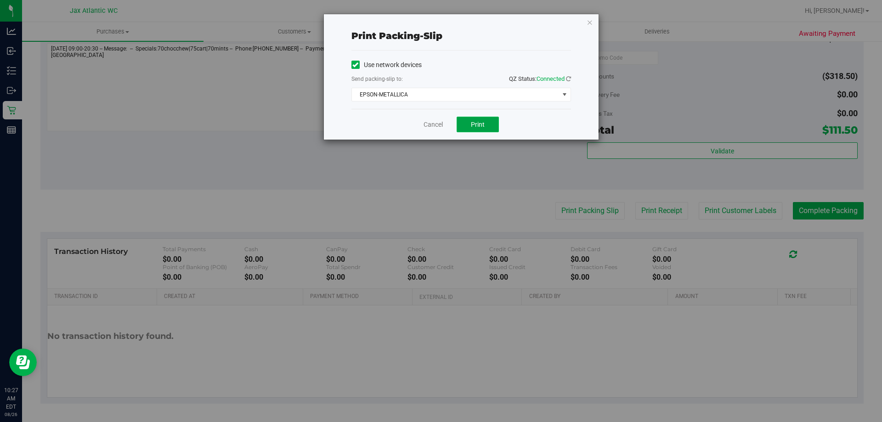
click at [465, 131] on button "Print" at bounding box center [478, 125] width 42 height 16
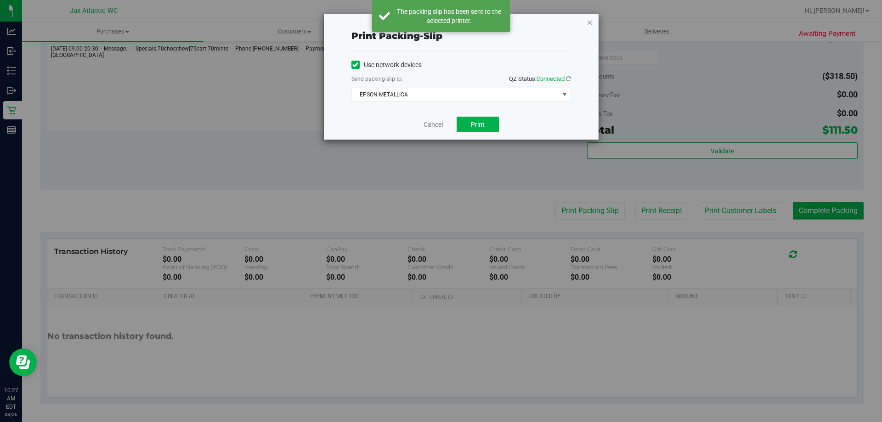
click at [588, 22] on icon "button" at bounding box center [590, 22] width 6 height 11
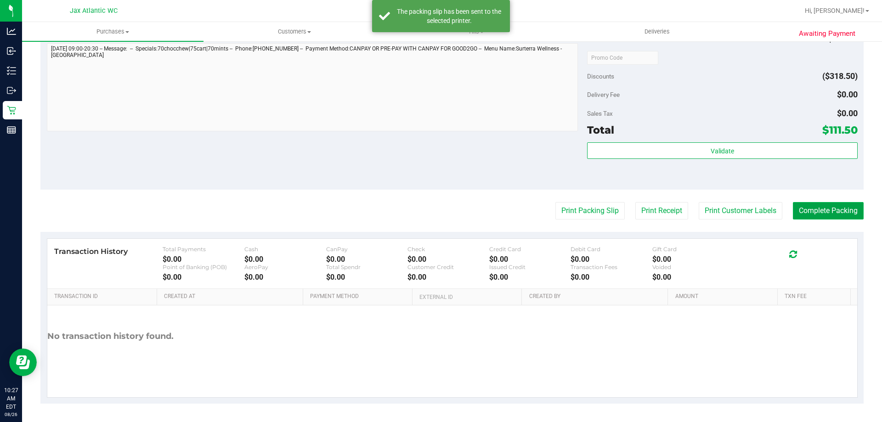
click at [806, 205] on button "Complete Packing" at bounding box center [828, 210] width 71 height 17
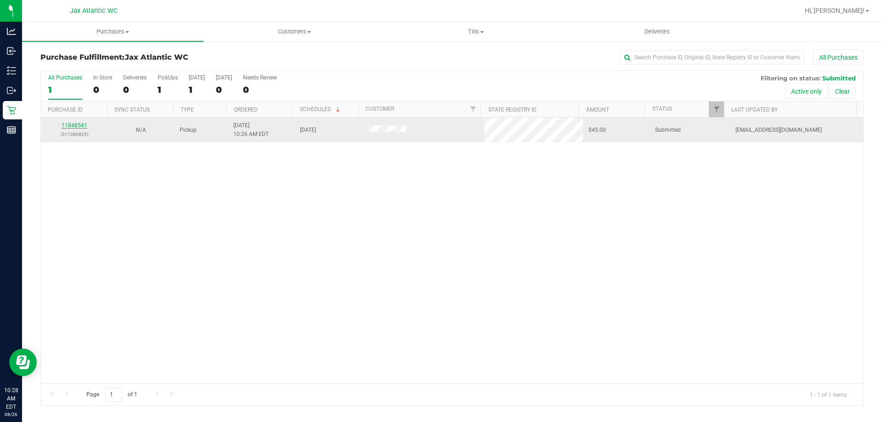
click at [69, 124] on link "11848541" at bounding box center [75, 125] width 26 height 6
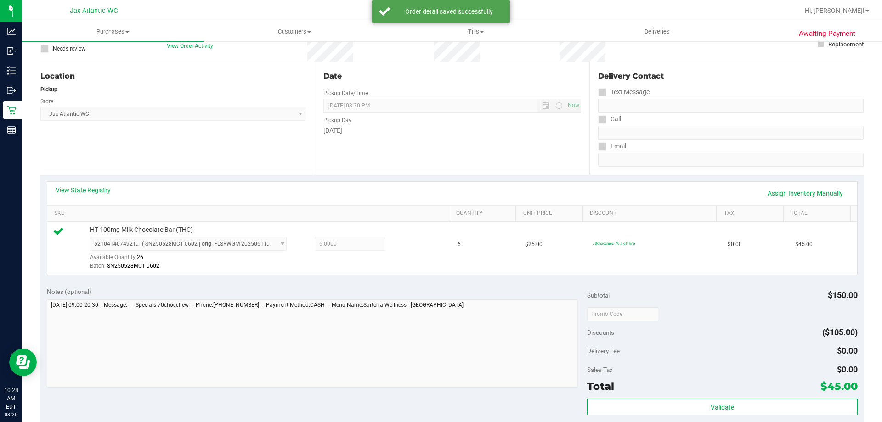
scroll to position [138, 0]
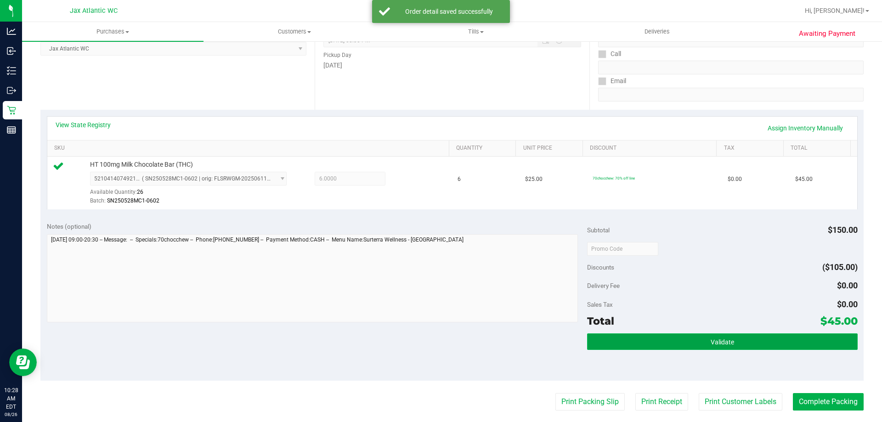
click at [645, 342] on button "Validate" at bounding box center [722, 341] width 270 height 17
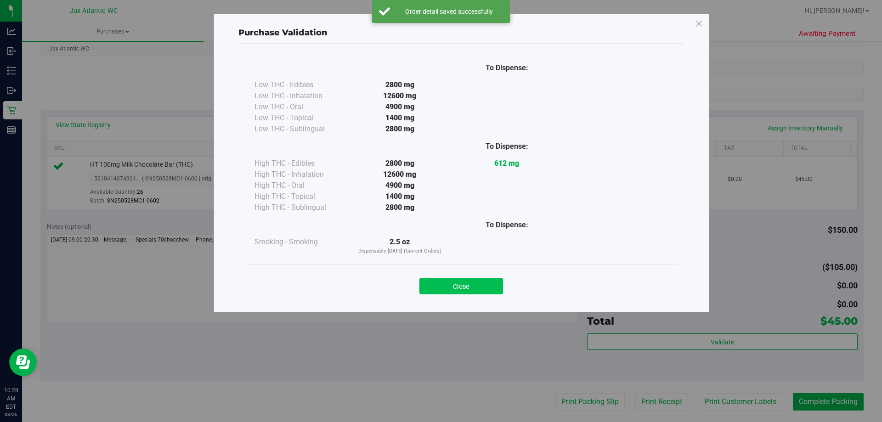
click at [436, 288] on button "Close" at bounding box center [461, 286] width 84 height 17
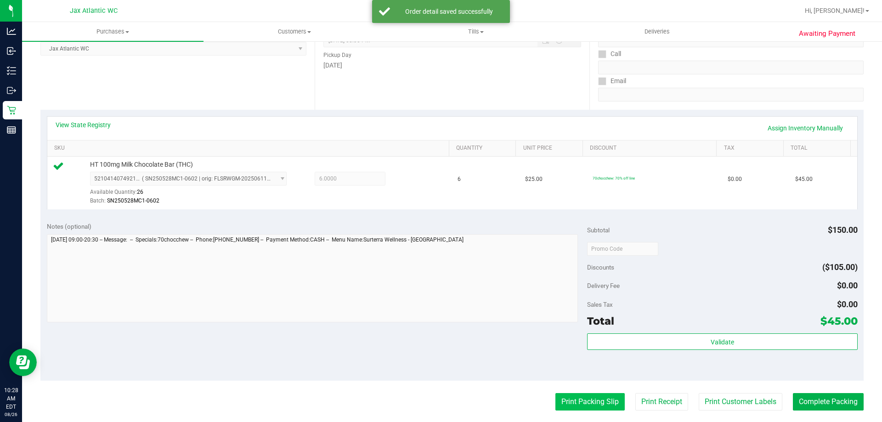
click at [576, 408] on button "Print Packing Slip" at bounding box center [589, 401] width 69 height 17
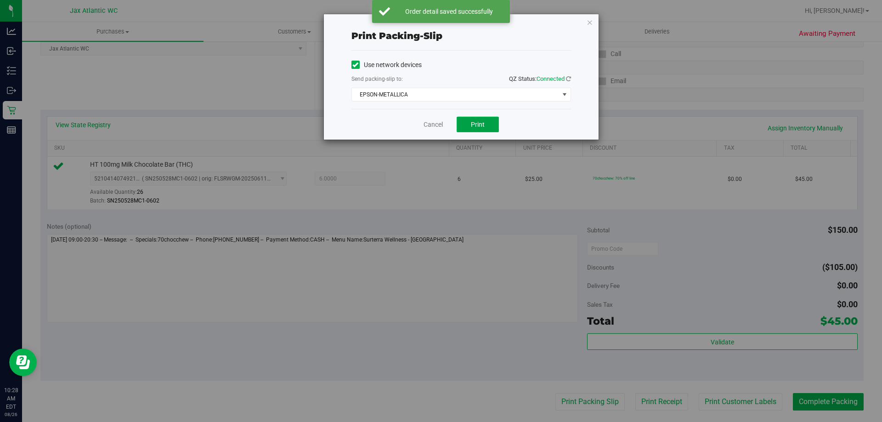
click at [479, 125] on span "Print" at bounding box center [478, 124] width 14 height 7
click at [587, 23] on icon "button" at bounding box center [590, 22] width 6 height 11
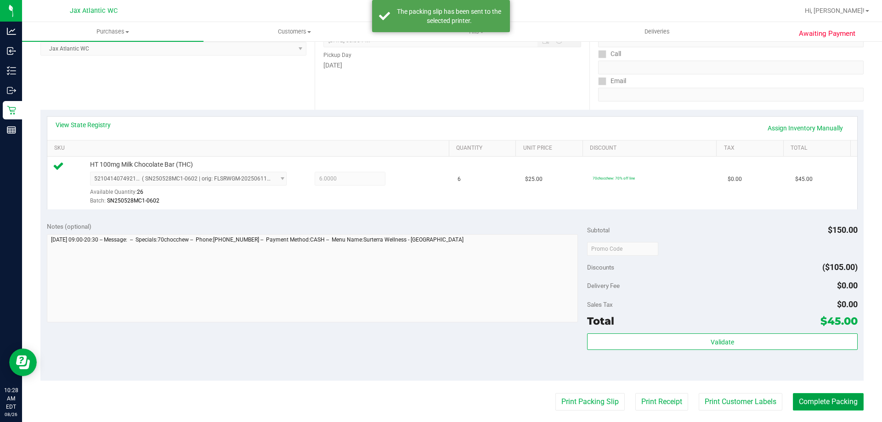
click at [806, 400] on button "Complete Packing" at bounding box center [828, 401] width 71 height 17
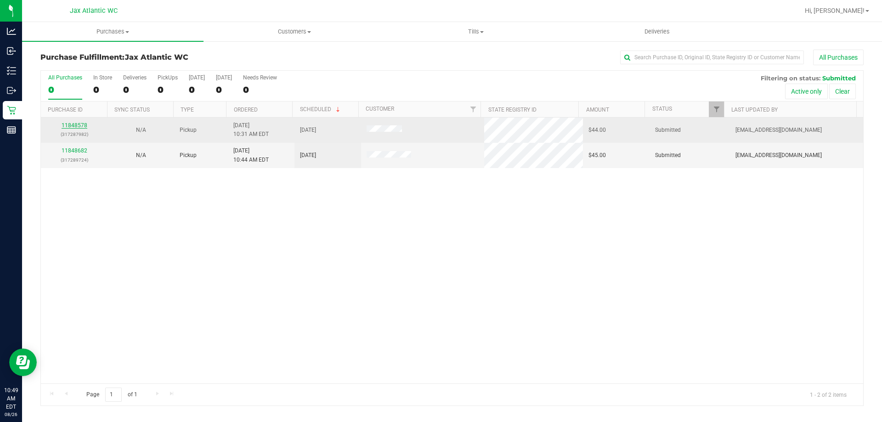
click at [69, 123] on link "11848578" at bounding box center [75, 125] width 26 height 6
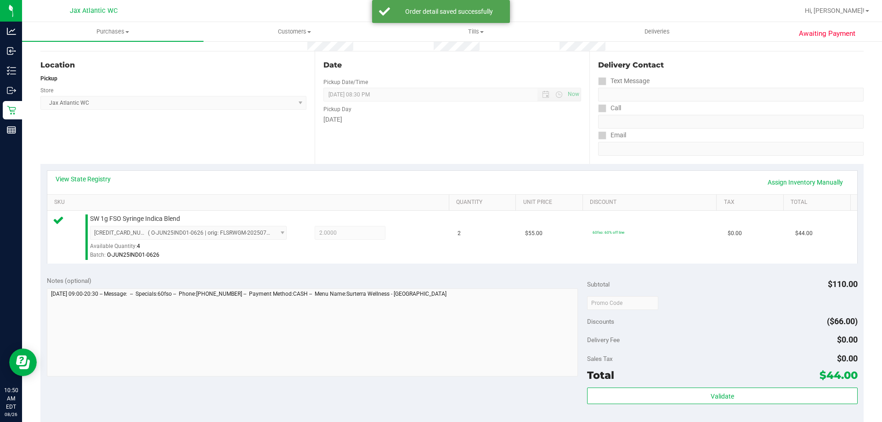
scroll to position [230, 0]
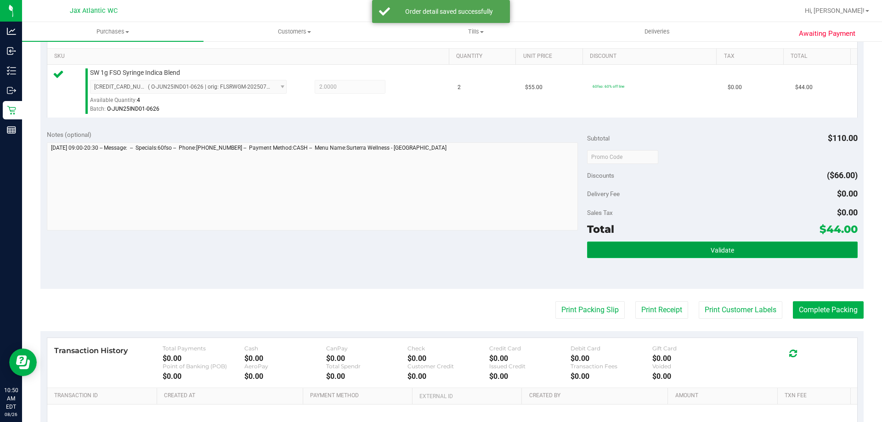
click at [645, 255] on button "Validate" at bounding box center [722, 250] width 270 height 17
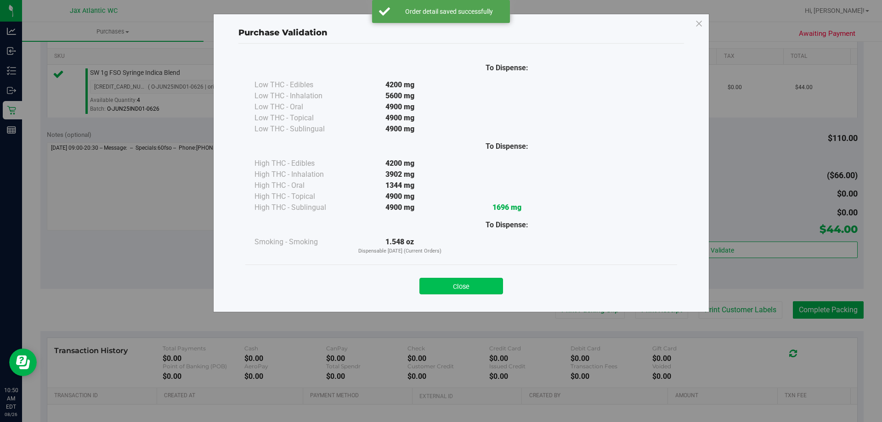
click at [447, 288] on button "Close" at bounding box center [461, 286] width 84 height 17
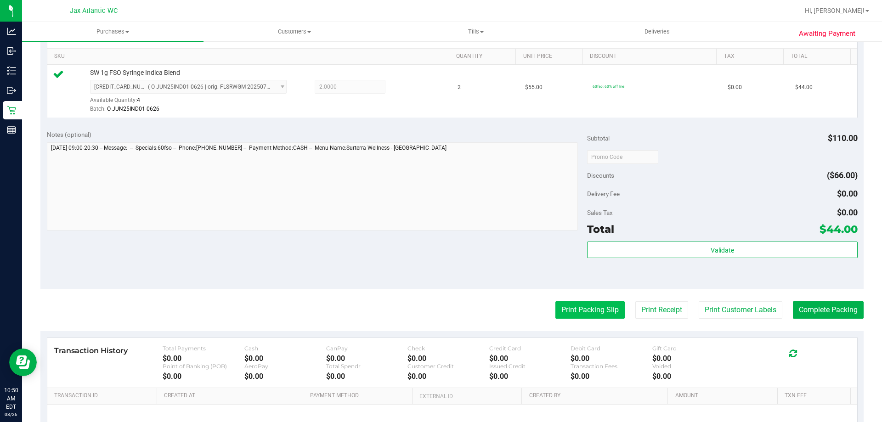
click at [572, 309] on button "Print Packing Slip" at bounding box center [589, 309] width 69 height 17
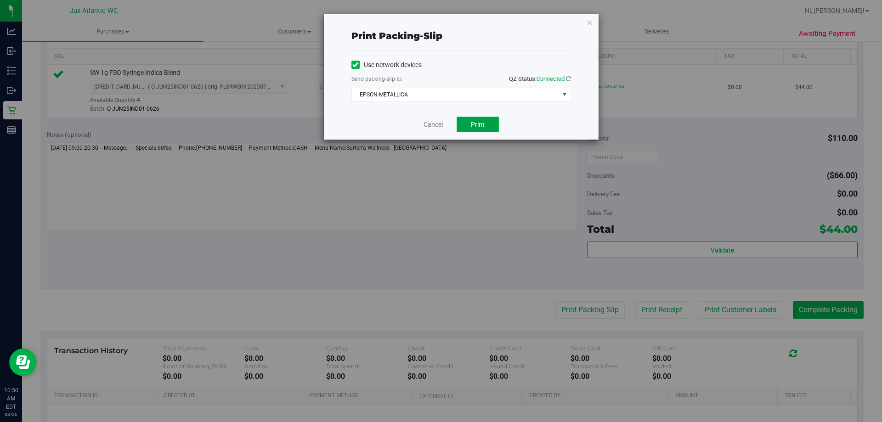
click at [475, 129] on button "Print" at bounding box center [478, 125] width 42 height 16
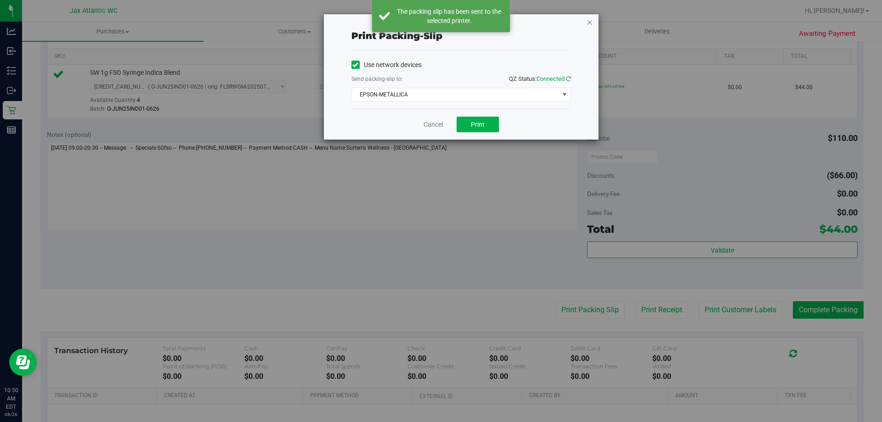
click at [589, 22] on icon "button" at bounding box center [590, 22] width 6 height 11
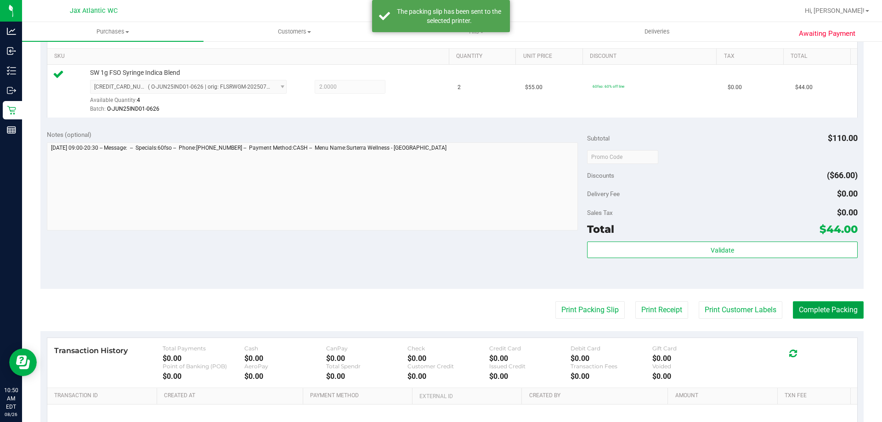
click at [796, 315] on button "Complete Packing" at bounding box center [828, 309] width 71 height 17
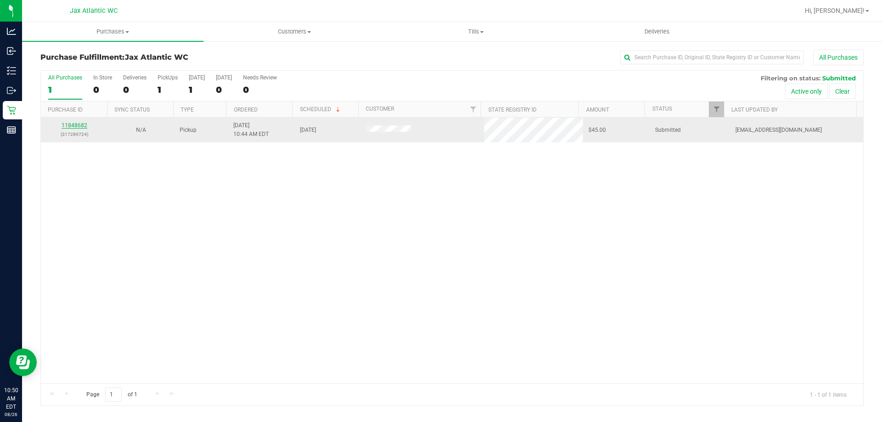
click at [80, 127] on link "11848682" at bounding box center [75, 125] width 26 height 6
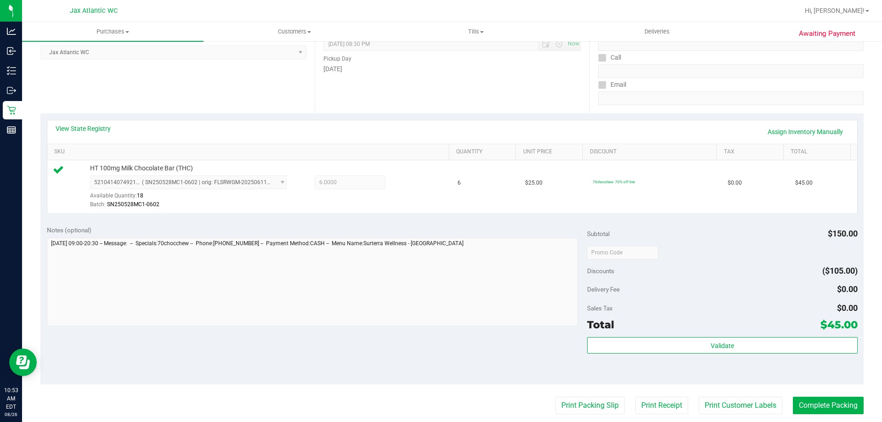
scroll to position [138, 0]
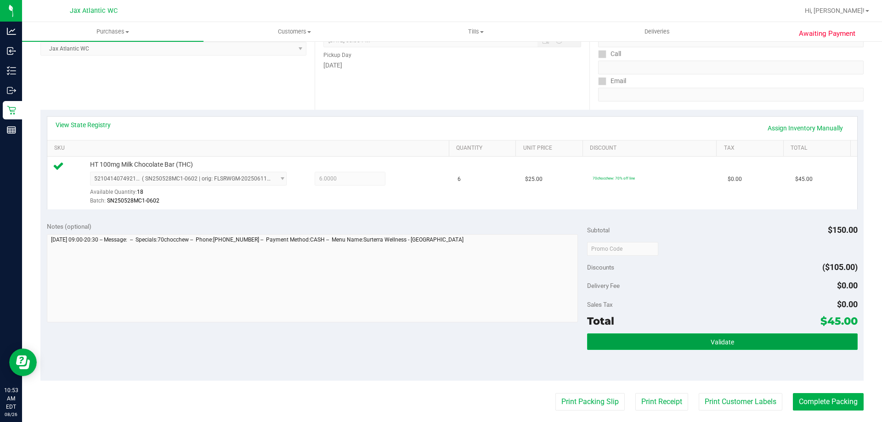
drag, startPoint x: 612, startPoint y: 339, endPoint x: 597, endPoint y: 338, distance: 15.2
click at [613, 339] on button "Validate" at bounding box center [722, 341] width 270 height 17
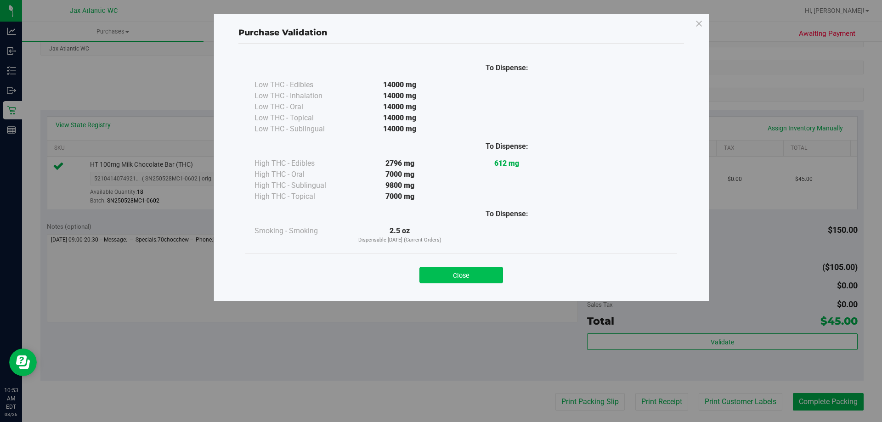
click at [438, 276] on button "Close" at bounding box center [461, 275] width 84 height 17
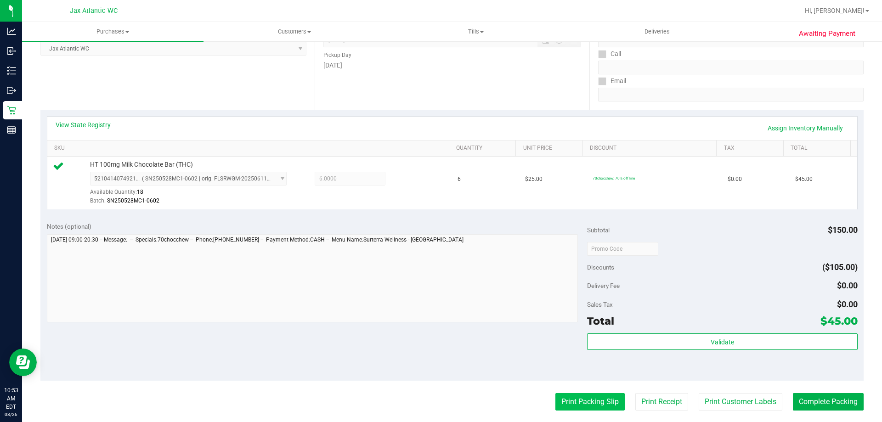
click at [579, 410] on button "Print Packing Slip" at bounding box center [589, 401] width 69 height 17
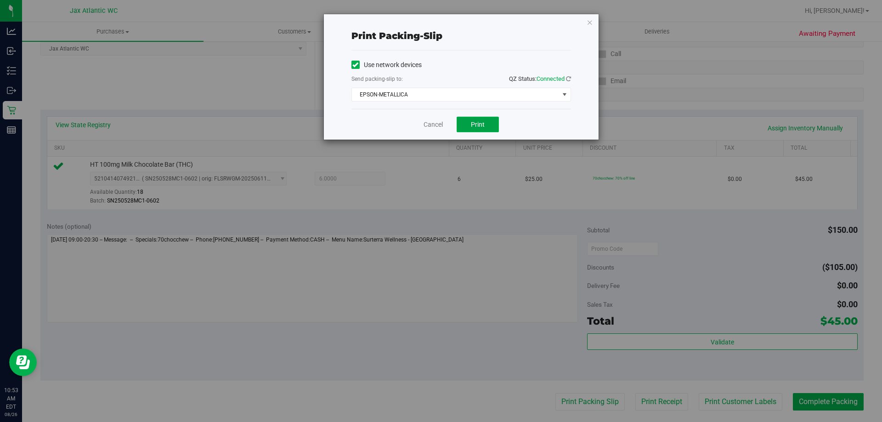
click at [476, 130] on button "Print" at bounding box center [478, 125] width 42 height 16
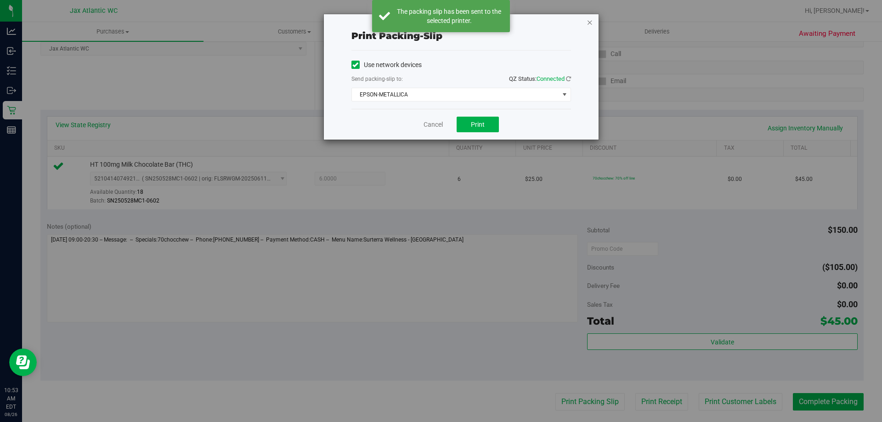
click at [588, 23] on icon "button" at bounding box center [590, 22] width 6 height 11
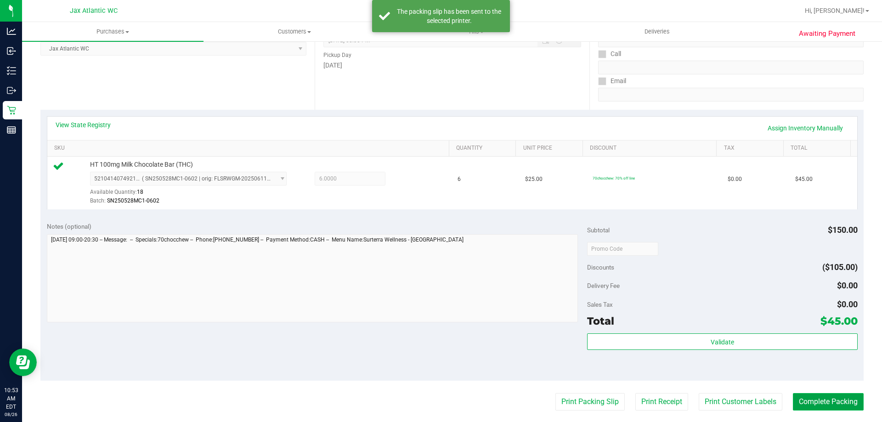
click at [793, 399] on button "Complete Packing" at bounding box center [828, 401] width 71 height 17
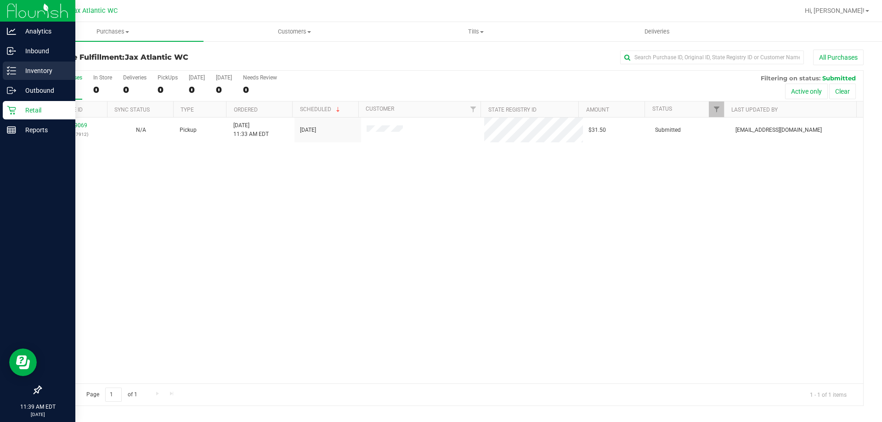
click at [10, 77] on div "Inventory" at bounding box center [39, 71] width 73 height 18
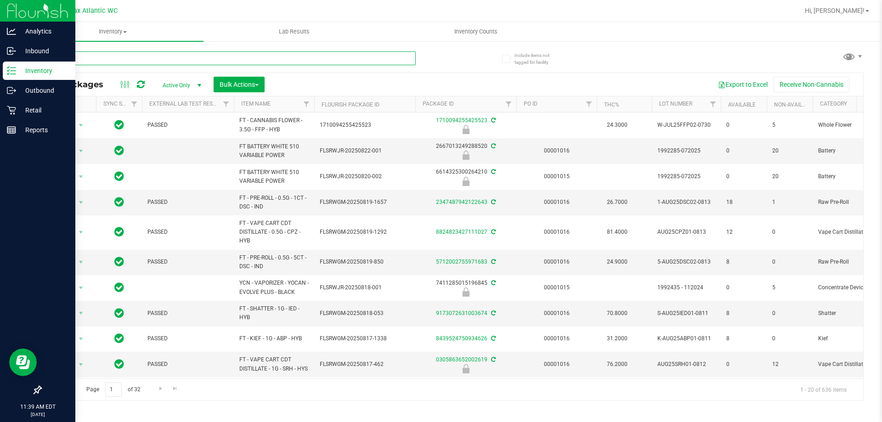
click at [109, 56] on input "text" at bounding box center [227, 58] width 375 height 14
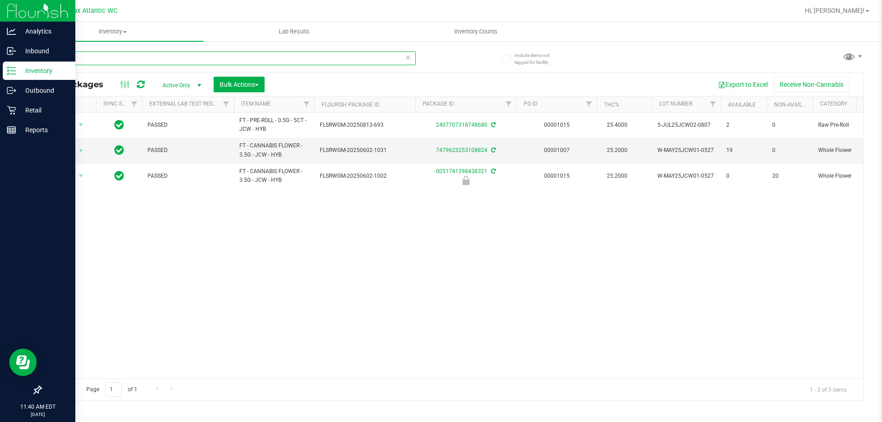
type input "jcw"
click at [12, 111] on icon at bounding box center [11, 110] width 9 height 9
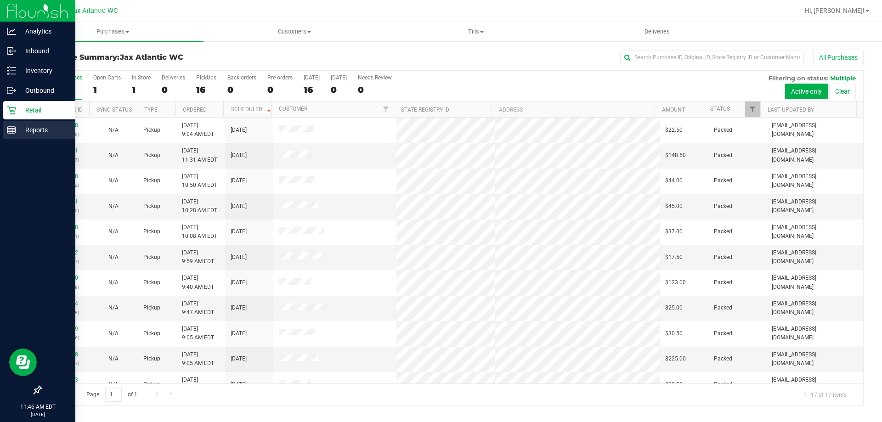
click at [14, 131] on icon at bounding box center [11, 129] width 9 height 9
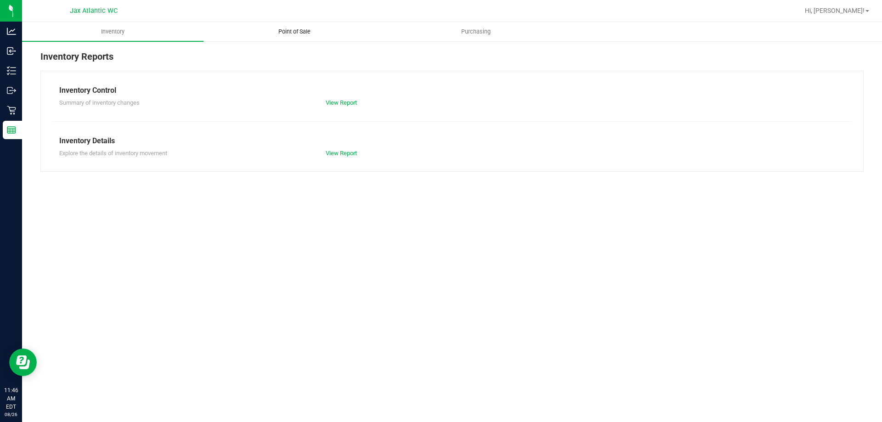
click at [289, 31] on span "Point of Sale" at bounding box center [294, 32] width 57 height 8
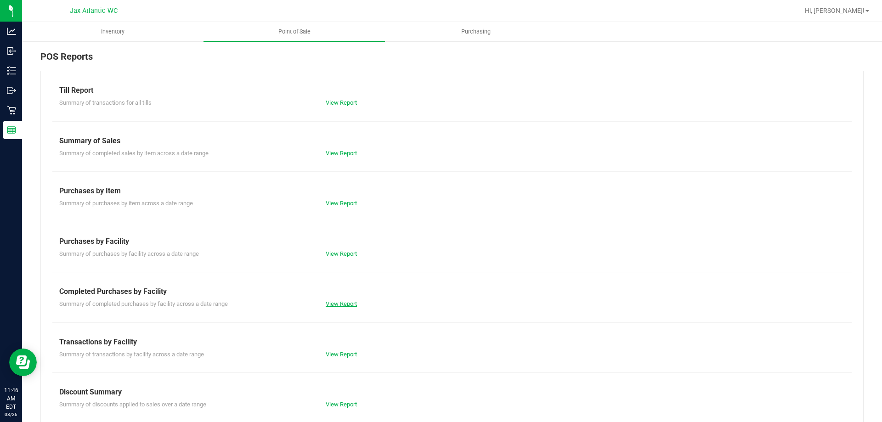
click at [345, 302] on link "View Report" at bounding box center [341, 303] width 31 height 7
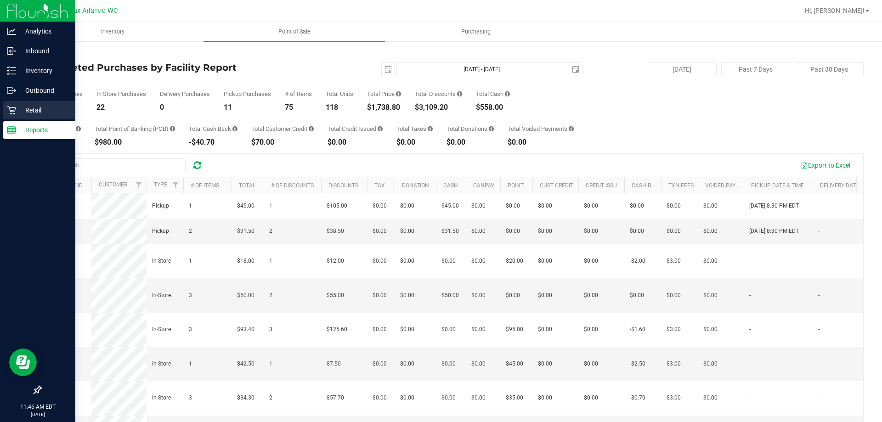
click at [16, 112] on icon at bounding box center [11, 110] width 9 height 9
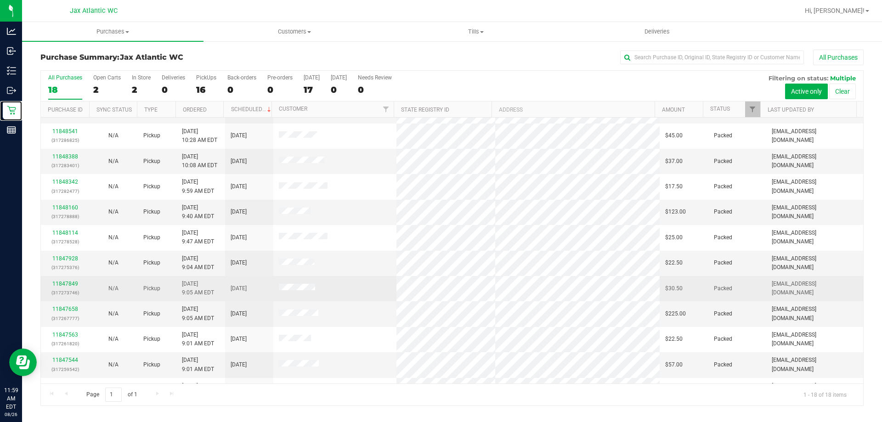
scroll to position [192, 0]
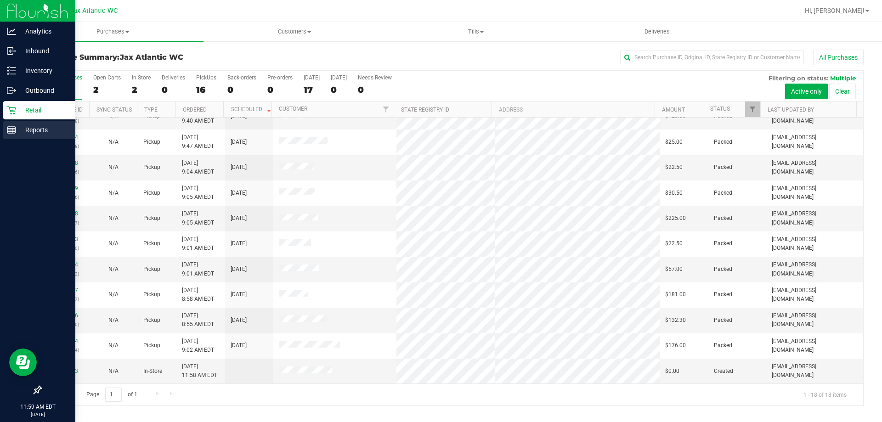
click at [14, 130] on icon at bounding box center [11, 129] width 9 height 9
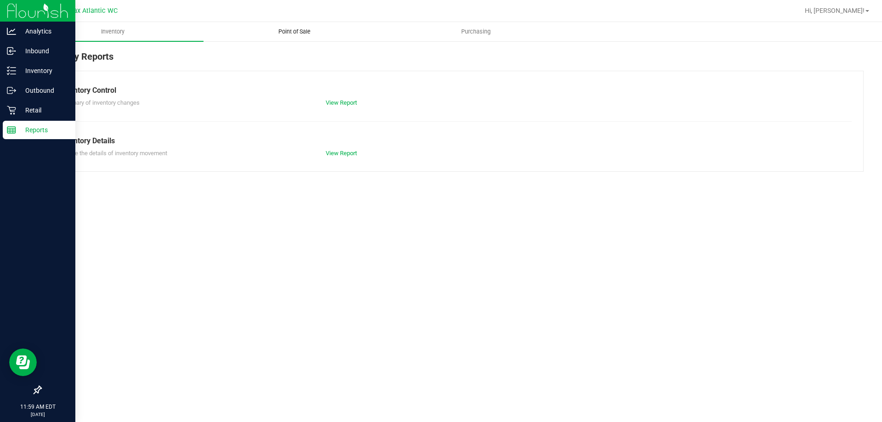
click at [302, 27] on uib-tab-heading "Point of Sale" at bounding box center [294, 32] width 181 height 18
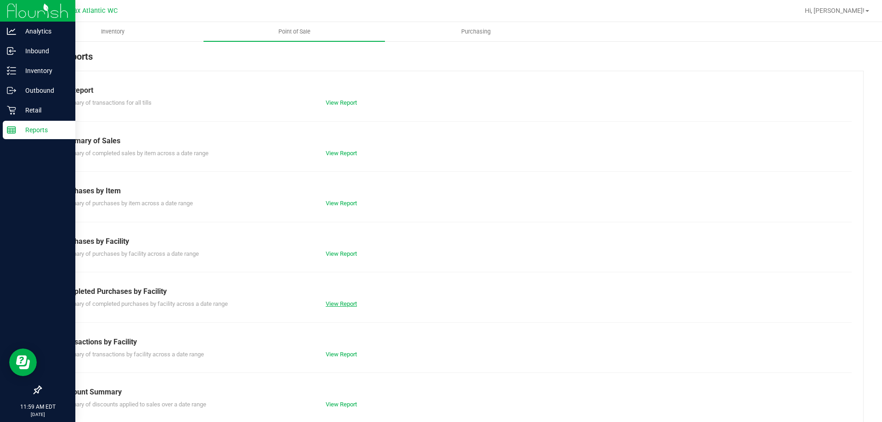
click at [348, 304] on link "View Report" at bounding box center [341, 303] width 31 height 7
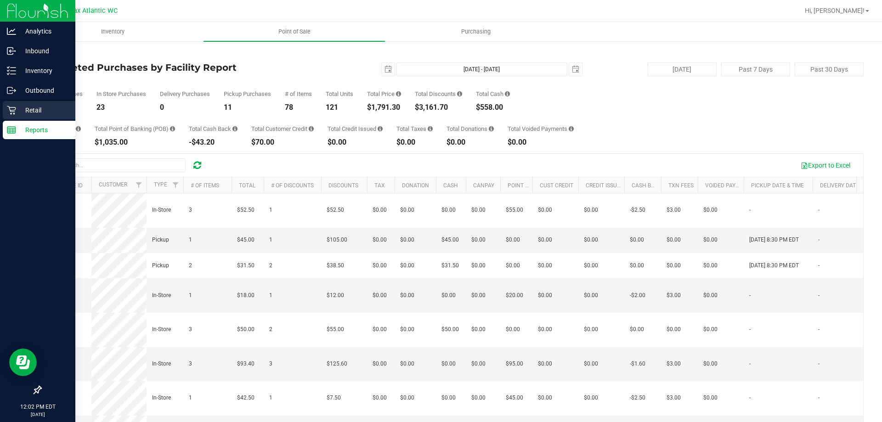
click at [8, 108] on icon at bounding box center [11, 110] width 9 height 9
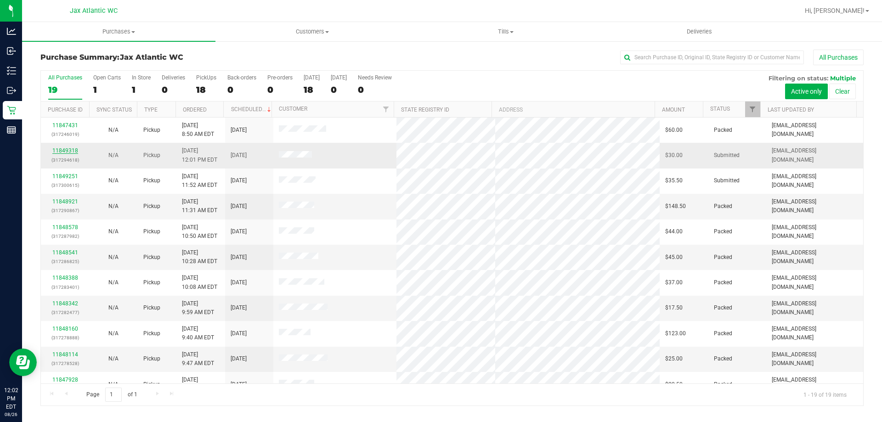
click at [66, 152] on link "11849318" at bounding box center [65, 150] width 26 height 6
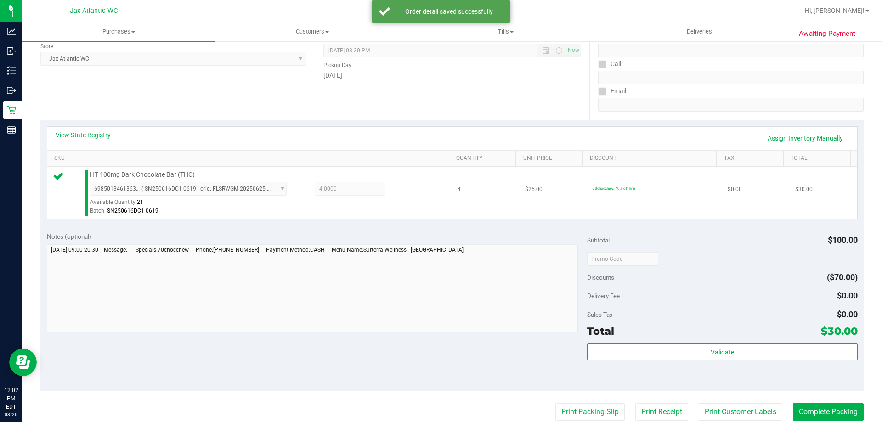
scroll to position [329, 0]
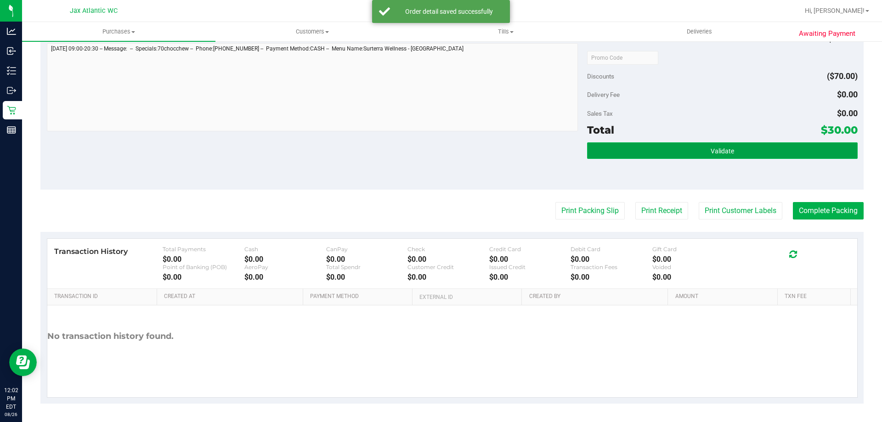
click at [620, 151] on button "Validate" at bounding box center [722, 150] width 270 height 17
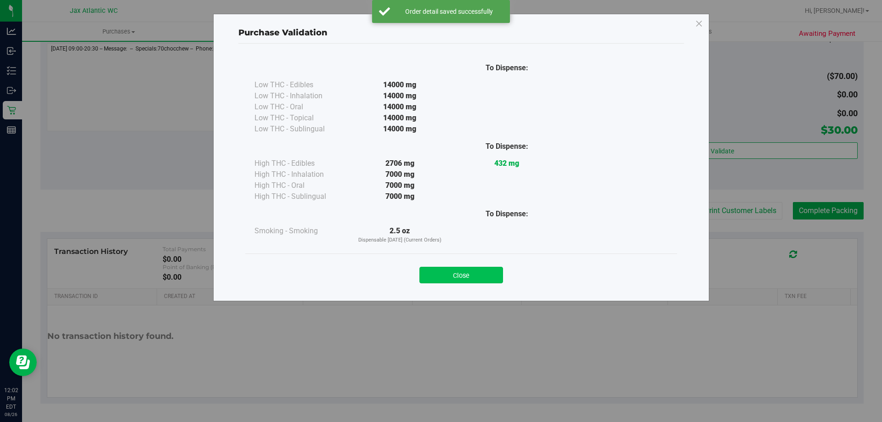
click at [482, 276] on button "Close" at bounding box center [461, 275] width 84 height 17
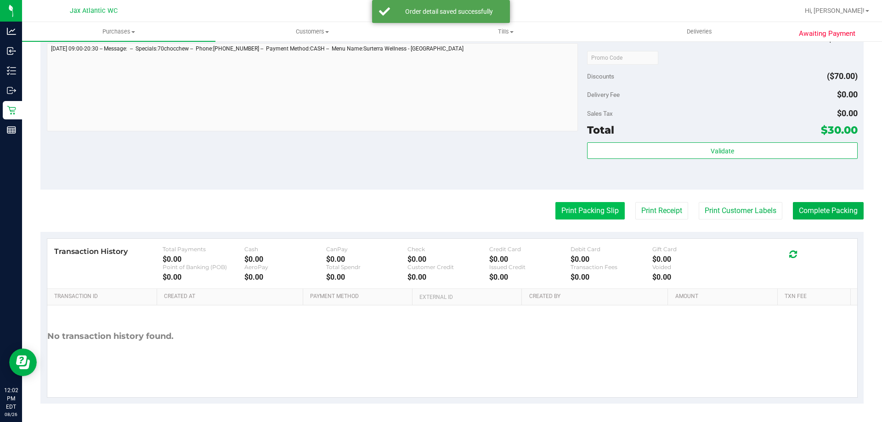
click at [568, 211] on button "Print Packing Slip" at bounding box center [589, 210] width 69 height 17
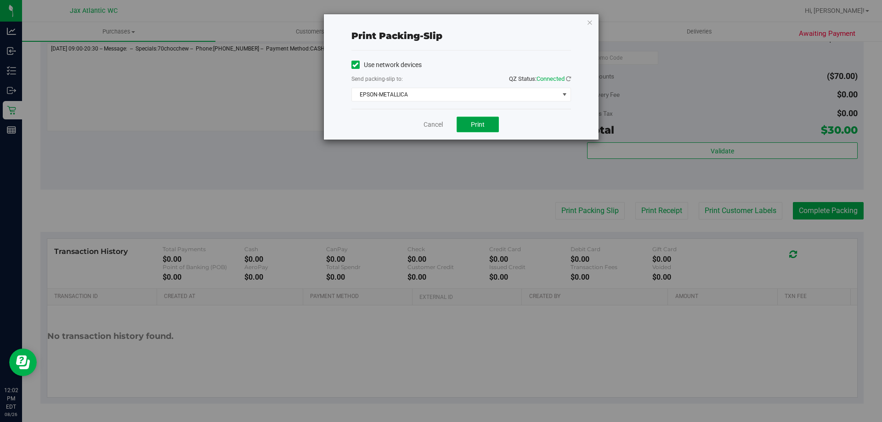
click at [485, 128] on button "Print" at bounding box center [478, 125] width 42 height 16
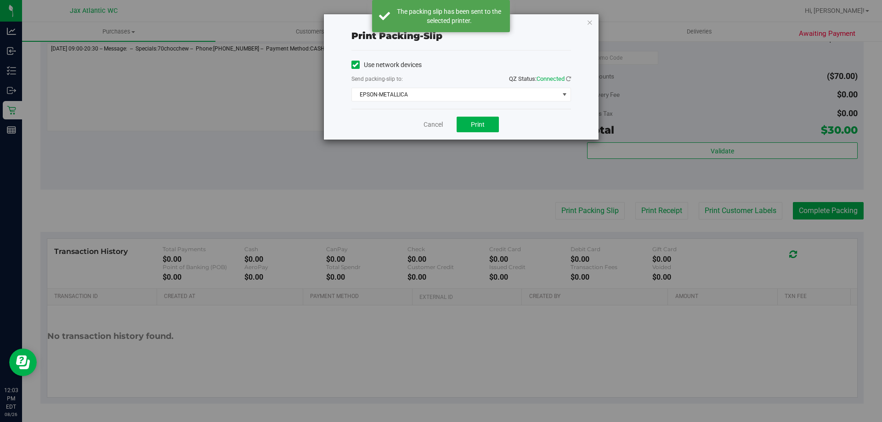
click at [589, 23] on icon "button" at bounding box center [590, 22] width 6 height 11
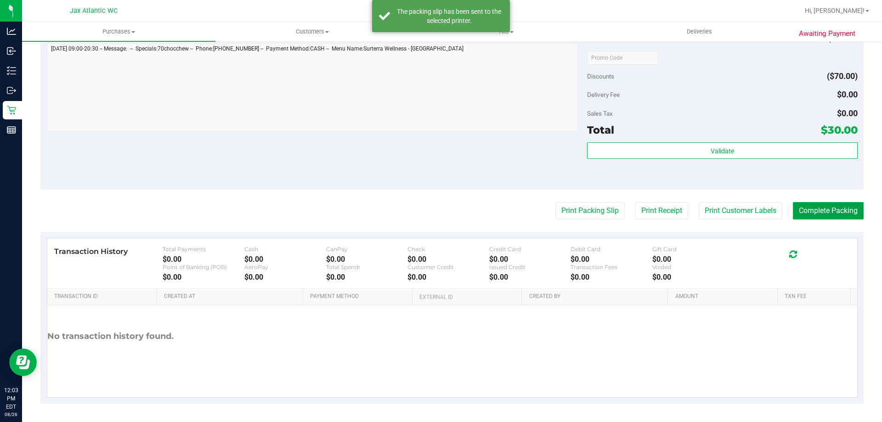
click at [802, 212] on button "Complete Packing" at bounding box center [828, 210] width 71 height 17
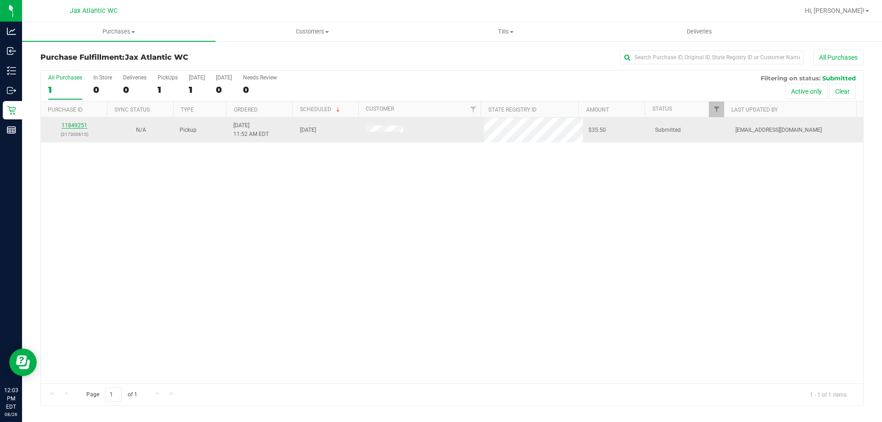
click at [78, 127] on link "11849251" at bounding box center [75, 125] width 26 height 6
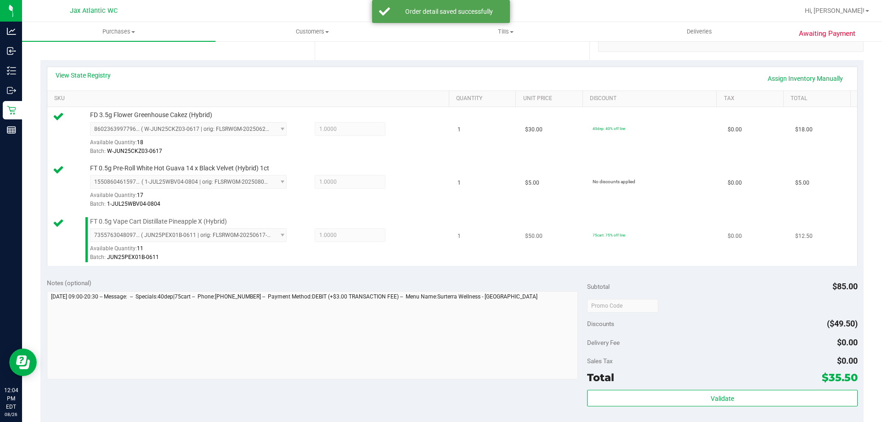
scroll to position [276, 0]
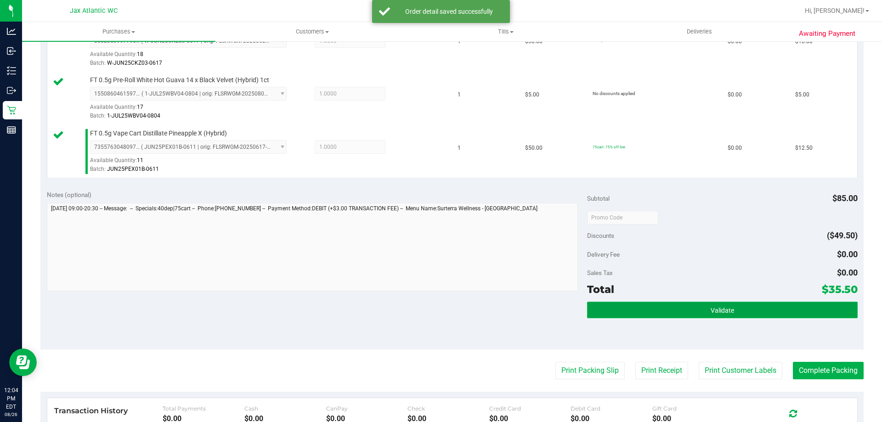
click at [673, 312] on button "Validate" at bounding box center [722, 310] width 270 height 17
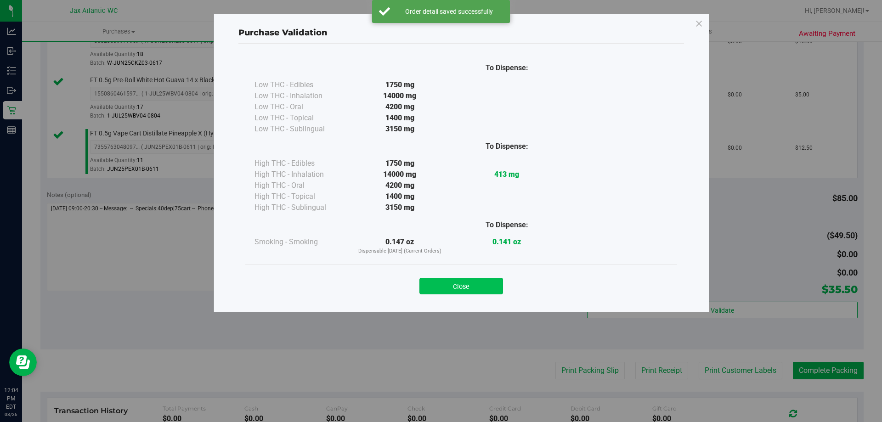
click at [447, 289] on button "Close" at bounding box center [461, 286] width 84 height 17
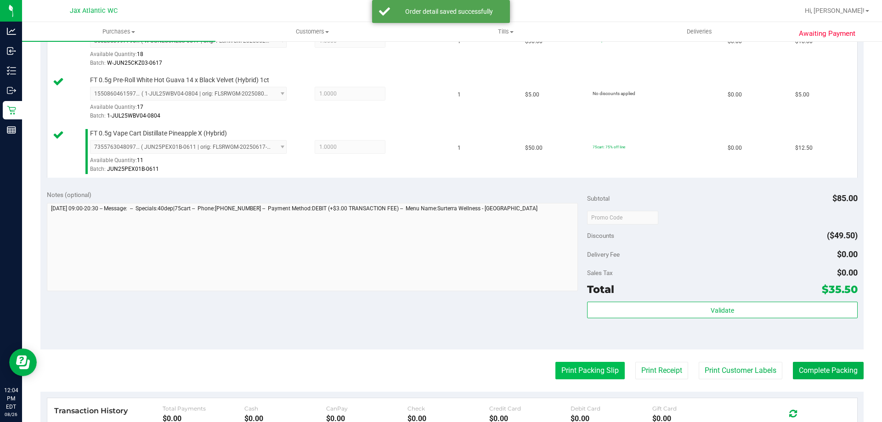
click at [569, 369] on button "Print Packing Slip" at bounding box center [589, 370] width 69 height 17
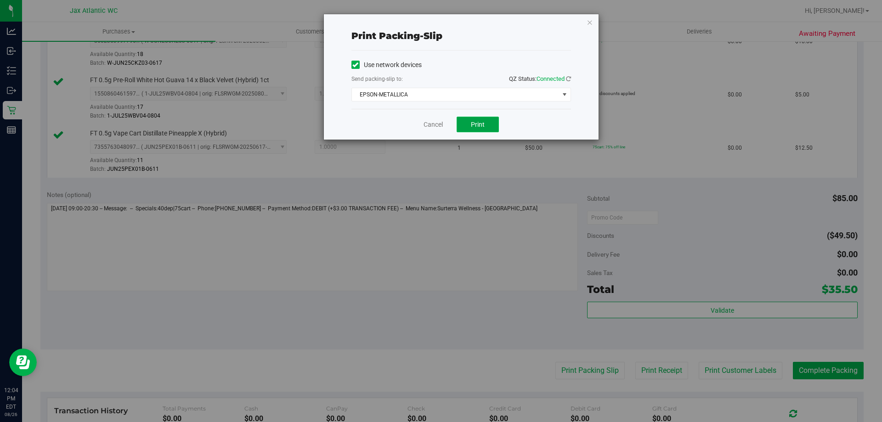
click at [473, 128] on span "Print" at bounding box center [478, 124] width 14 height 7
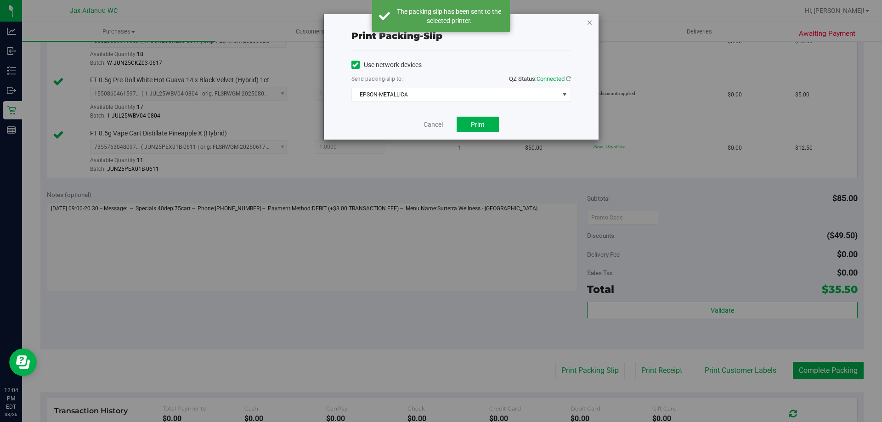
click at [591, 22] on icon "button" at bounding box center [590, 22] width 6 height 11
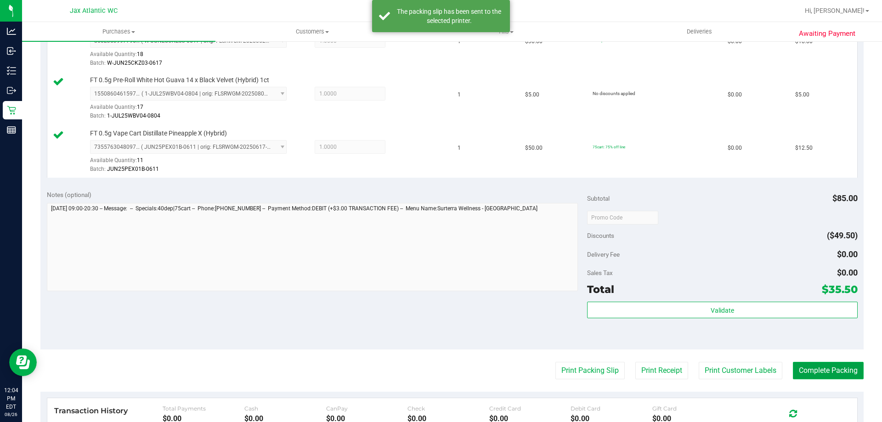
click at [835, 366] on button "Complete Packing" at bounding box center [828, 370] width 71 height 17
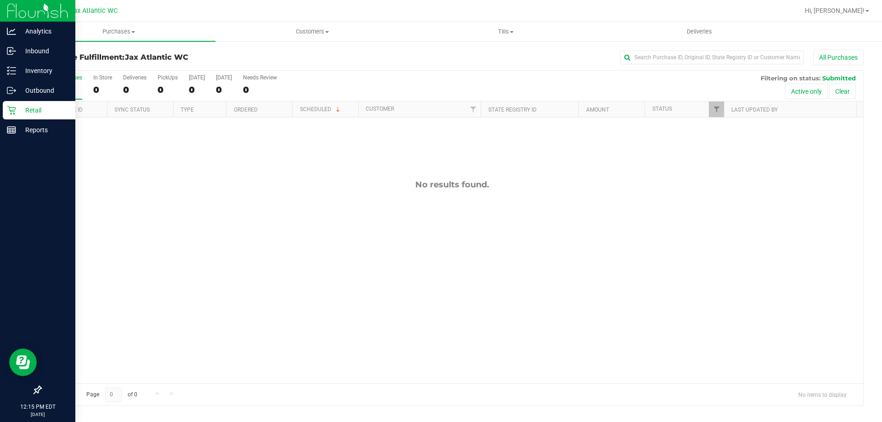
click at [21, 109] on p "Retail" at bounding box center [43, 110] width 55 height 11
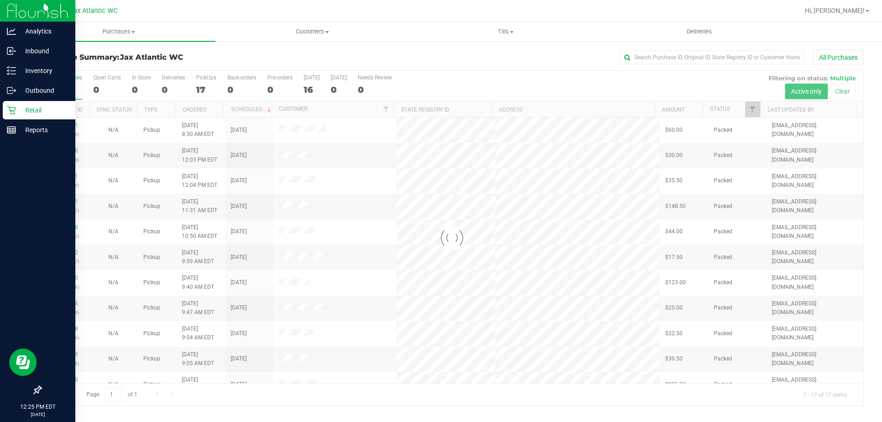
click at [14, 110] on icon at bounding box center [11, 110] width 9 height 9
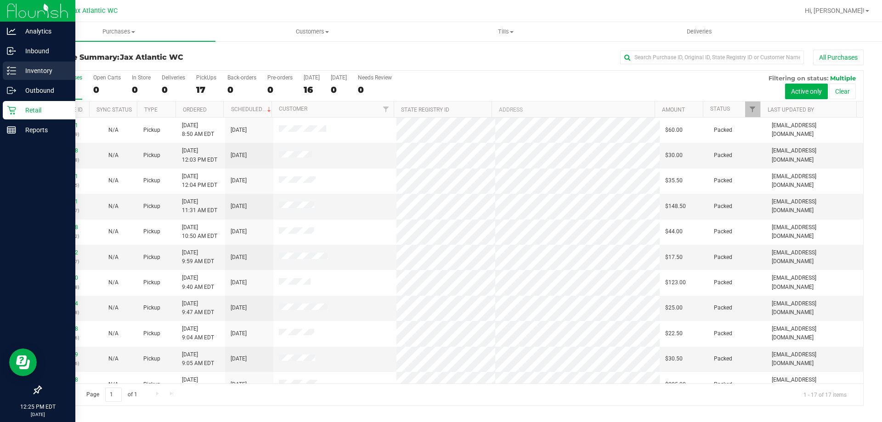
click at [34, 69] on p "Inventory" at bounding box center [43, 70] width 55 height 11
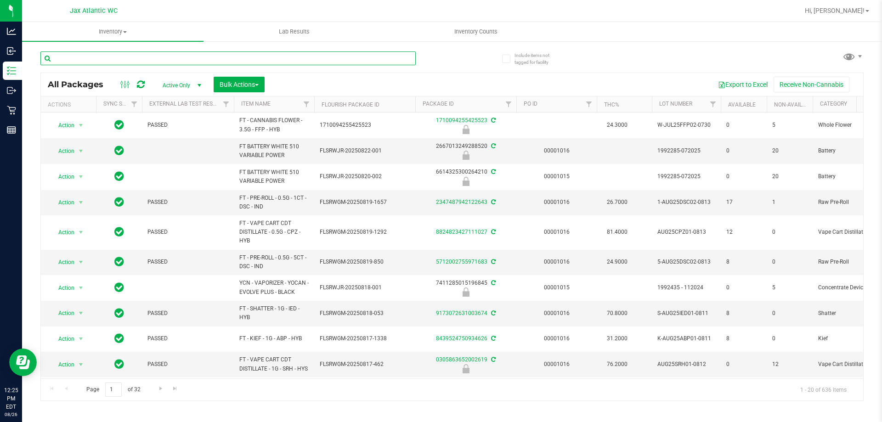
click at [83, 56] on input "text" at bounding box center [227, 58] width 375 height 14
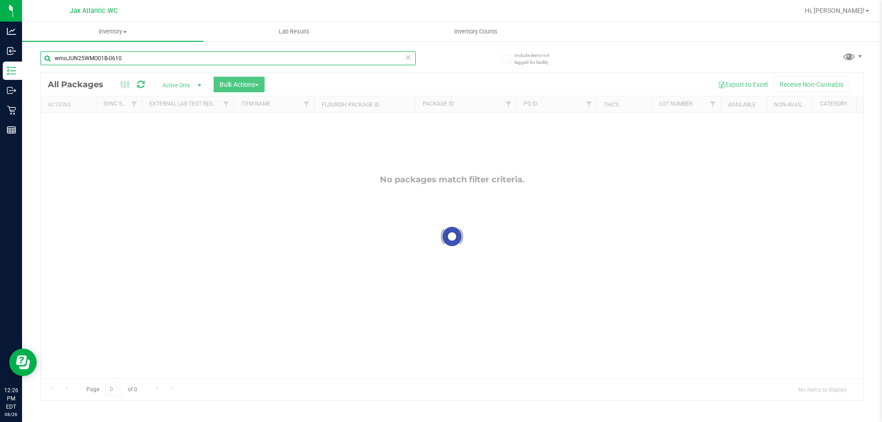
type input "wmoJUN25WMO01B-0610"
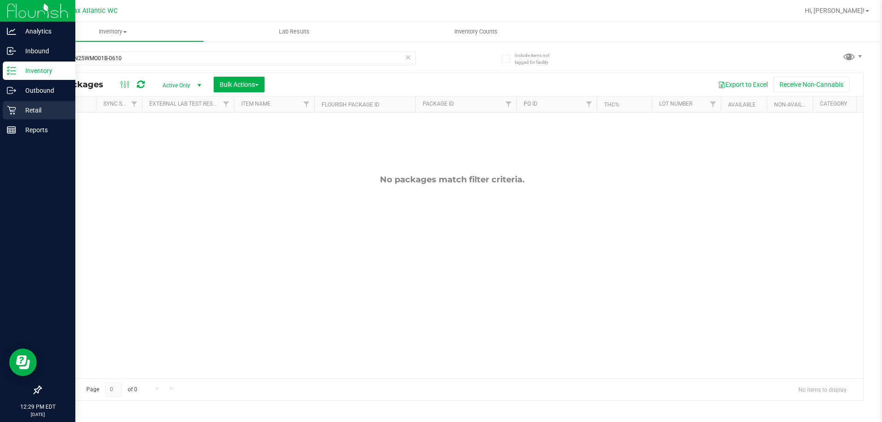
click at [14, 111] on icon at bounding box center [11, 110] width 9 height 9
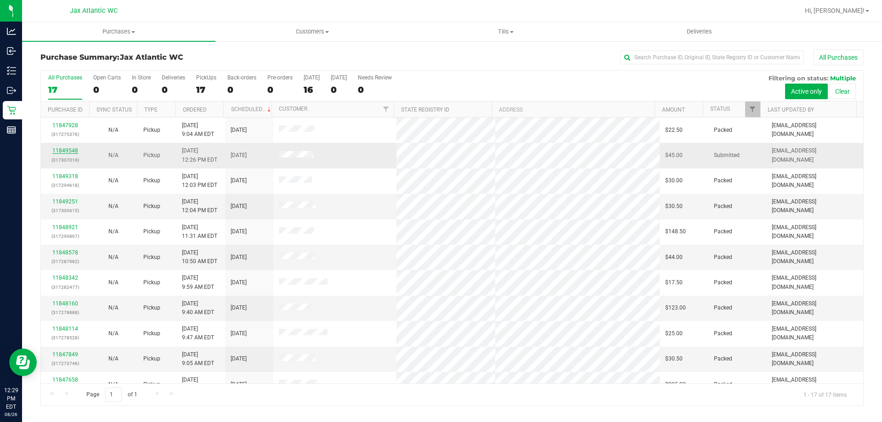
click at [68, 152] on link "11849548" at bounding box center [65, 150] width 26 height 6
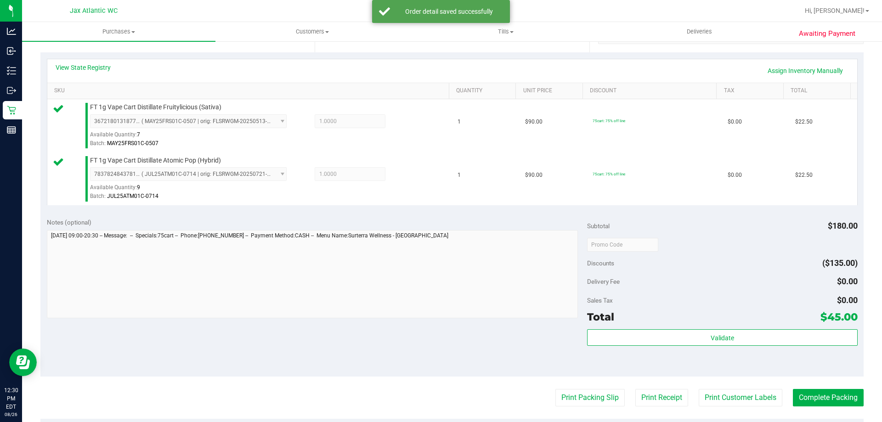
scroll to position [276, 0]
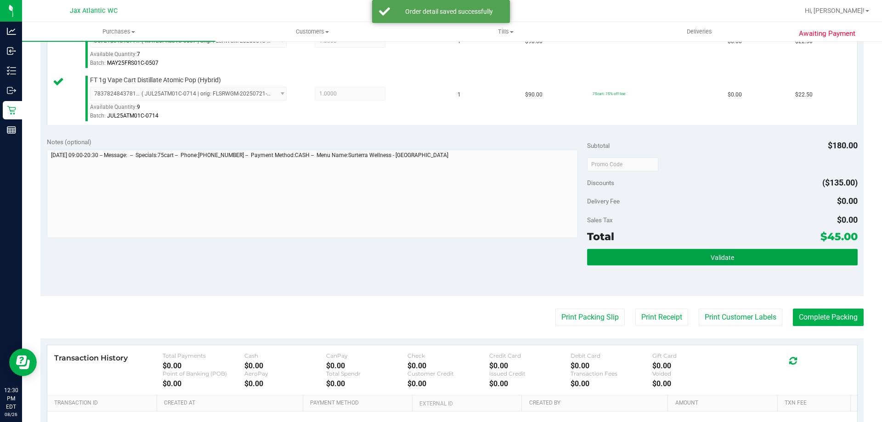
click at [605, 261] on button "Validate" at bounding box center [722, 257] width 270 height 17
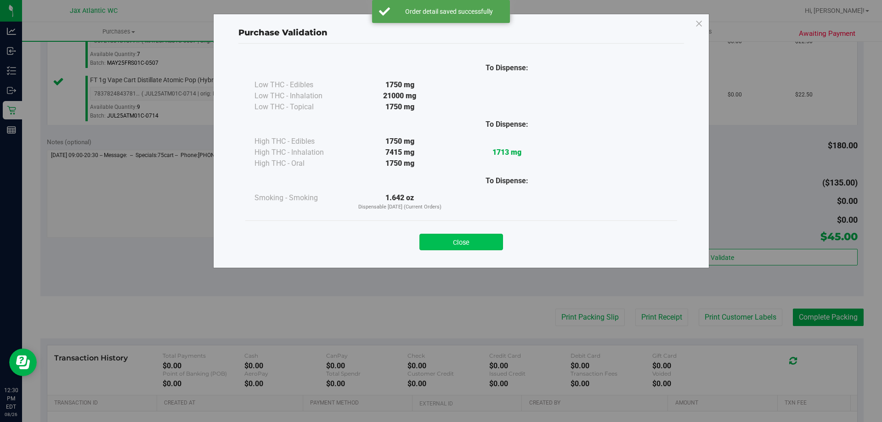
click at [496, 244] on button "Close" at bounding box center [461, 242] width 84 height 17
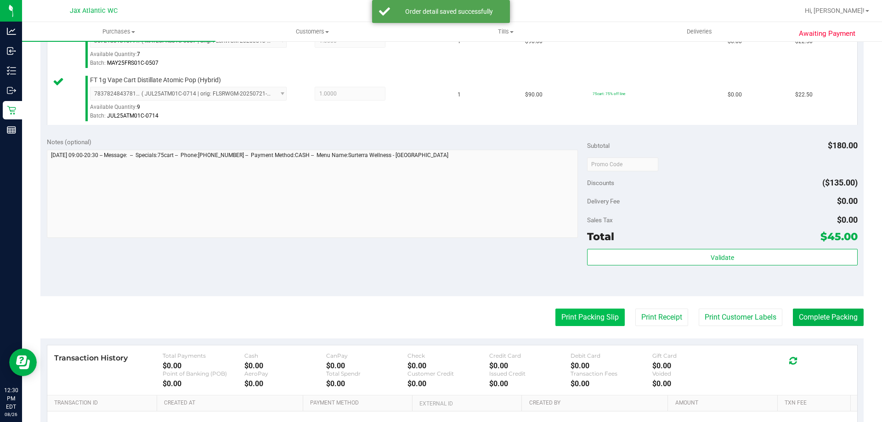
click at [560, 315] on button "Print Packing Slip" at bounding box center [589, 317] width 69 height 17
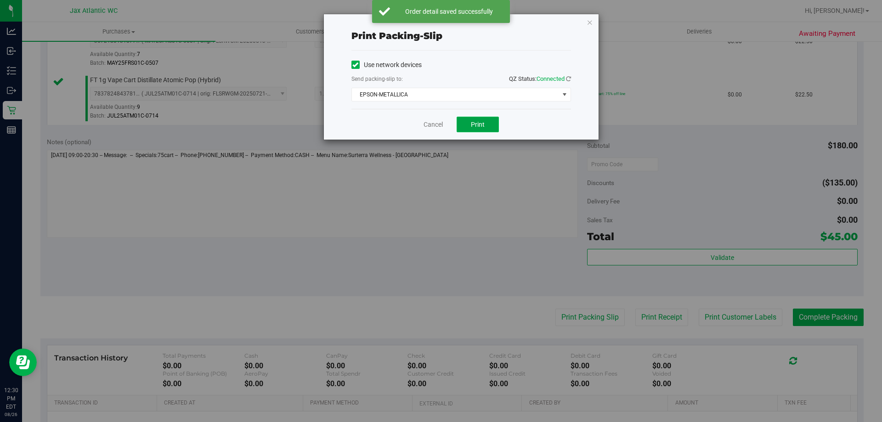
click at [483, 122] on span "Print" at bounding box center [478, 124] width 14 height 7
click at [592, 23] on icon "button" at bounding box center [590, 22] width 6 height 11
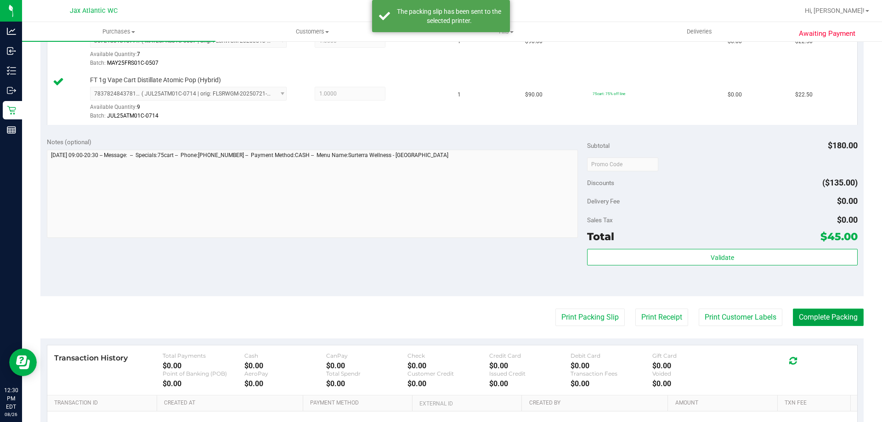
click at [798, 313] on button "Complete Packing" at bounding box center [828, 317] width 71 height 17
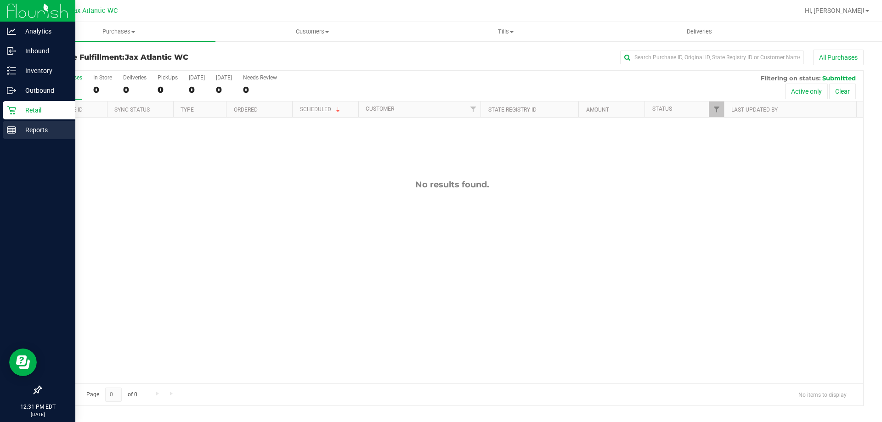
click at [19, 131] on p "Reports" at bounding box center [43, 129] width 55 height 11
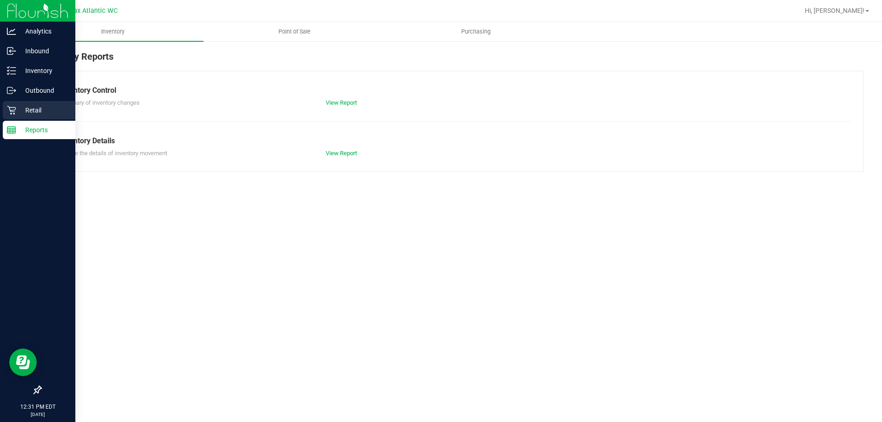
click at [24, 108] on p "Retail" at bounding box center [43, 110] width 55 height 11
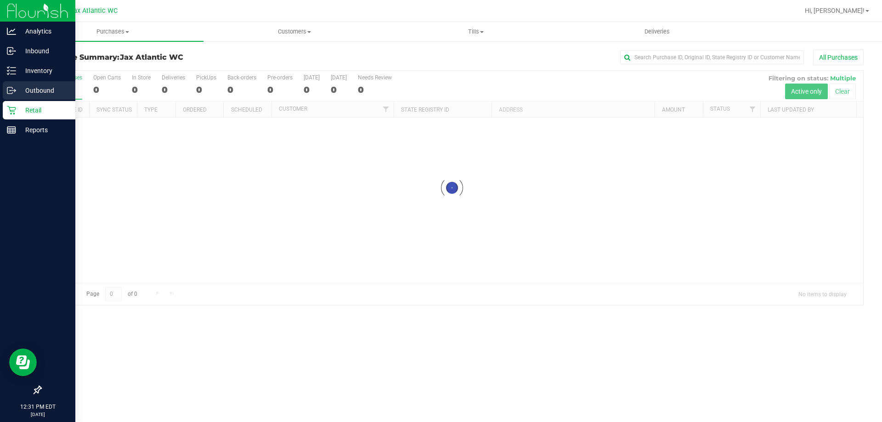
click at [23, 92] on p "Outbound" at bounding box center [43, 90] width 55 height 11
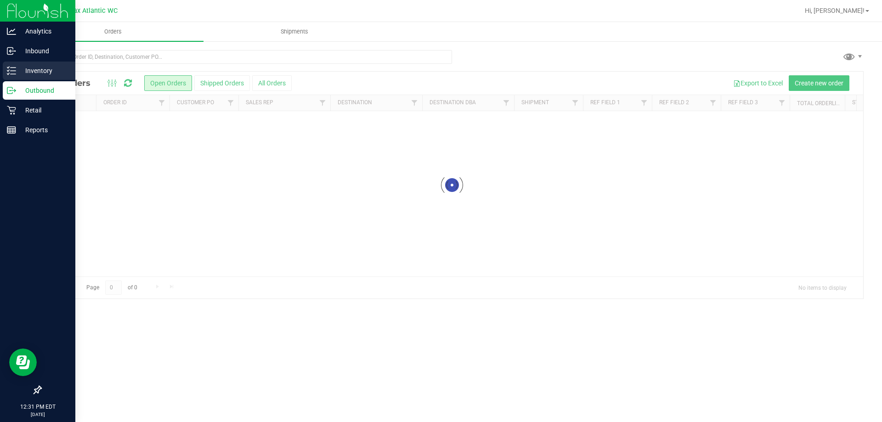
click at [34, 69] on p "Inventory" at bounding box center [43, 70] width 55 height 11
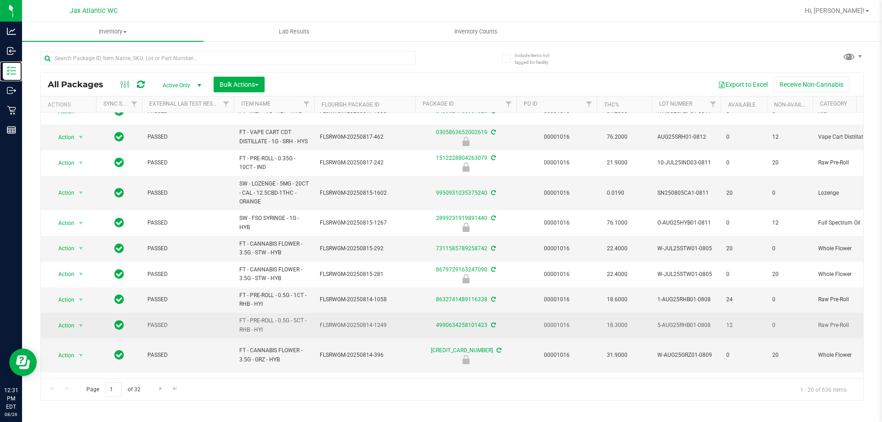
scroll to position [279, 0]
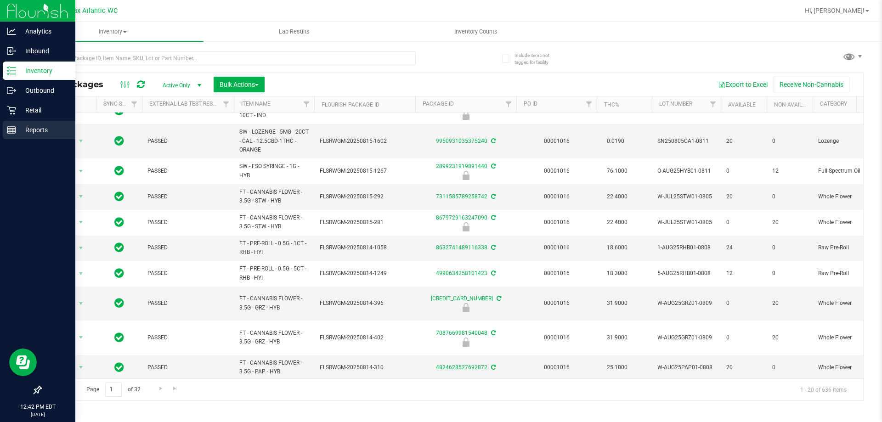
click at [11, 128] on icon at bounding box center [11, 129] width 9 height 9
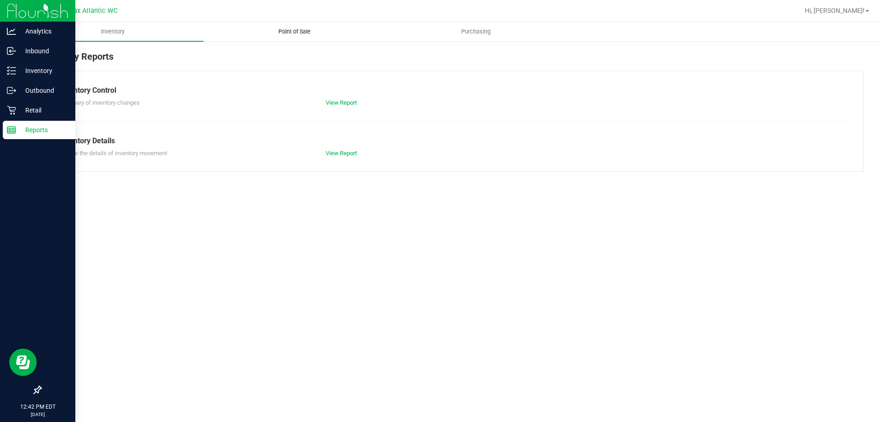
click at [287, 29] on span "Point of Sale" at bounding box center [294, 32] width 57 height 8
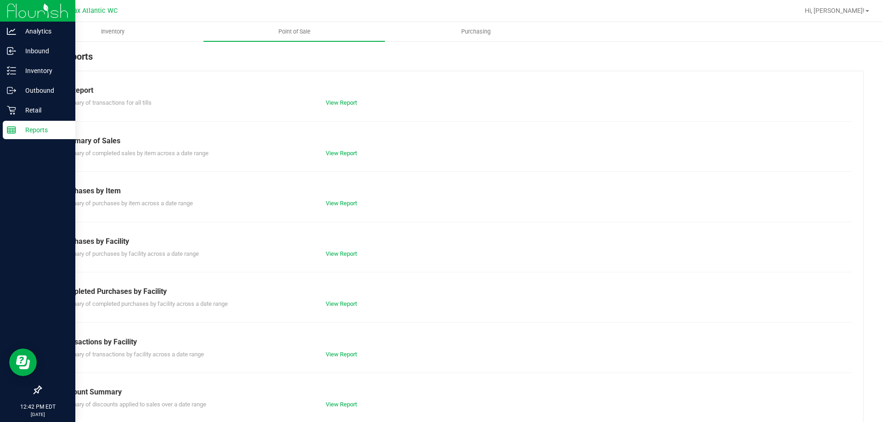
click at [365, 305] on div "View Report" at bounding box center [385, 303] width 133 height 9
click at [346, 307] on link "View Report" at bounding box center [341, 303] width 31 height 7
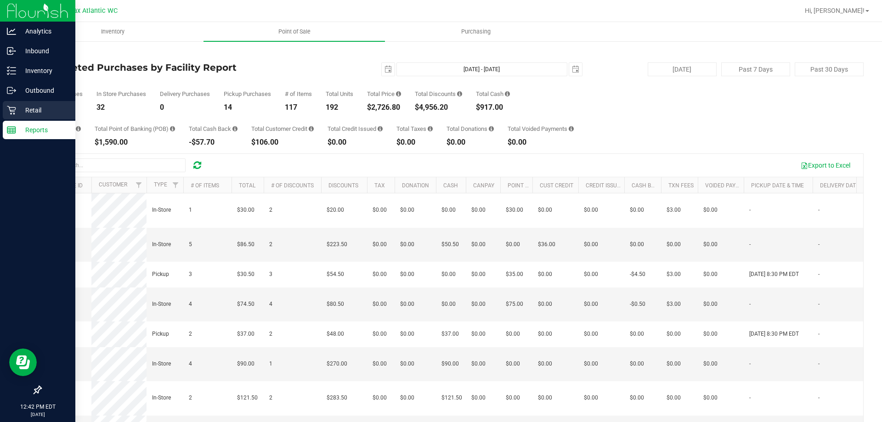
click at [13, 109] on icon at bounding box center [11, 110] width 9 height 9
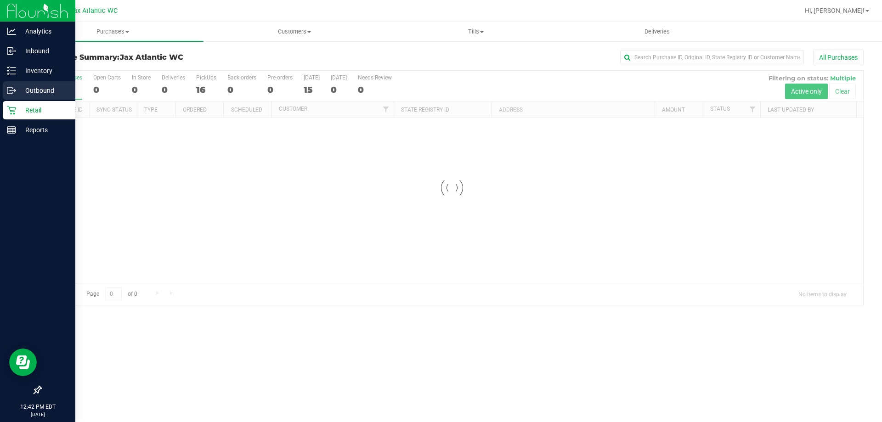
click at [31, 91] on p "Outbound" at bounding box center [43, 90] width 55 height 11
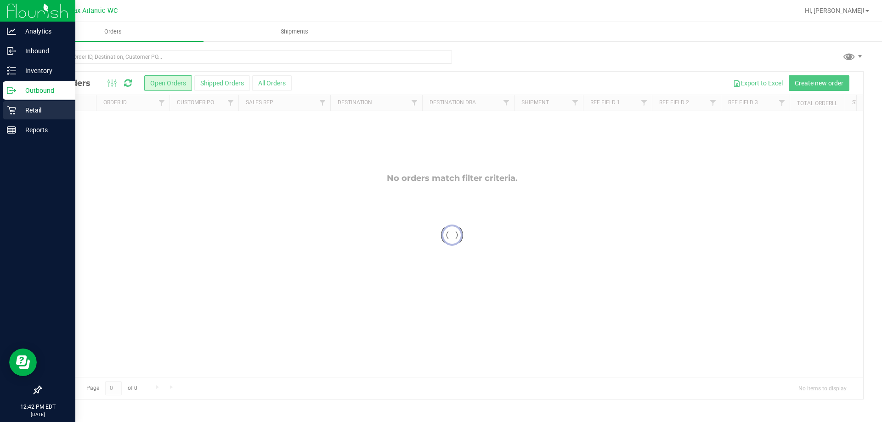
click at [15, 110] on icon at bounding box center [11, 110] width 9 height 9
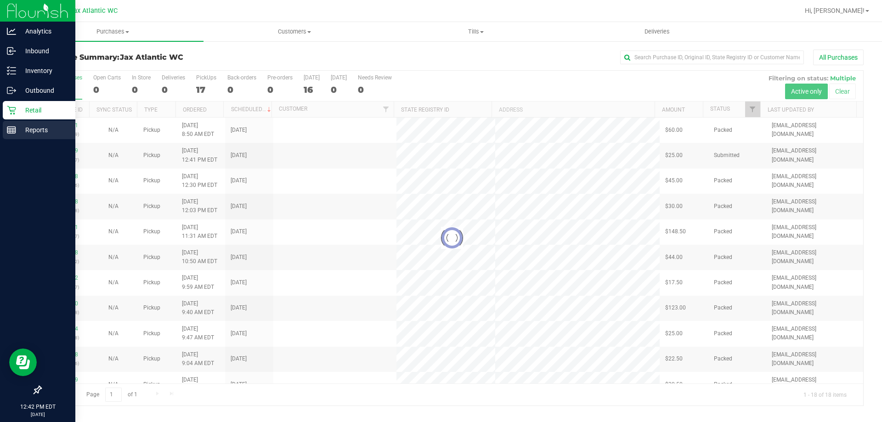
click at [14, 130] on icon at bounding box center [11, 129] width 9 height 9
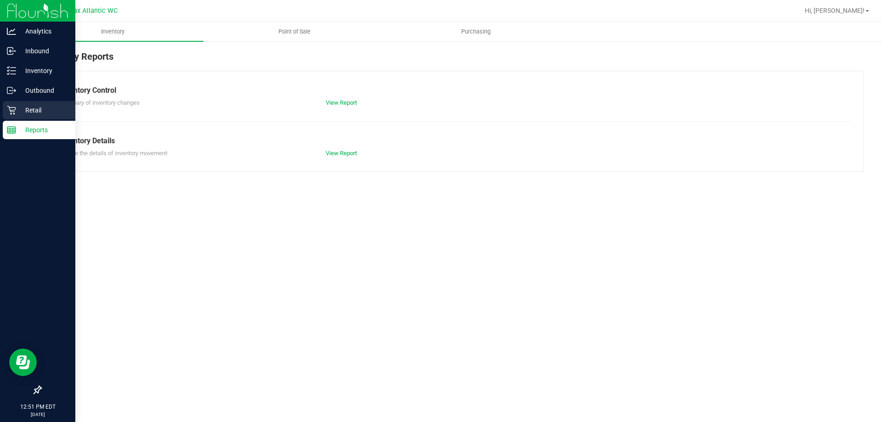
click at [14, 110] on icon at bounding box center [11, 110] width 9 height 9
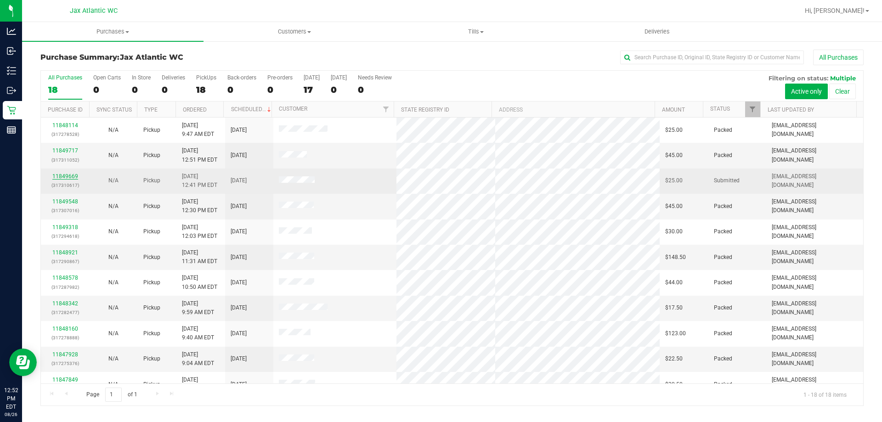
click at [65, 175] on link "11849669" at bounding box center [65, 176] width 26 height 6
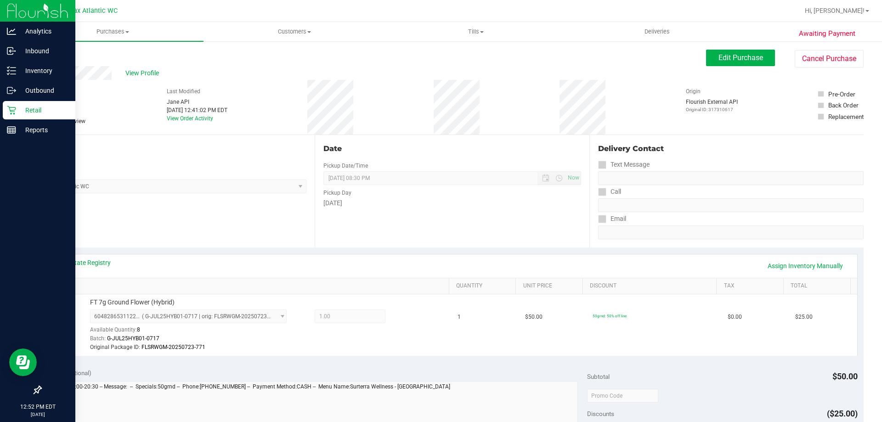
click at [13, 110] on icon at bounding box center [11, 110] width 9 height 9
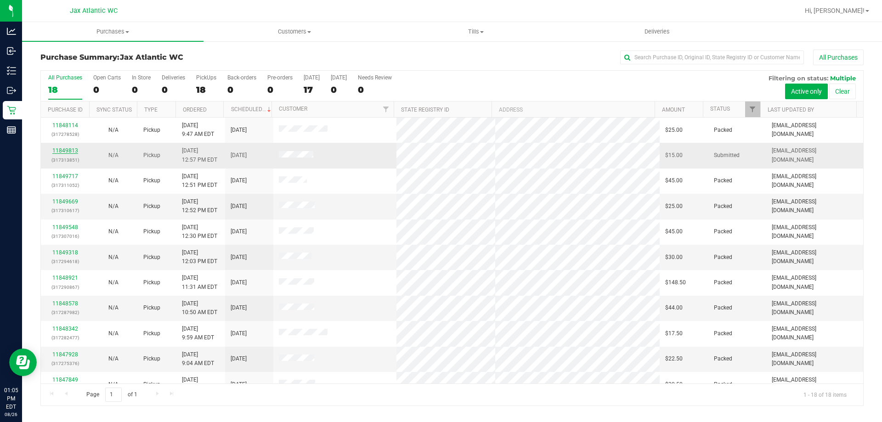
click at [68, 149] on link "11849813" at bounding box center [65, 150] width 26 height 6
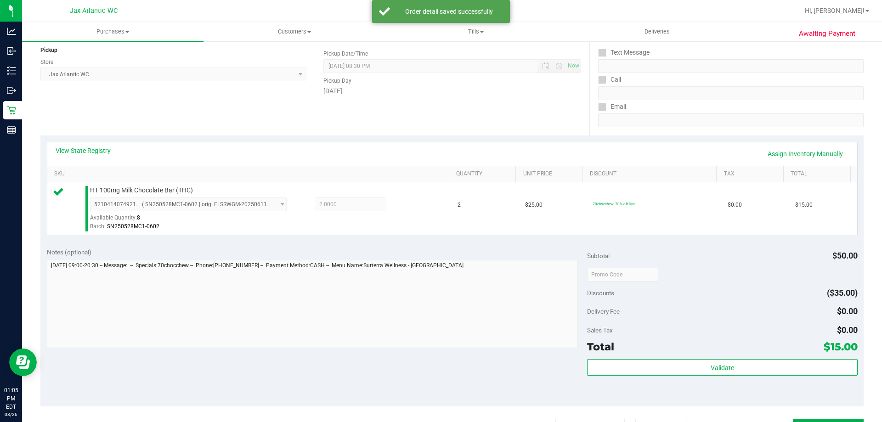
scroll to position [184, 0]
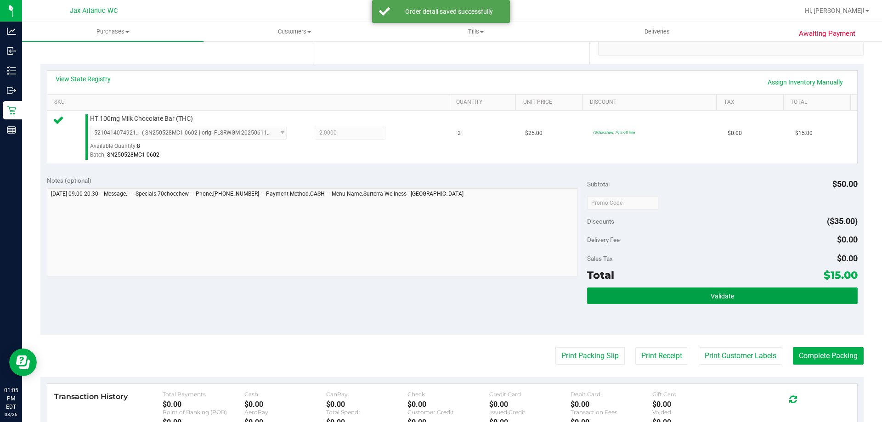
click at [695, 301] on button "Validate" at bounding box center [722, 296] width 270 height 17
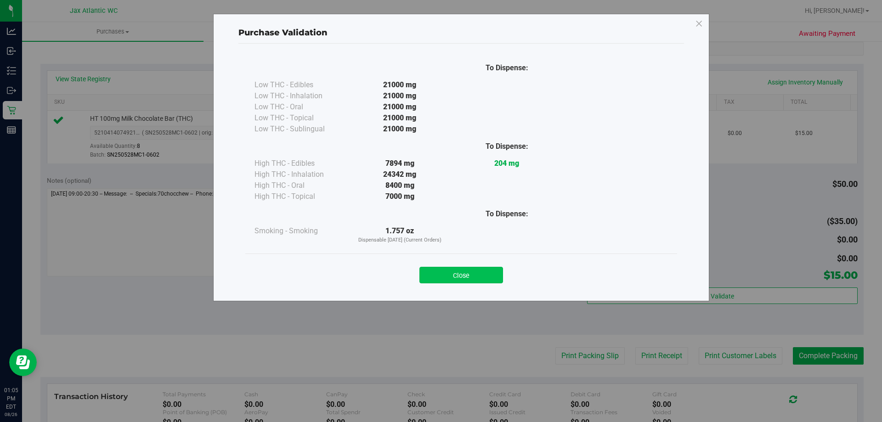
click at [439, 273] on button "Close" at bounding box center [461, 275] width 84 height 17
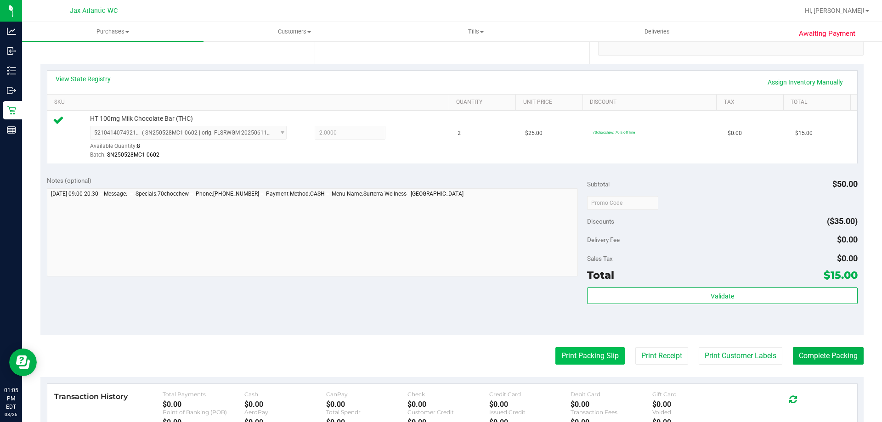
click at [583, 359] on button "Print Packing Slip" at bounding box center [589, 355] width 69 height 17
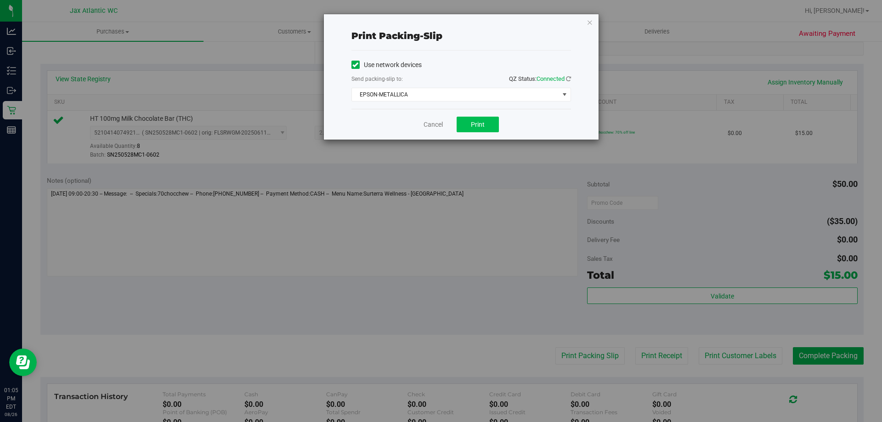
drag, startPoint x: 469, startPoint y: 135, endPoint x: 468, endPoint y: 129, distance: 6.0
click at [468, 132] on div "Cancel Print" at bounding box center [461, 124] width 220 height 31
click at [469, 127] on button "Print" at bounding box center [478, 125] width 42 height 16
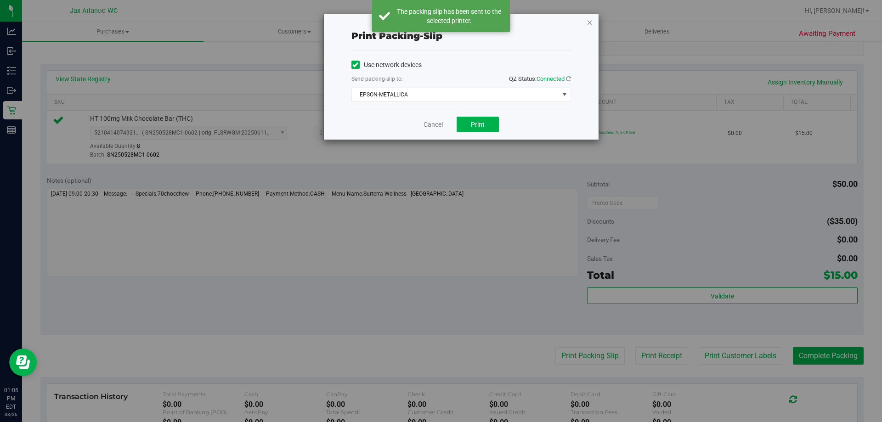
click at [590, 23] on icon "button" at bounding box center [590, 22] width 6 height 11
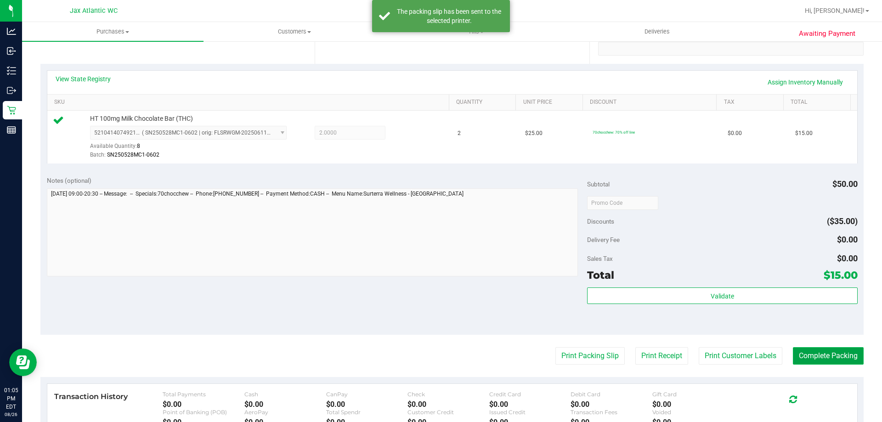
click at [821, 356] on button "Complete Packing" at bounding box center [828, 355] width 71 height 17
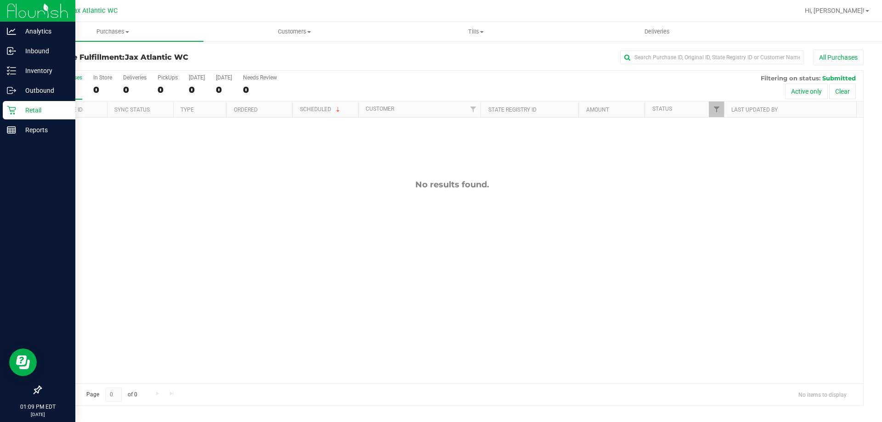
click at [12, 113] on icon at bounding box center [11, 110] width 9 height 9
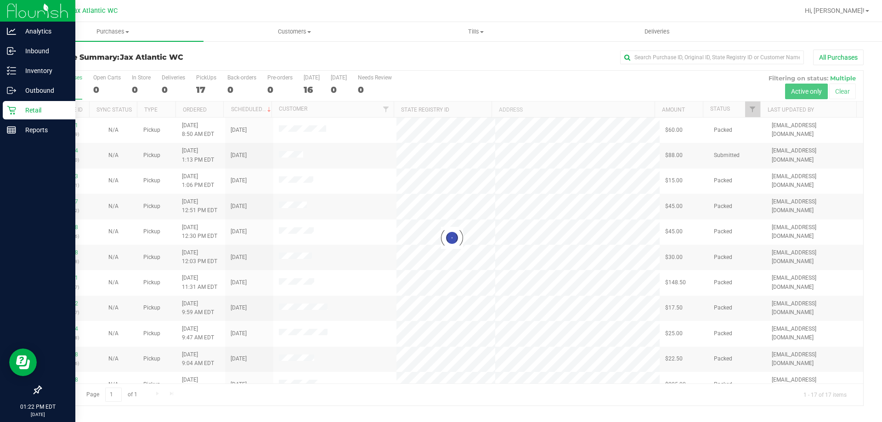
click at [11, 112] on icon at bounding box center [11, 110] width 9 height 9
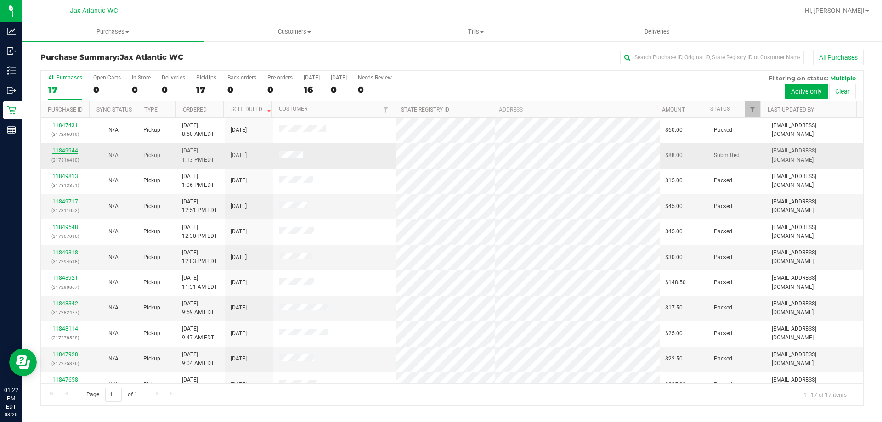
click at [72, 152] on link "11849944" at bounding box center [65, 150] width 26 height 6
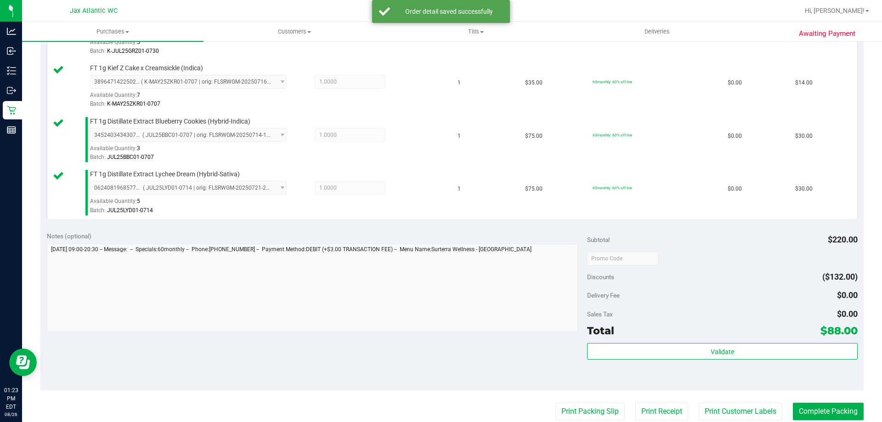
scroll to position [459, 0]
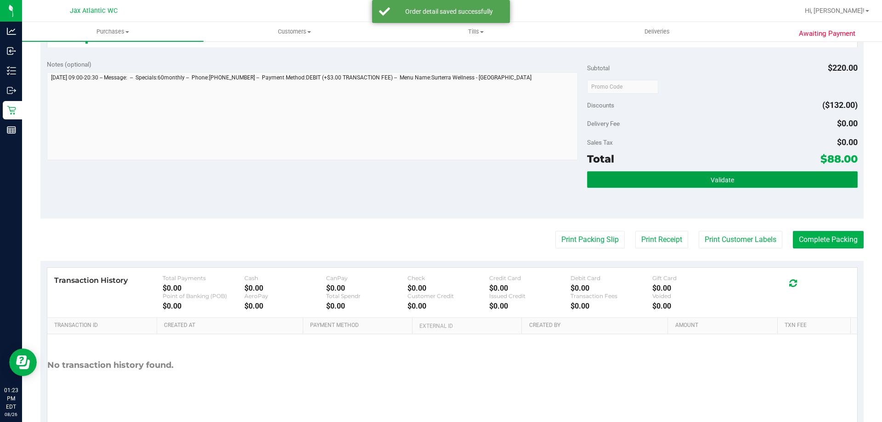
click at [596, 183] on button "Validate" at bounding box center [722, 179] width 270 height 17
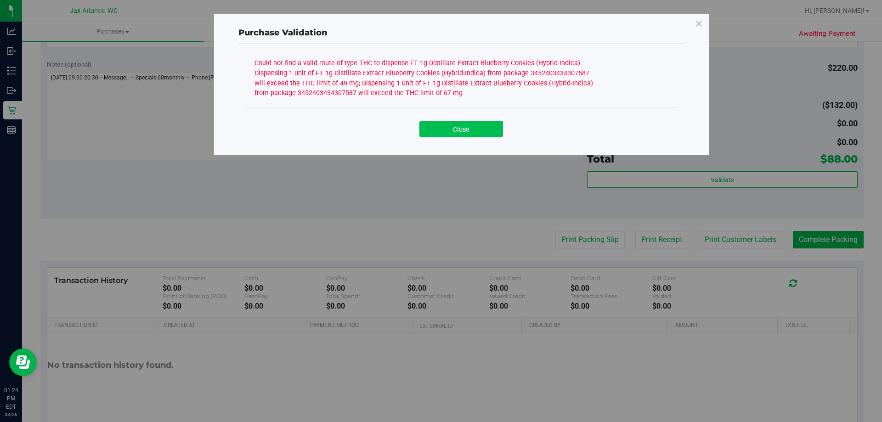
click at [437, 131] on button "Close" at bounding box center [461, 129] width 84 height 17
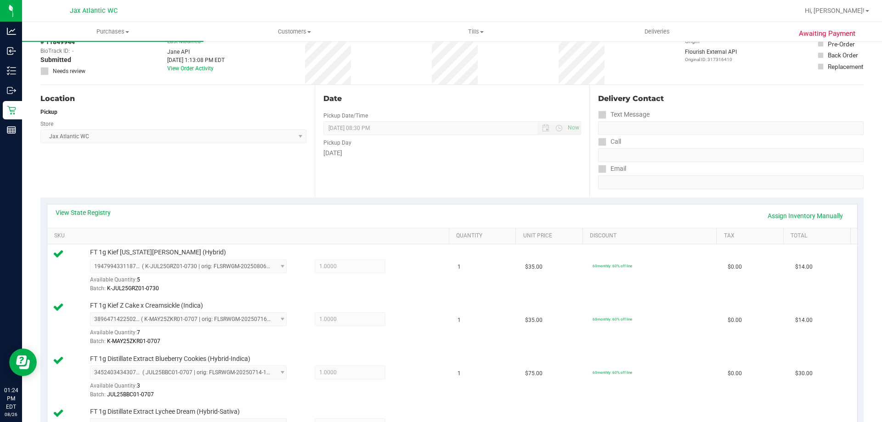
scroll to position [0, 0]
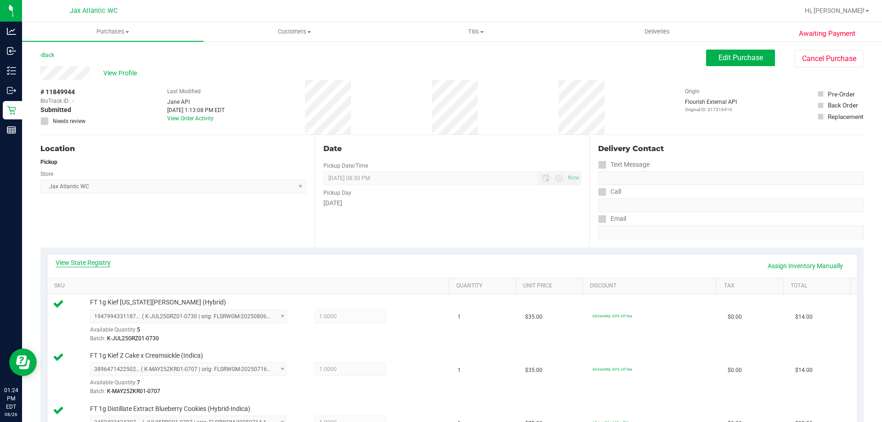
click at [96, 263] on link "View State Registry" at bounding box center [83, 262] width 55 height 9
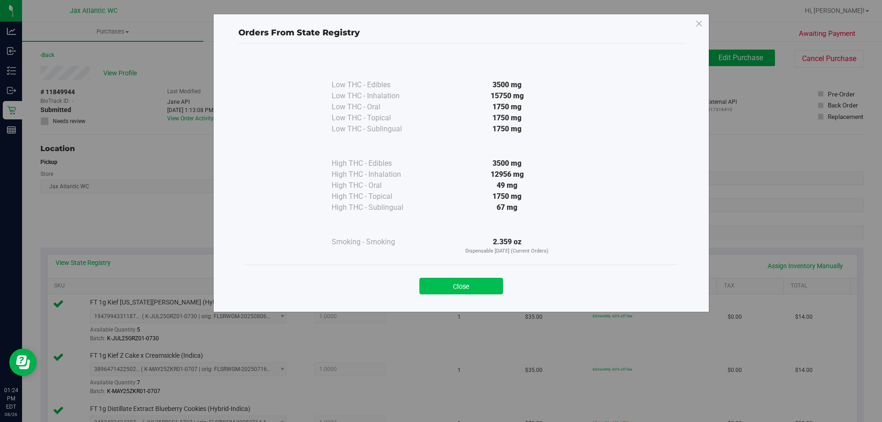
click at [450, 284] on button "Close" at bounding box center [461, 286] width 84 height 17
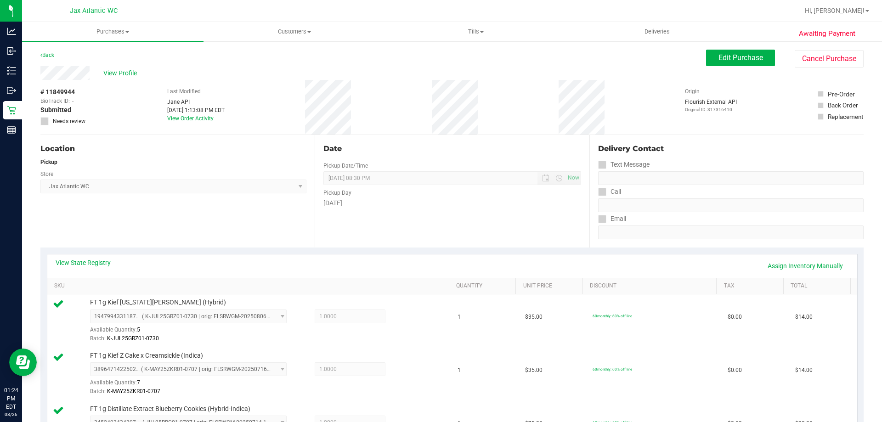
click at [81, 258] on link "View State Registry" at bounding box center [83, 262] width 55 height 9
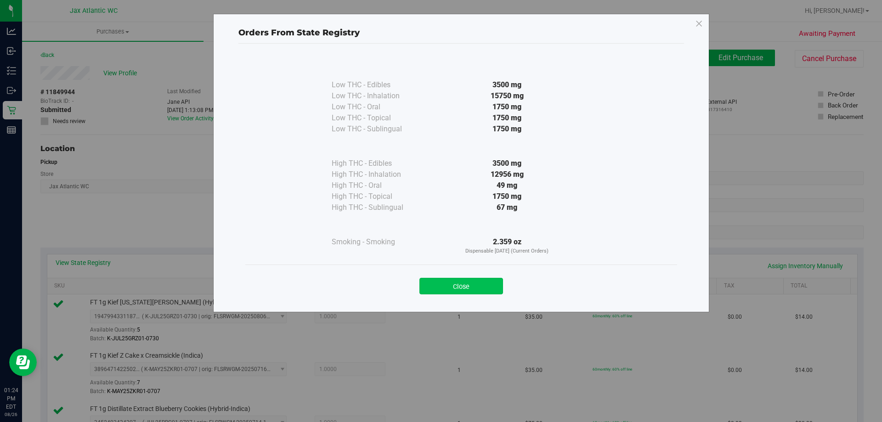
click at [450, 288] on button "Close" at bounding box center [461, 286] width 84 height 17
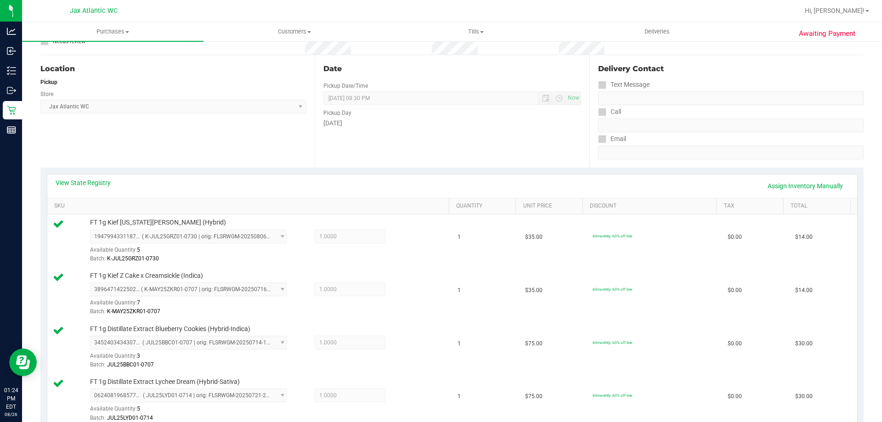
scroll to position [46, 0]
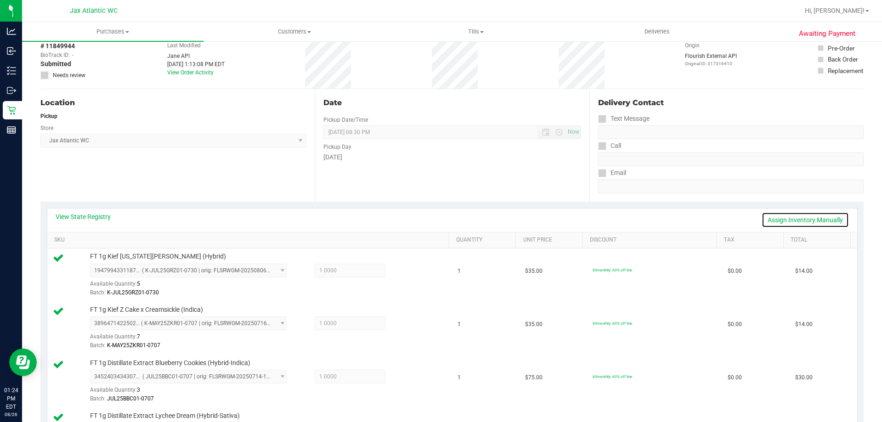
click at [773, 222] on link "Assign Inventory Manually" at bounding box center [804, 220] width 87 height 16
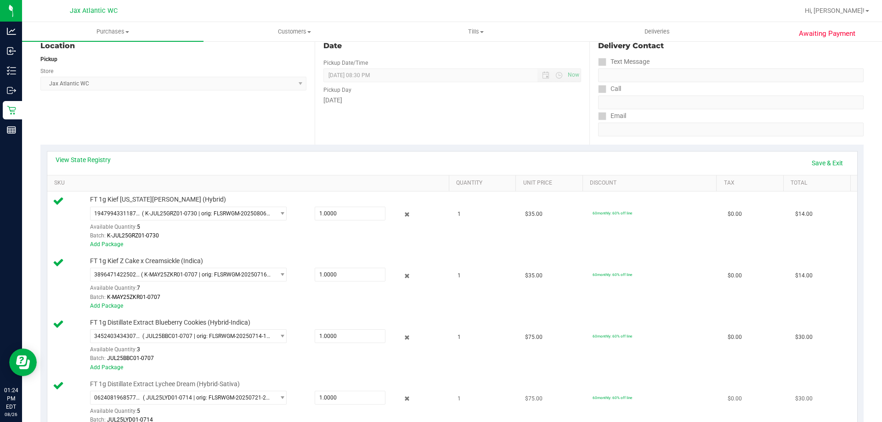
scroll to position [184, 0]
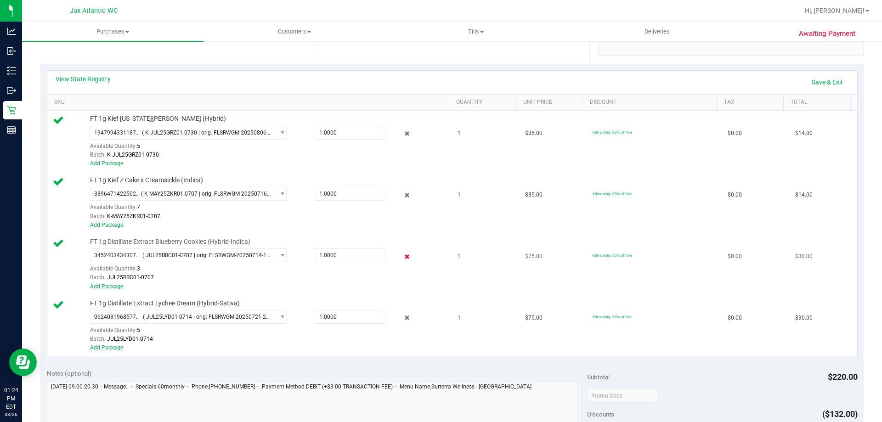
click at [402, 256] on icon at bounding box center [407, 256] width 10 height 11
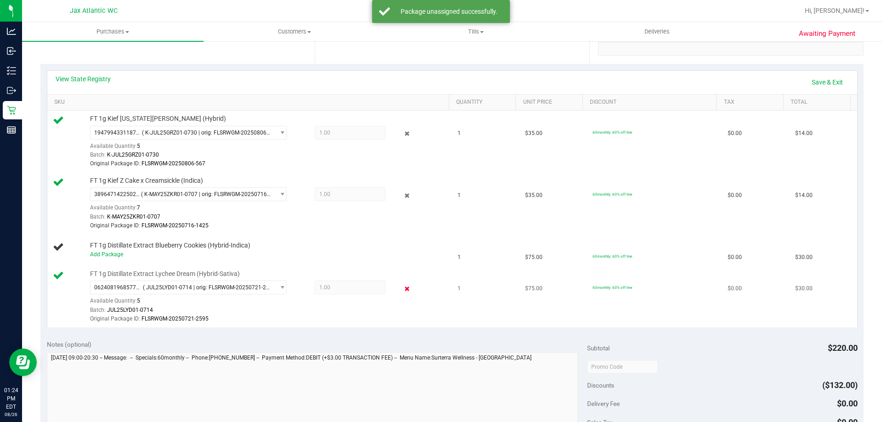
click at [402, 293] on icon at bounding box center [407, 288] width 10 height 11
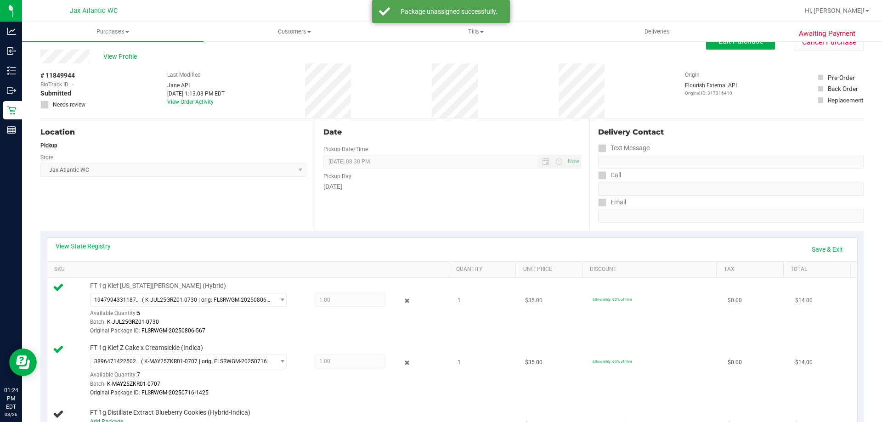
scroll to position [0, 0]
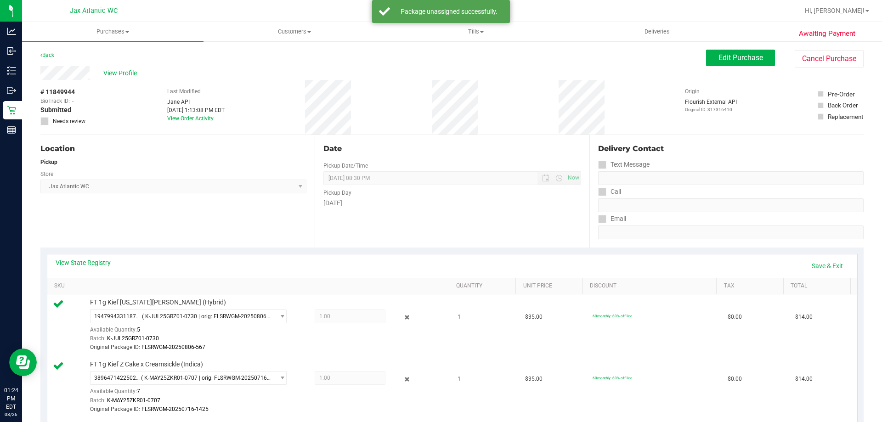
click at [91, 264] on link "View State Registry" at bounding box center [83, 262] width 55 height 9
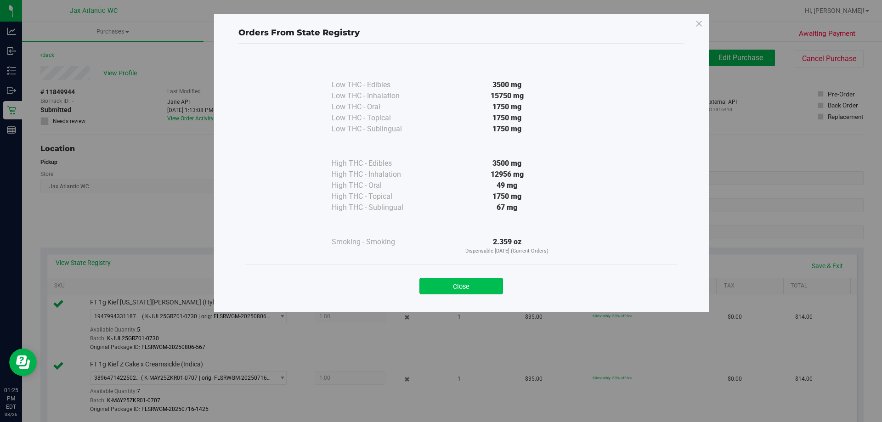
click at [452, 282] on button "Close" at bounding box center [461, 286] width 84 height 17
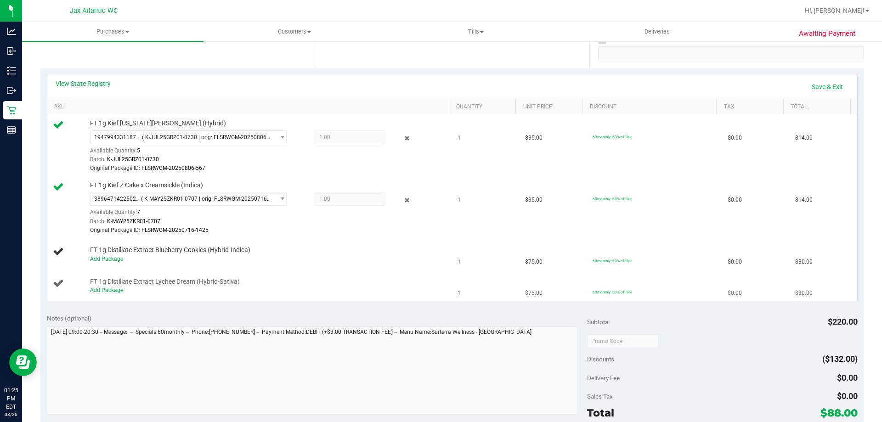
scroll to position [184, 0]
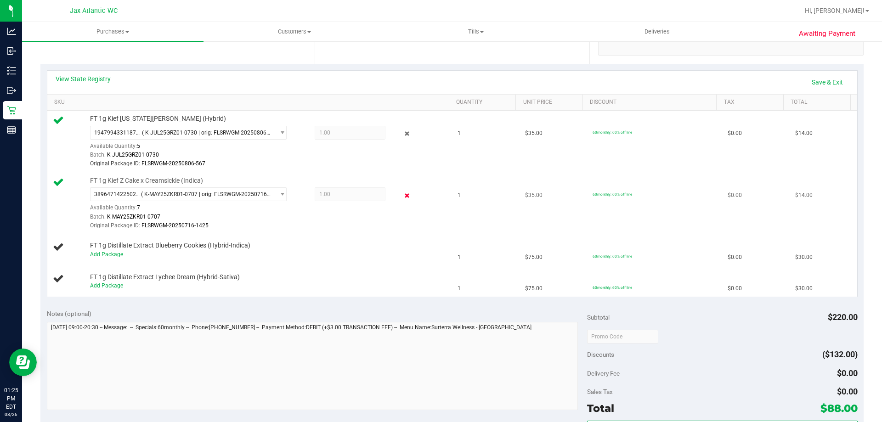
click at [402, 193] on icon at bounding box center [407, 195] width 10 height 11
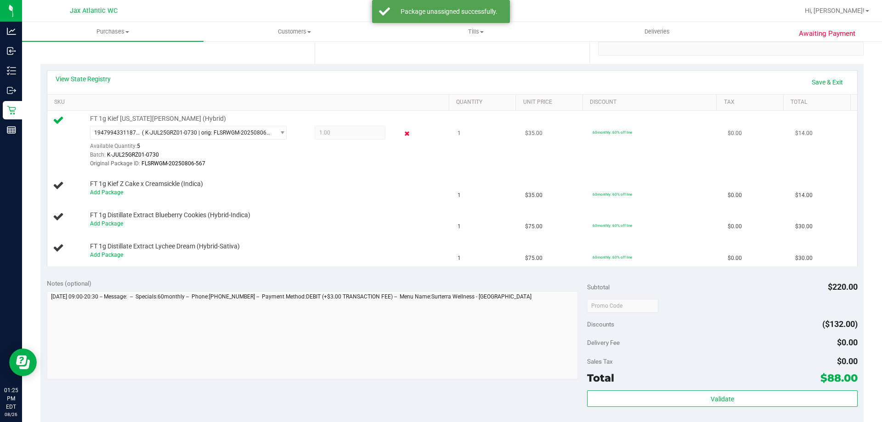
click at [403, 134] on icon at bounding box center [407, 134] width 10 height 11
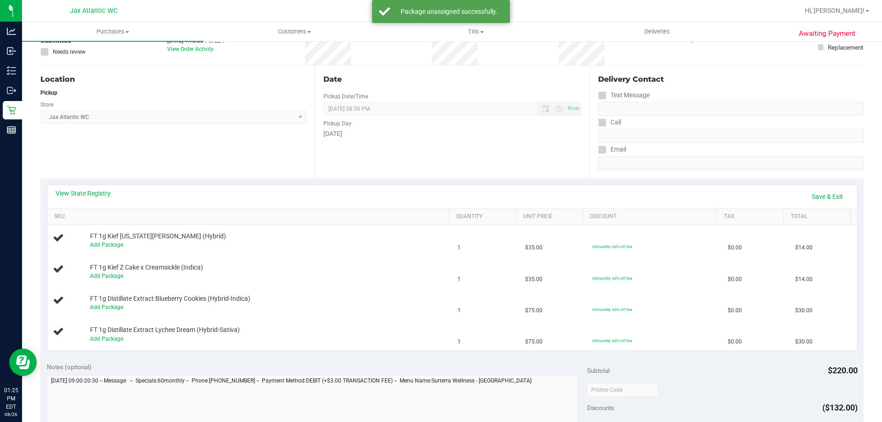
scroll to position [0, 0]
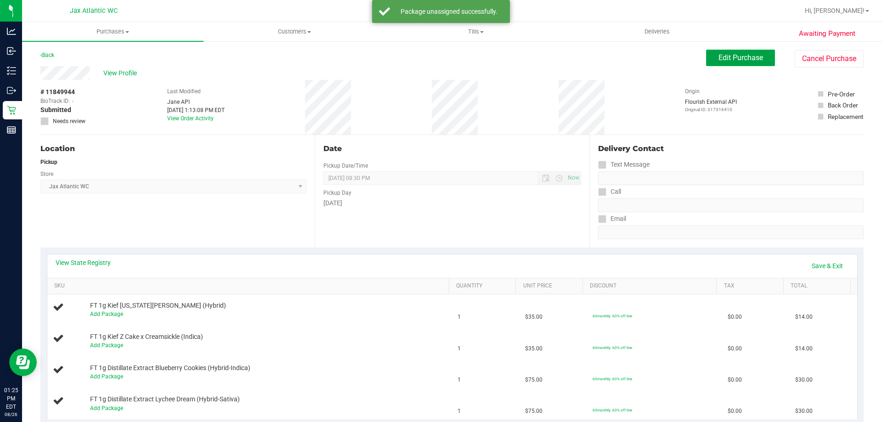
click at [727, 58] on span "Edit Purchase" at bounding box center [740, 57] width 45 height 9
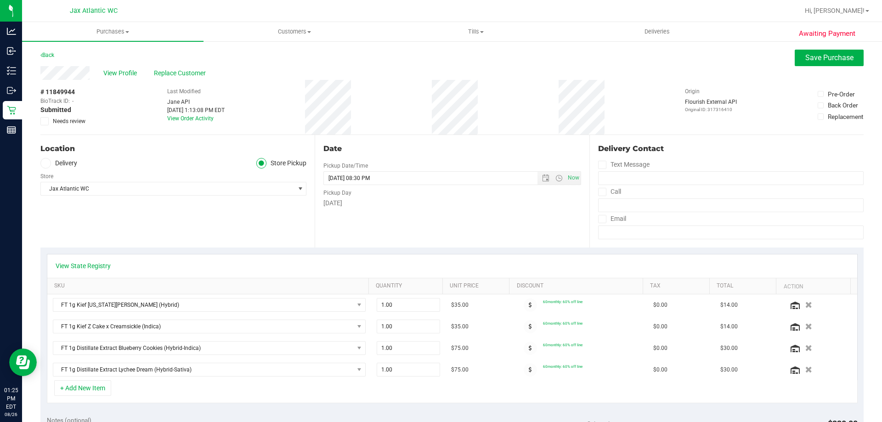
click at [44, 121] on icon at bounding box center [45, 121] width 6 height 0
click at [0, 0] on input "Needs review" at bounding box center [0, 0] width 0 height 0
click at [797, 55] on button "Save Purchase" at bounding box center [829, 58] width 69 height 17
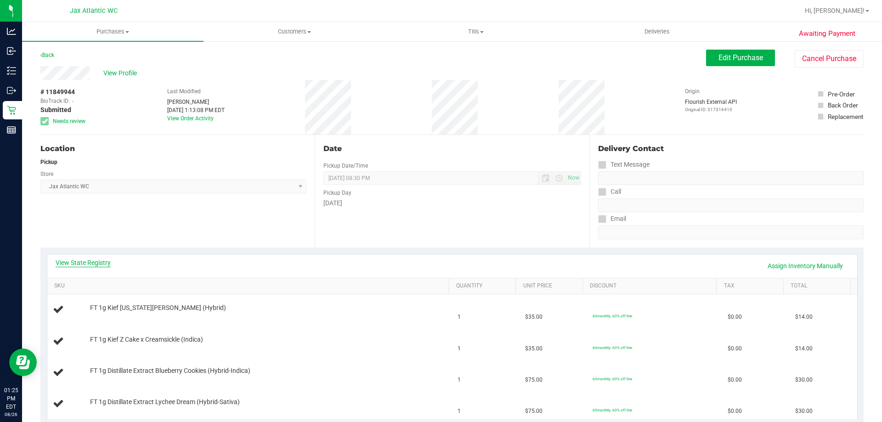
click at [89, 263] on link "View State Registry" at bounding box center [83, 262] width 55 height 9
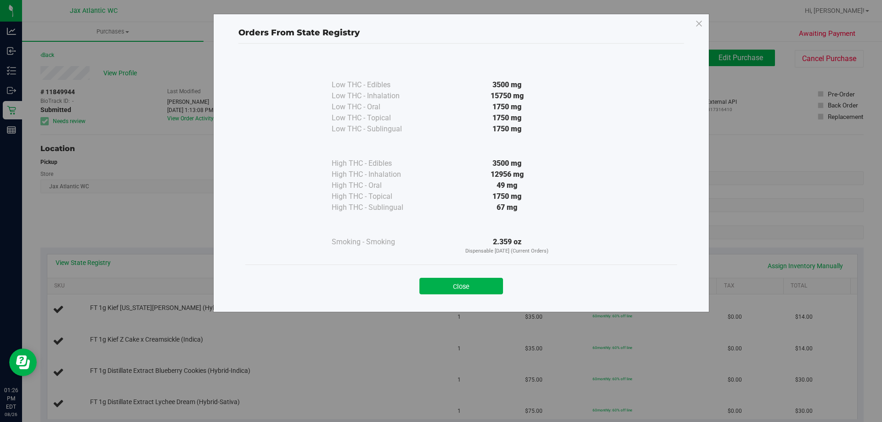
drag, startPoint x: 431, startPoint y: 283, endPoint x: 320, endPoint y: 275, distance: 111.0
click at [431, 282] on button "Close" at bounding box center [461, 286] width 84 height 17
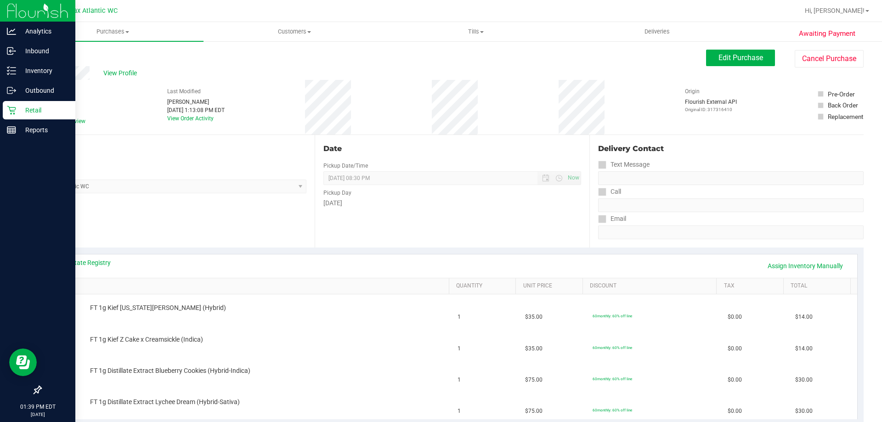
click at [17, 110] on p "Retail" at bounding box center [43, 110] width 55 height 11
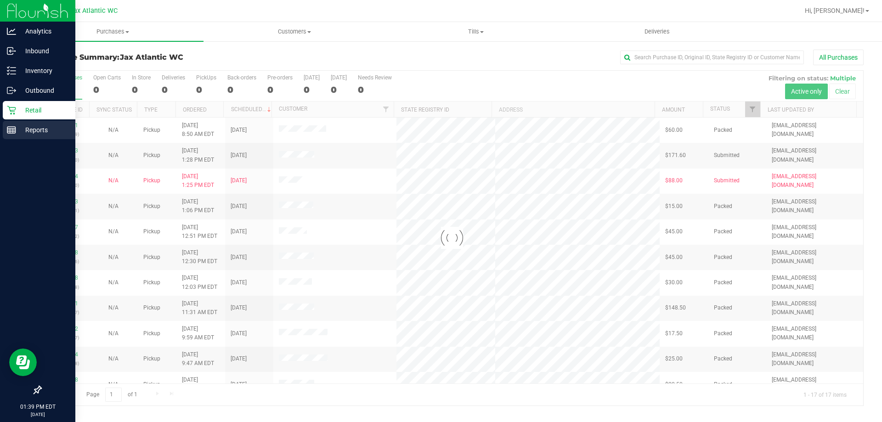
click at [18, 131] on p "Reports" at bounding box center [43, 129] width 55 height 11
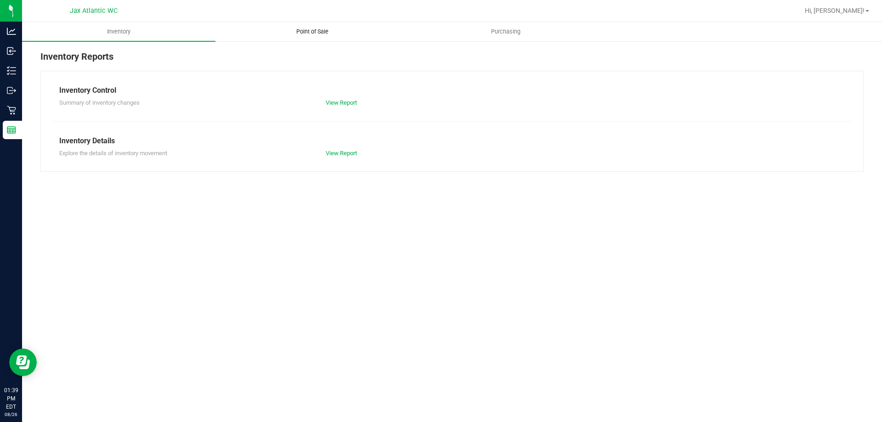
click at [308, 31] on span "Point of Sale" at bounding box center [312, 32] width 57 height 8
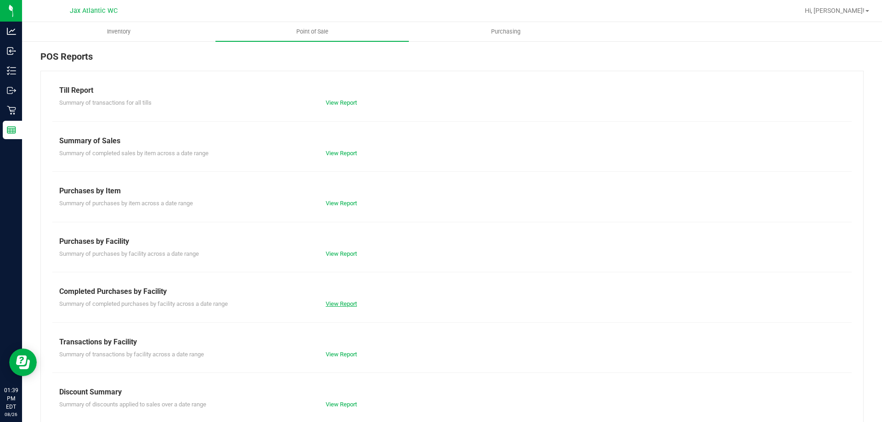
click at [328, 305] on link "View Report" at bounding box center [341, 303] width 31 height 7
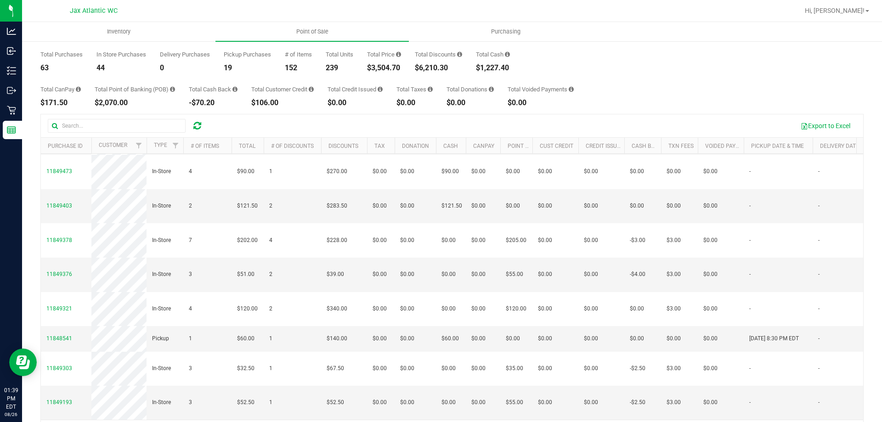
scroll to position [69, 0]
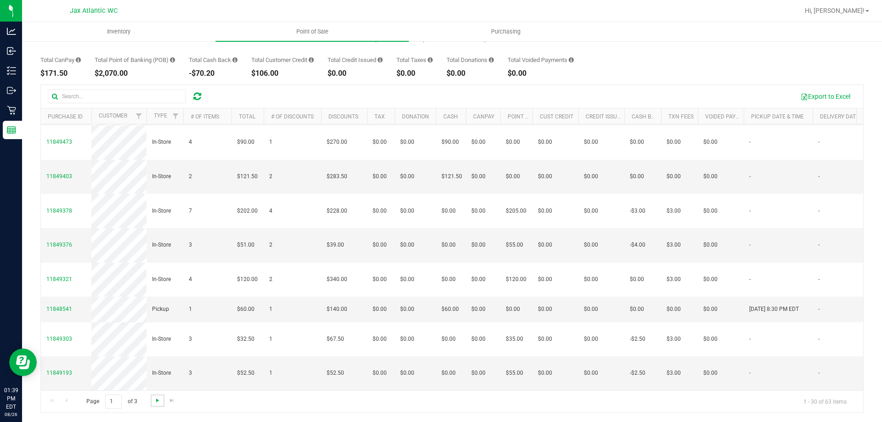
click at [156, 401] on span "Go to the next page" at bounding box center [157, 400] width 7 height 7
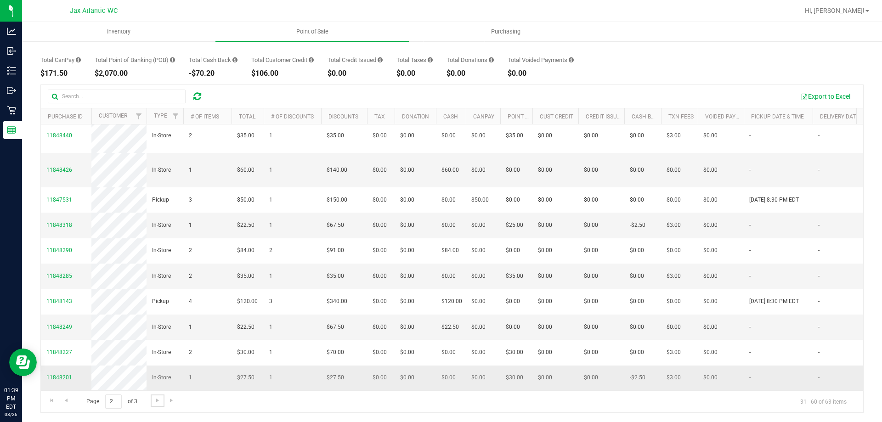
scroll to position [689, 0]
click at [158, 397] on span "Go to the next page" at bounding box center [157, 400] width 7 height 7
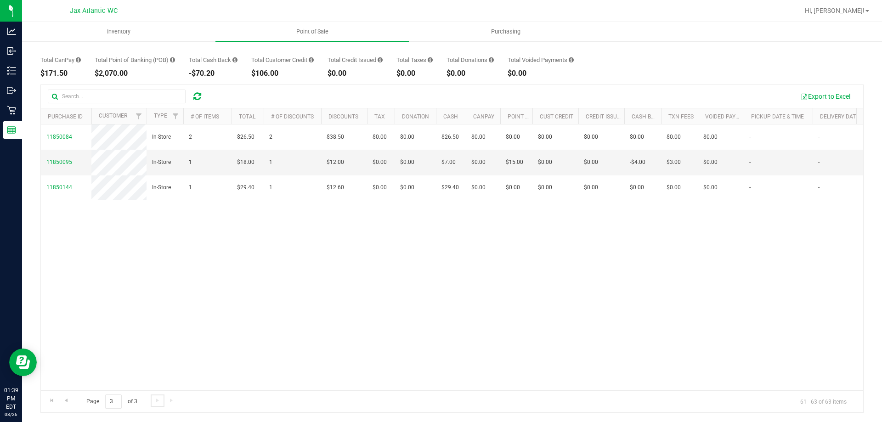
scroll to position [0, 0]
click at [62, 401] on span "Go to the previous page" at bounding box center [65, 400] width 7 height 7
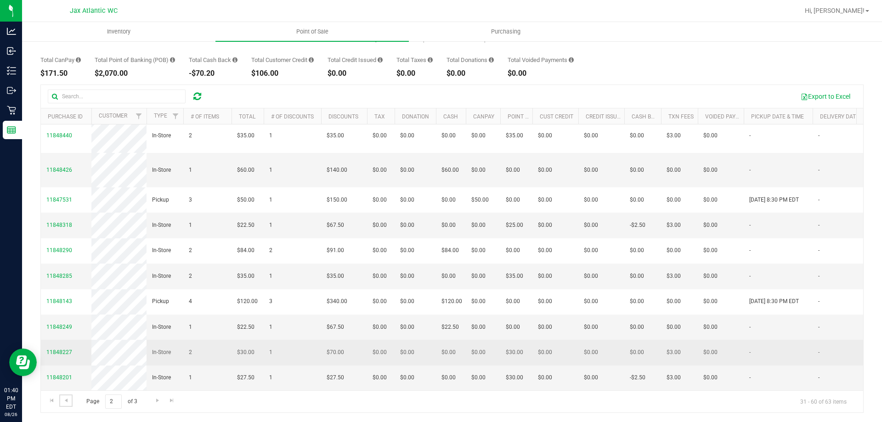
scroll to position [689, 0]
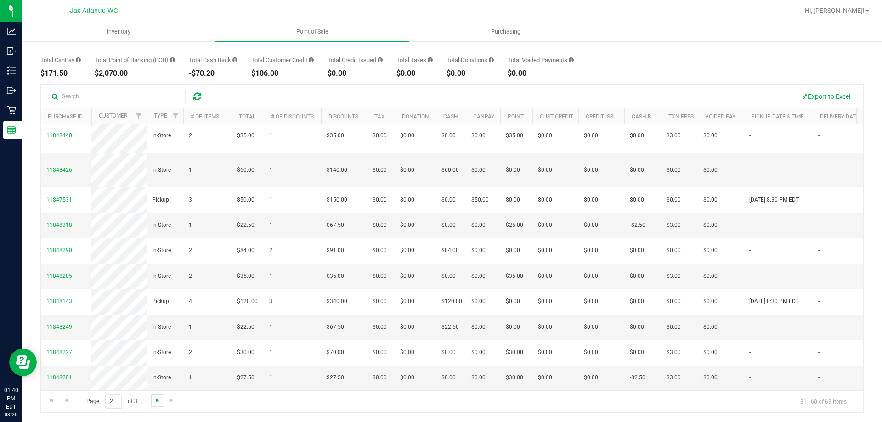
click at [158, 401] on span "Go to the next page" at bounding box center [157, 400] width 7 height 7
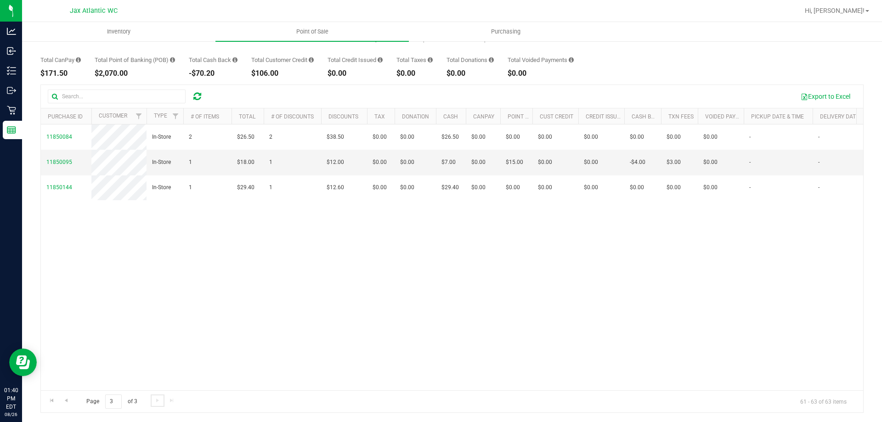
scroll to position [0, 0]
click at [64, 401] on span "Go to the previous page" at bounding box center [65, 400] width 7 height 7
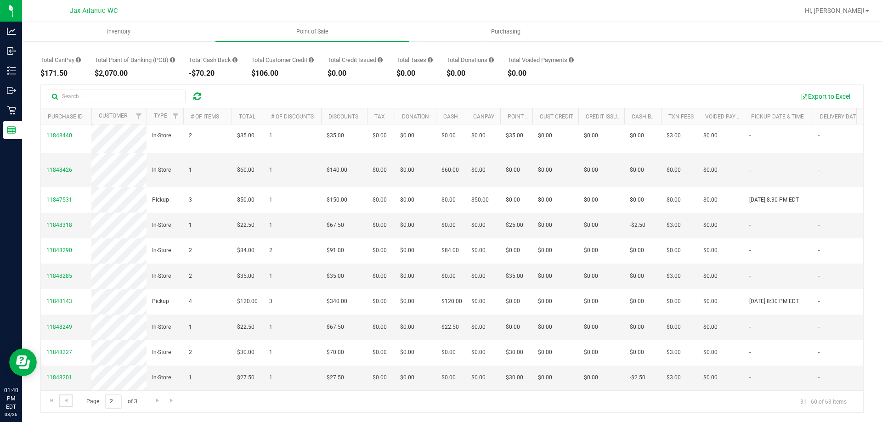
scroll to position [689, 0]
click at [66, 401] on span "Go to the previous page" at bounding box center [65, 400] width 7 height 7
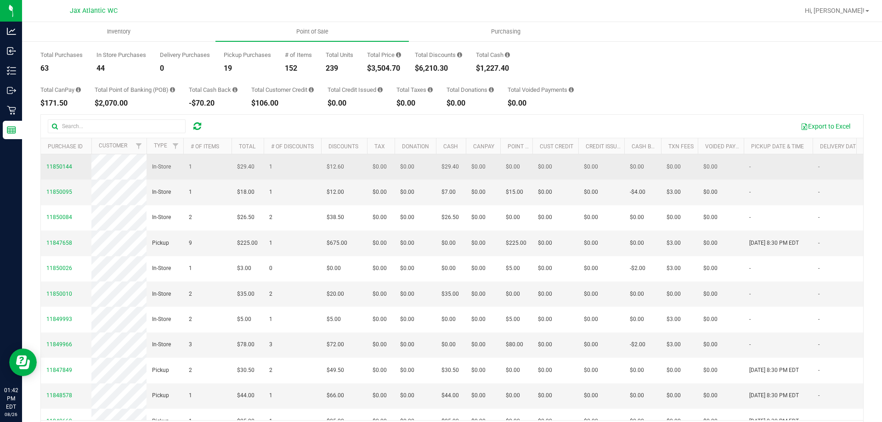
scroll to position [0, 0]
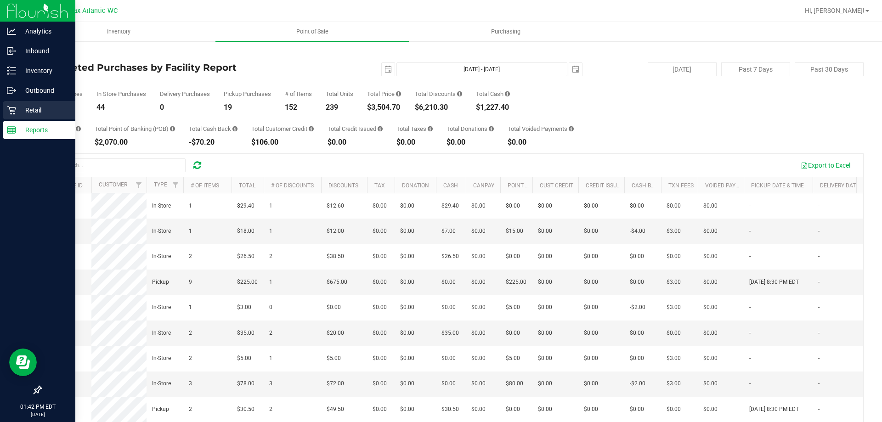
click at [24, 110] on p "Retail" at bounding box center [43, 110] width 55 height 11
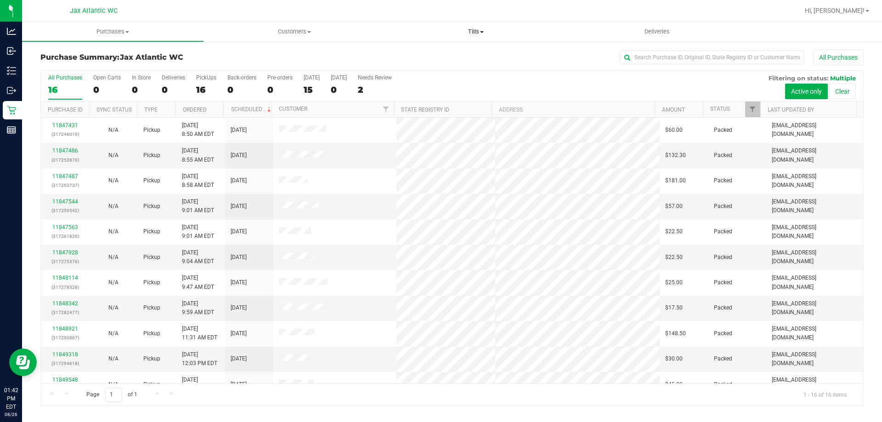
click at [478, 29] on span "Tills" at bounding box center [475, 32] width 181 height 8
click at [429, 55] on span "Manage tills" at bounding box center [416, 55] width 62 height 8
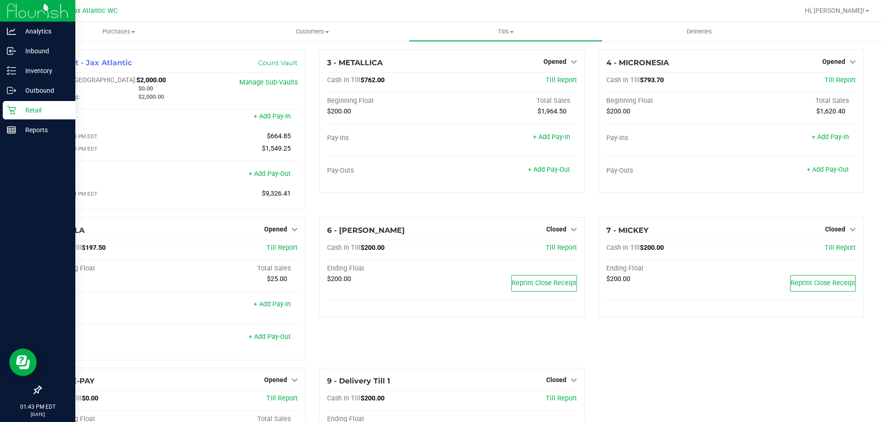
click at [13, 112] on icon at bounding box center [11, 110] width 9 height 9
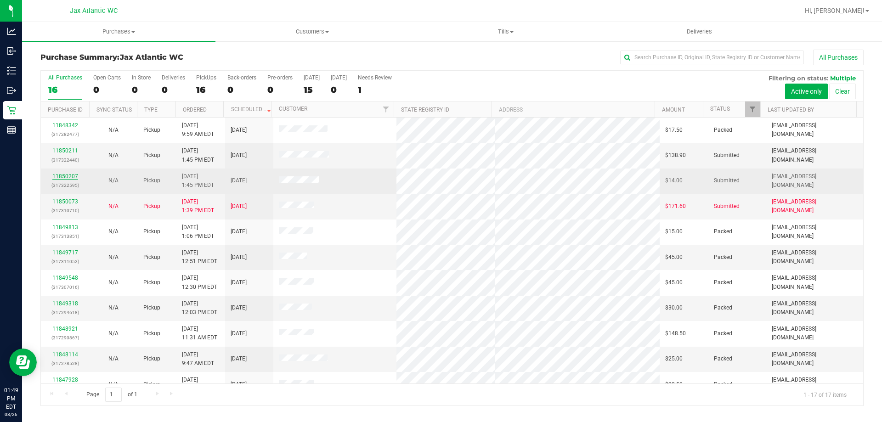
click at [63, 176] on link "11850207" at bounding box center [65, 176] width 26 height 6
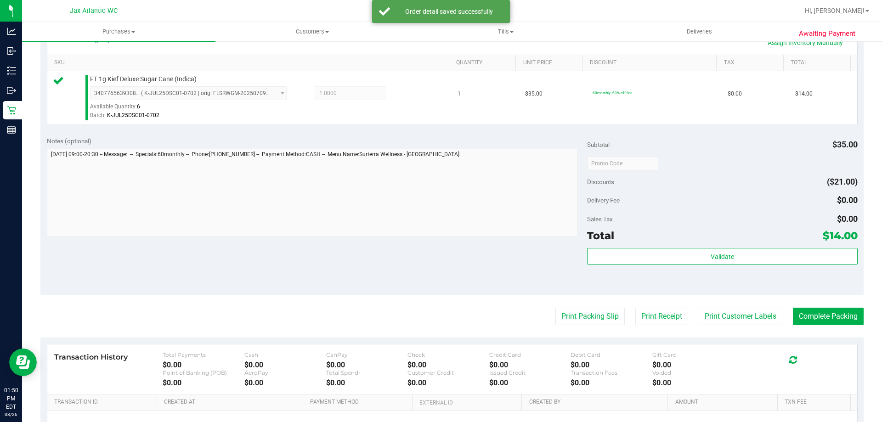
scroll to position [230, 0]
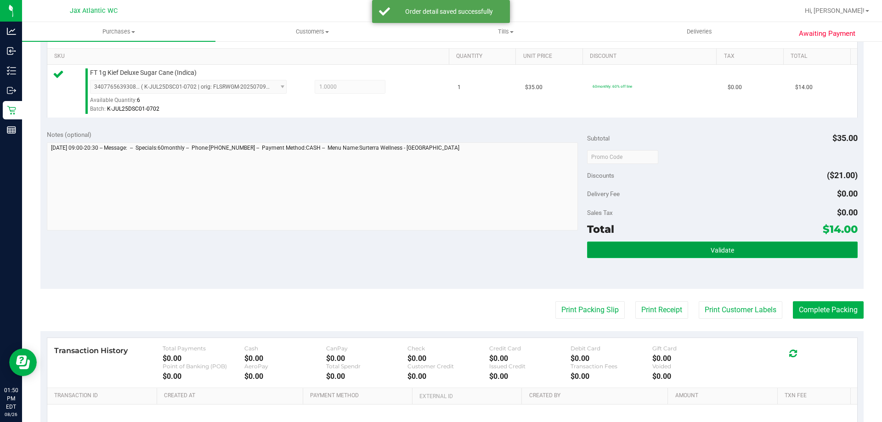
click at [594, 252] on button "Validate" at bounding box center [722, 250] width 270 height 17
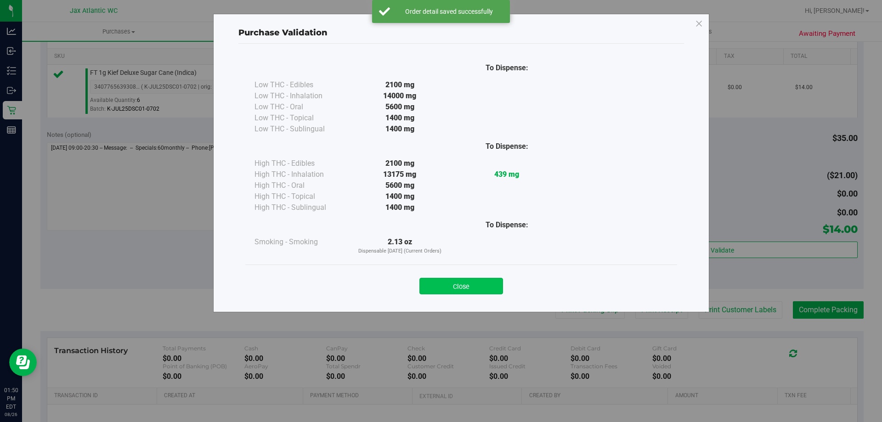
click at [445, 280] on button "Close" at bounding box center [461, 286] width 84 height 17
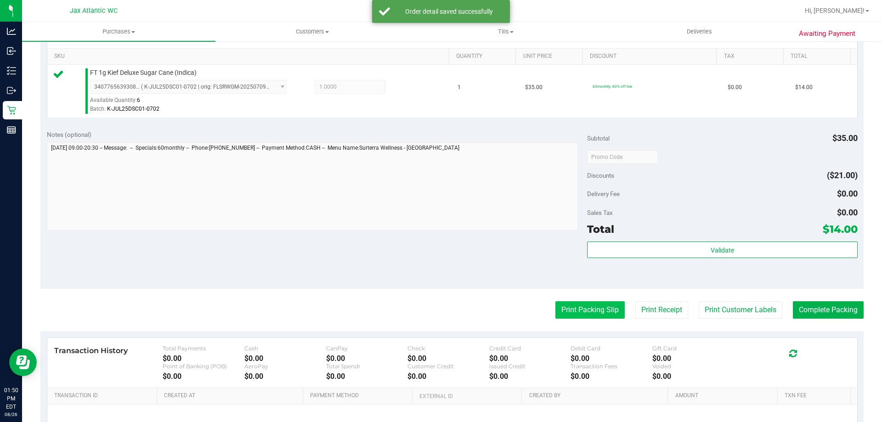
click at [570, 310] on button "Print Packing Slip" at bounding box center [589, 309] width 69 height 17
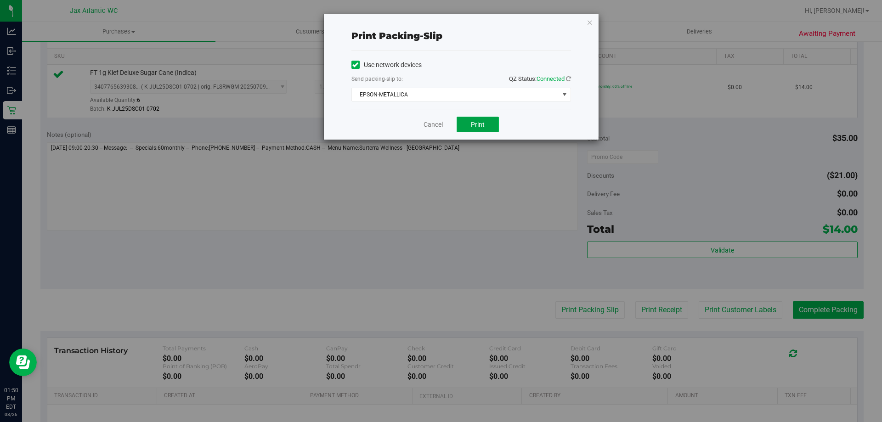
click at [477, 127] on span "Print" at bounding box center [478, 124] width 14 height 7
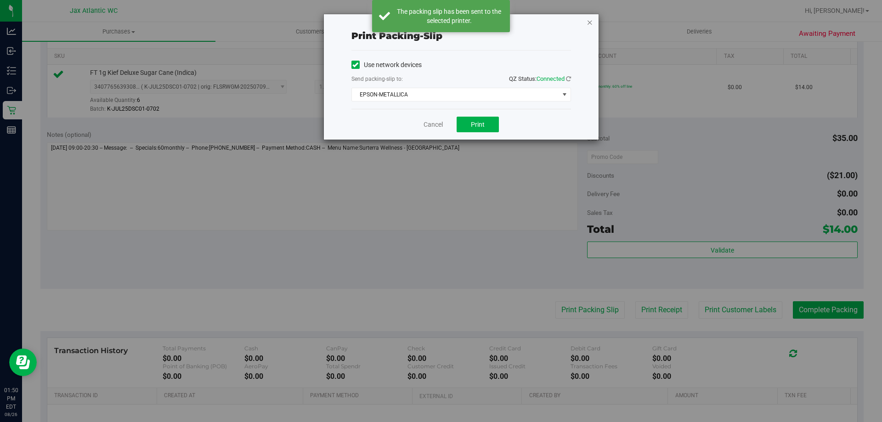
click at [590, 23] on icon "button" at bounding box center [590, 22] width 6 height 11
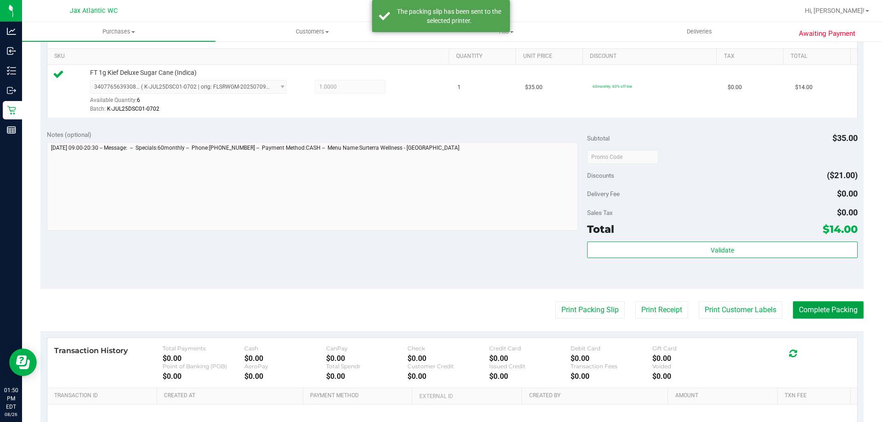
drag, startPoint x: 799, startPoint y: 310, endPoint x: 807, endPoint y: 307, distance: 8.4
click at [799, 310] on button "Complete Packing" at bounding box center [828, 309] width 71 height 17
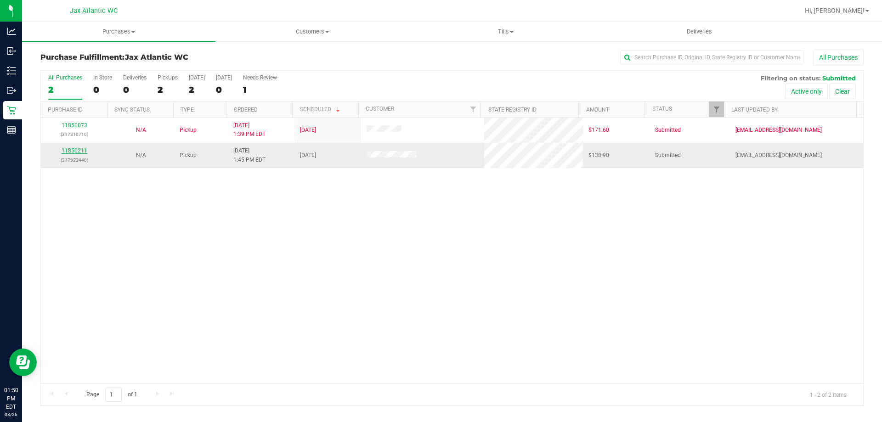
click at [76, 148] on link "11850211" at bounding box center [75, 150] width 26 height 6
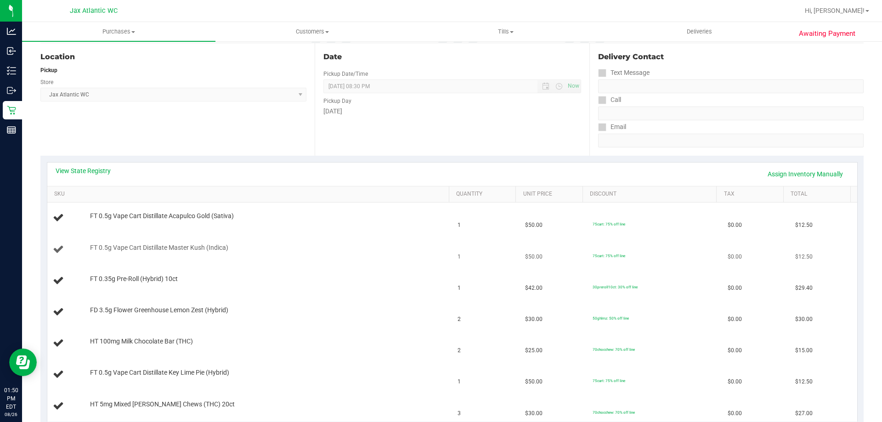
scroll to position [184, 0]
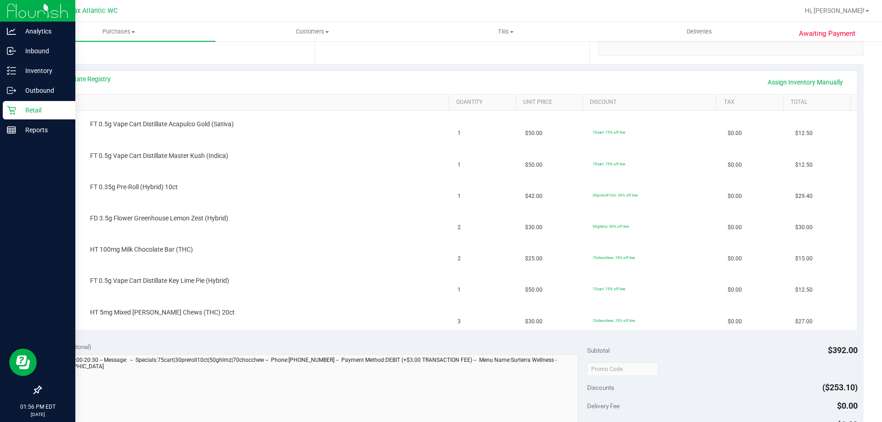
click at [10, 113] on icon at bounding box center [11, 110] width 9 height 9
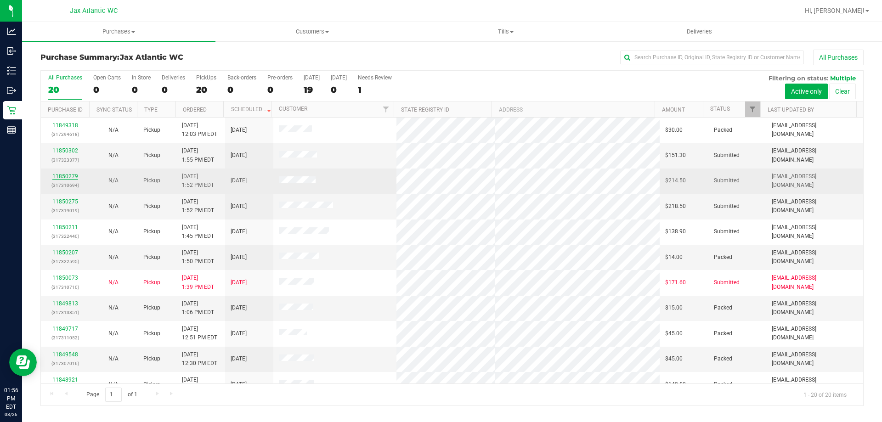
click at [67, 177] on link "11850279" at bounding box center [65, 176] width 26 height 6
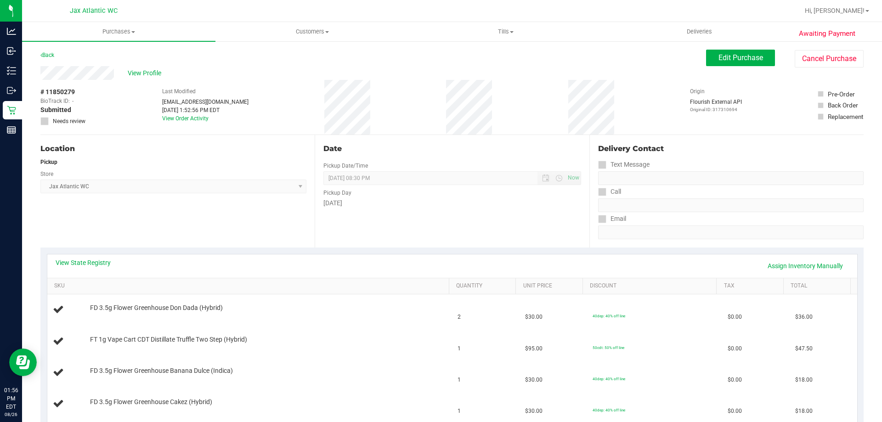
scroll to position [138, 0]
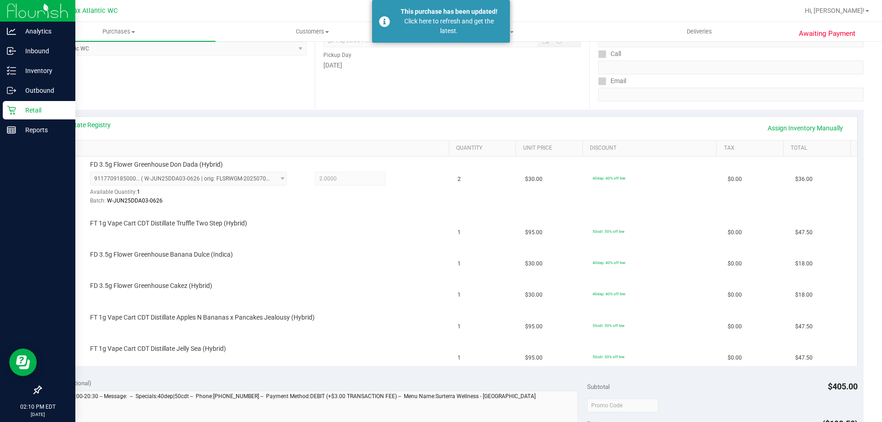
click at [15, 113] on icon at bounding box center [11, 110] width 9 height 9
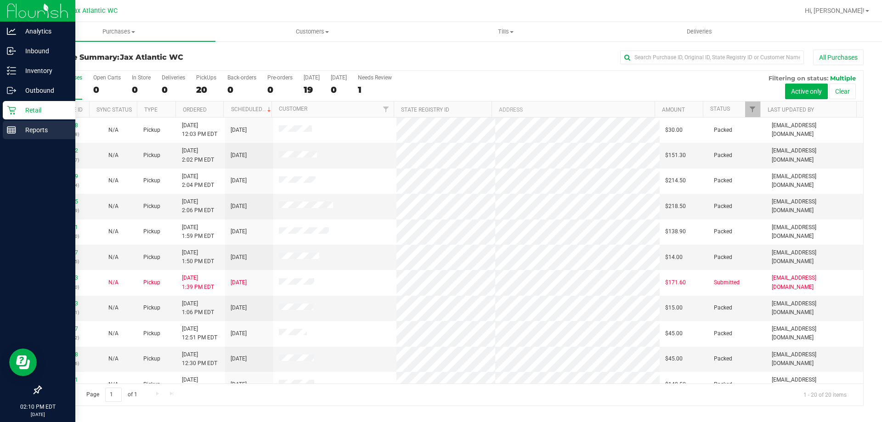
click at [15, 133] on rect at bounding box center [11, 130] width 8 height 6
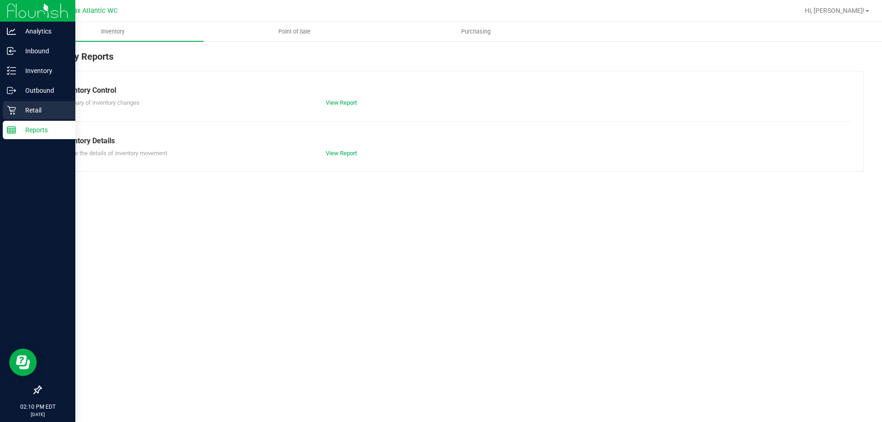
click at [20, 115] on p "Retail" at bounding box center [43, 110] width 55 height 11
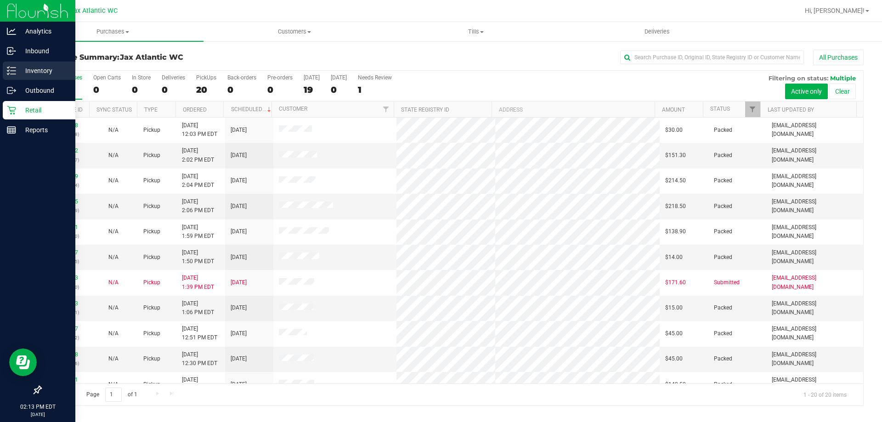
click at [16, 68] on line at bounding box center [13, 68] width 5 height 0
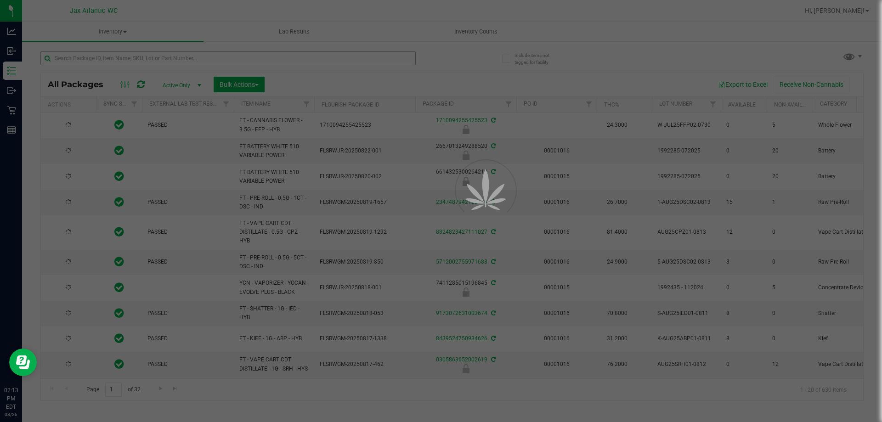
type input "[DATE]"
click at [113, 56] on div at bounding box center [441, 211] width 882 height 422
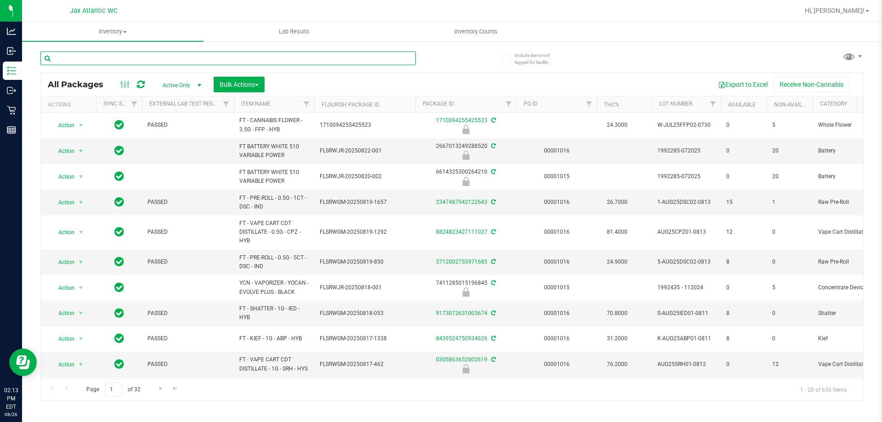
click at [113, 56] on input "text" at bounding box center [227, 58] width 375 height 14
type input "atm"
